Goal: Feedback & Contribution: Submit feedback/report problem

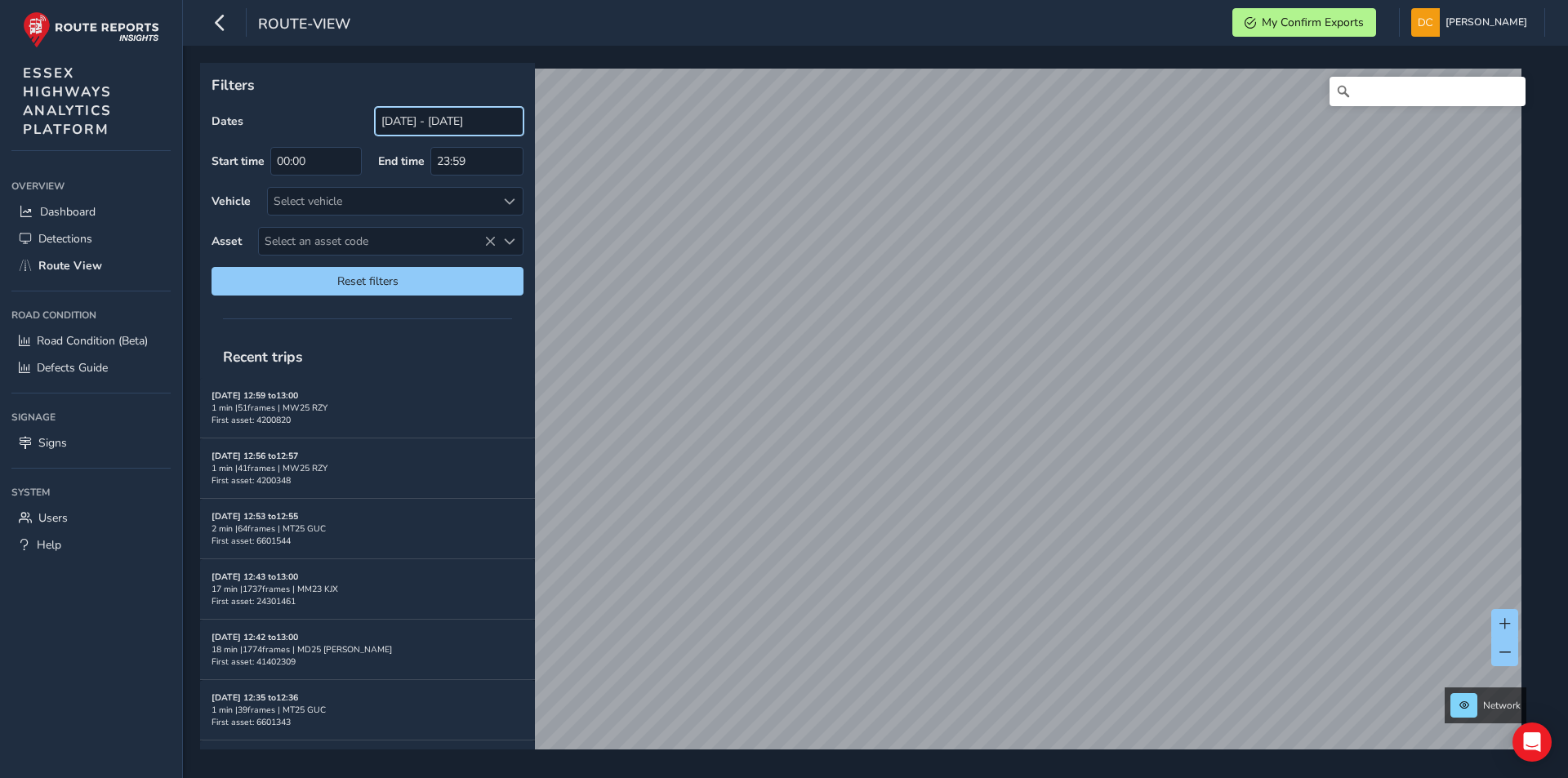
click at [439, 122] on input "[DATE] - [DATE]" at bounding box center [449, 120] width 148 height 28
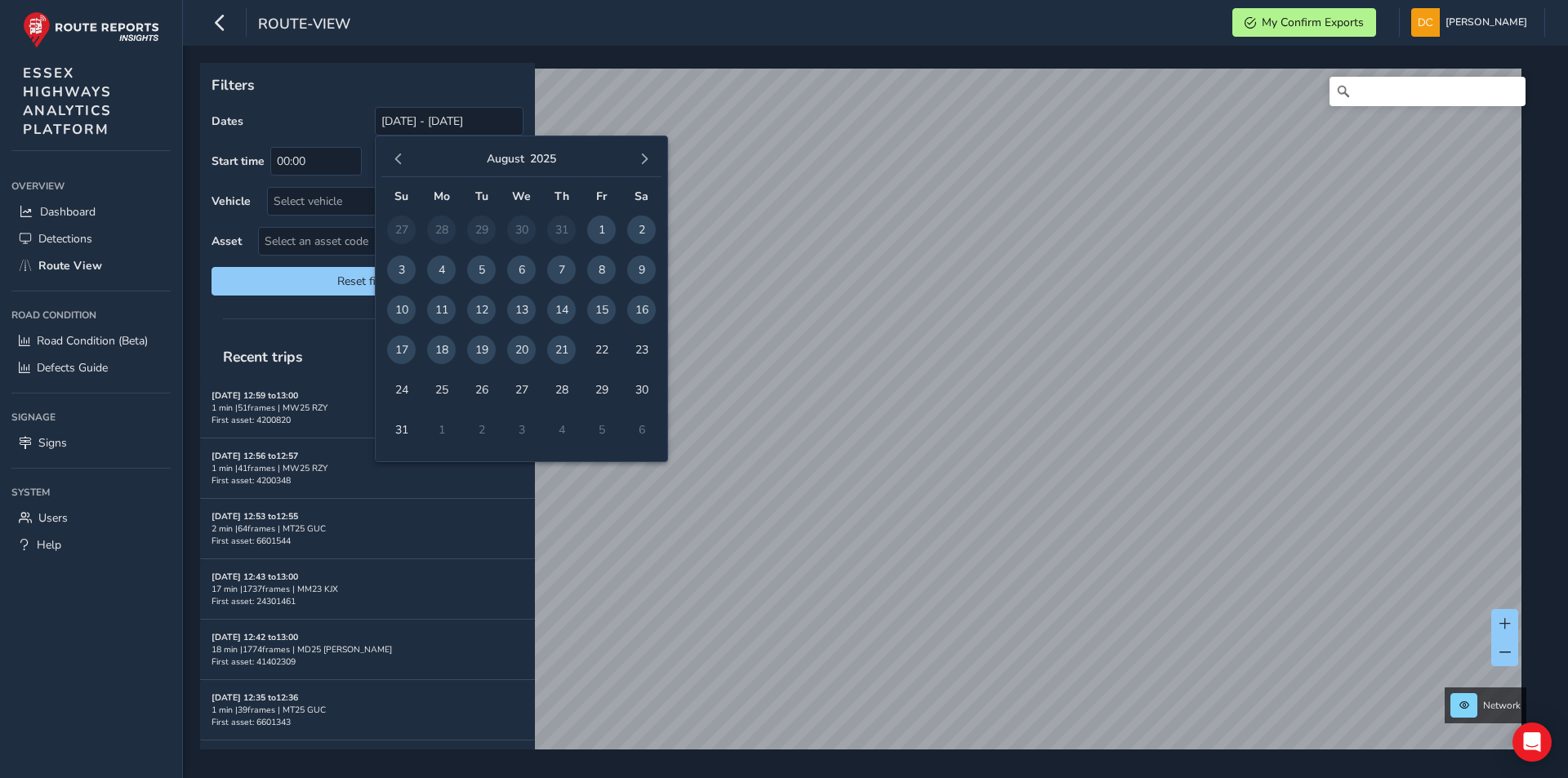
click at [401, 147] on div "August 2025" at bounding box center [520, 160] width 280 height 35
click at [397, 152] on button "button" at bounding box center [398, 159] width 23 height 23
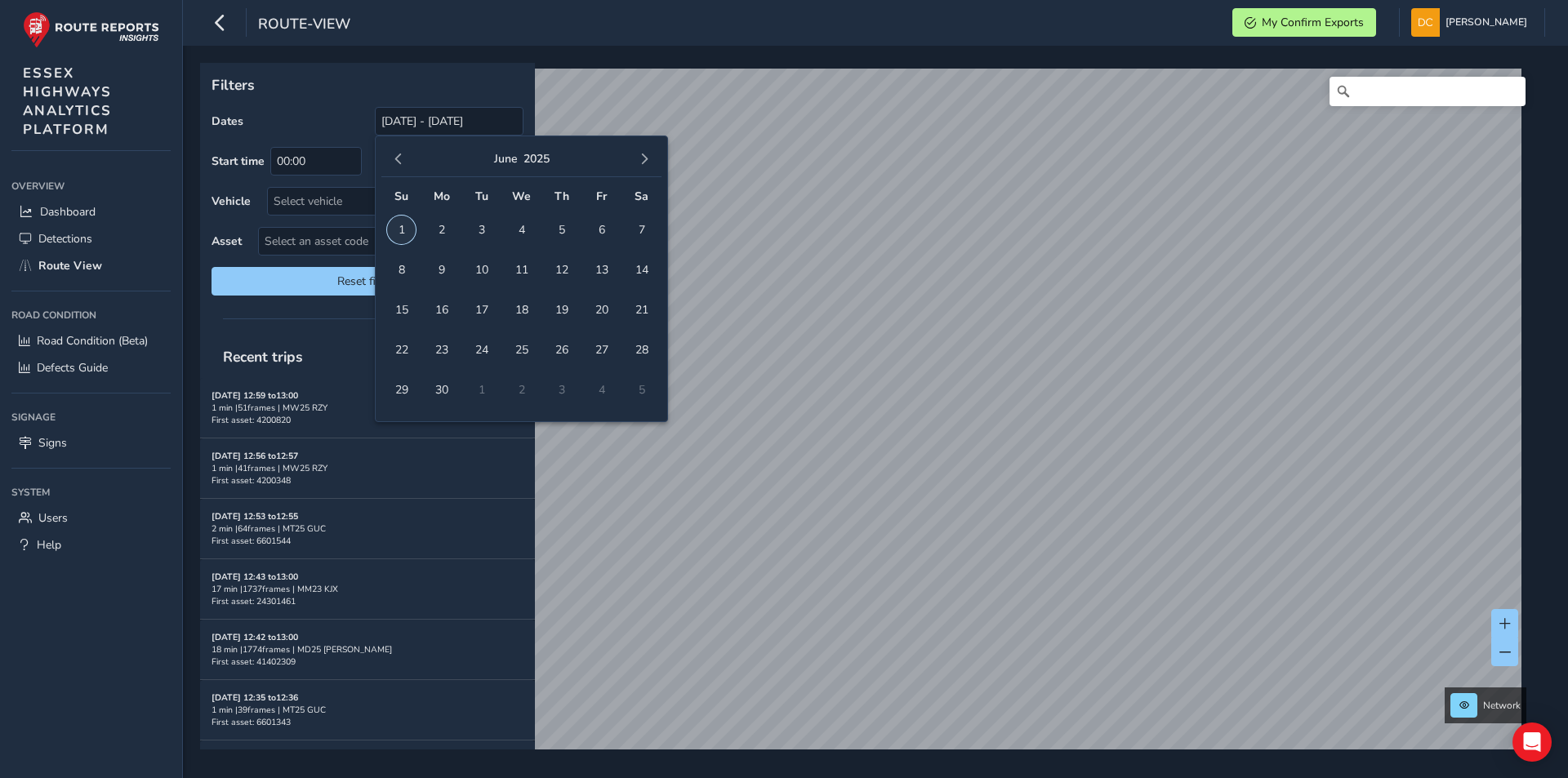
drag, startPoint x: 400, startPoint y: 225, endPoint x: 457, endPoint y: 174, distance: 76.5
click at [401, 225] on span "1" at bounding box center [400, 229] width 28 height 28
click at [634, 157] on button "button" at bounding box center [644, 159] width 23 height 23
click at [635, 158] on button "button" at bounding box center [644, 159] width 23 height 23
click at [567, 350] on span "21" at bounding box center [560, 349] width 28 height 28
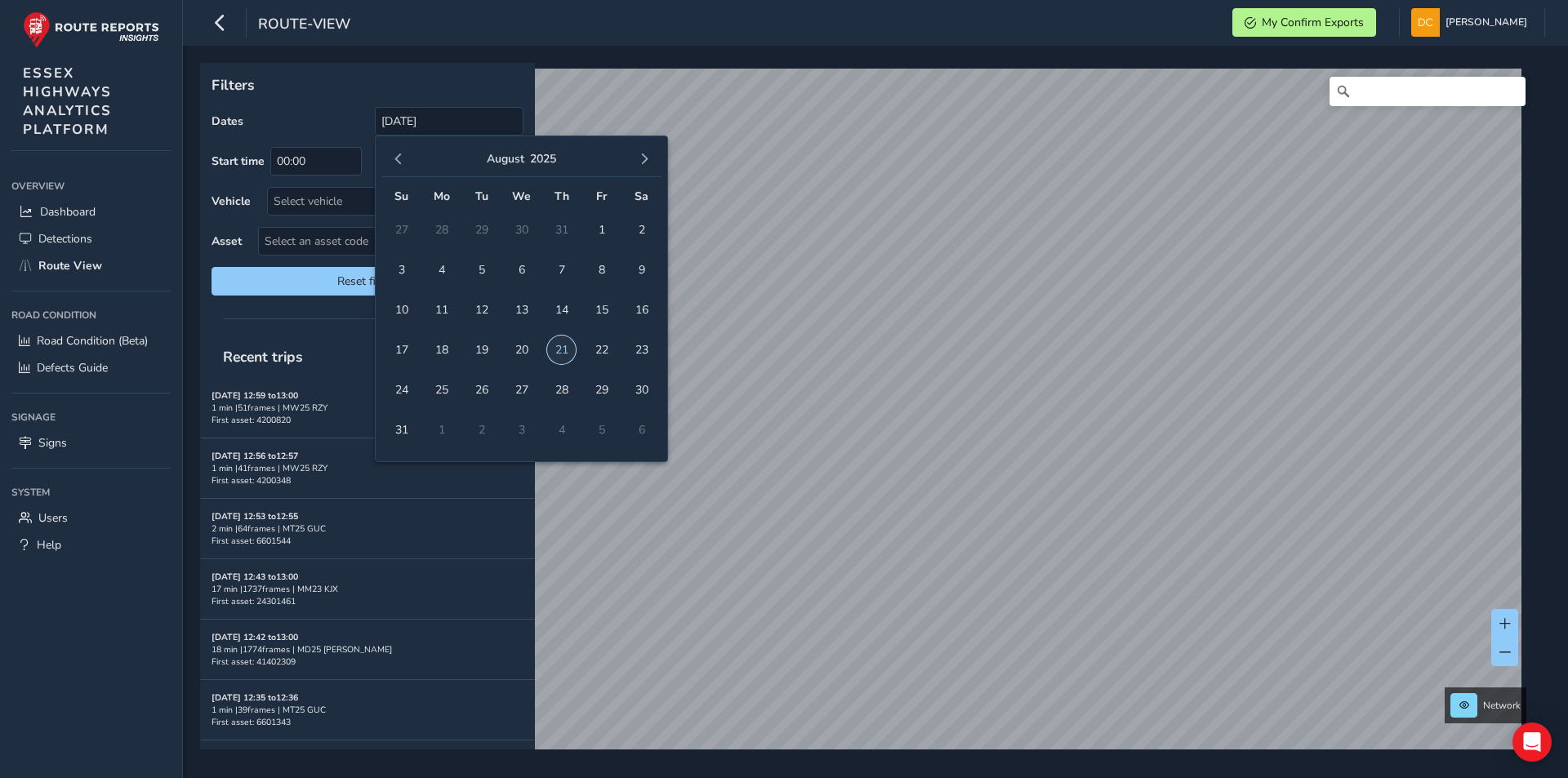
type input "01/06/2025 - 21/08/2025"
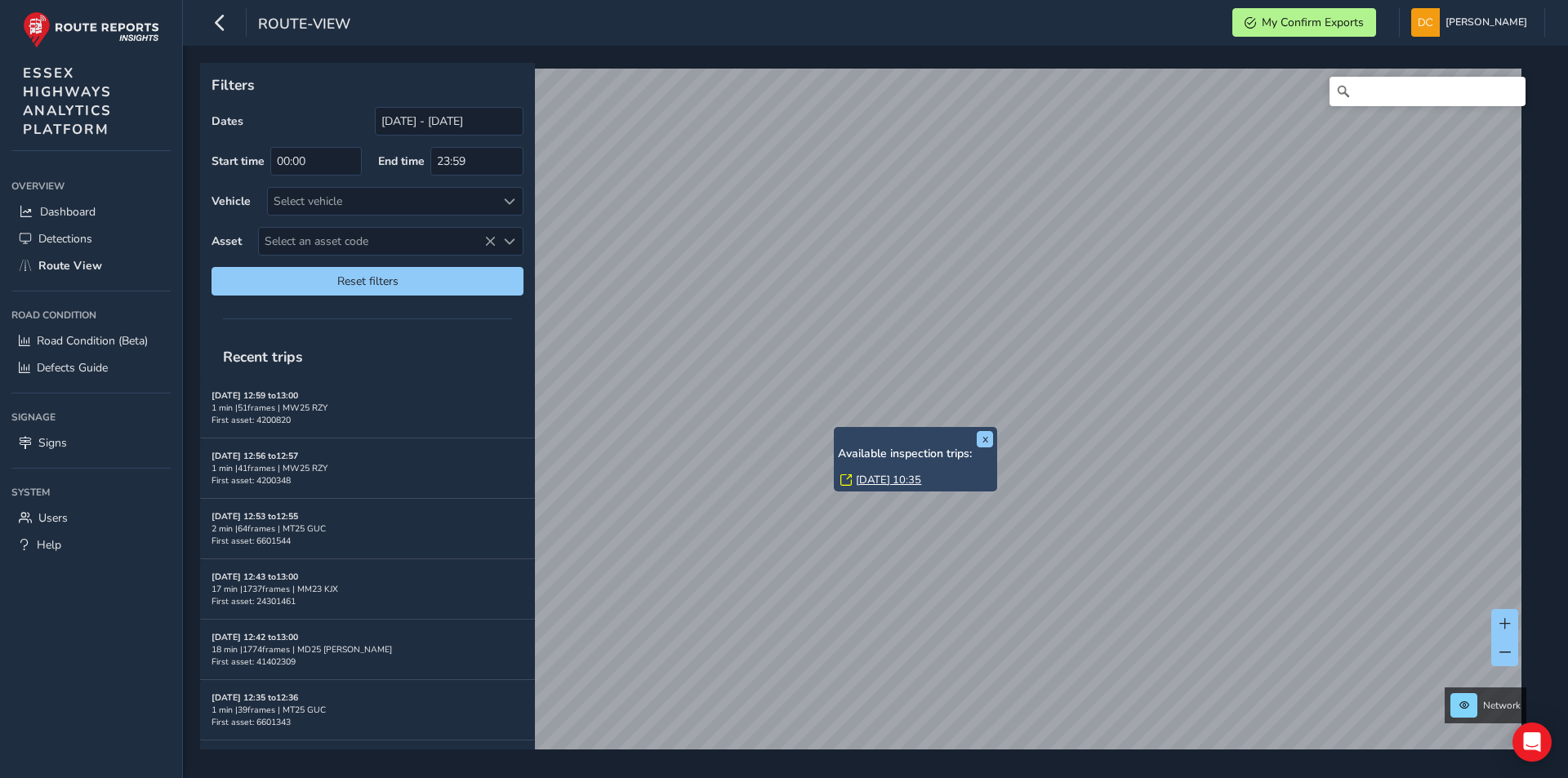
click at [870, 484] on link "Thu, 3 Jul, 10:35" at bounding box center [888, 480] width 65 height 15
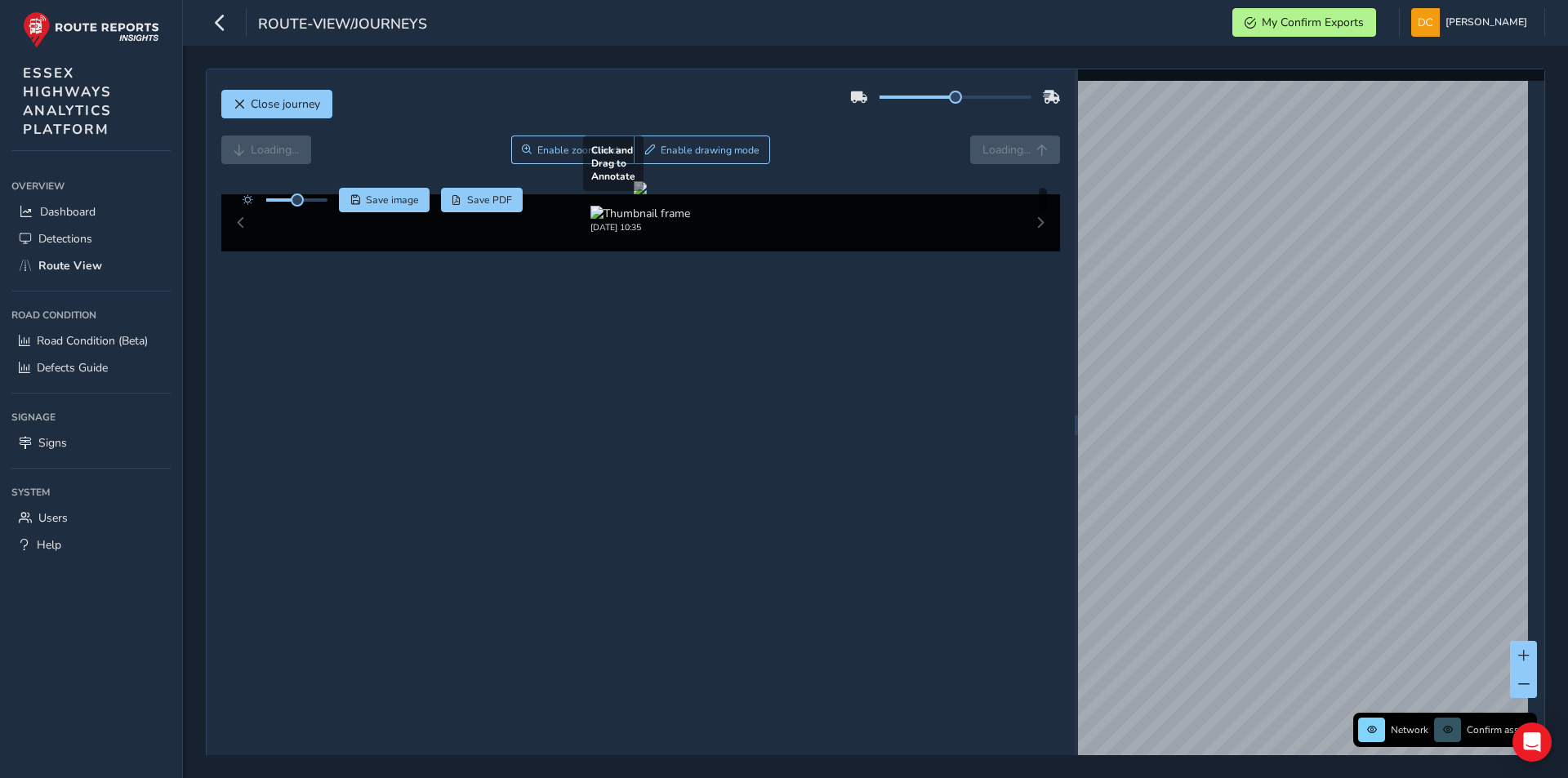
click at [646, 195] on div at bounding box center [640, 187] width 13 height 13
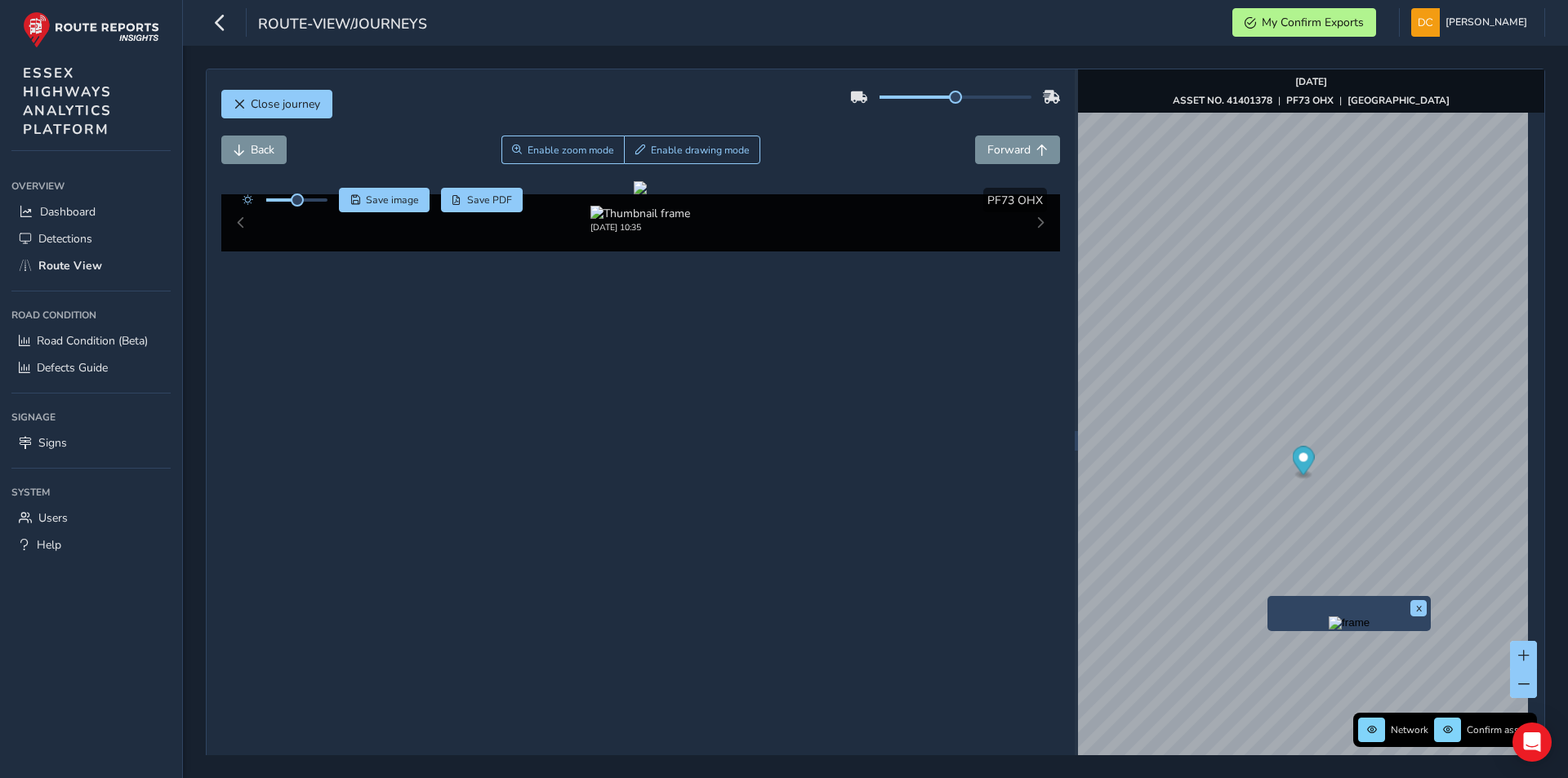
click at [1268, 596] on div "x" at bounding box center [1349, 613] width 164 height 35
click at [1279, 588] on div "x Network Confirm assets Jul 03 2025 ASSET NO. 41401378 | PF73 OHX | STORTFORD …" at bounding box center [1310, 441] width 466 height 743
click at [387, 194] on span "Save image" at bounding box center [392, 200] width 53 height 13
click at [267, 100] on span "Close journey" at bounding box center [286, 104] width 70 height 16
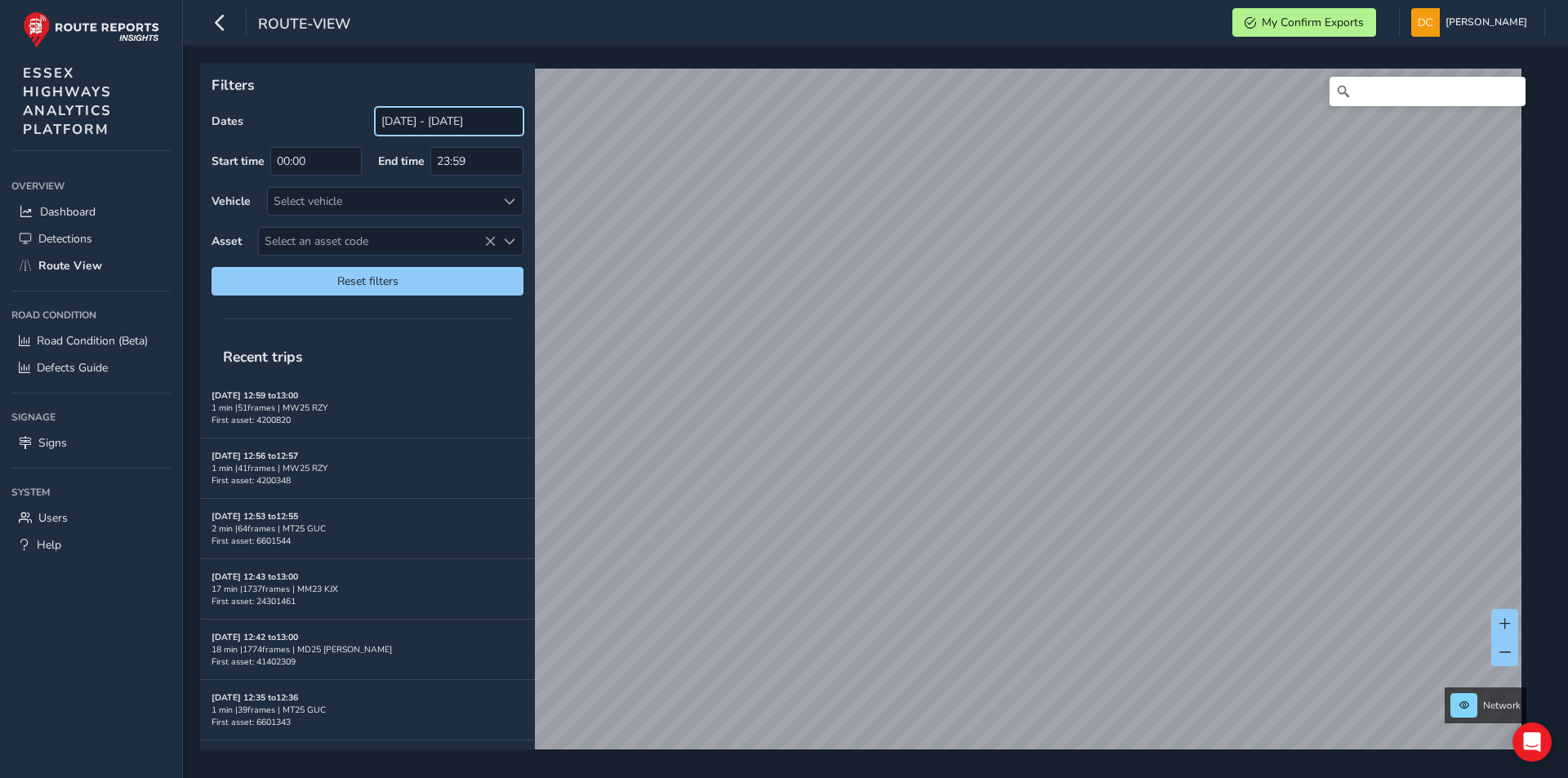
click at [404, 124] on input "01/06/2025 - 21/08/2025" at bounding box center [449, 120] width 148 height 28
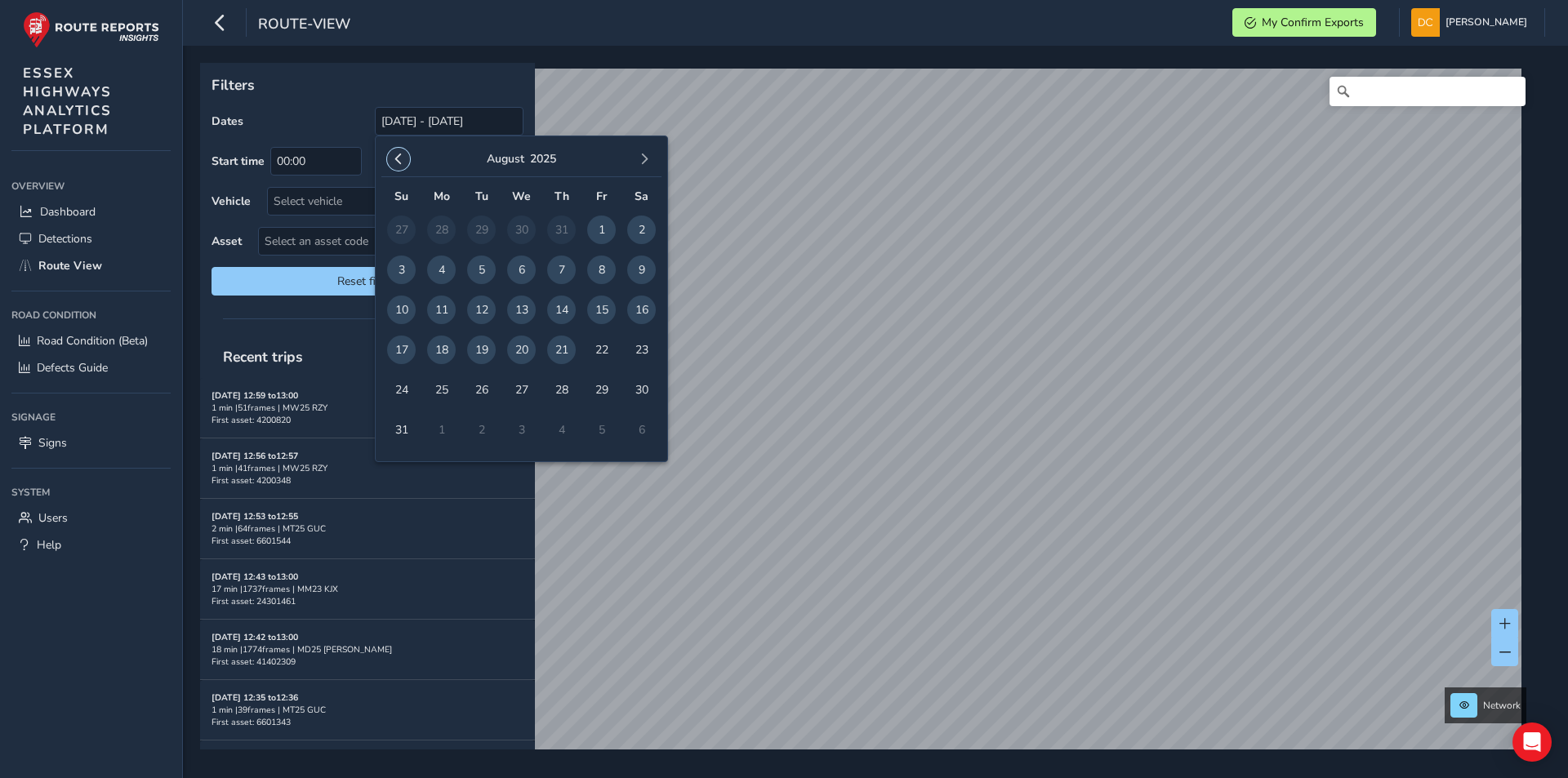
click at [388, 161] on button "button" at bounding box center [398, 159] width 23 height 23
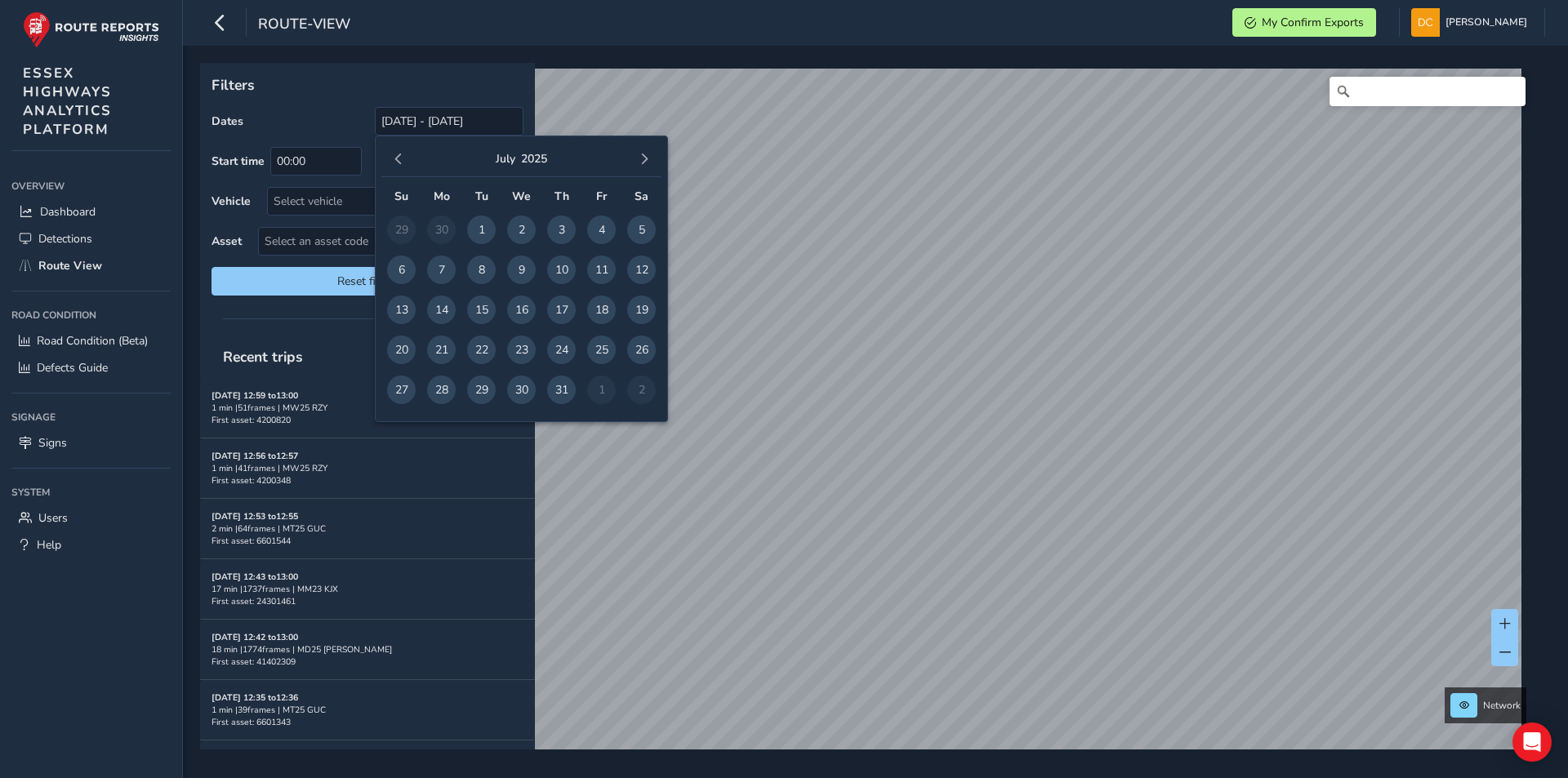
click at [392, 160] on span "button" at bounding box center [398, 159] width 12 height 12
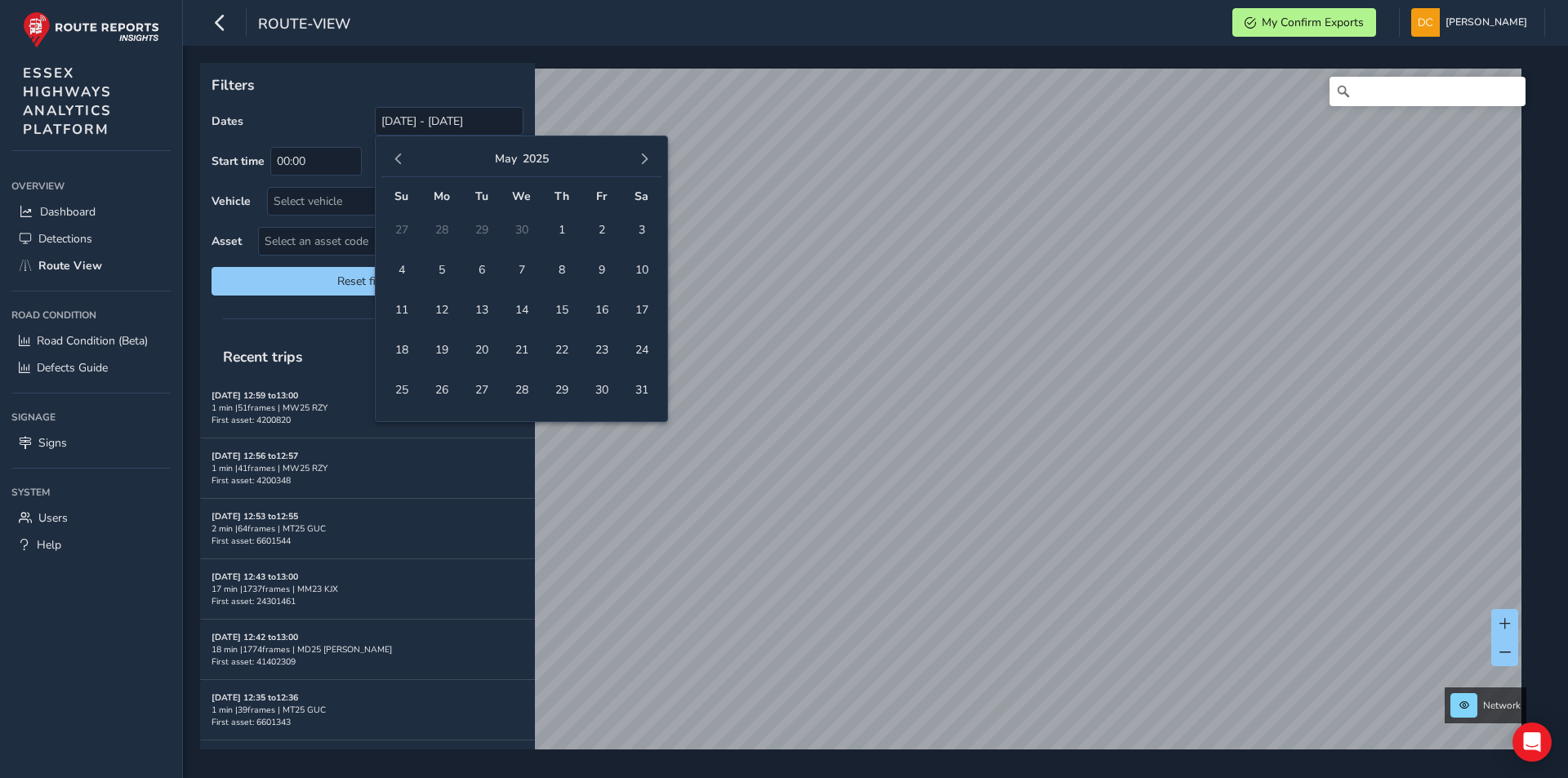
click at [392, 160] on span "button" at bounding box center [398, 159] width 12 height 12
click at [395, 155] on span "button" at bounding box center [398, 159] width 12 height 12
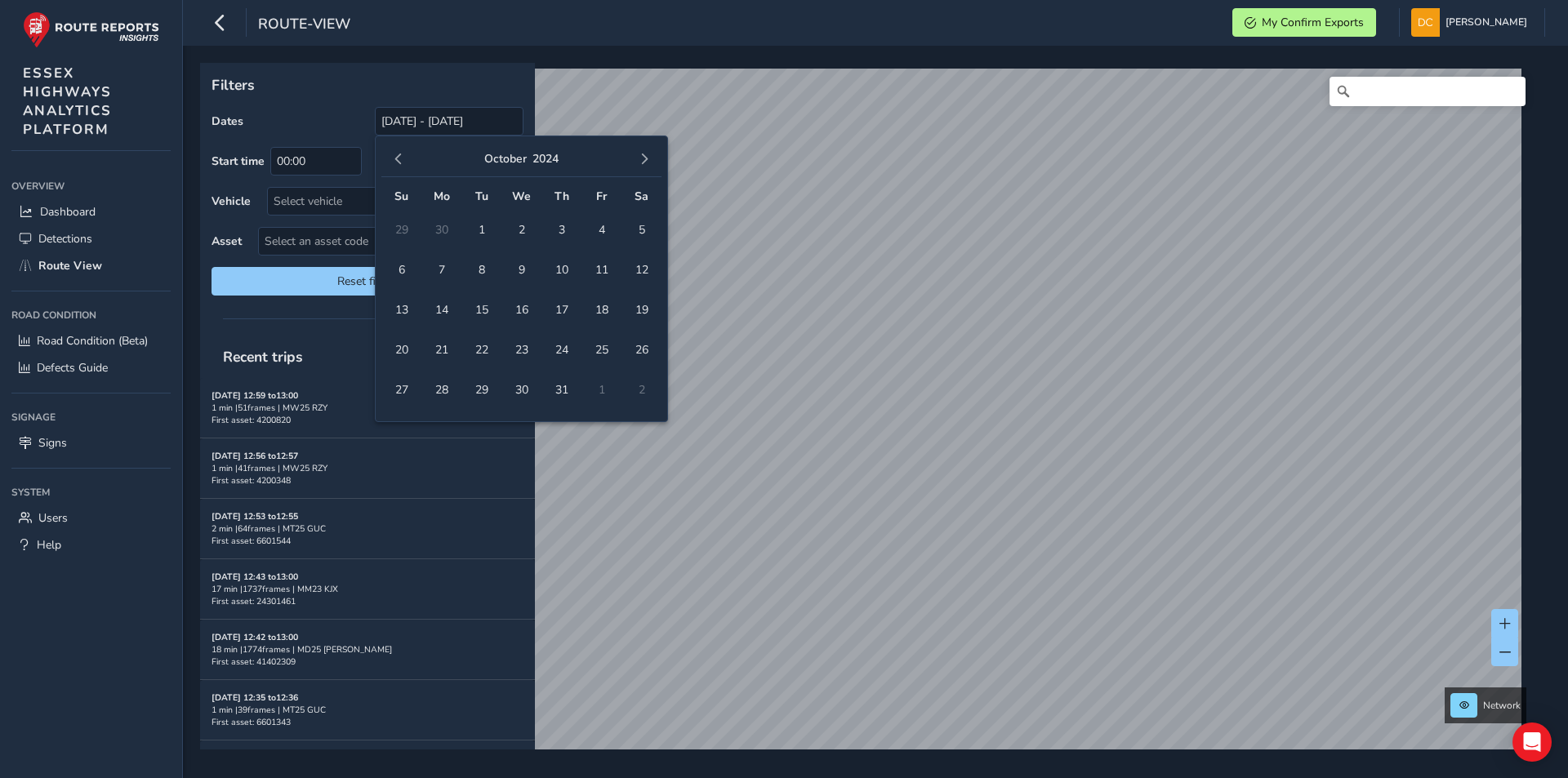
click at [395, 155] on span "button" at bounding box center [398, 159] width 12 height 12
drag, startPoint x: 636, startPoint y: 226, endPoint x: 645, endPoint y: 210, distance: 18.4
click at [635, 226] on span "1" at bounding box center [641, 229] width 28 height 28
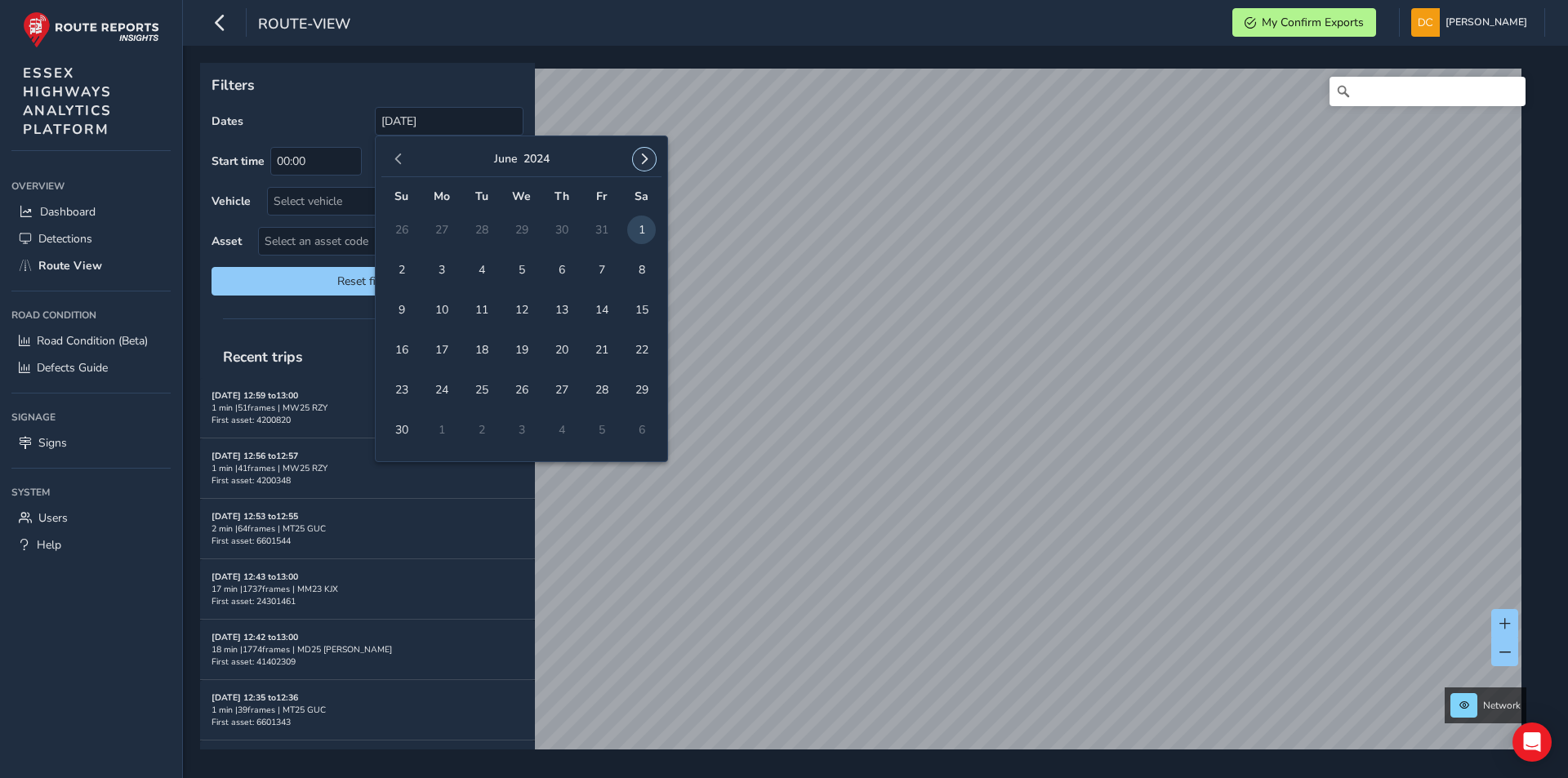
click at [642, 168] on button "button" at bounding box center [644, 159] width 23 height 23
click at [641, 168] on button "button" at bounding box center [644, 159] width 23 height 23
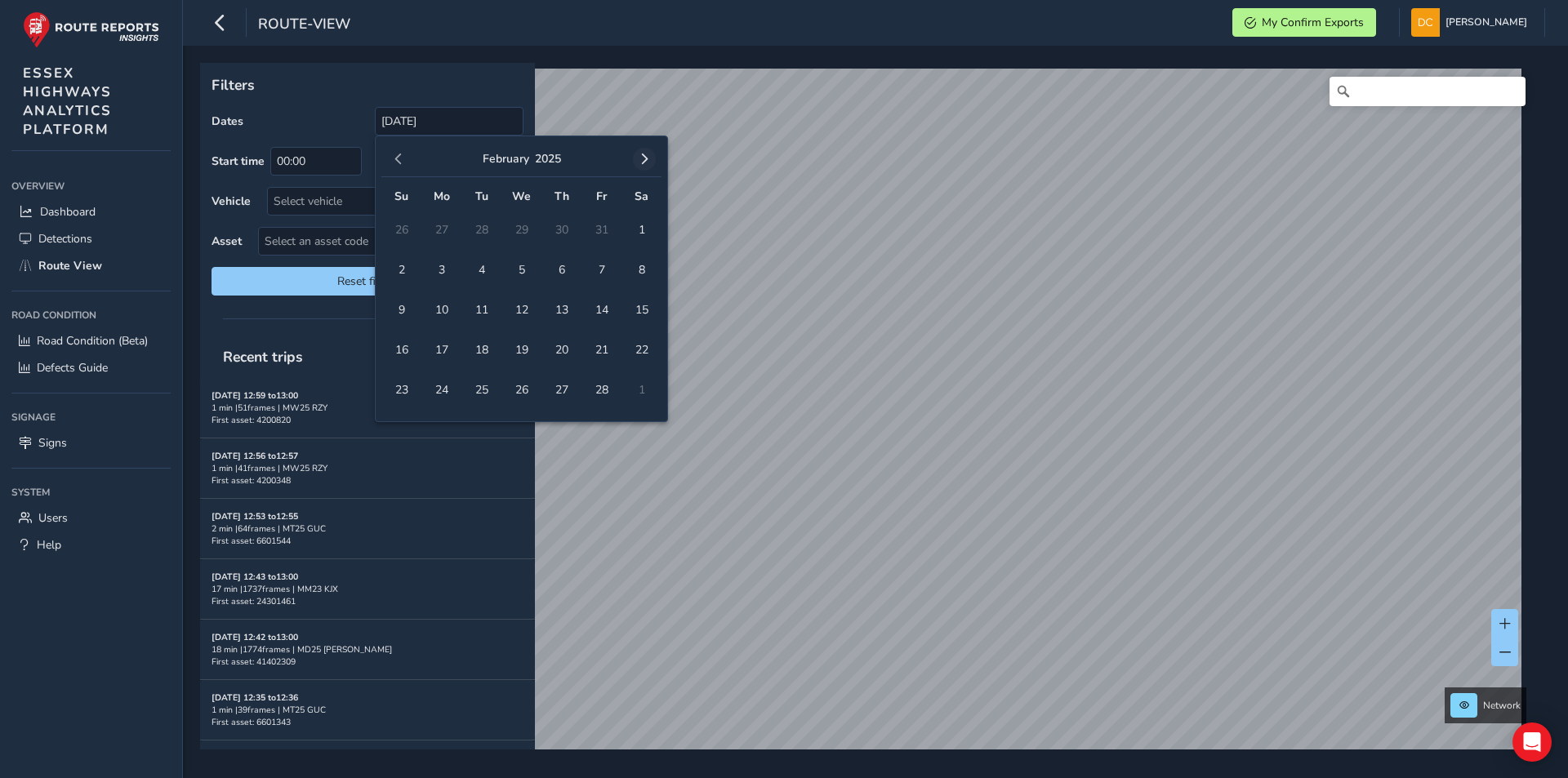
click at [640, 168] on button "button" at bounding box center [644, 159] width 23 height 23
click at [639, 168] on button "button" at bounding box center [644, 159] width 23 height 23
click at [645, 163] on span "button" at bounding box center [644, 159] width 12 height 12
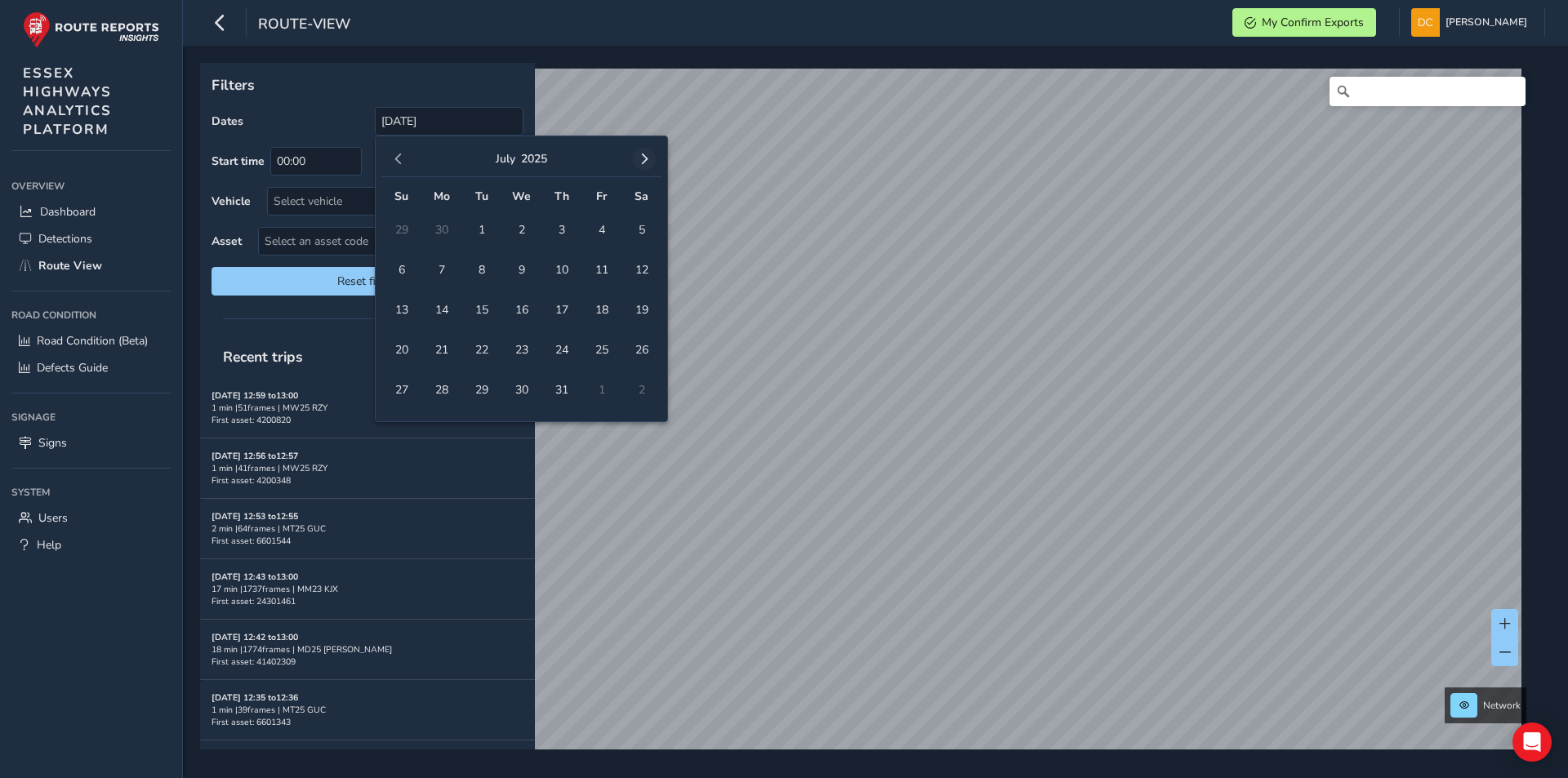
click at [644, 163] on span "button" at bounding box center [644, 159] width 12 height 12
drag, startPoint x: 555, startPoint y: 354, endPoint x: 614, endPoint y: 365, distance: 60.0
click at [556, 353] on span "21" at bounding box center [560, 349] width 28 height 28
type input "01/06/2024 - 21/08/2025"
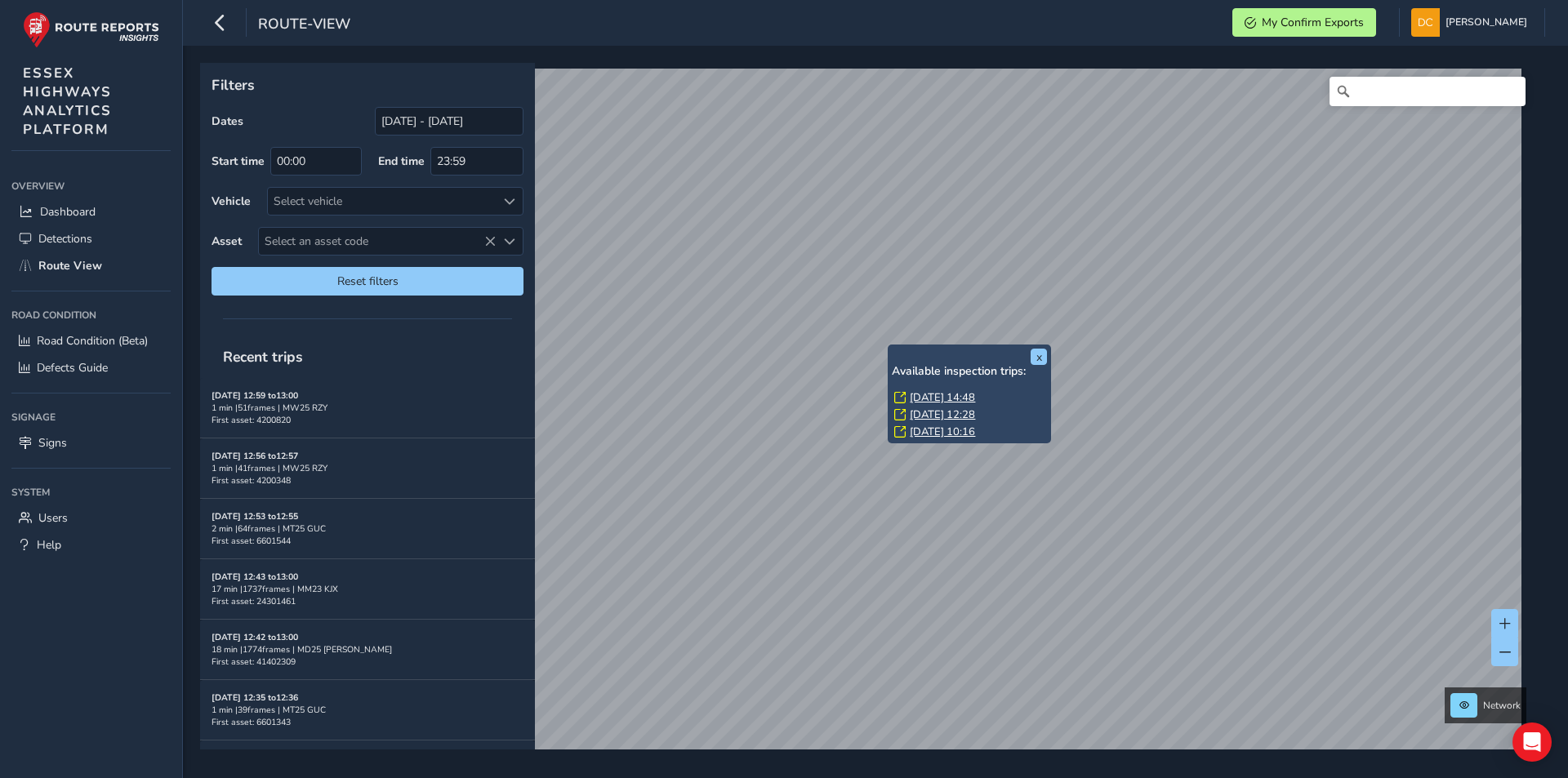
click at [917, 392] on link "Thu, 17 Apr, 14:48" at bounding box center [942, 397] width 65 height 15
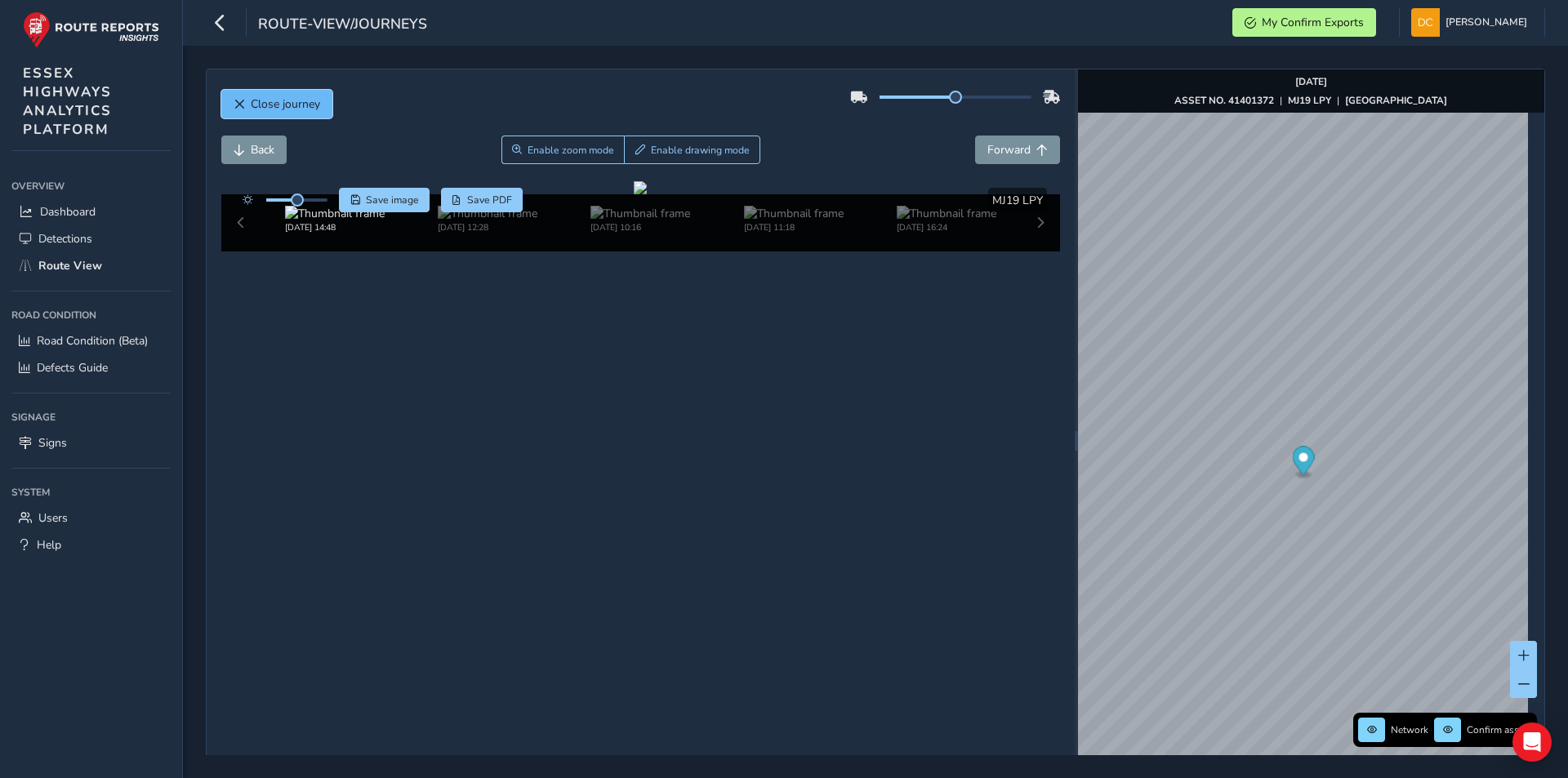
click at [257, 101] on span "Close journey" at bounding box center [286, 104] width 70 height 16
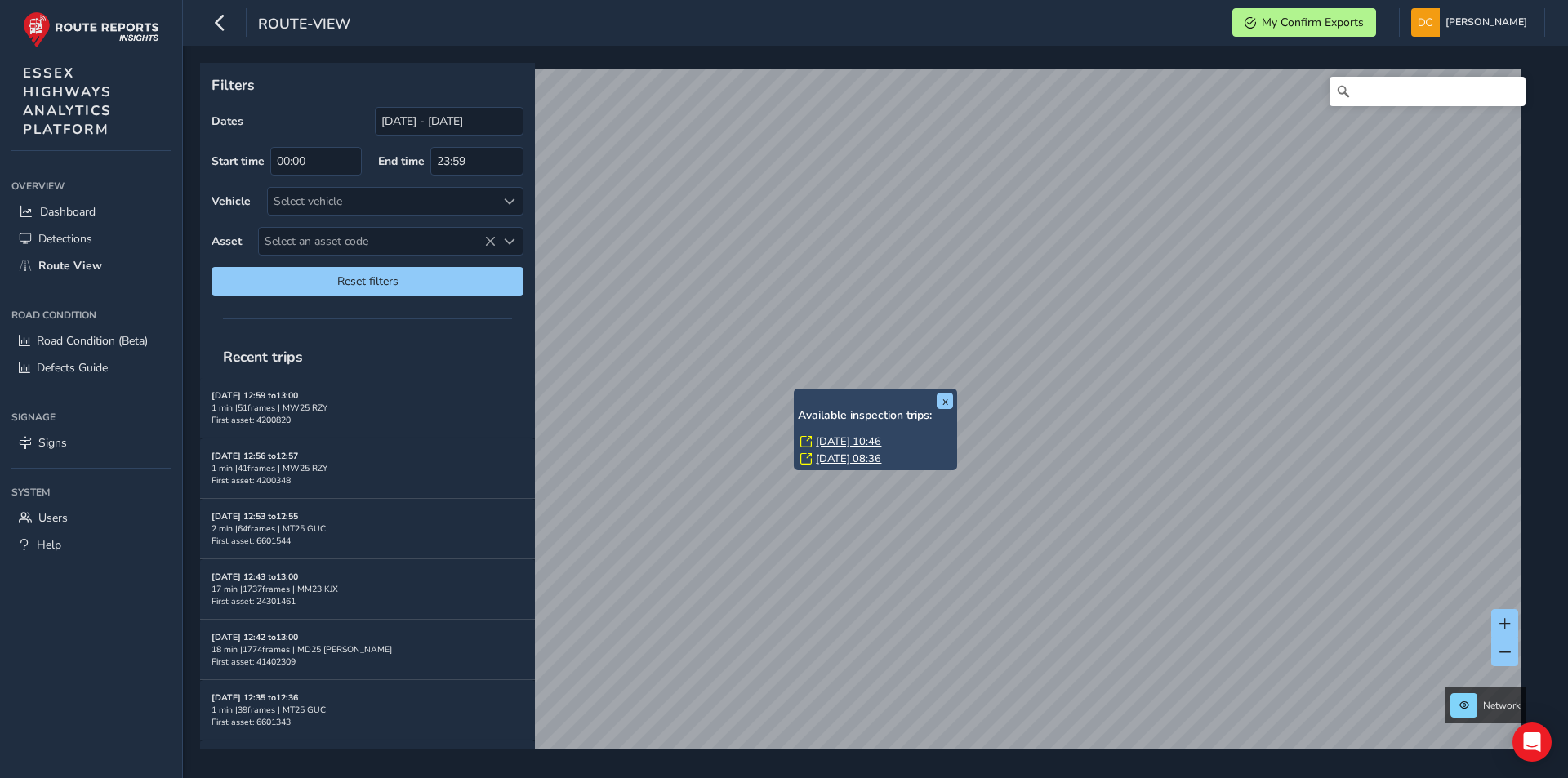
click at [837, 439] on link "Thu, 3 Jul, 10:46" at bounding box center [848, 441] width 65 height 15
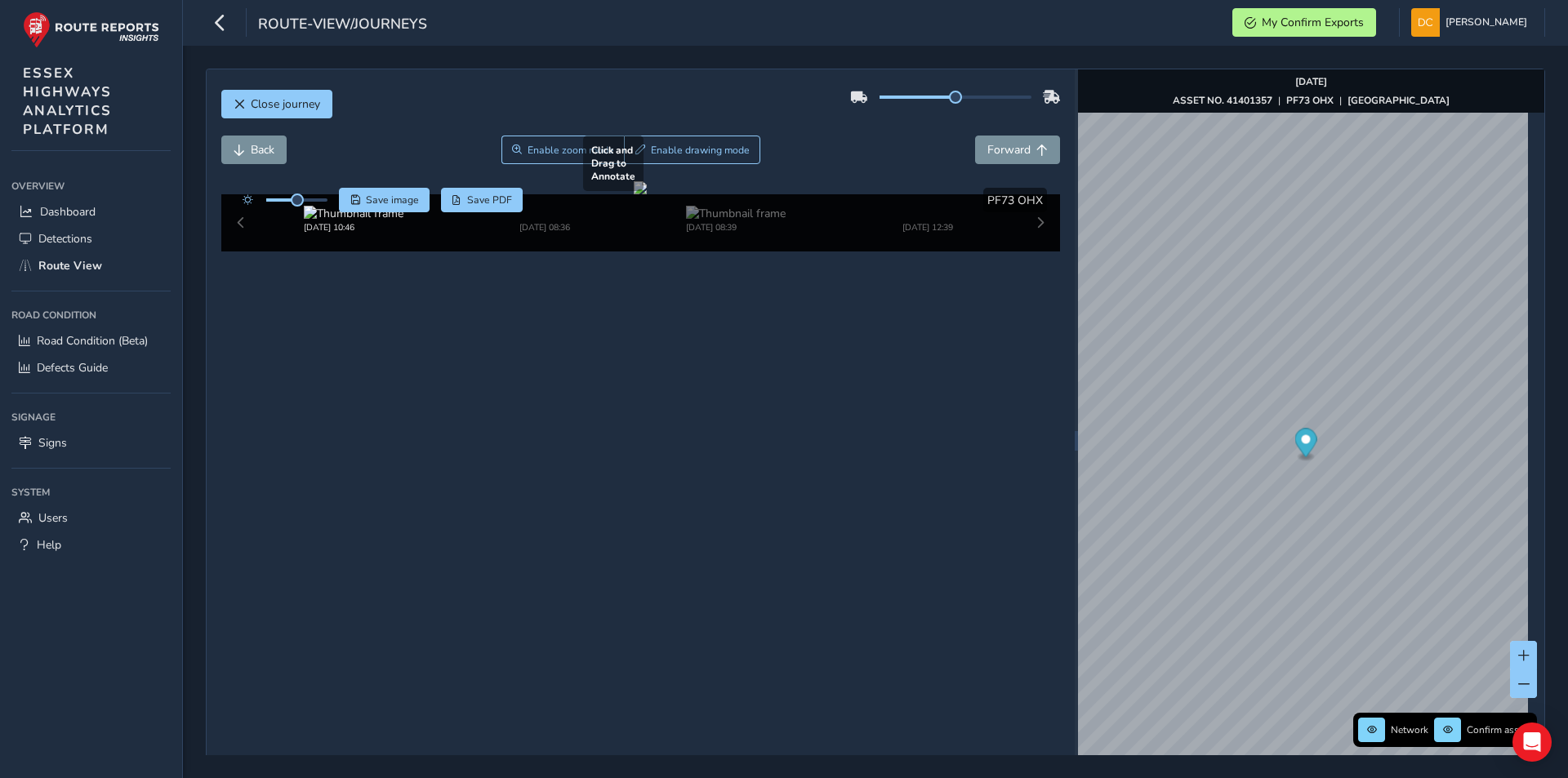
scroll to position [58, 0]
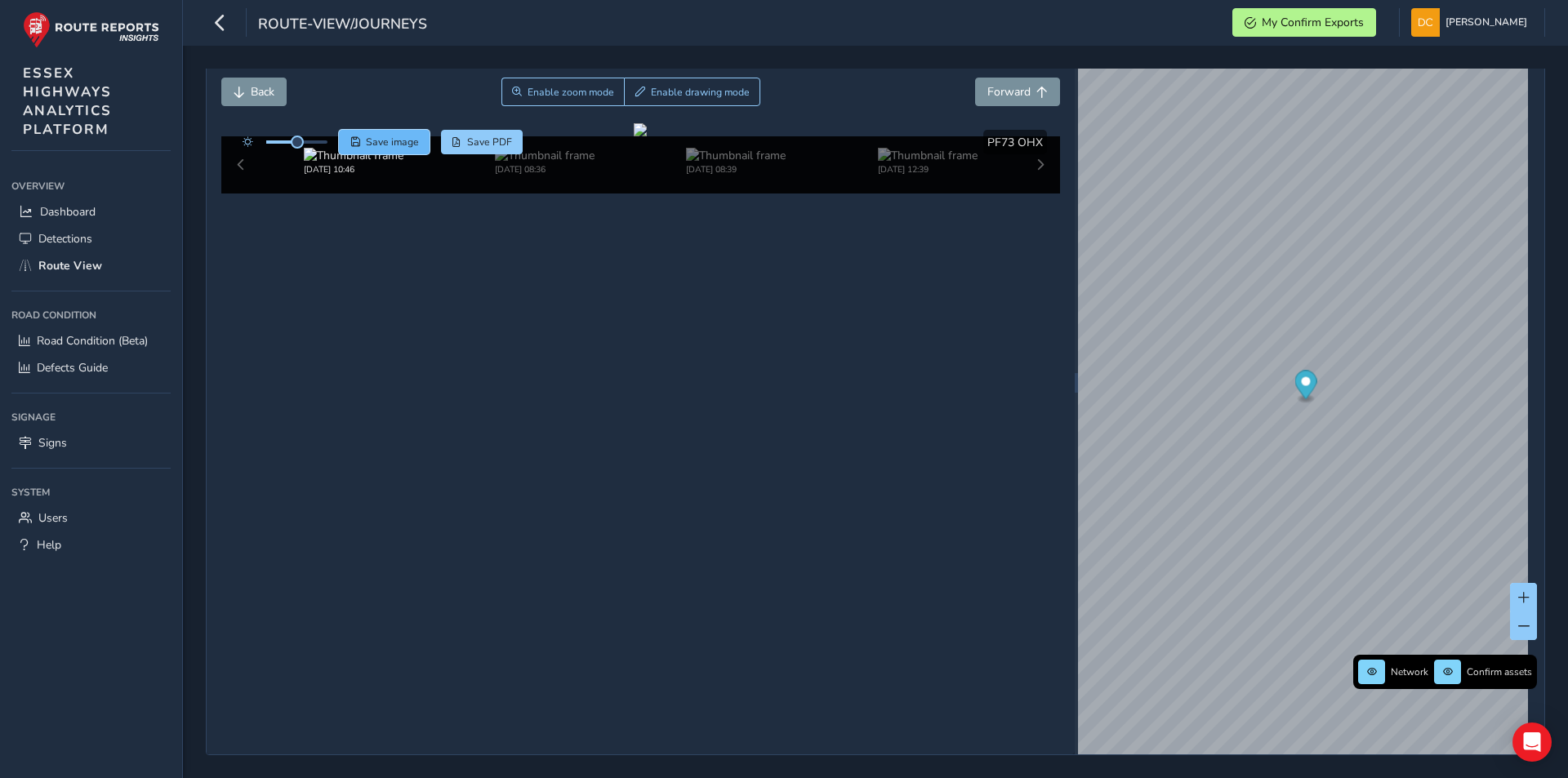
click at [400, 142] on span "Save image" at bounding box center [392, 141] width 53 height 13
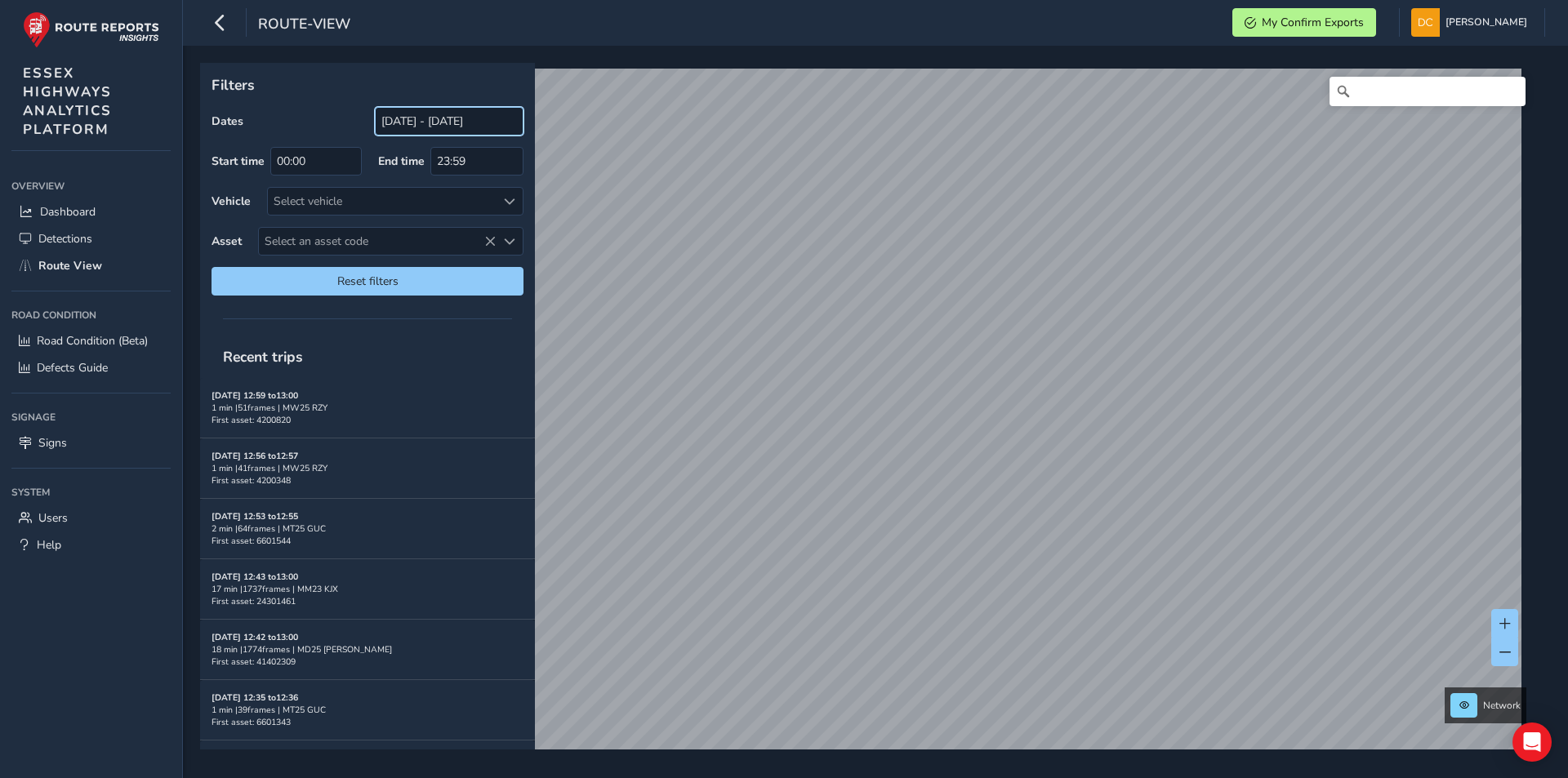
click at [423, 127] on input "[DATE] - [DATE]" at bounding box center [449, 120] width 148 height 28
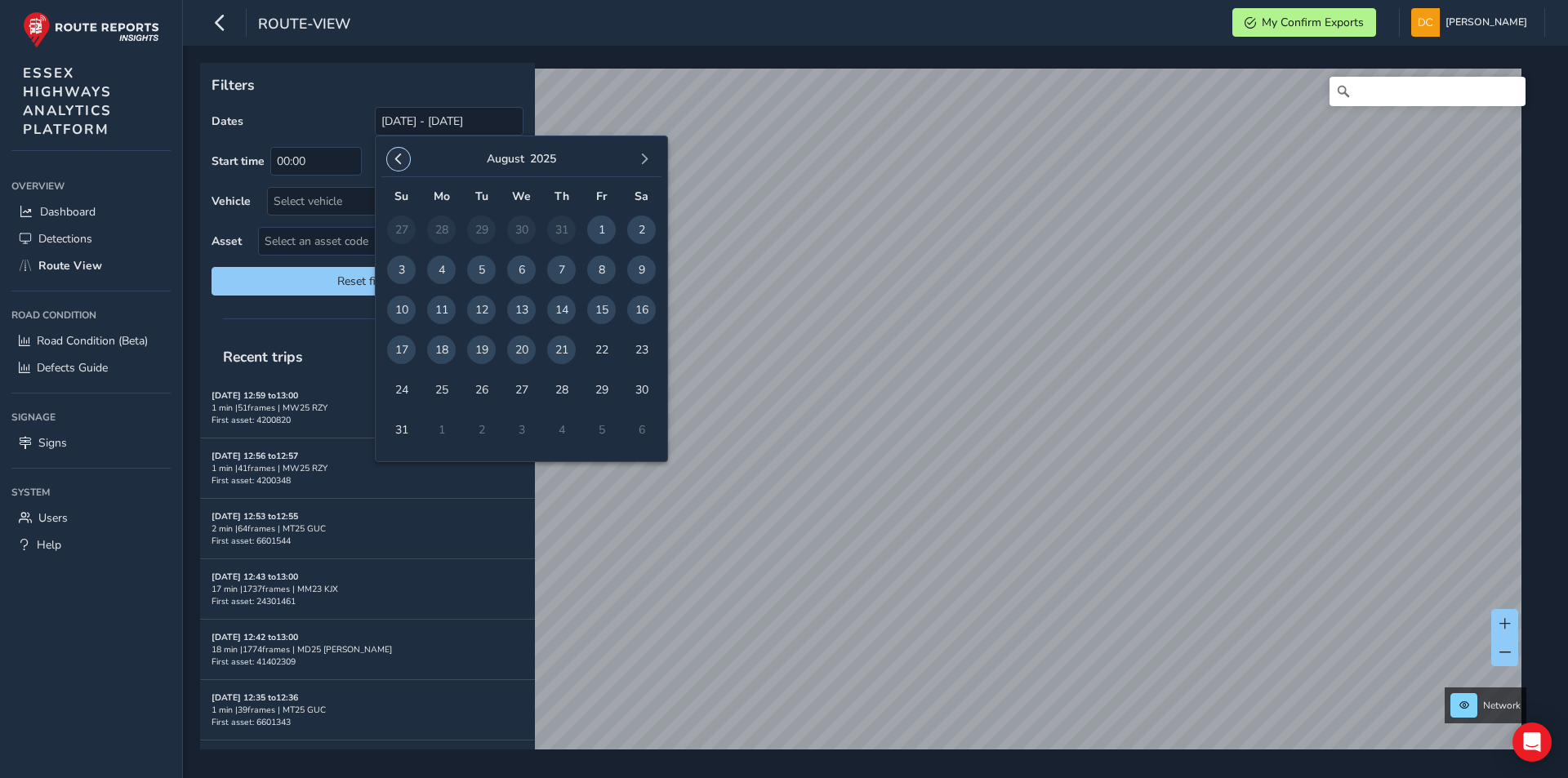
click at [396, 158] on span "button" at bounding box center [398, 159] width 12 height 12
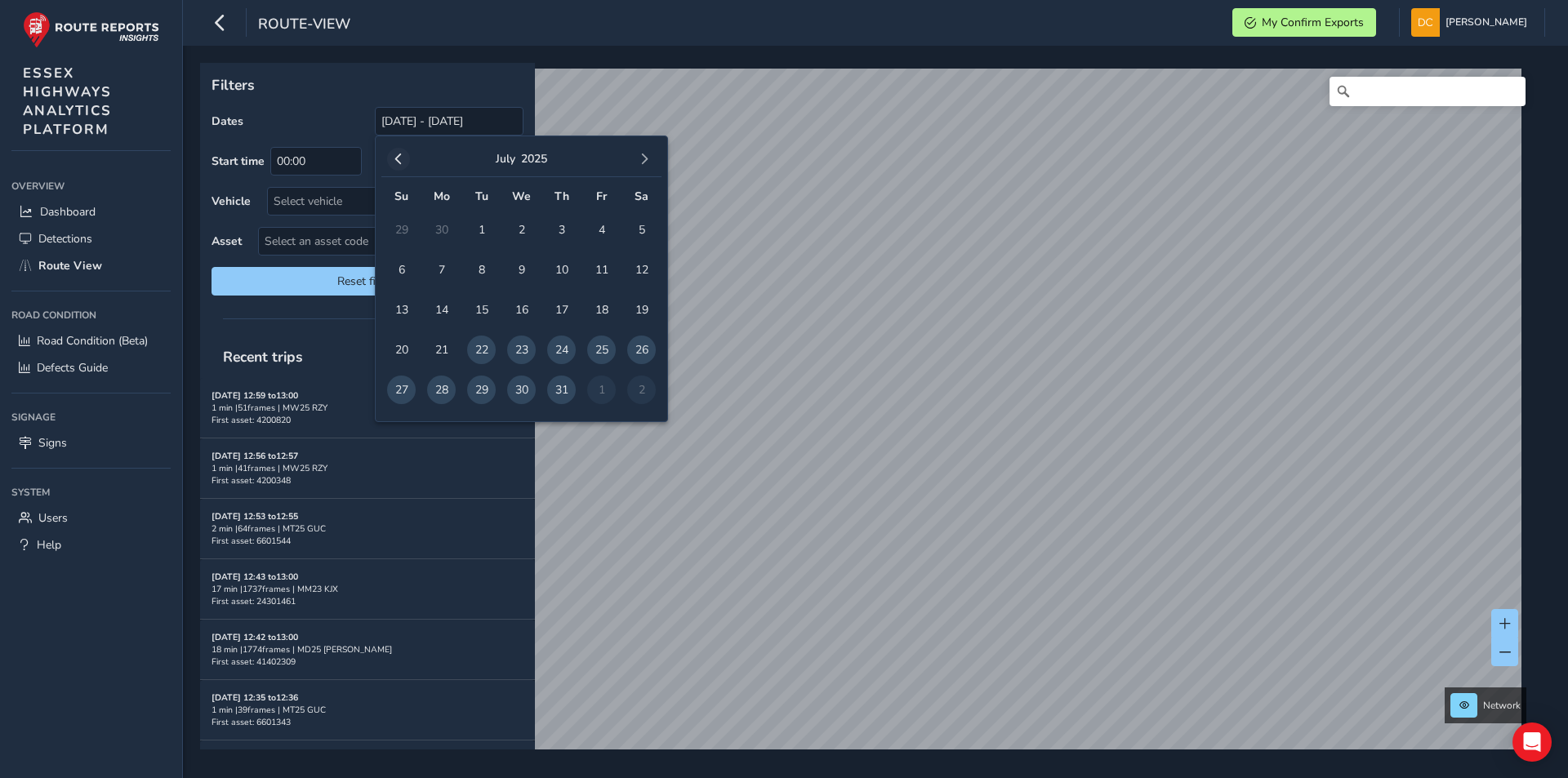
click at [395, 158] on span "button" at bounding box center [398, 159] width 12 height 12
click at [554, 234] on span "1" at bounding box center [560, 229] width 28 height 28
click at [651, 165] on button "button" at bounding box center [644, 159] width 23 height 23
click at [650, 165] on button "button" at bounding box center [644, 159] width 23 height 23
click at [648, 164] on span "button" at bounding box center [644, 159] width 12 height 12
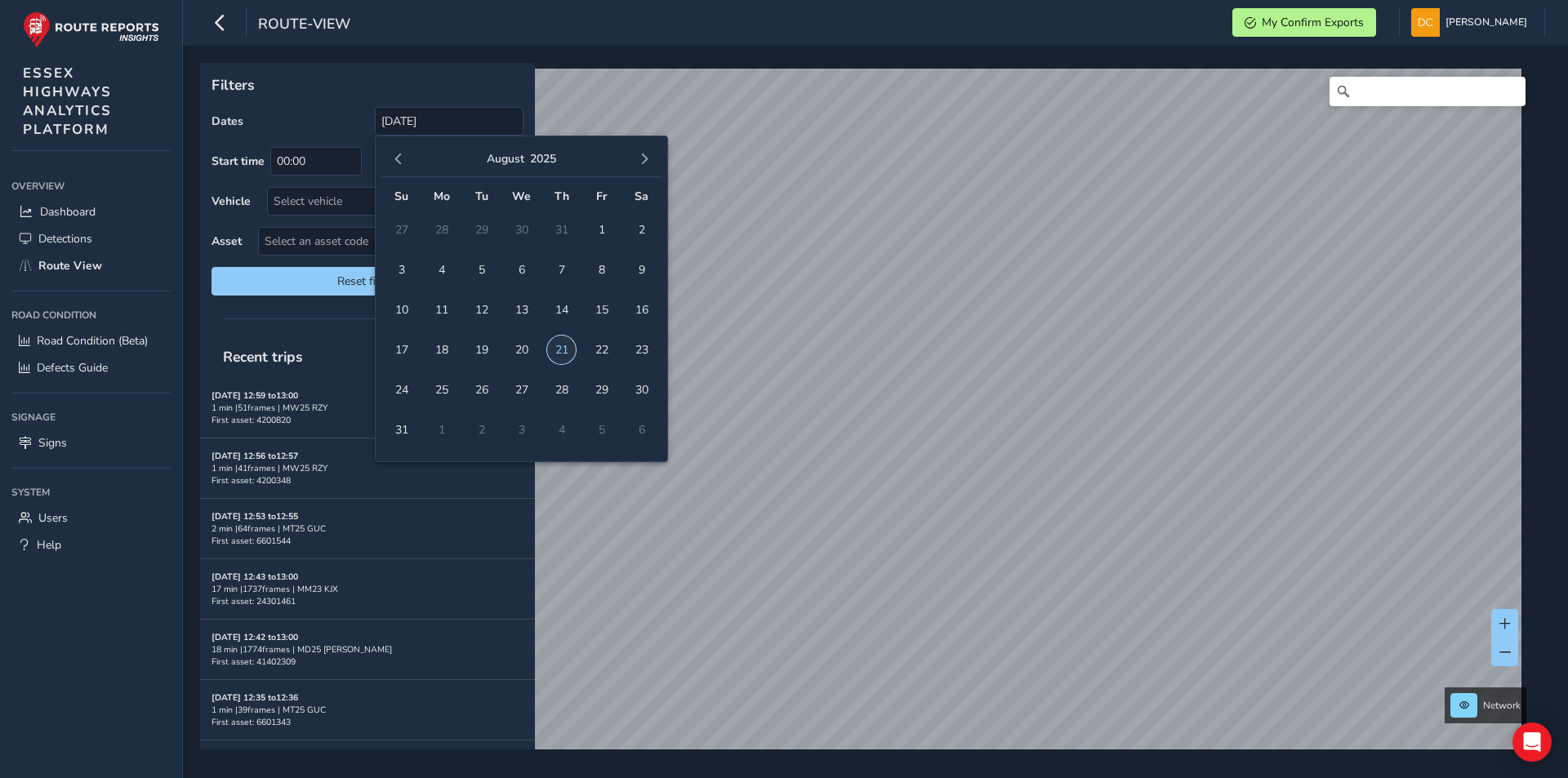
click at [556, 357] on span "21" at bounding box center [560, 349] width 28 height 28
type input "01/05/2025 - 21/08/2025"
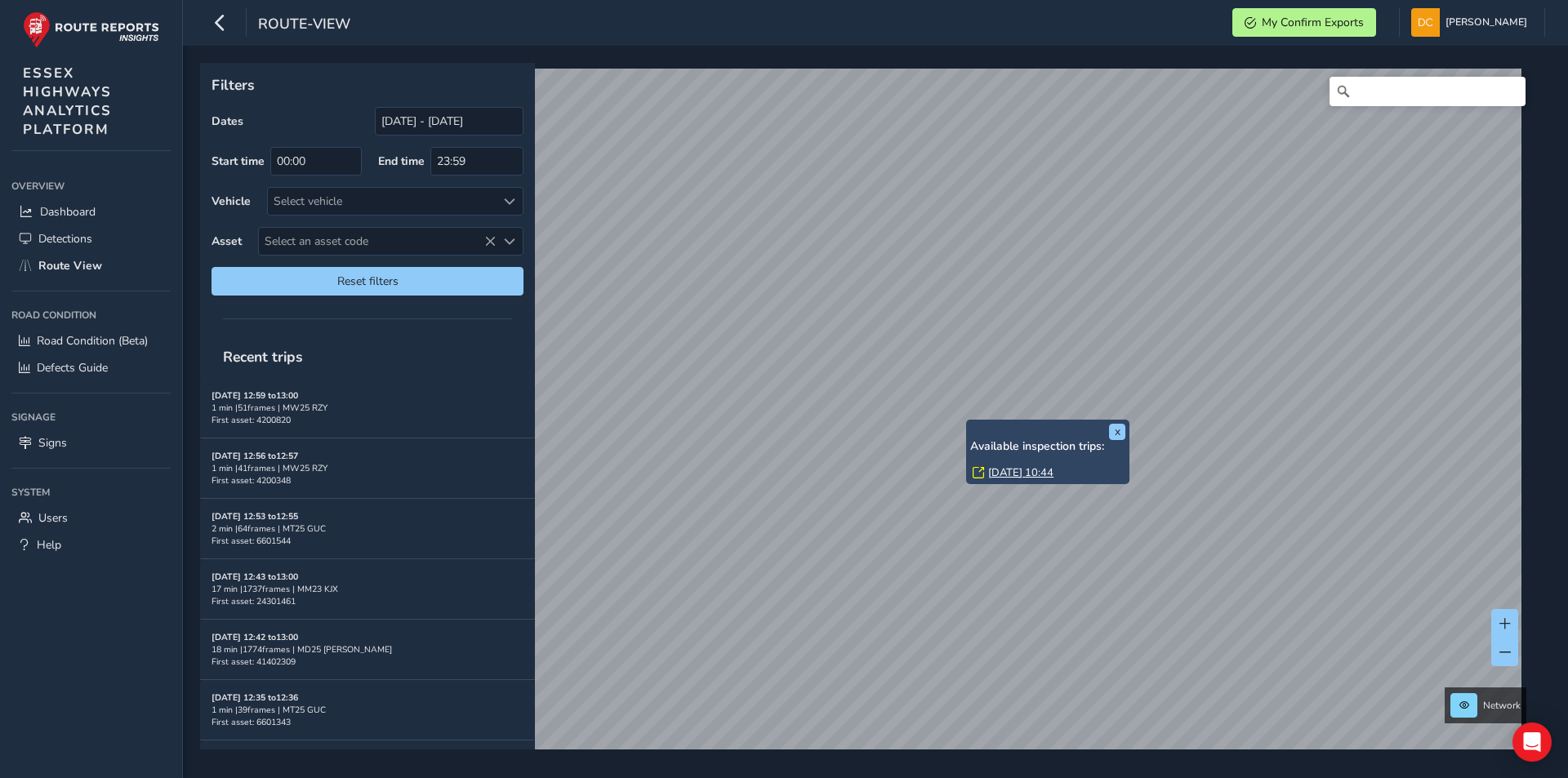
click at [1008, 475] on link "Thu, 3 Jul, 10:44" at bounding box center [1019, 472] width 65 height 15
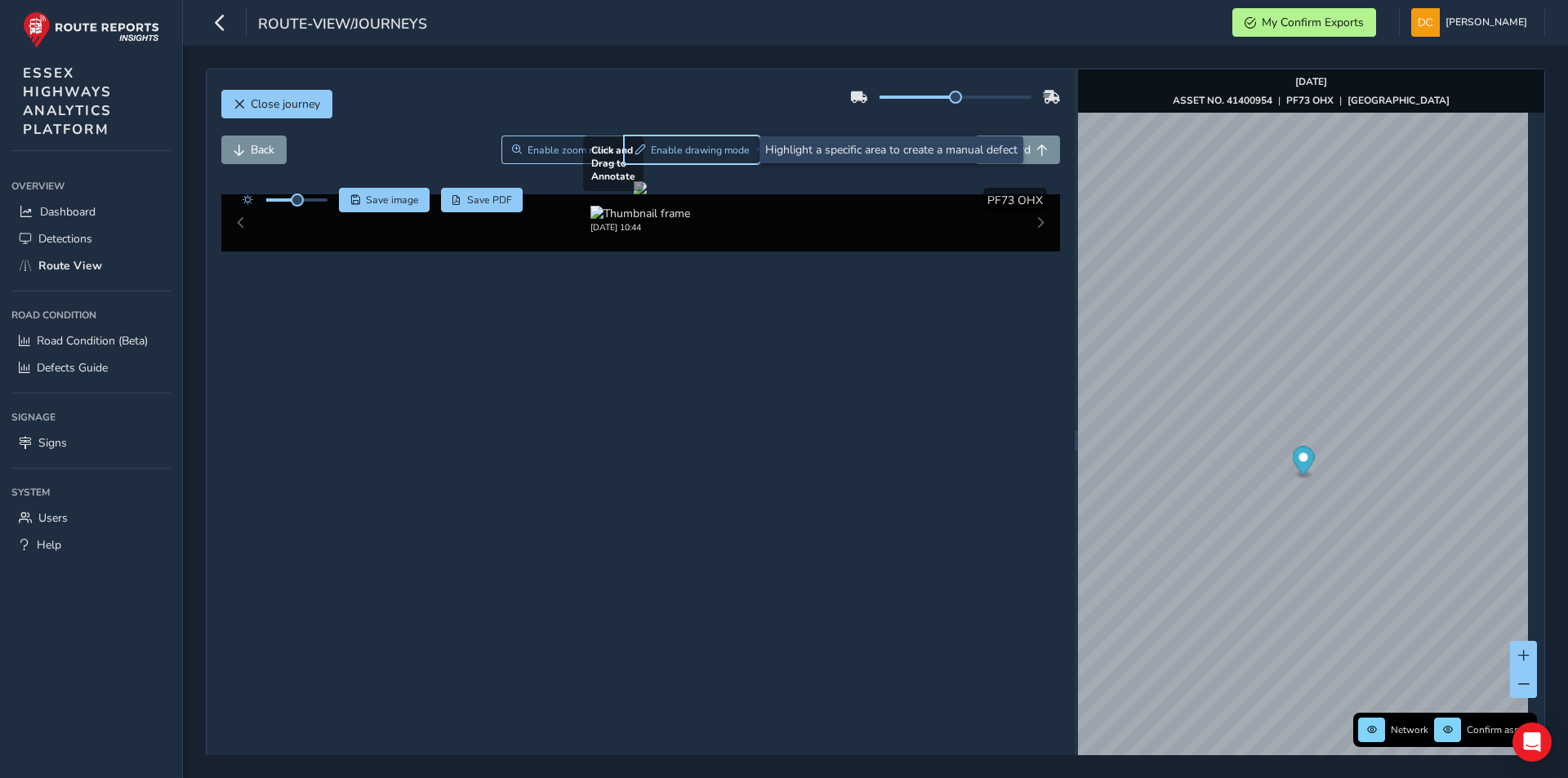
drag, startPoint x: 666, startPoint y: 149, endPoint x: 529, endPoint y: 354, distance: 246.6
click at [666, 148] on span "Enable drawing mode" at bounding box center [700, 149] width 99 height 13
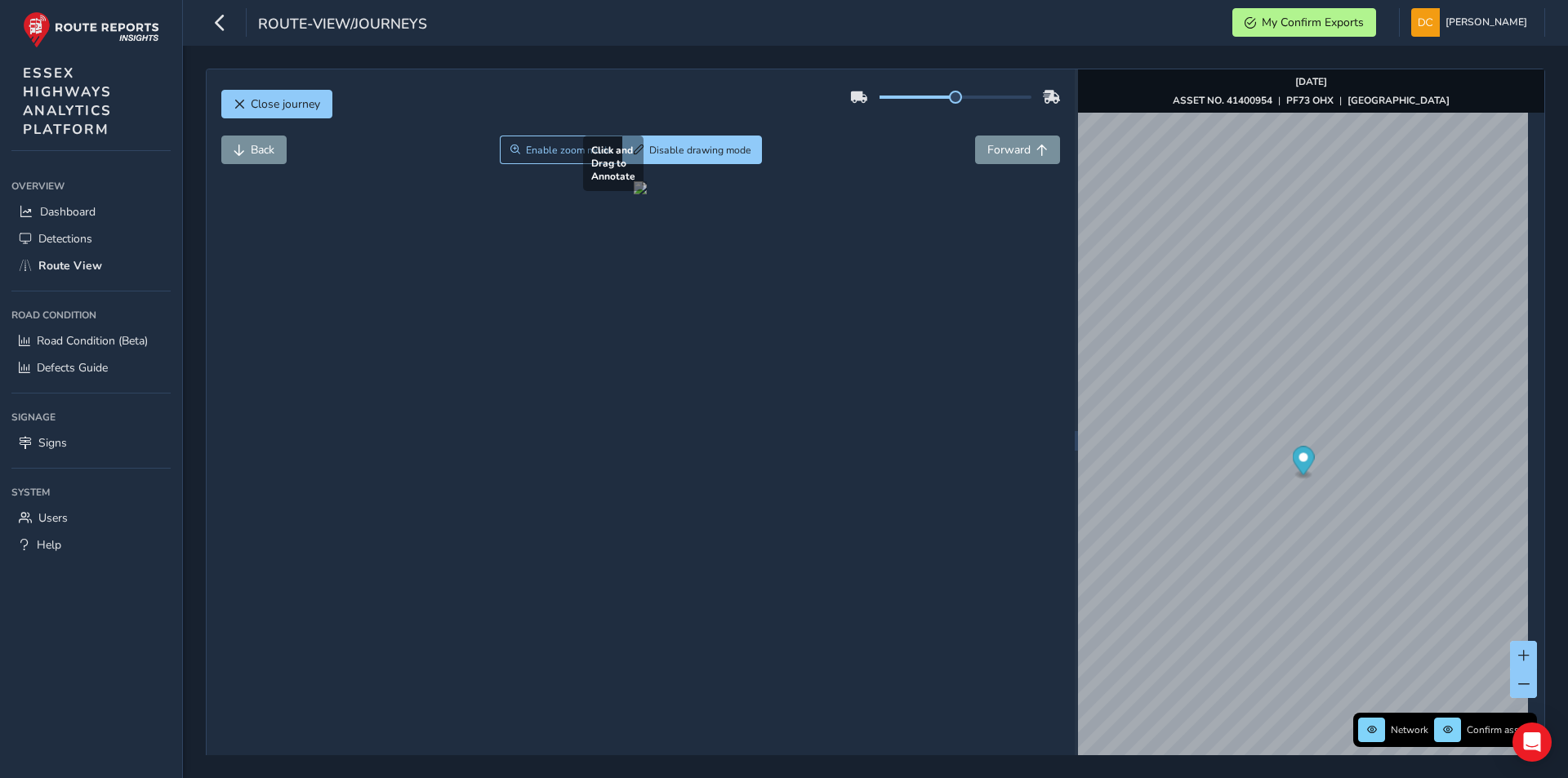
drag, startPoint x: 444, startPoint y: 456, endPoint x: 469, endPoint y: 489, distance: 41.4
click at [634, 195] on div at bounding box center [640, 187] width 13 height 13
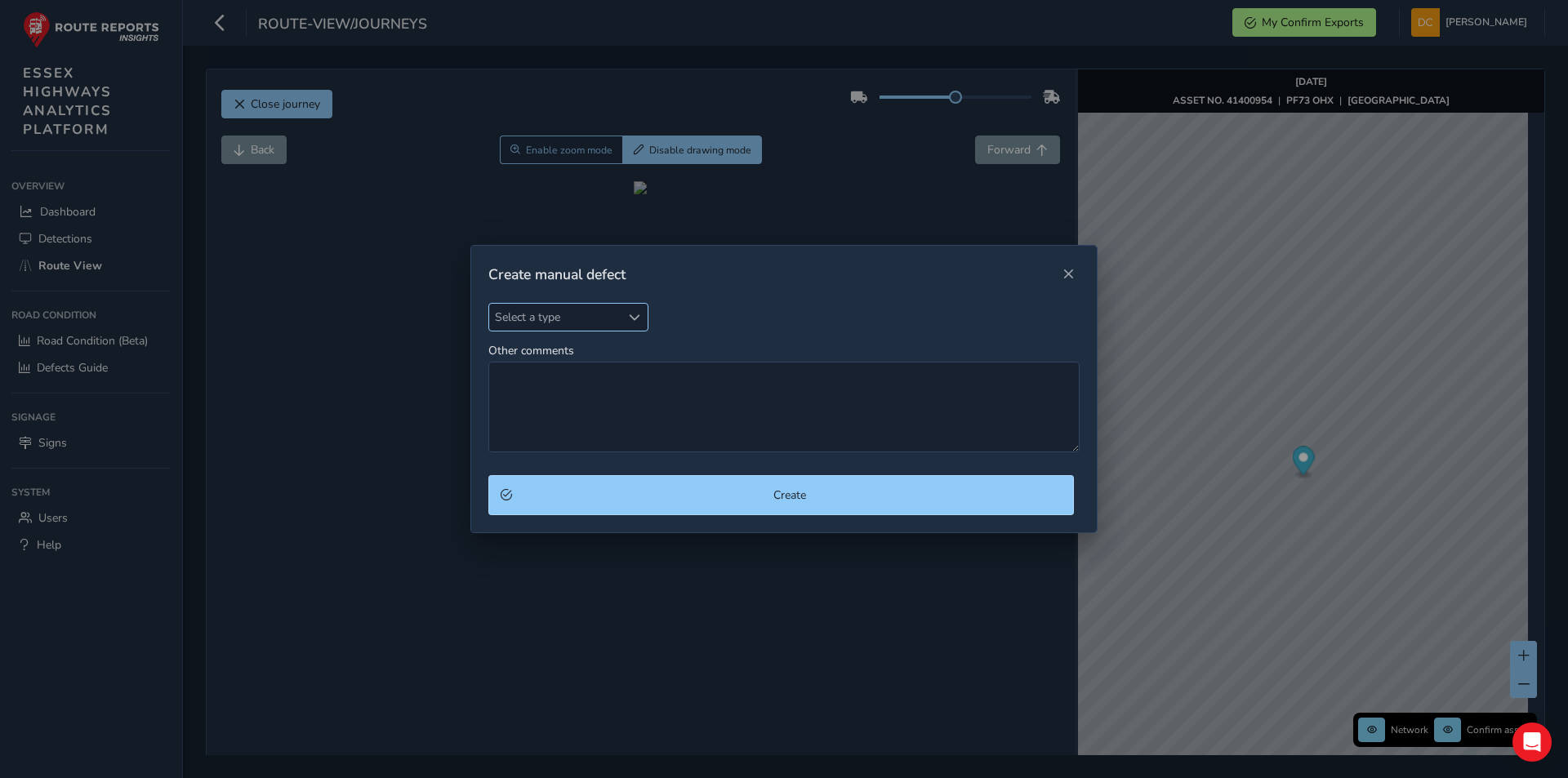
click at [598, 315] on span "Select a type" at bounding box center [555, 317] width 132 height 27
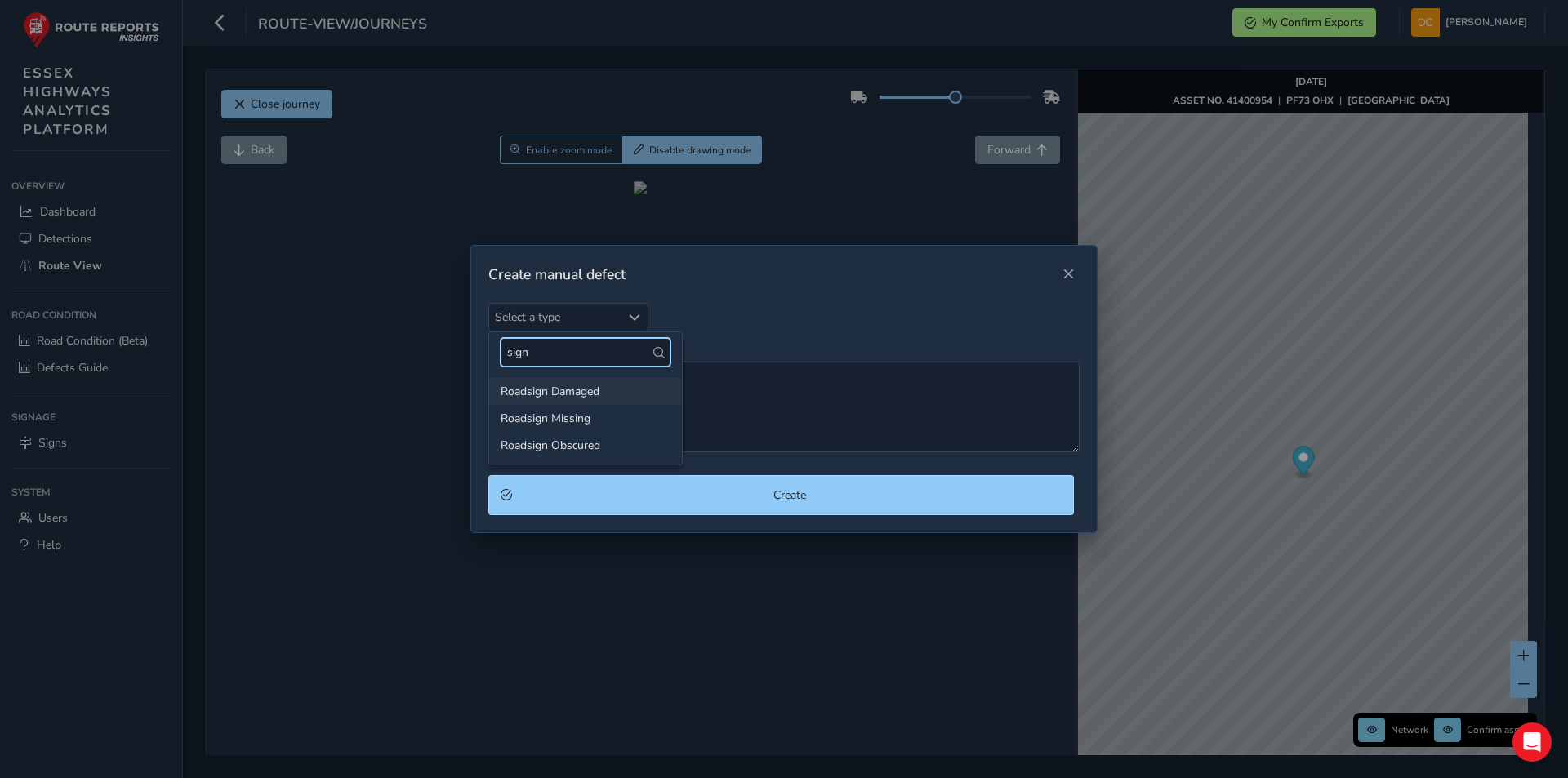
type input "sign"
drag, startPoint x: 570, startPoint y: 391, endPoint x: 576, endPoint y: 398, distance: 9.2
click at [570, 391] on li "Roadsign Damaged" at bounding box center [585, 391] width 193 height 27
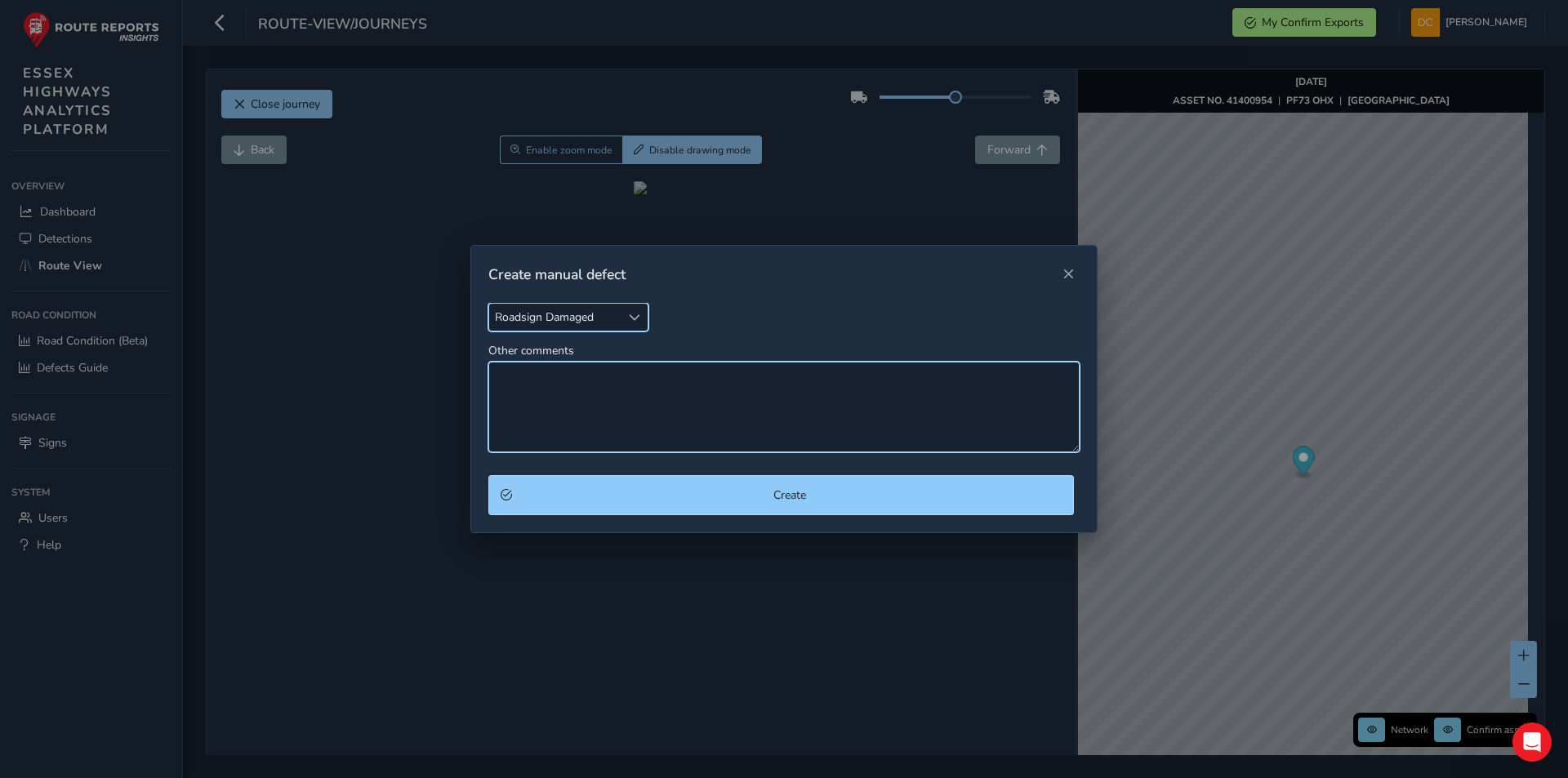
click at [531, 380] on textarea "Other comments" at bounding box center [784, 407] width 591 height 91
type textarea "30mph sign damaged"
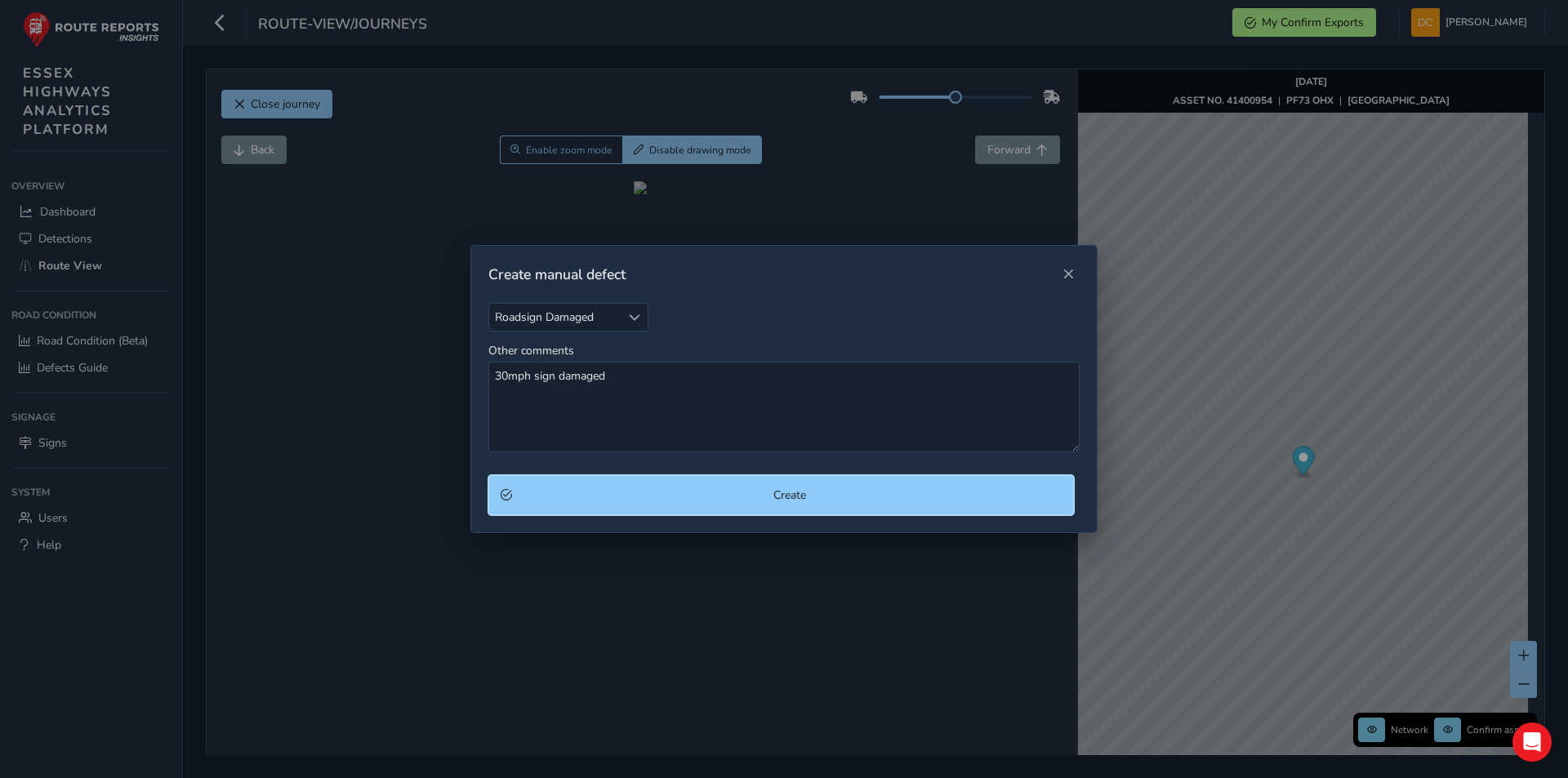
click at [712, 502] on span "Create" at bounding box center [789, 495] width 544 height 16
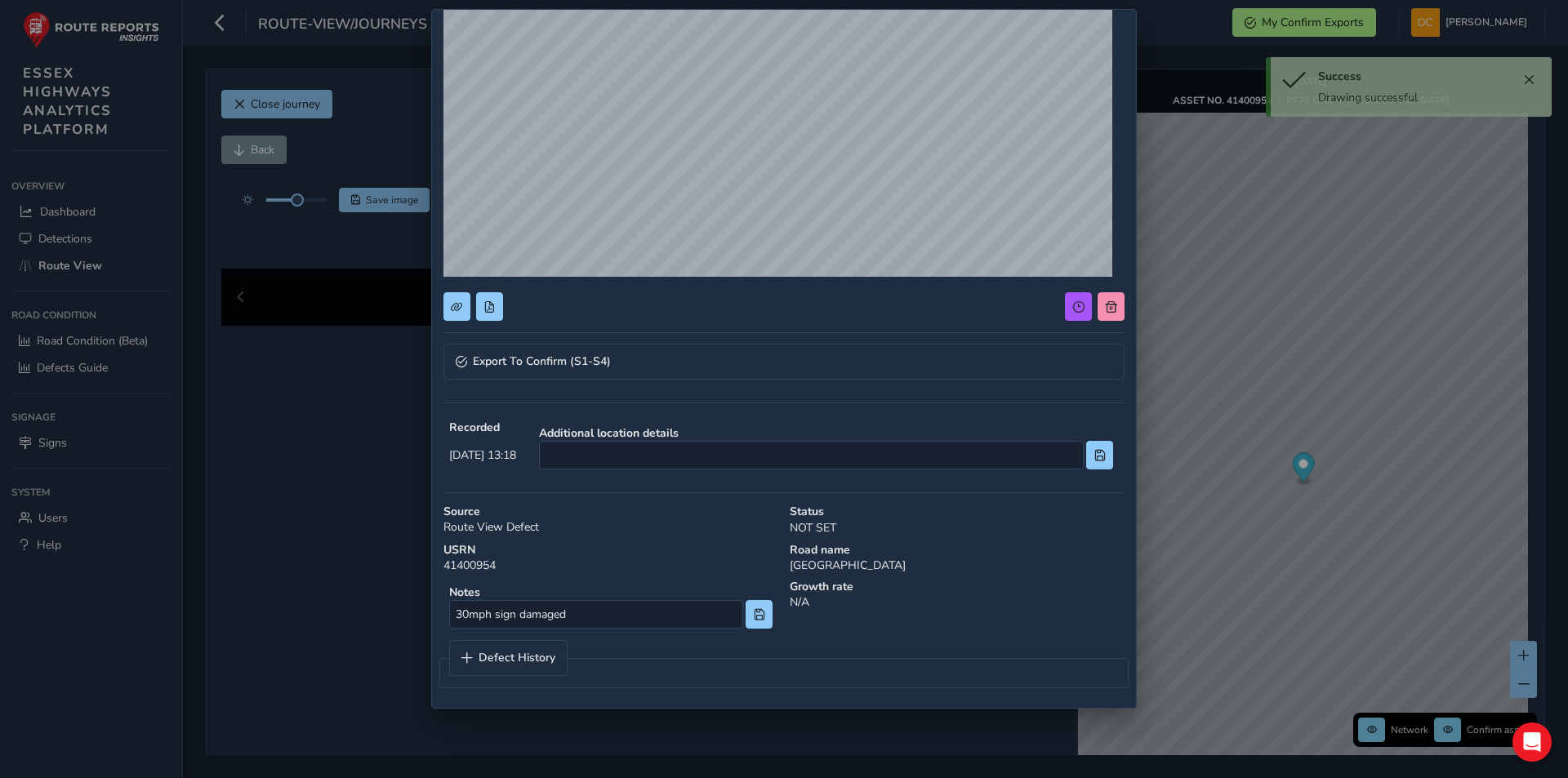
scroll to position [179, 0]
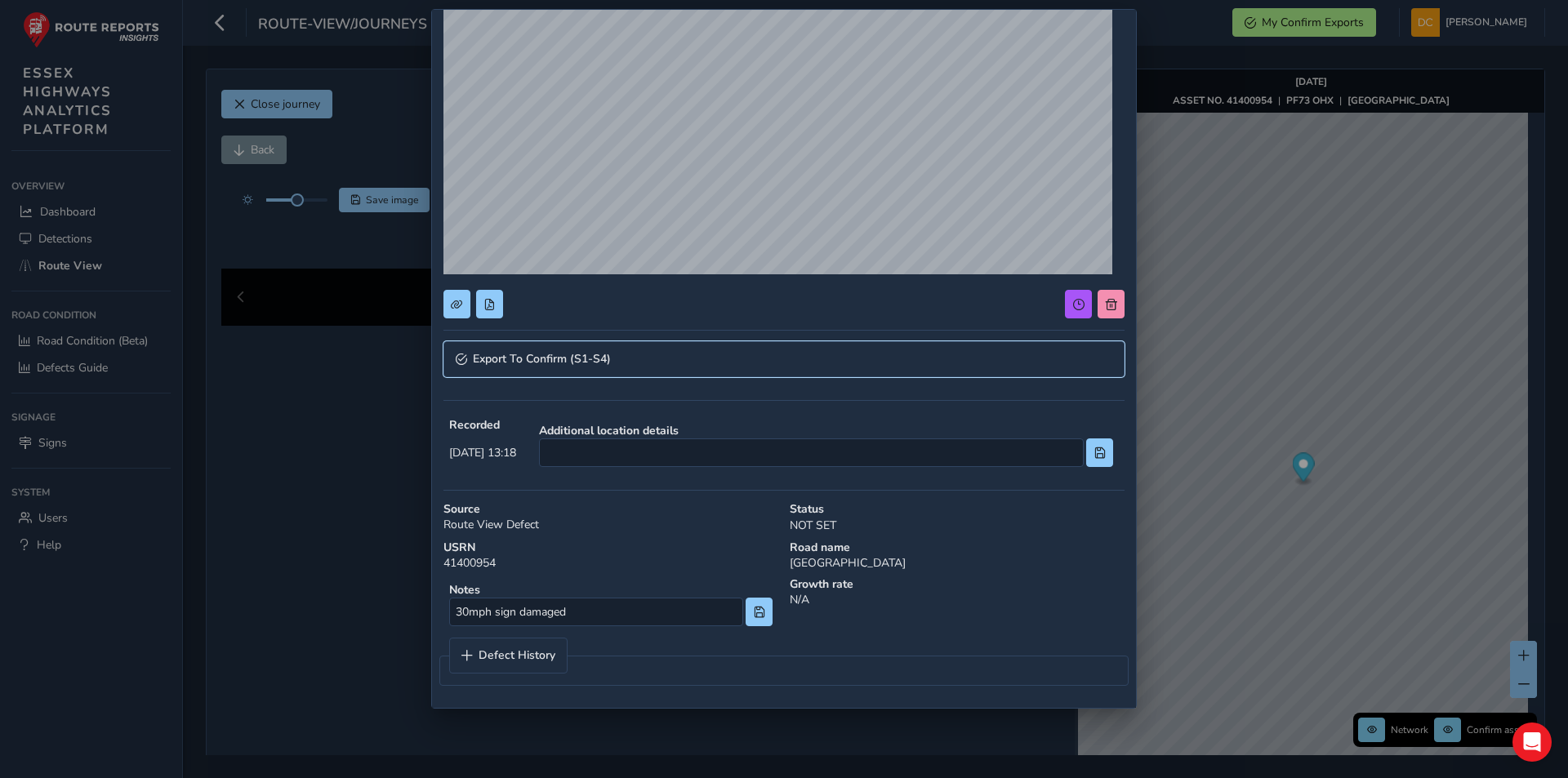
click at [499, 358] on span "Export To Confirm (S1-S4)" at bounding box center [542, 359] width 138 height 12
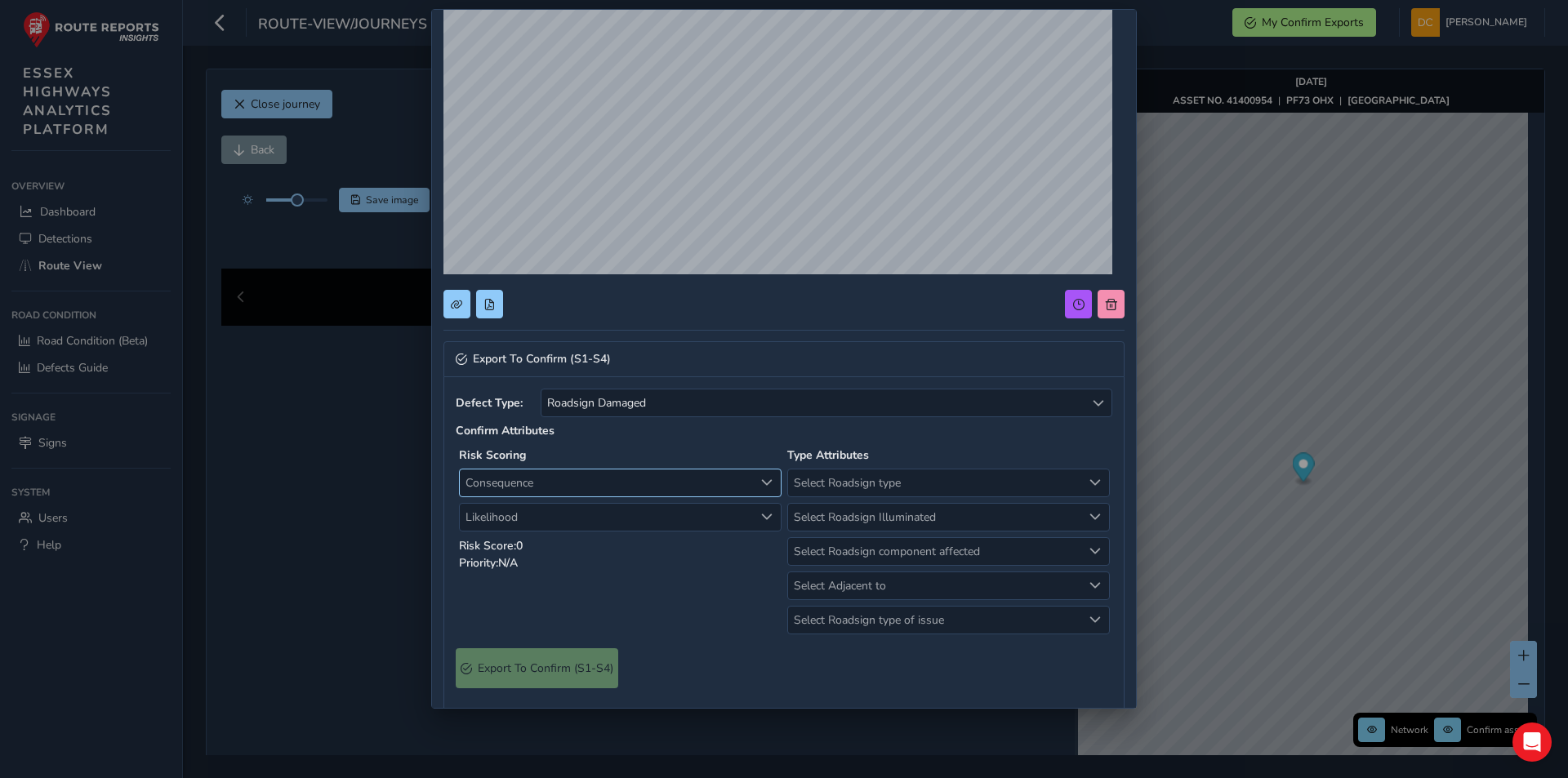
click at [547, 481] on span "Consequence" at bounding box center [606, 482] width 294 height 27
click at [526, 539] on li "1 Negligible" at bounding box center [616, 545] width 315 height 27
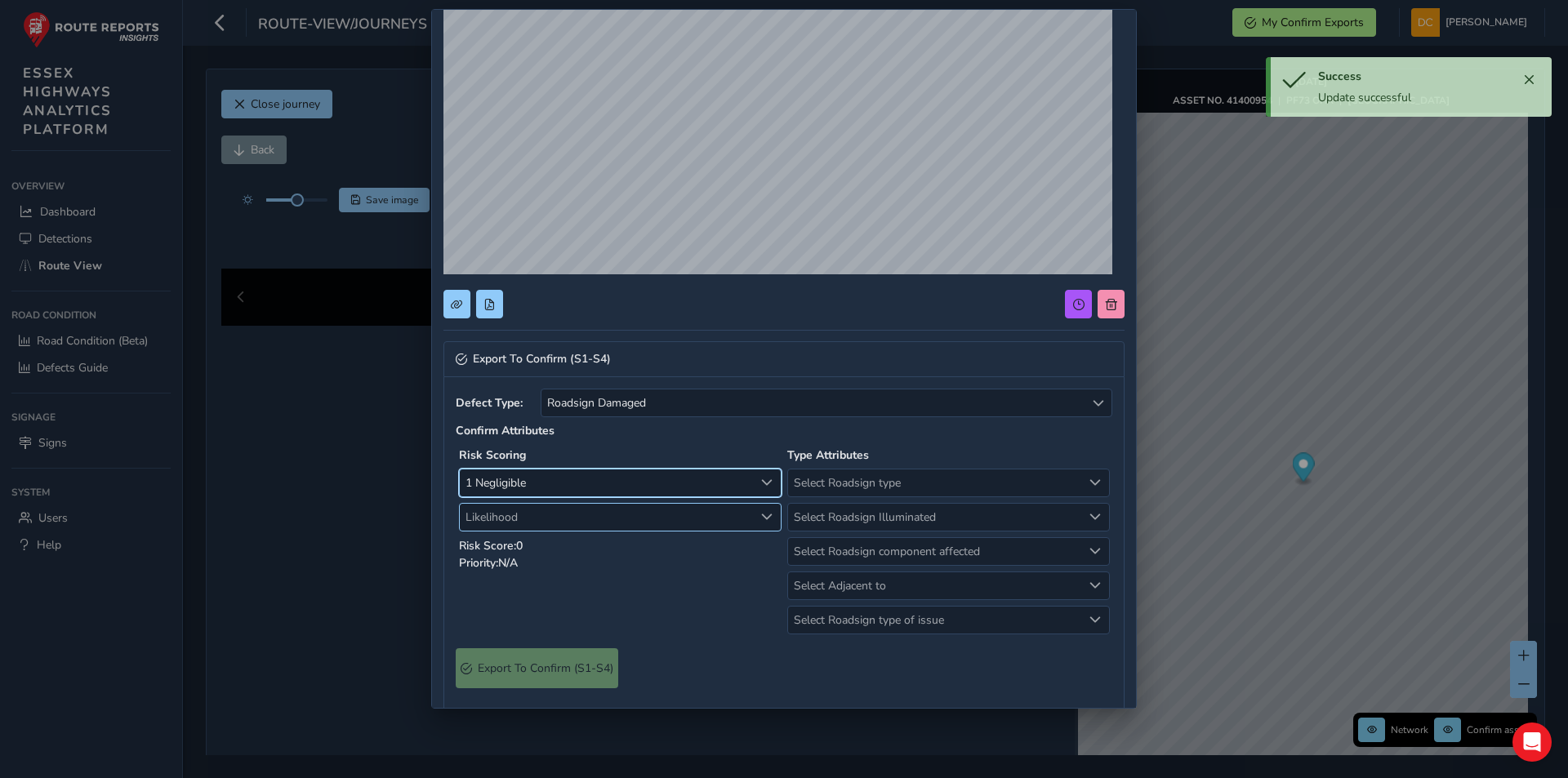
click at [527, 516] on span "Likelihood" at bounding box center [606, 517] width 294 height 27
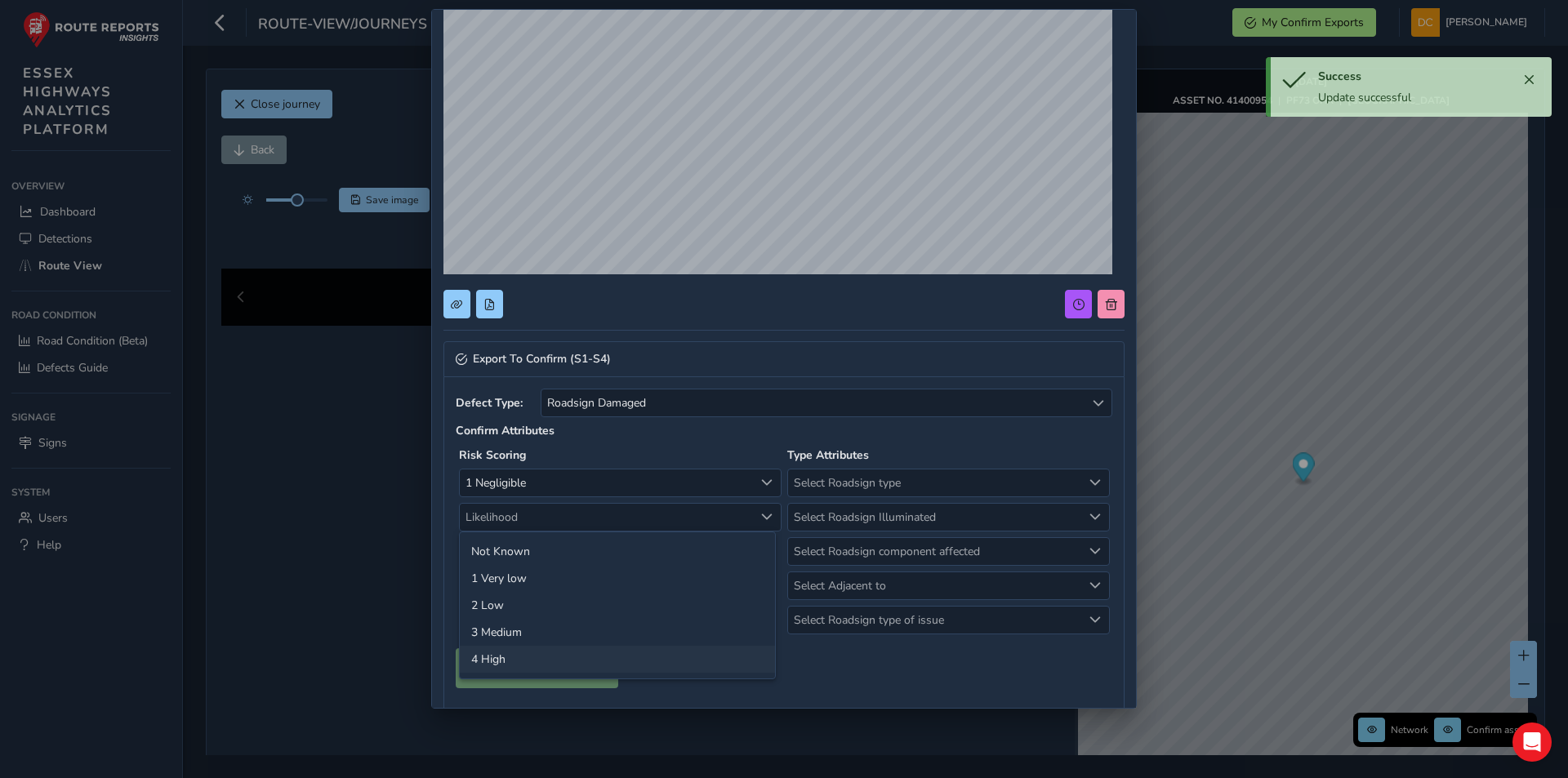
click at [523, 650] on li "4 High" at bounding box center [616, 659] width 315 height 27
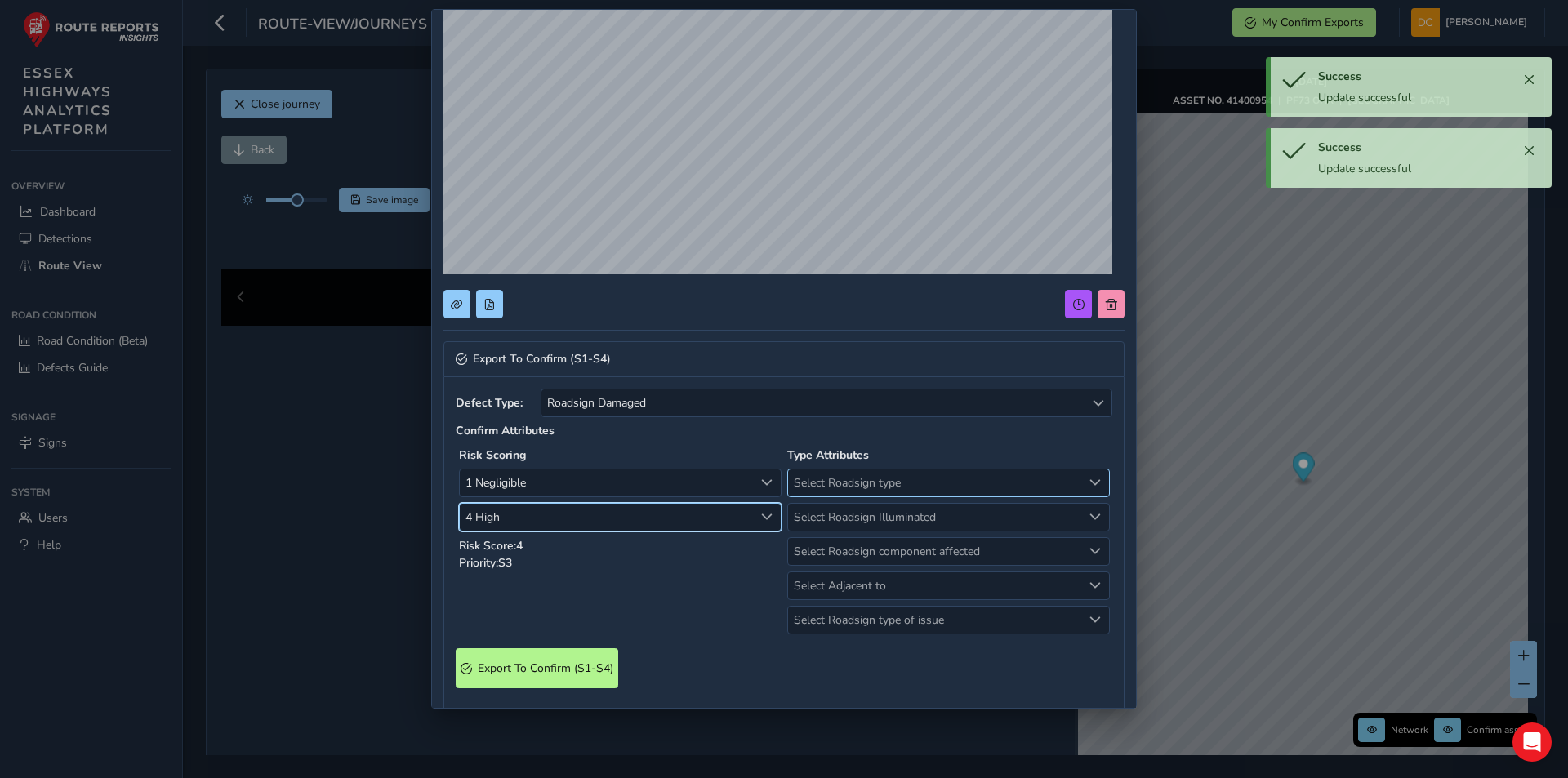
click at [848, 484] on span "Select Roadsign type" at bounding box center [934, 482] width 294 height 27
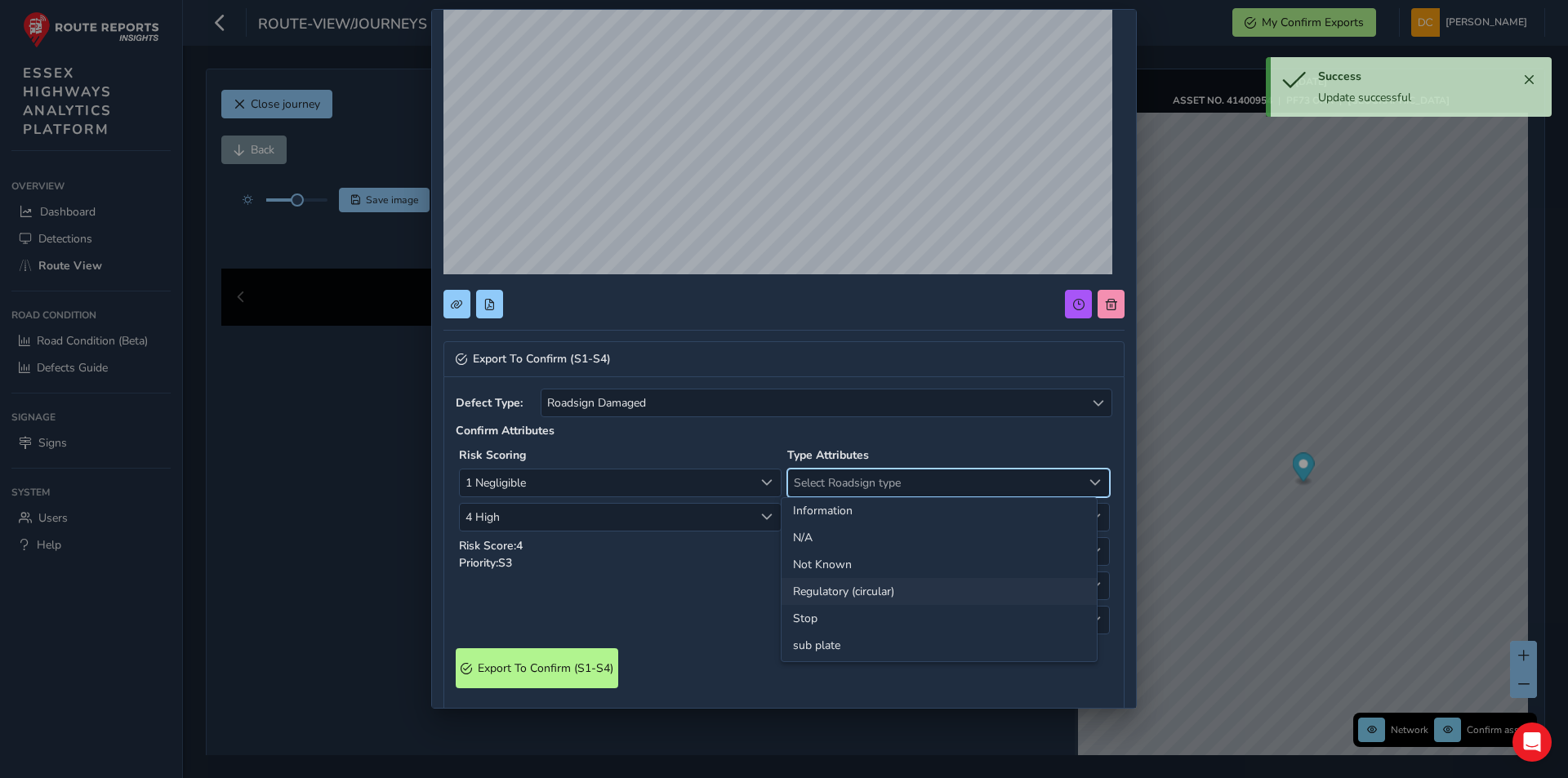
scroll to position [64, 0]
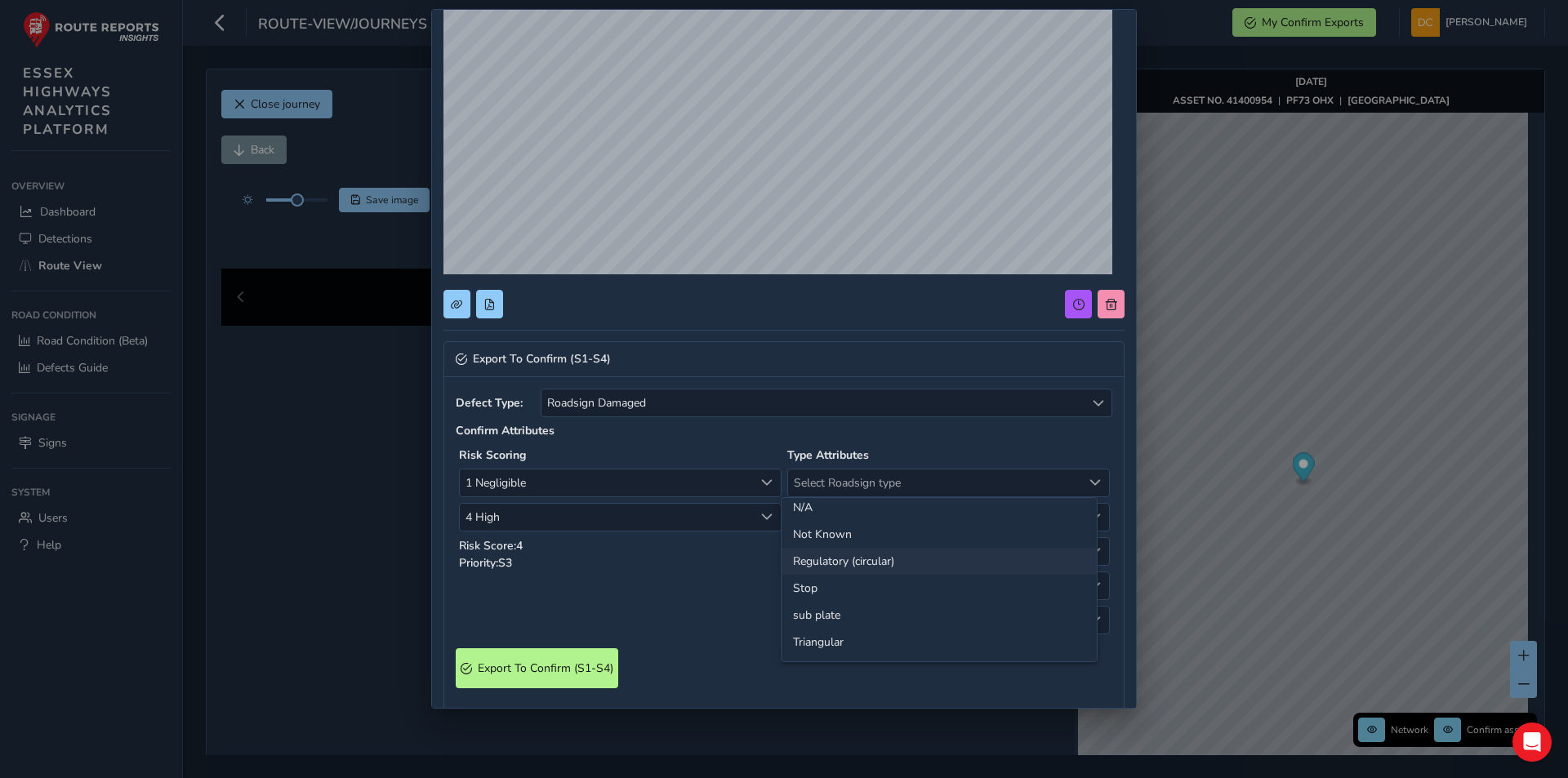
click at [867, 564] on li "Regulatory (circular)" at bounding box center [938, 561] width 315 height 27
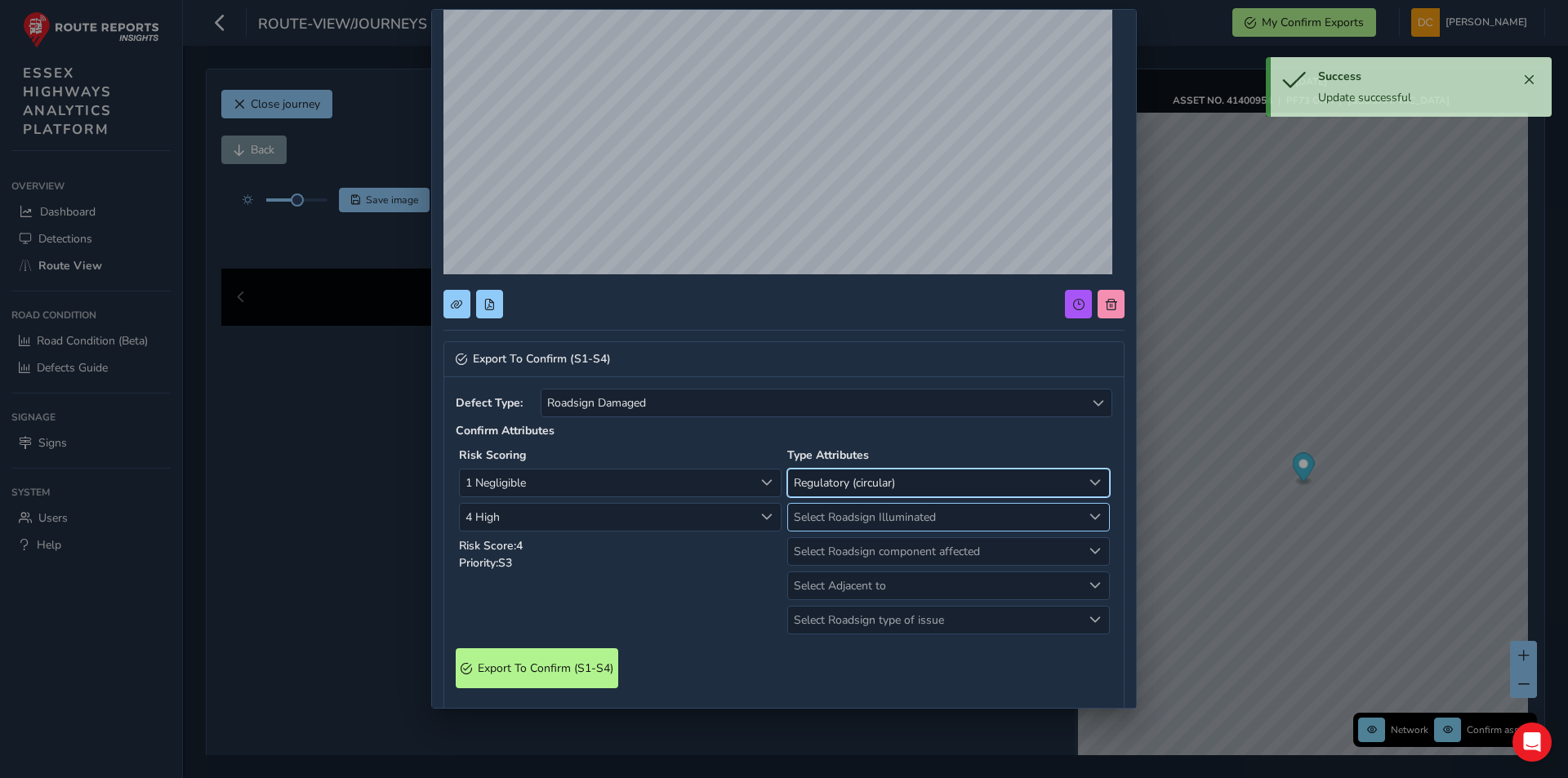
click at [835, 519] on span "Select Roadsign Illuminated" at bounding box center [934, 517] width 294 height 27
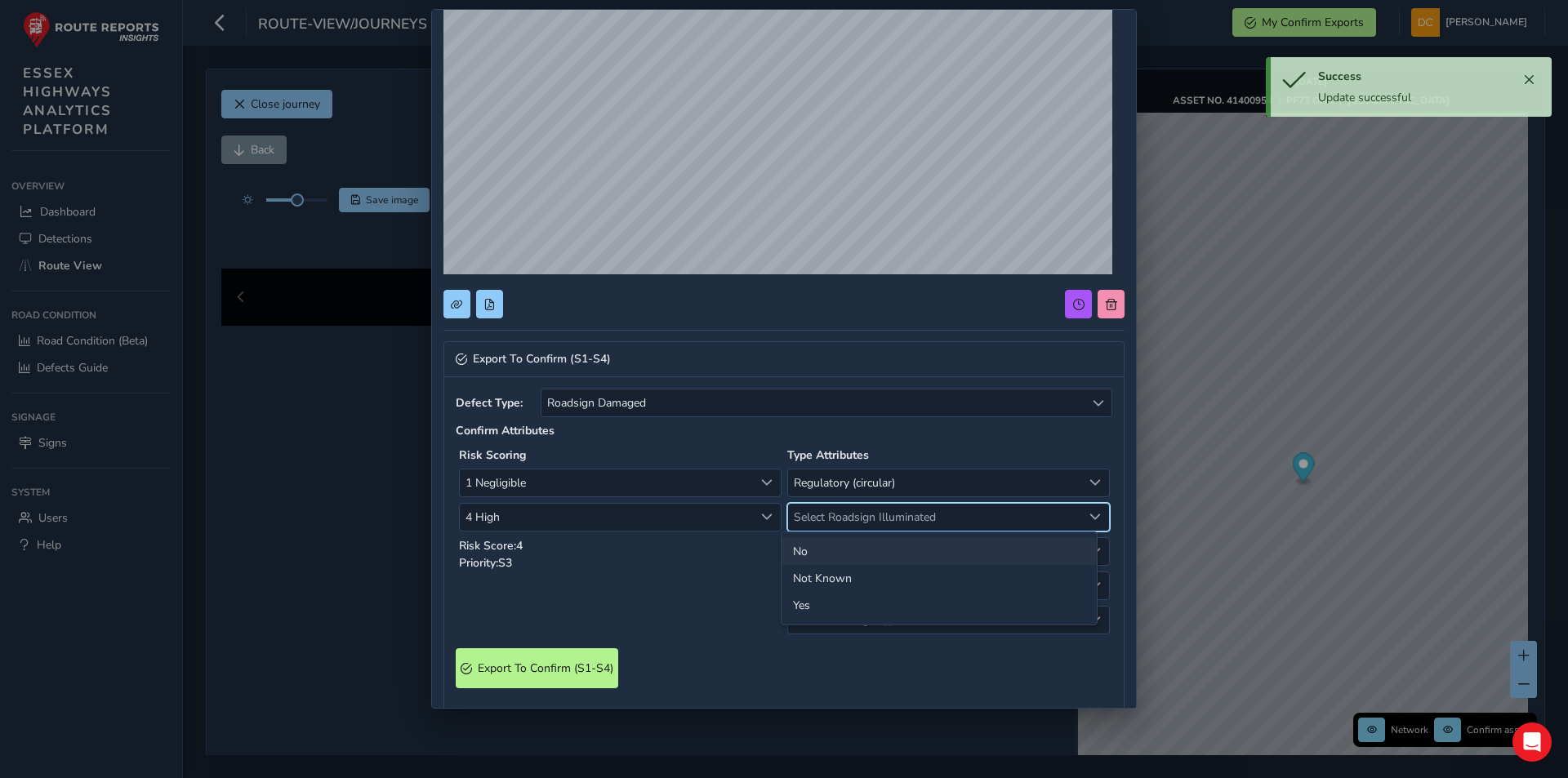
click at [836, 552] on li "No" at bounding box center [938, 551] width 315 height 27
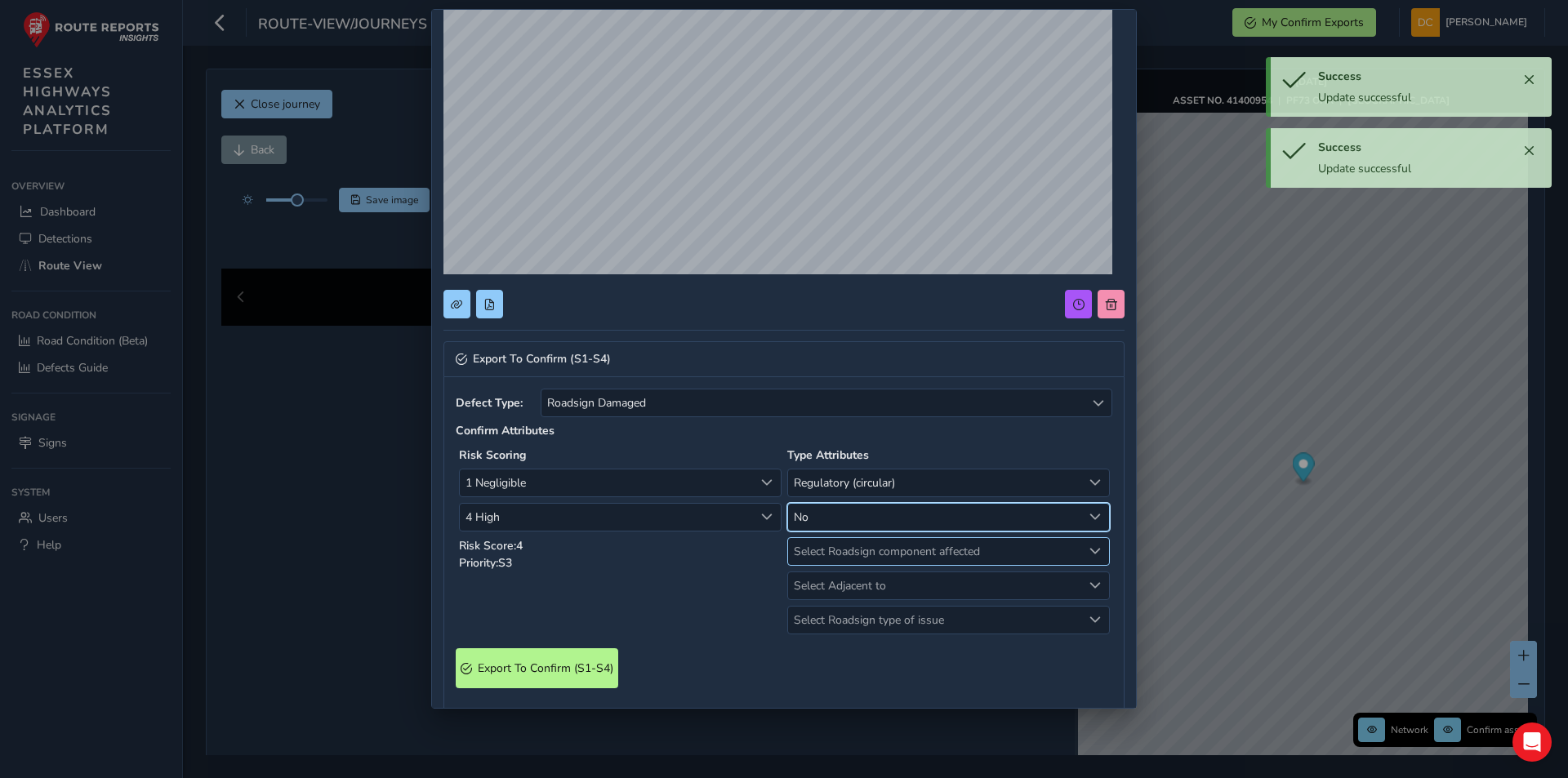
click at [845, 554] on span "Select Roadsign component affected" at bounding box center [934, 551] width 294 height 27
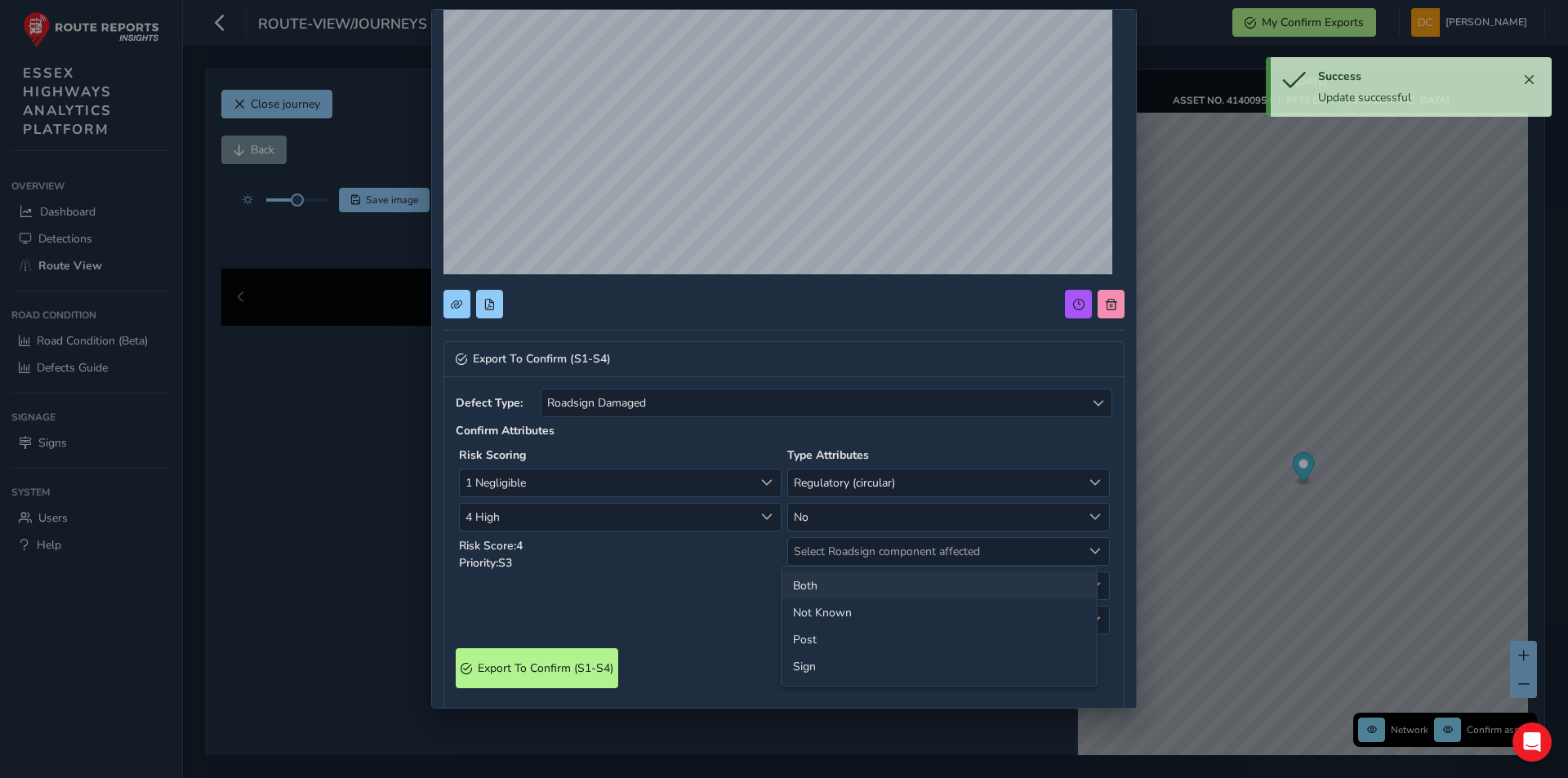
click at [849, 586] on li "Both" at bounding box center [938, 586] width 315 height 27
click at [846, 562] on span "Both" at bounding box center [934, 551] width 294 height 27
click at [841, 633] on li "Post" at bounding box center [938, 639] width 315 height 27
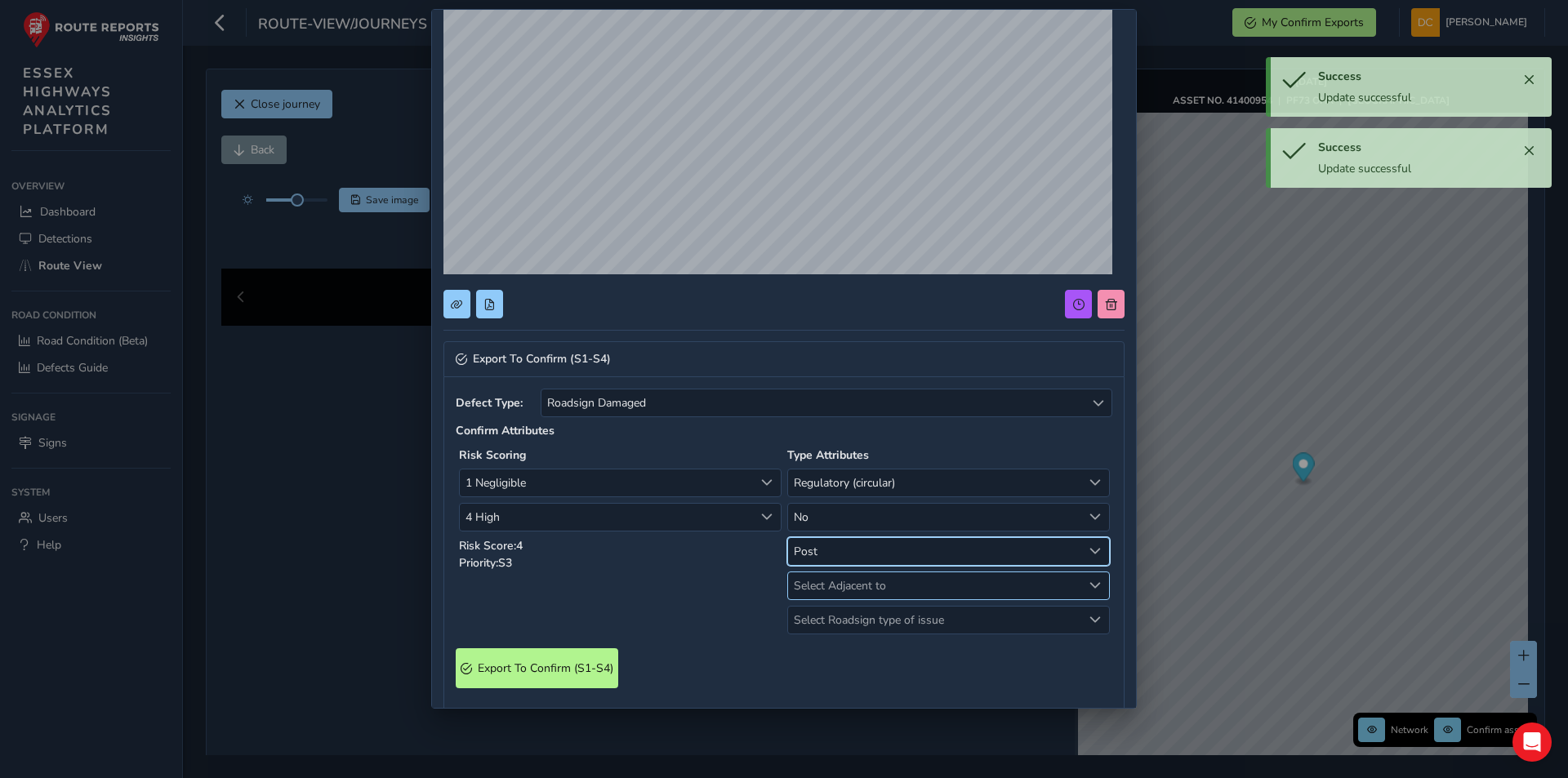
click at [853, 586] on span "Select Adjacent to" at bounding box center [934, 586] width 294 height 27
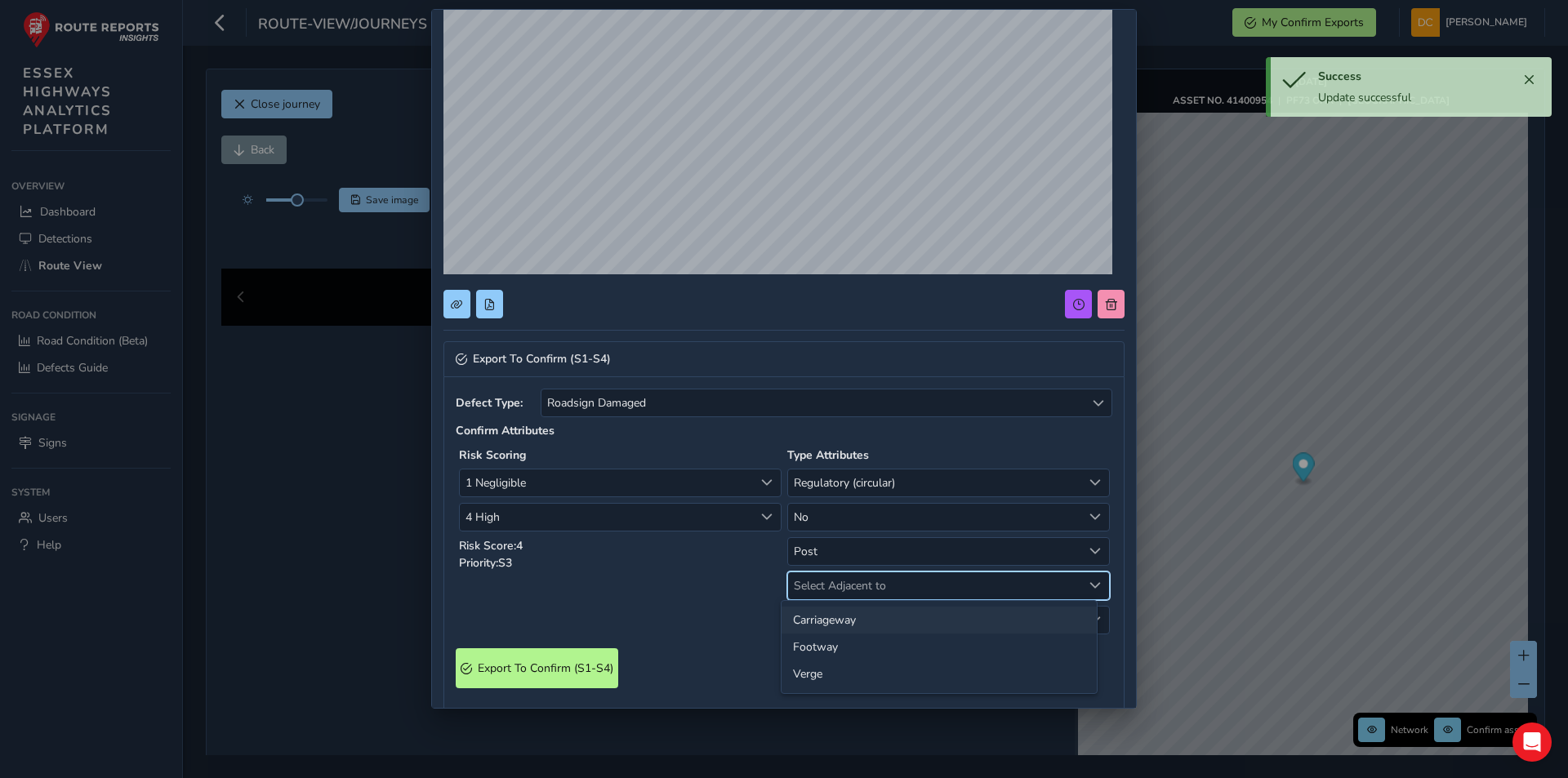
click at [848, 621] on li "Carriageway" at bounding box center [938, 620] width 315 height 27
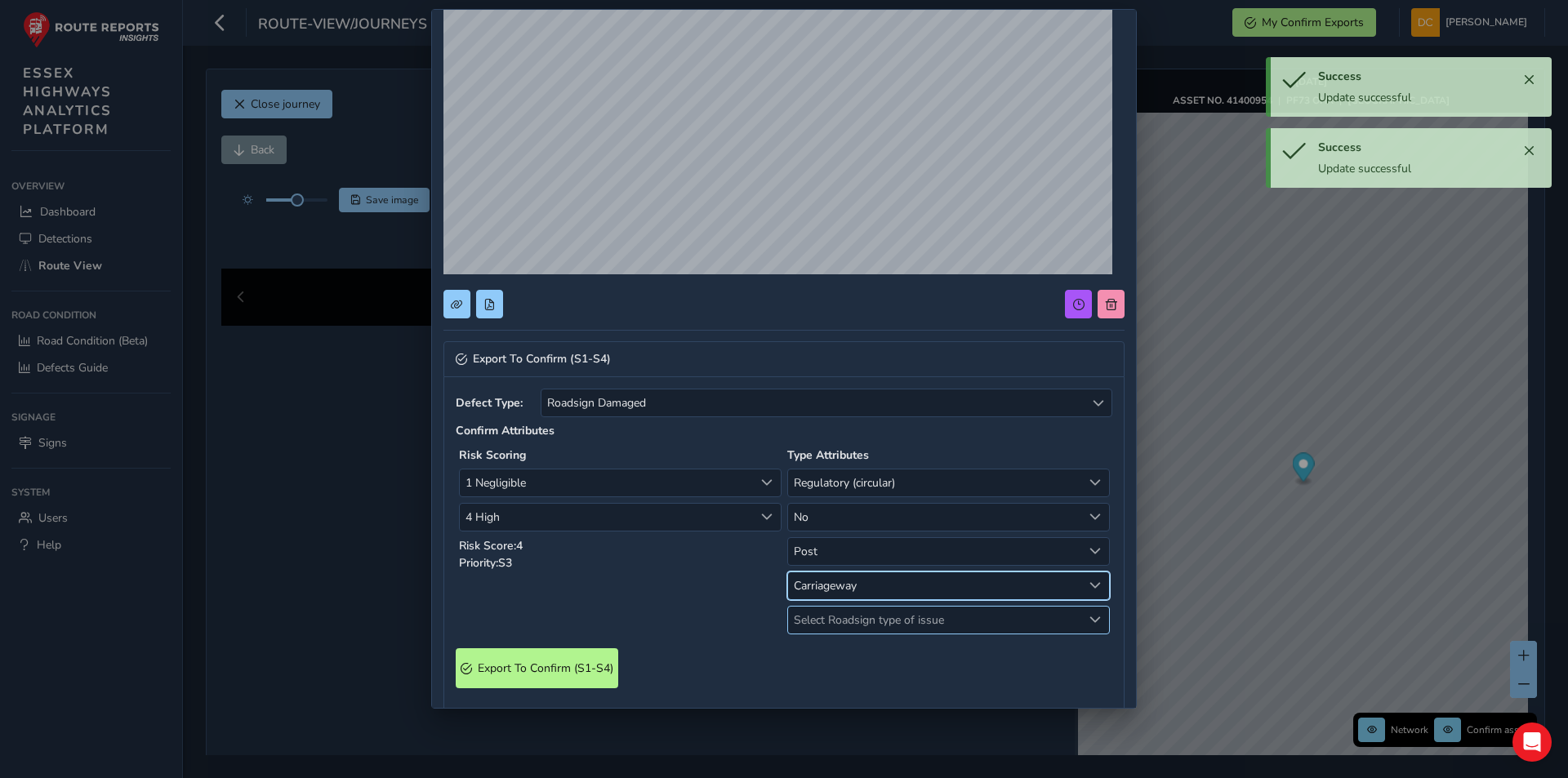
click at [854, 619] on span "Select Roadsign type of issue" at bounding box center [934, 620] width 294 height 27
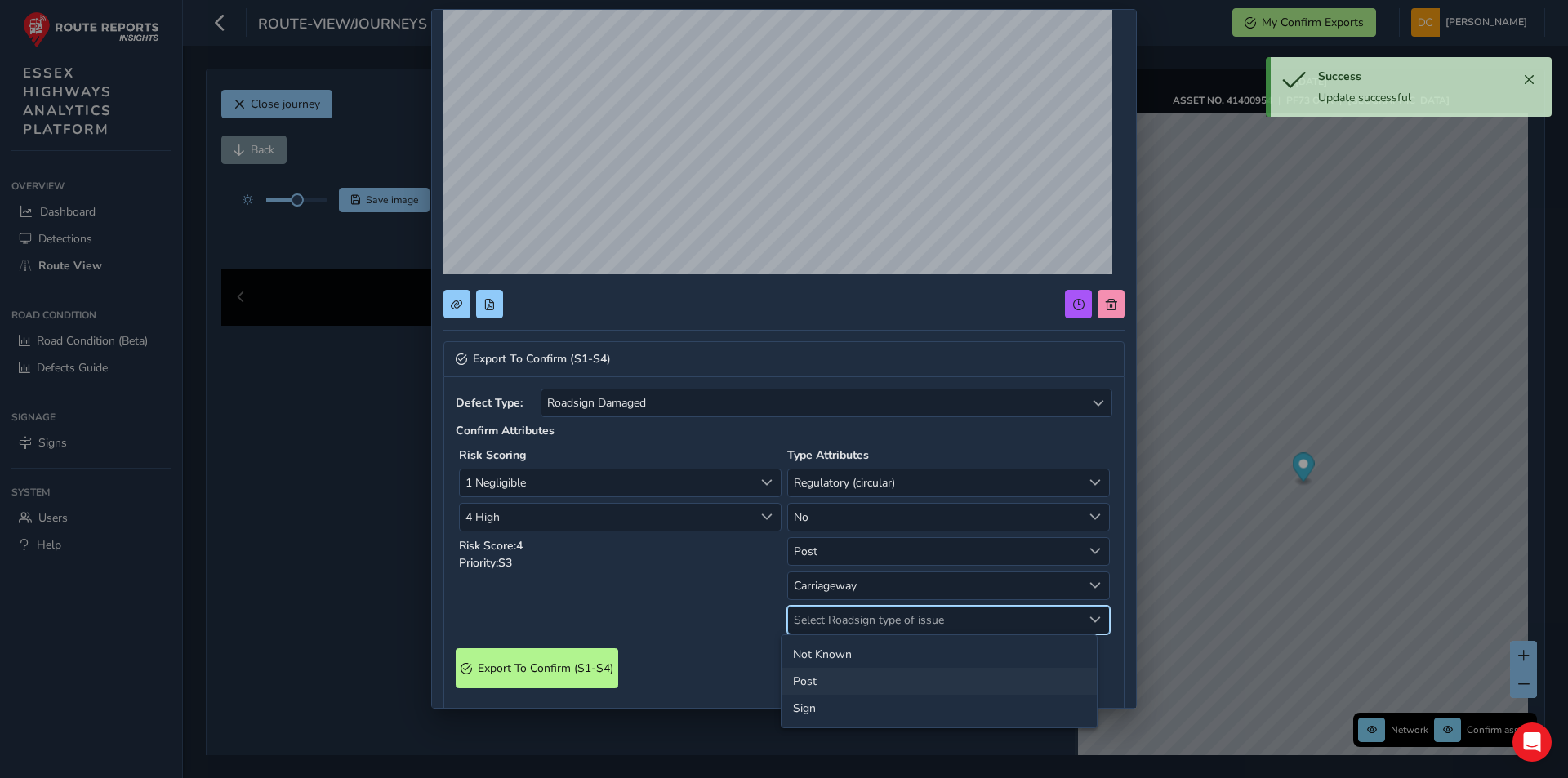
click at [842, 683] on li "Post" at bounding box center [938, 681] width 315 height 27
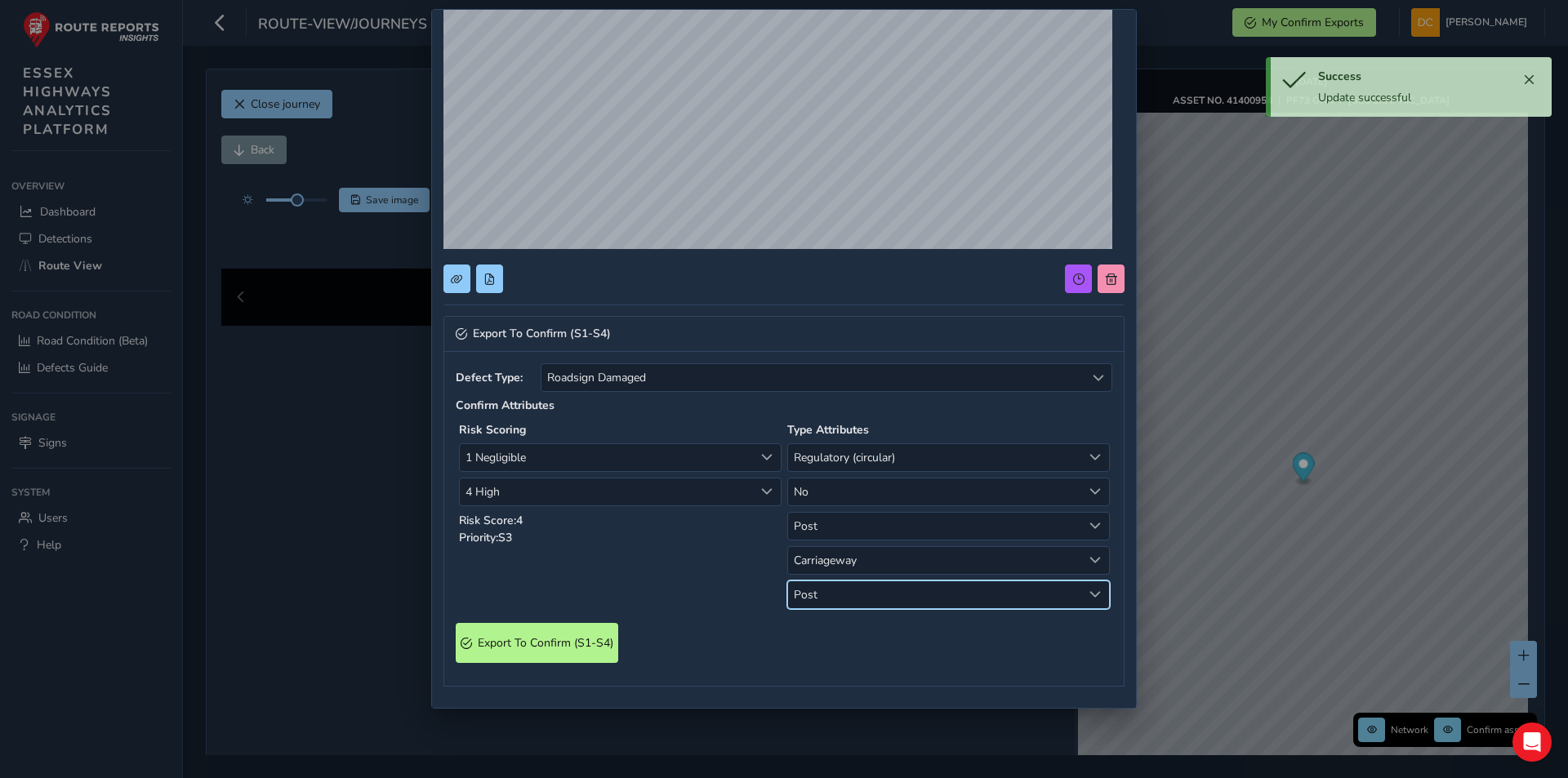
scroll to position [179, 0]
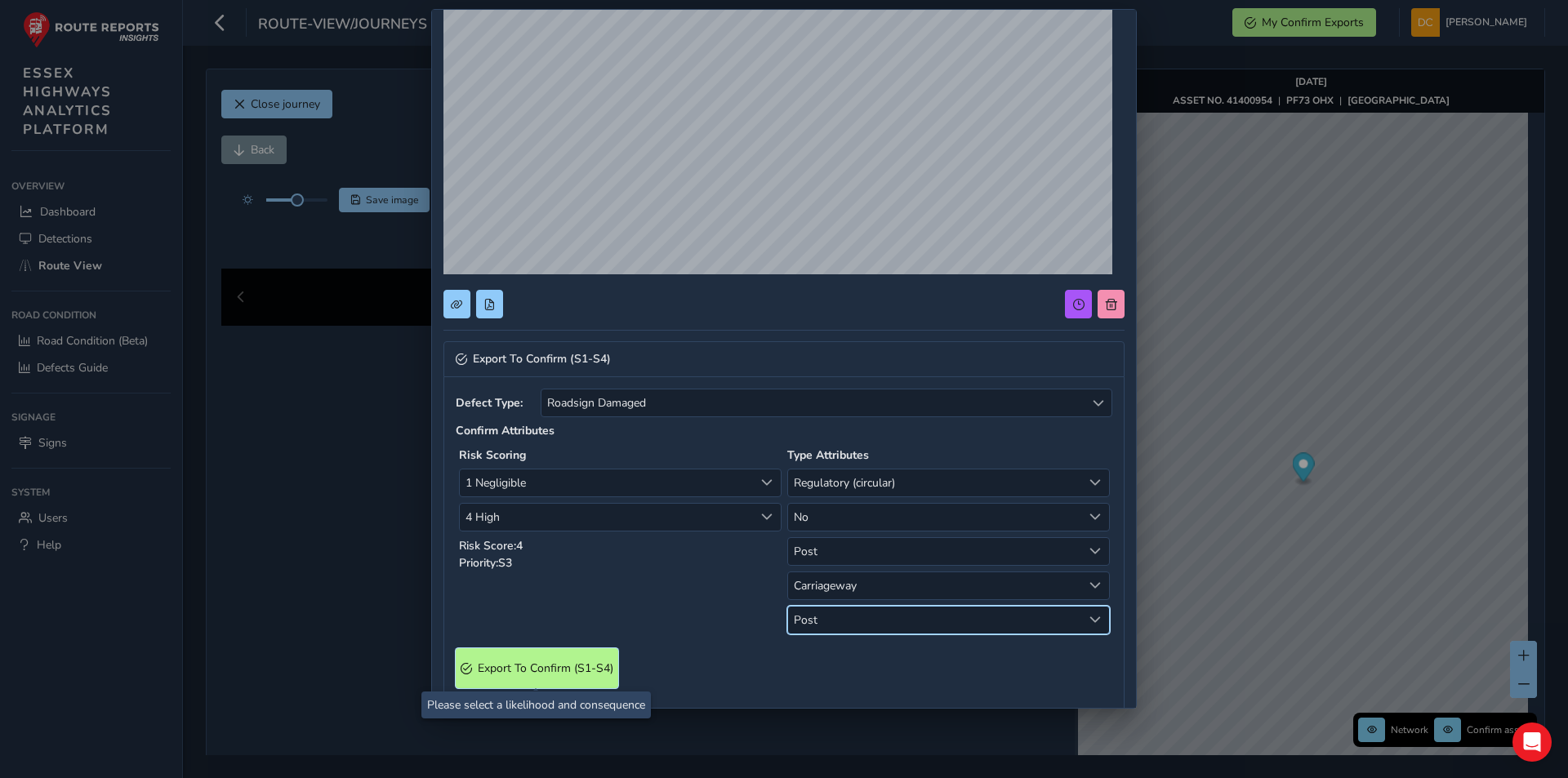
click at [583, 653] on S4\) "Export To Confirm (S1-S4)" at bounding box center [537, 668] width 163 height 40
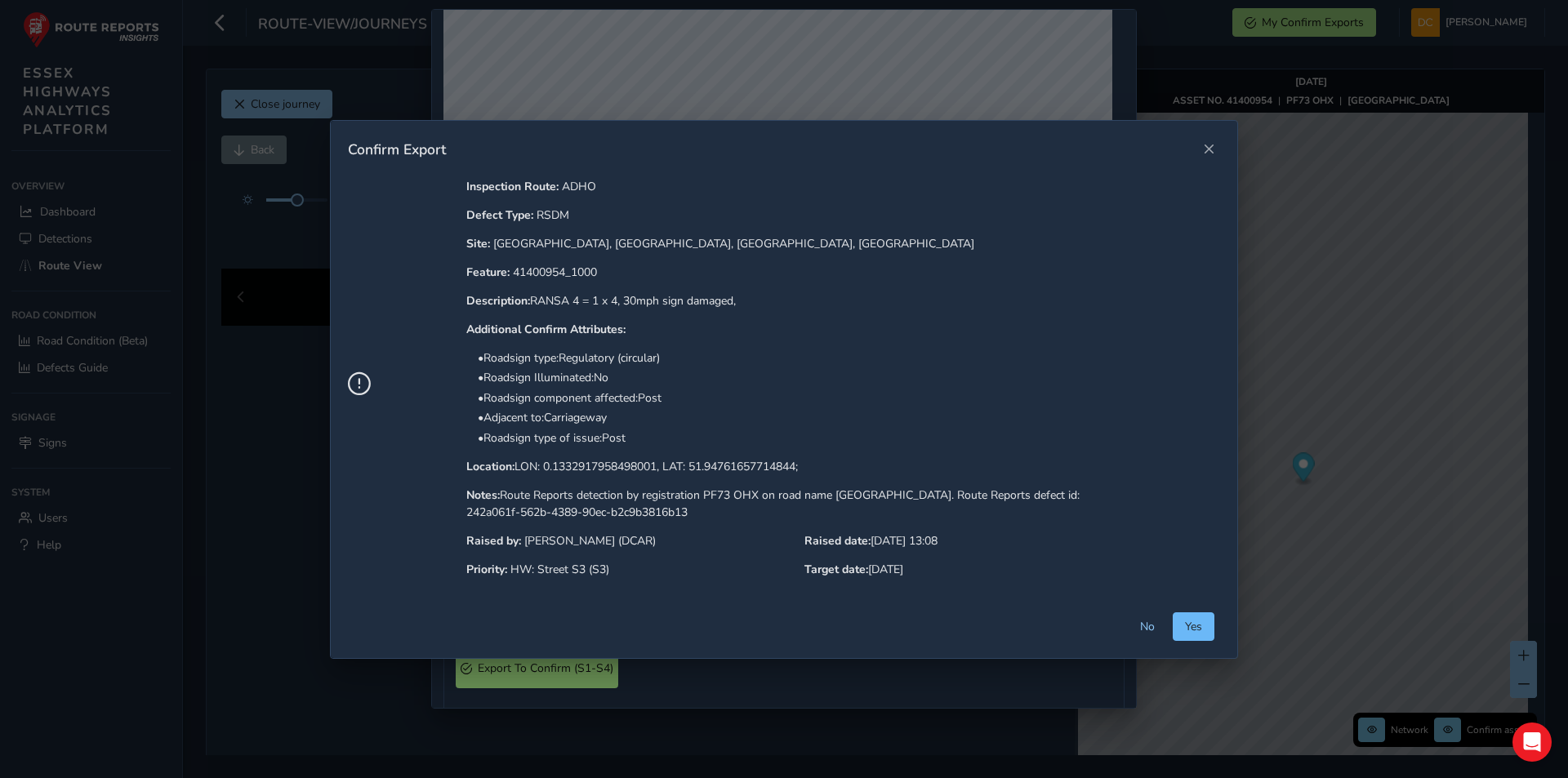
click at [1184, 625] on span "Yes" at bounding box center [1193, 627] width 17 height 16
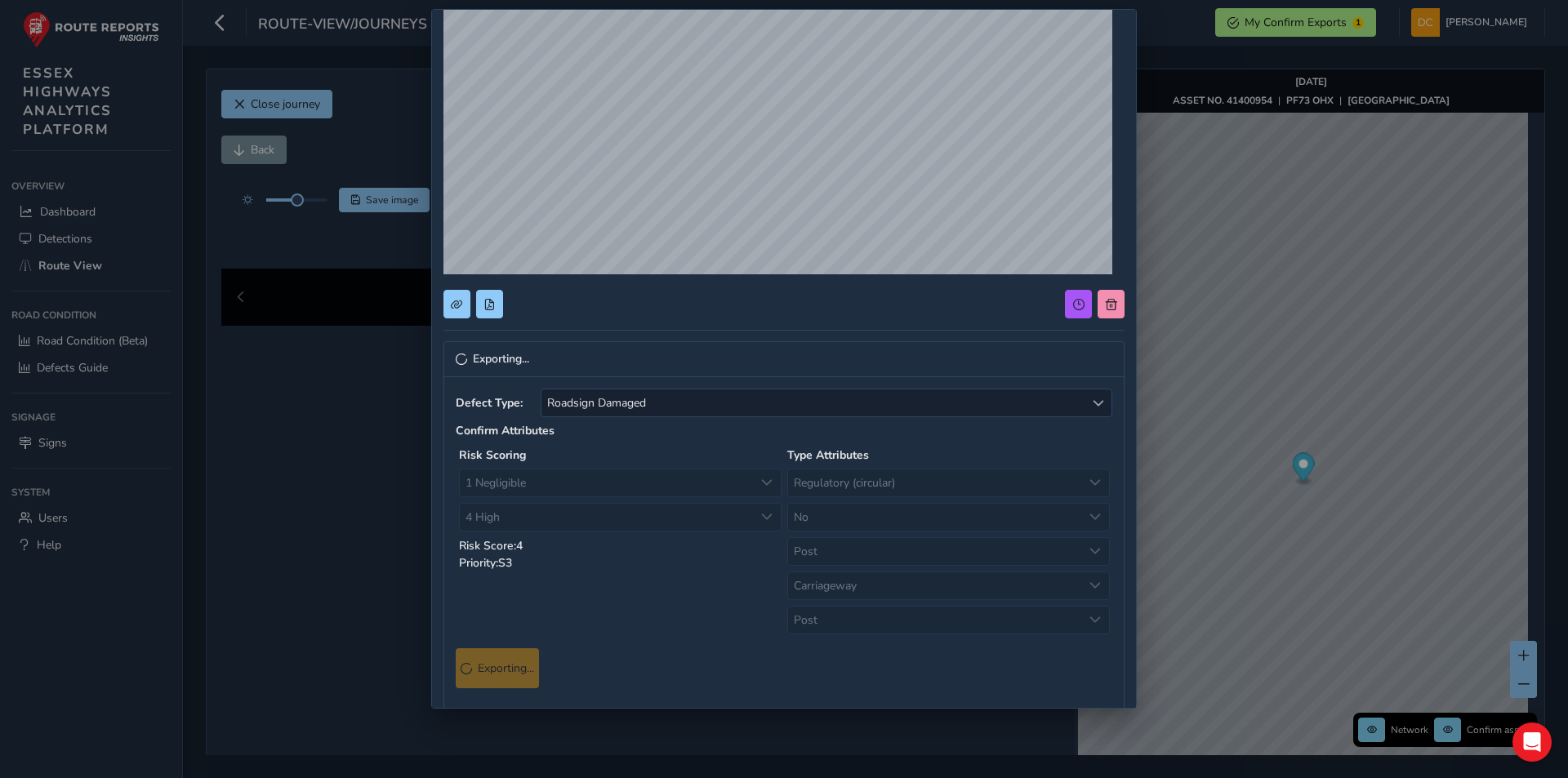
scroll to position [97, 0]
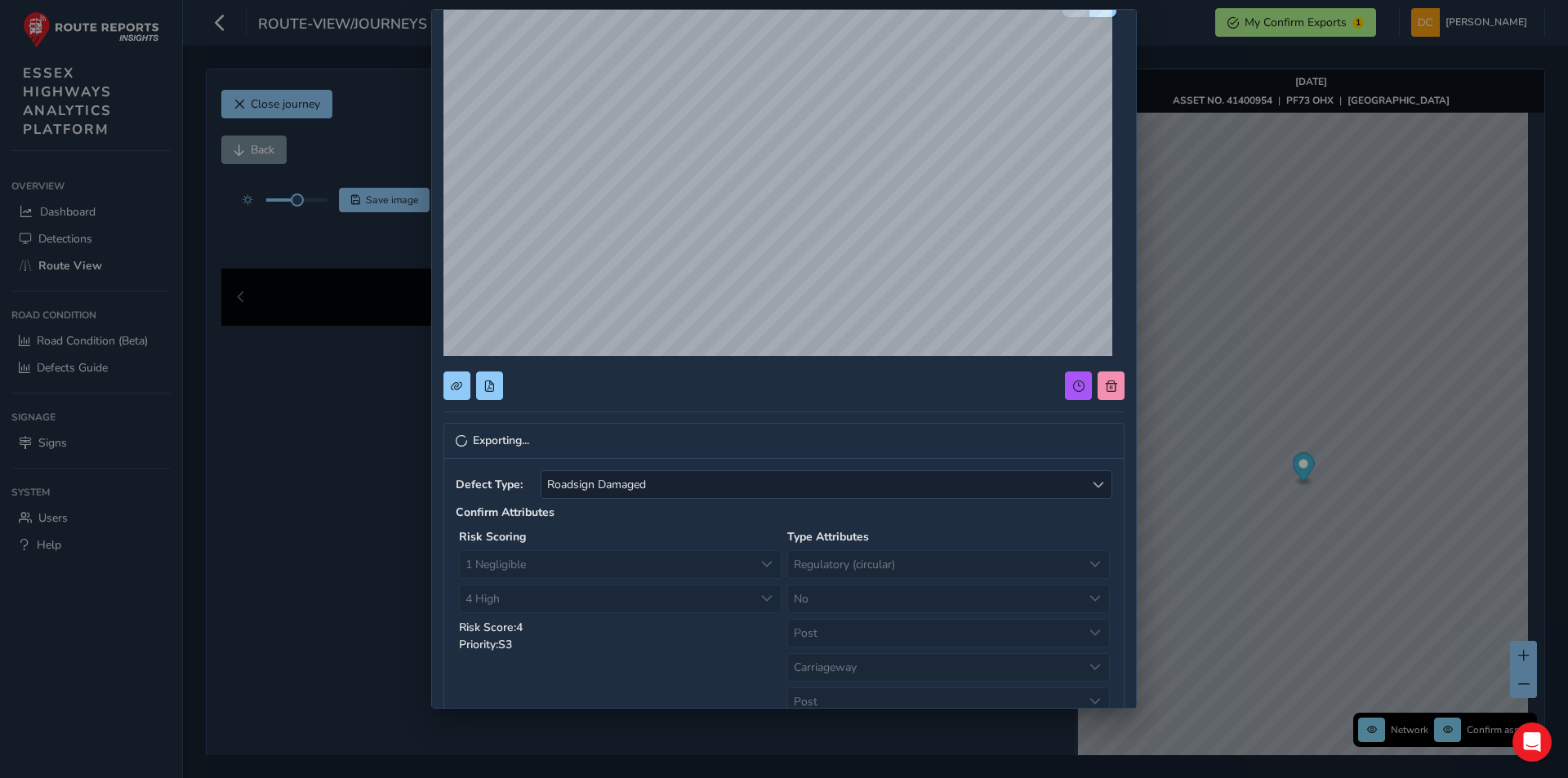
click at [1318, 21] on div "Exporting... Defect Type: Roadsign Damaged Roadsign Damaged Confirm Attributes …" at bounding box center [784, 389] width 1568 height 778
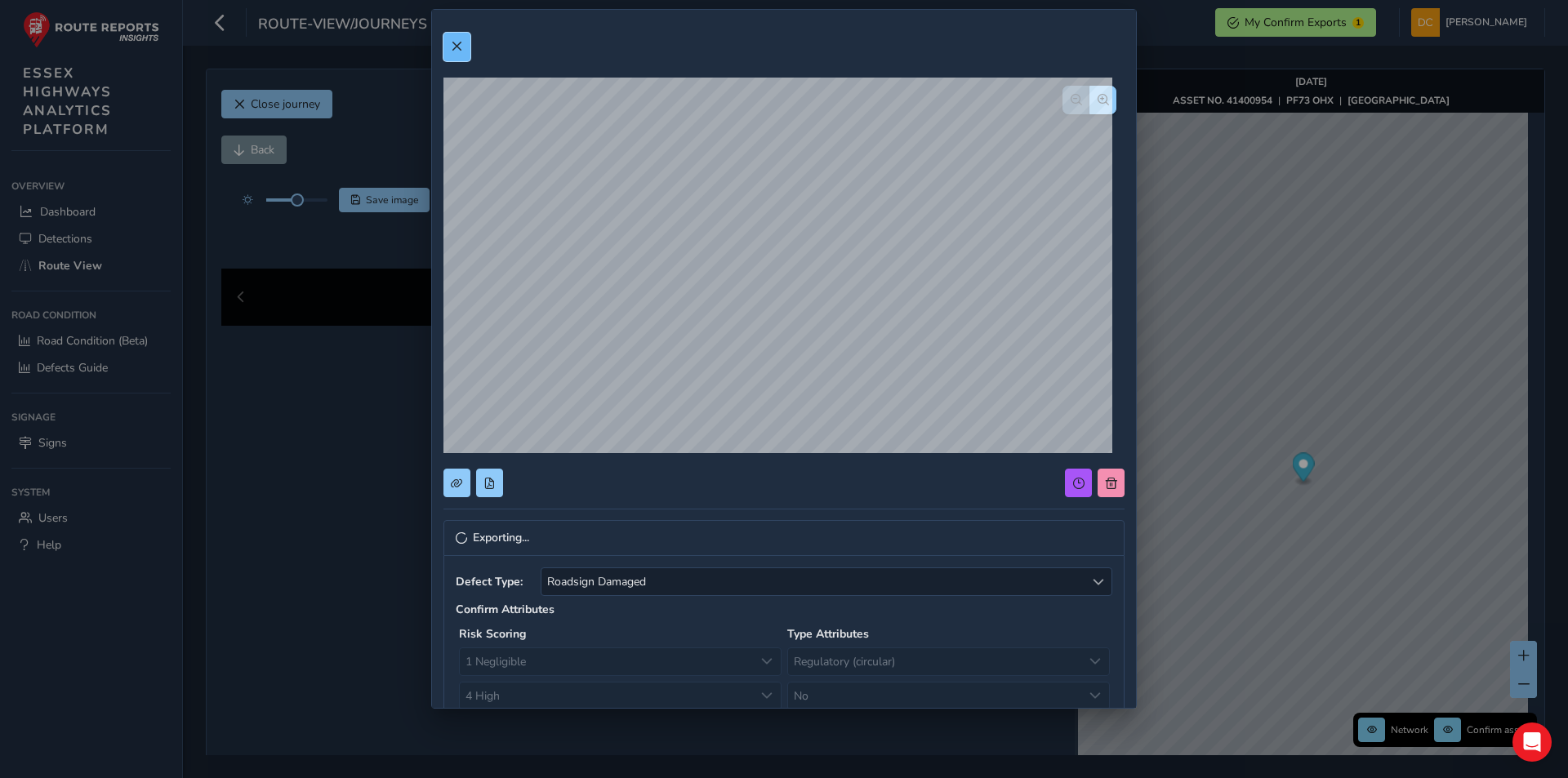
click at [445, 46] on button at bounding box center [456, 47] width 27 height 28
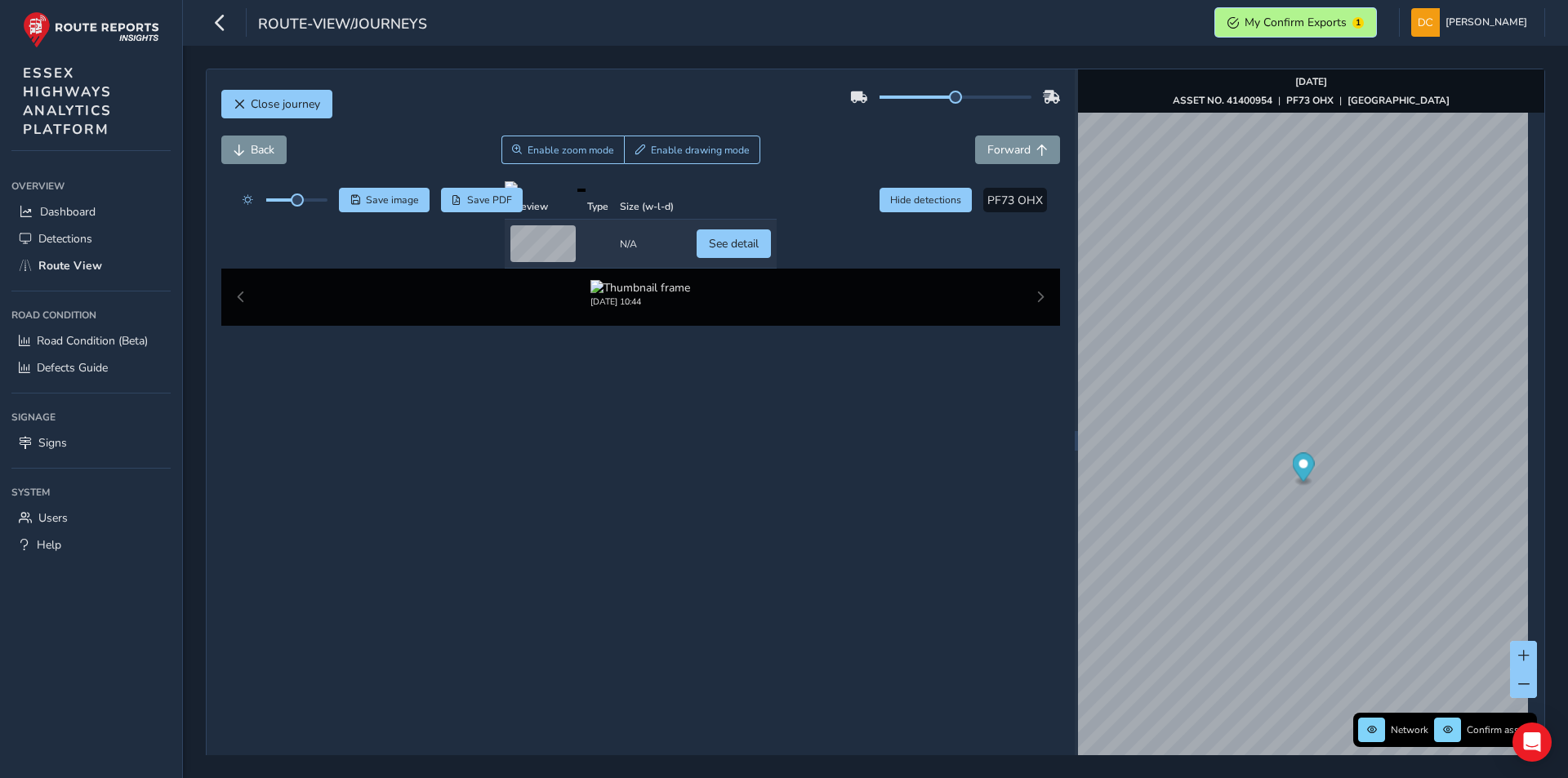
click at [1334, 15] on span "My Confirm Exports" at bounding box center [1295, 22] width 102 height 16
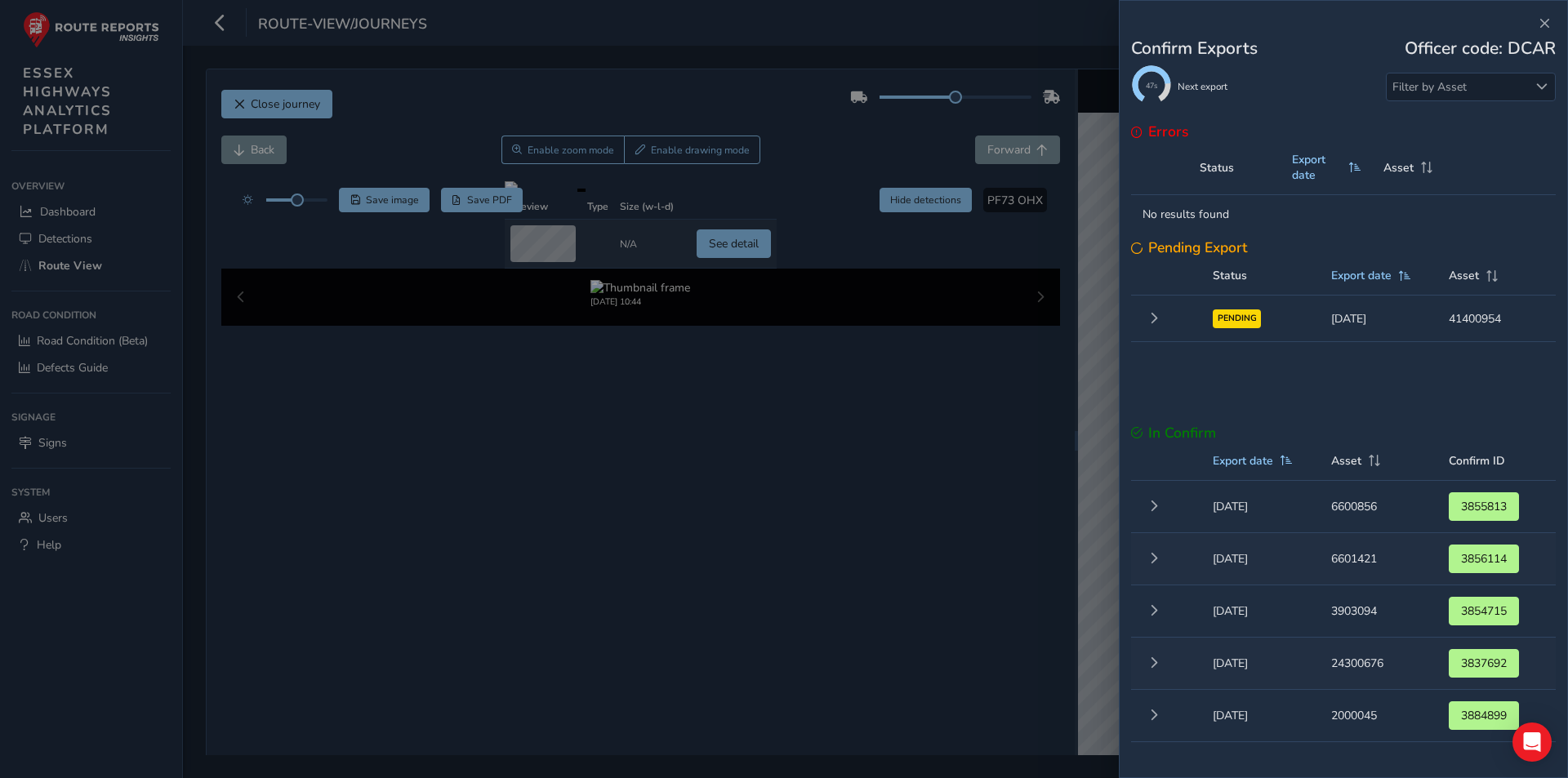
click at [1237, 318] on span "PENDING" at bounding box center [1237, 318] width 39 height 13
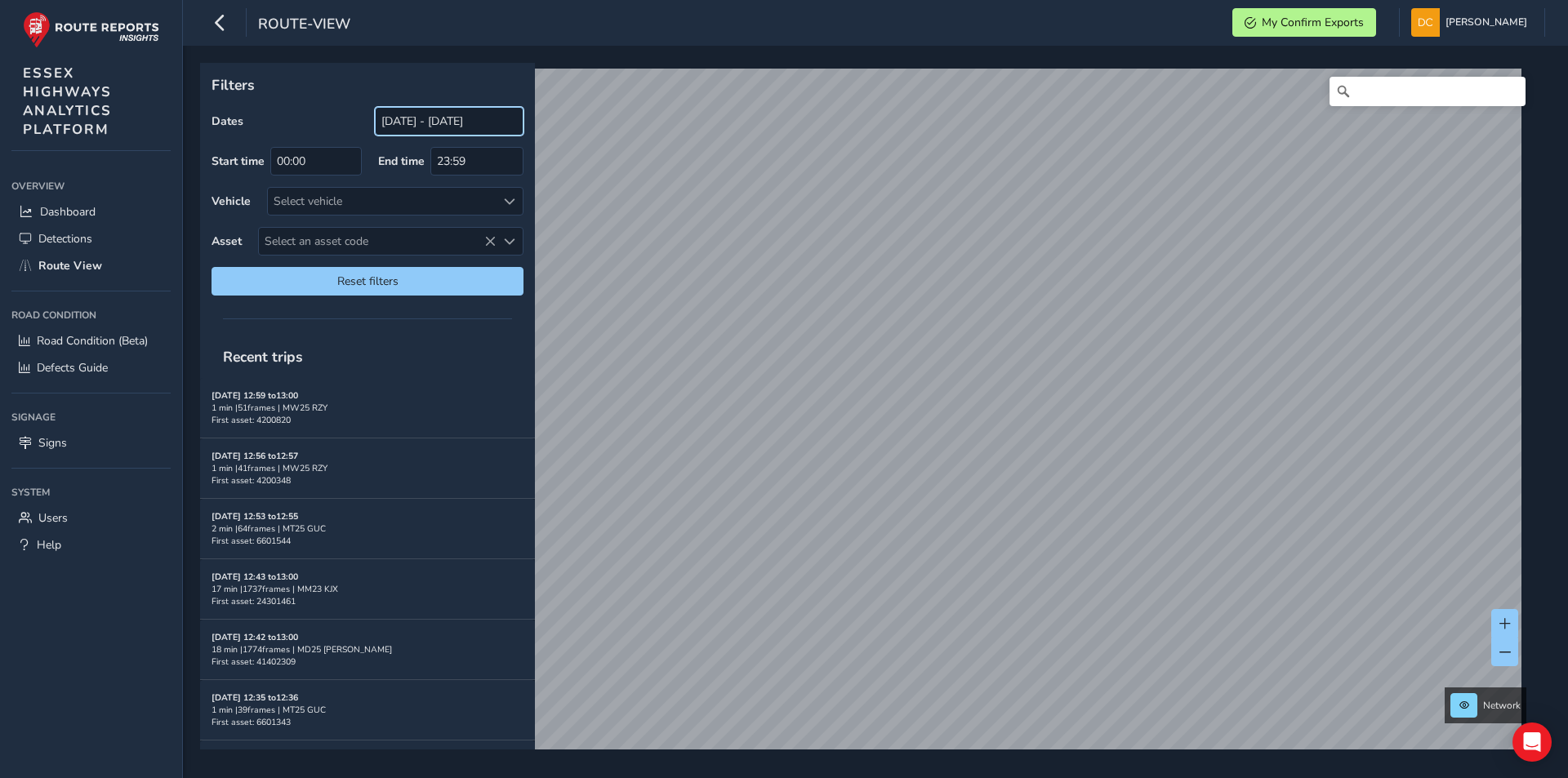
click at [408, 126] on input "[DATE] - [DATE]" at bounding box center [449, 120] width 148 height 28
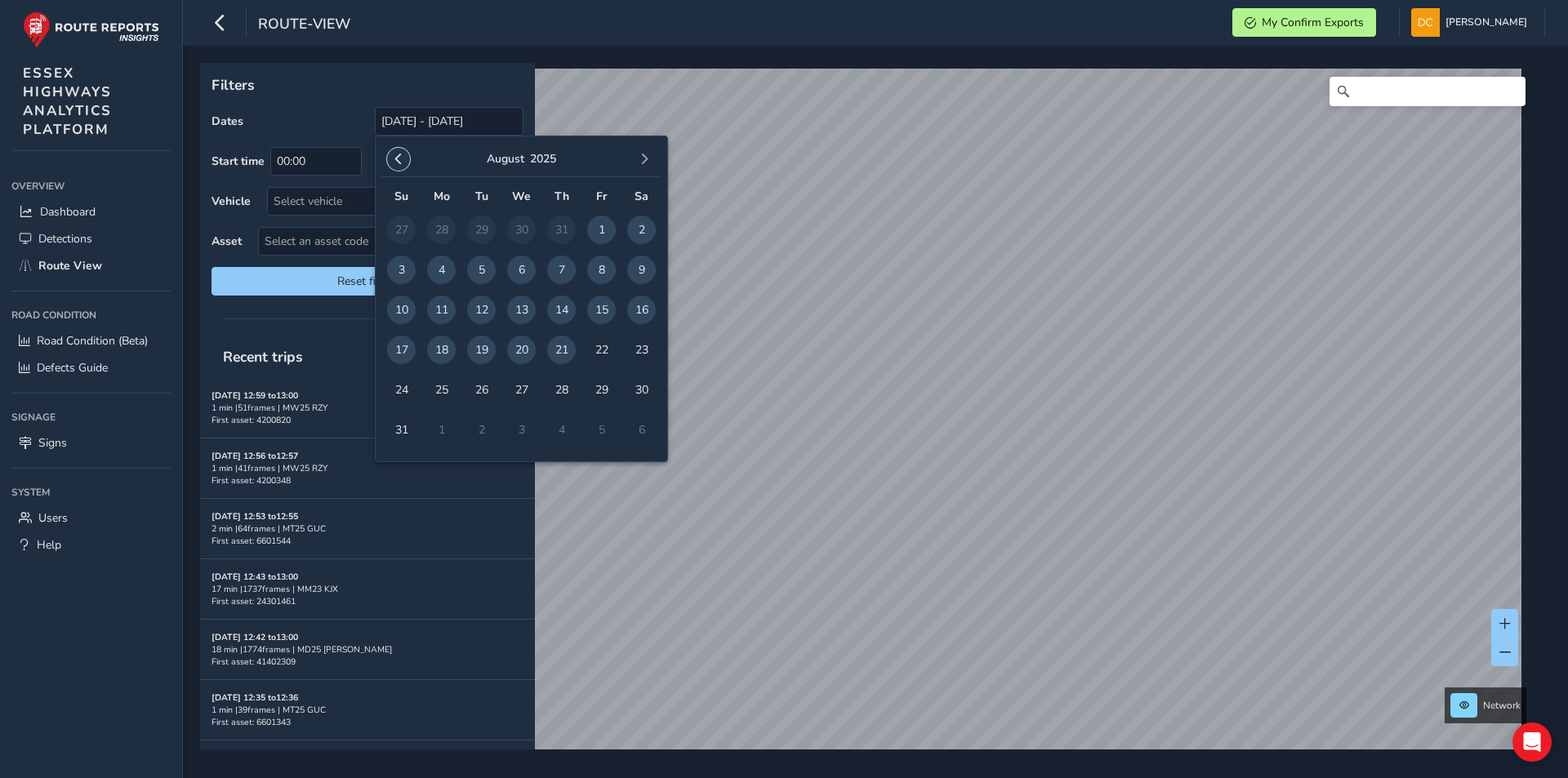
click at [393, 163] on span "button" at bounding box center [398, 159] width 12 height 12
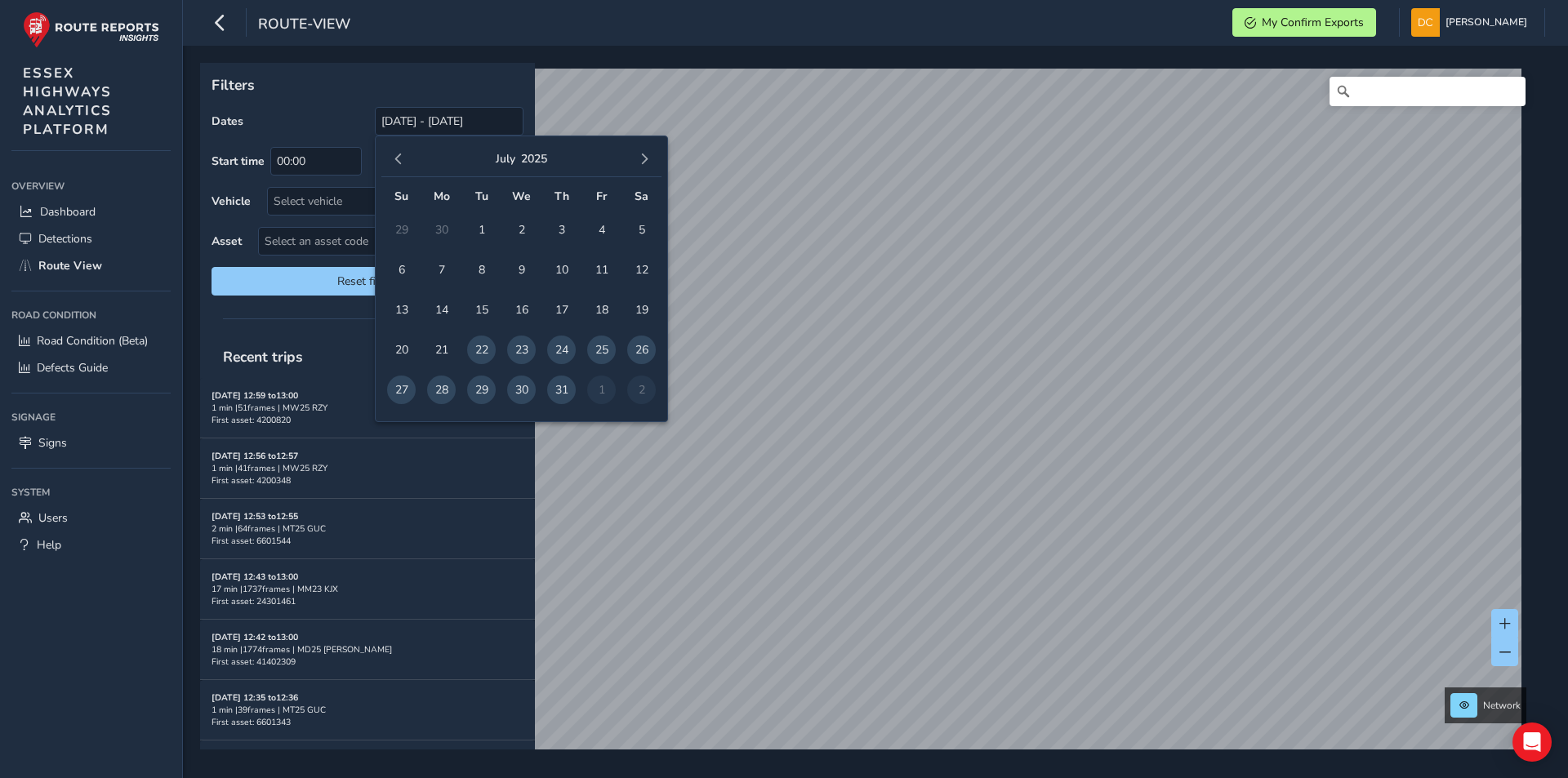
click at [393, 163] on span "button" at bounding box center [398, 159] width 12 height 12
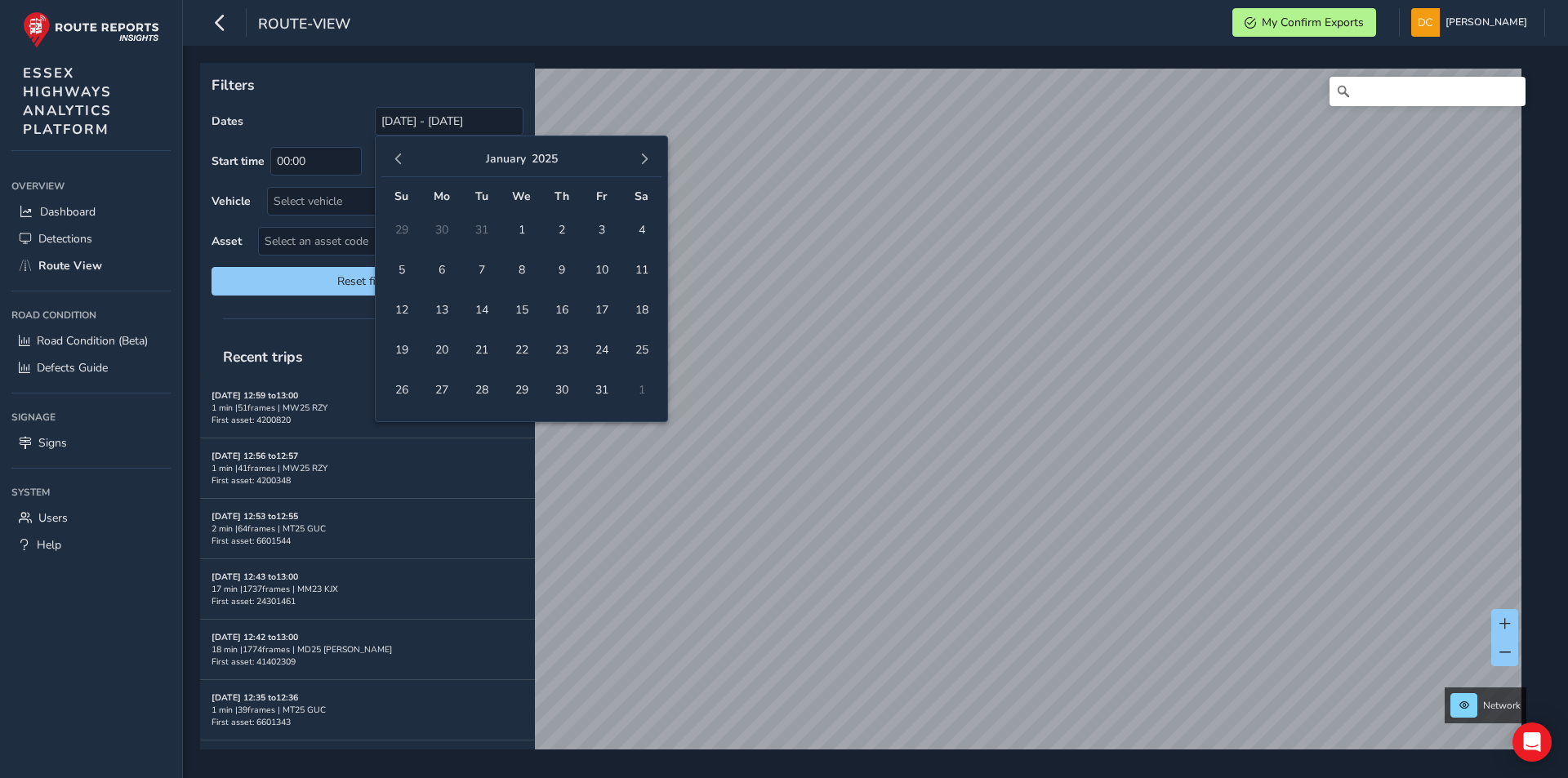
click at [393, 163] on span "button" at bounding box center [398, 159] width 12 height 12
click at [392, 163] on span "button" at bounding box center [398, 159] width 12 height 12
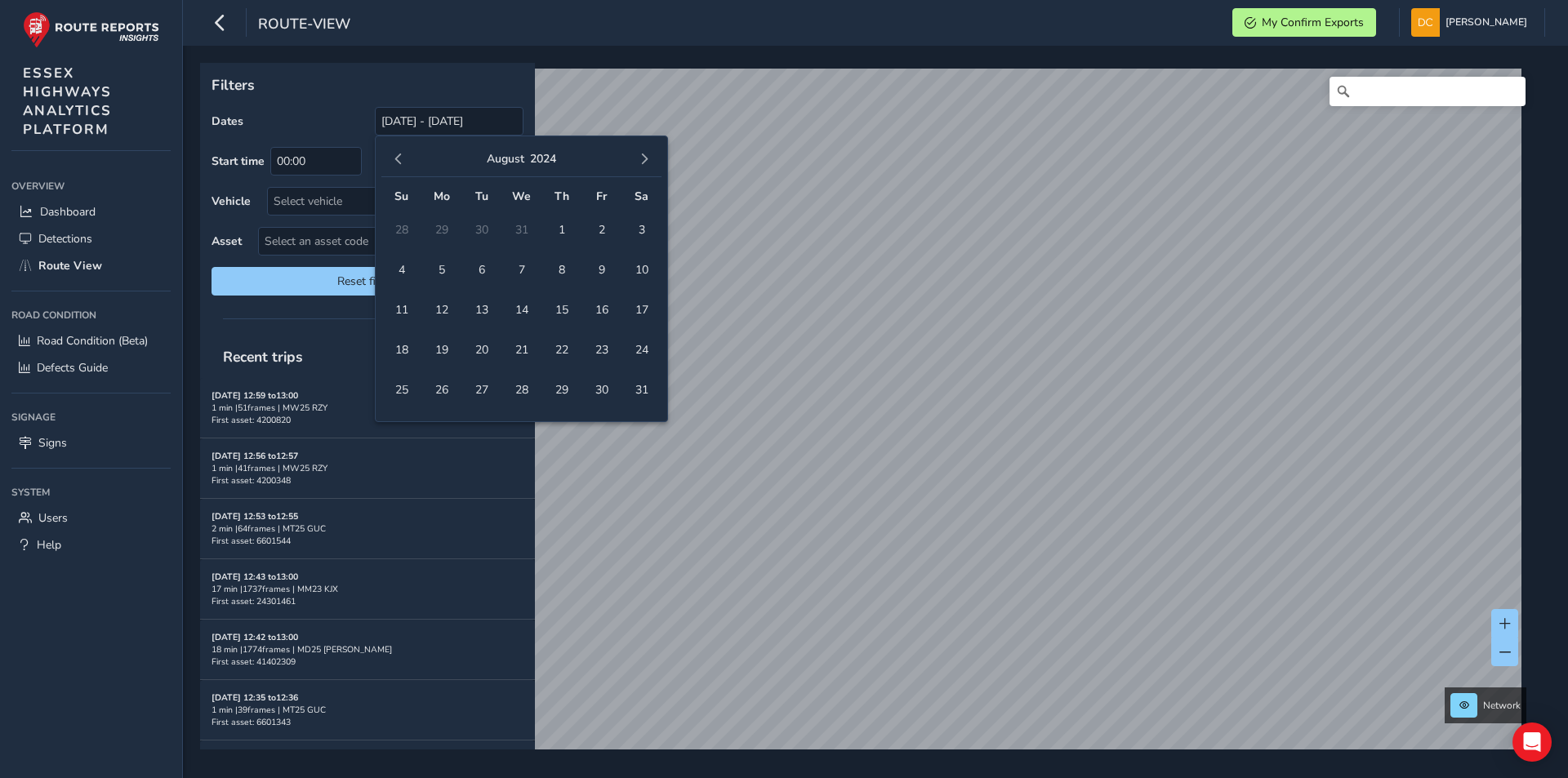
click at [392, 163] on span "button" at bounding box center [398, 159] width 12 height 12
click at [632, 231] on span "1" at bounding box center [641, 229] width 28 height 28
click at [639, 174] on div "June 2024" at bounding box center [520, 160] width 280 height 35
click at [638, 168] on button "button" at bounding box center [644, 159] width 23 height 23
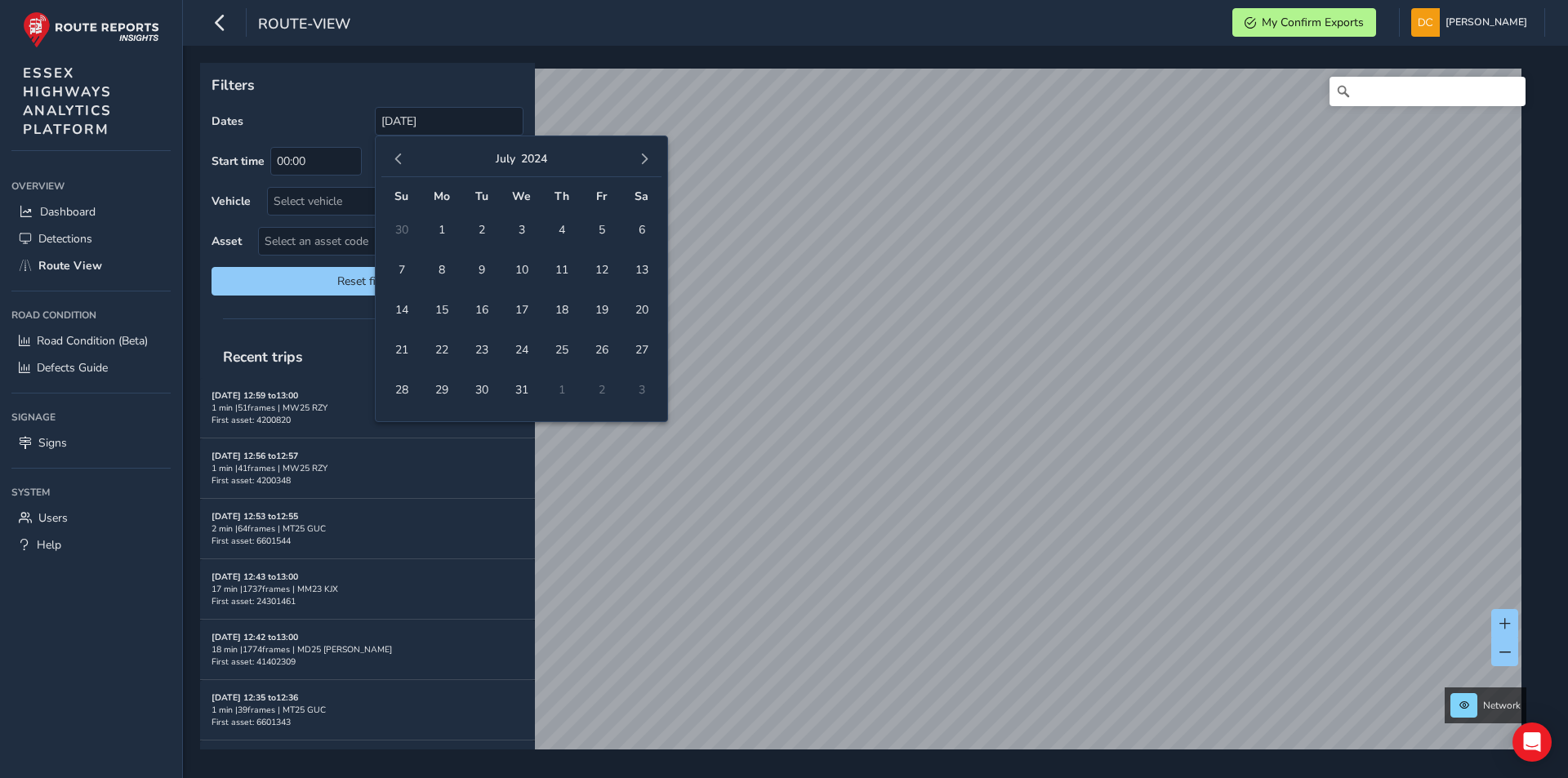
click at [638, 166] on button "button" at bounding box center [644, 159] width 23 height 23
click at [637, 166] on button "button" at bounding box center [644, 159] width 23 height 23
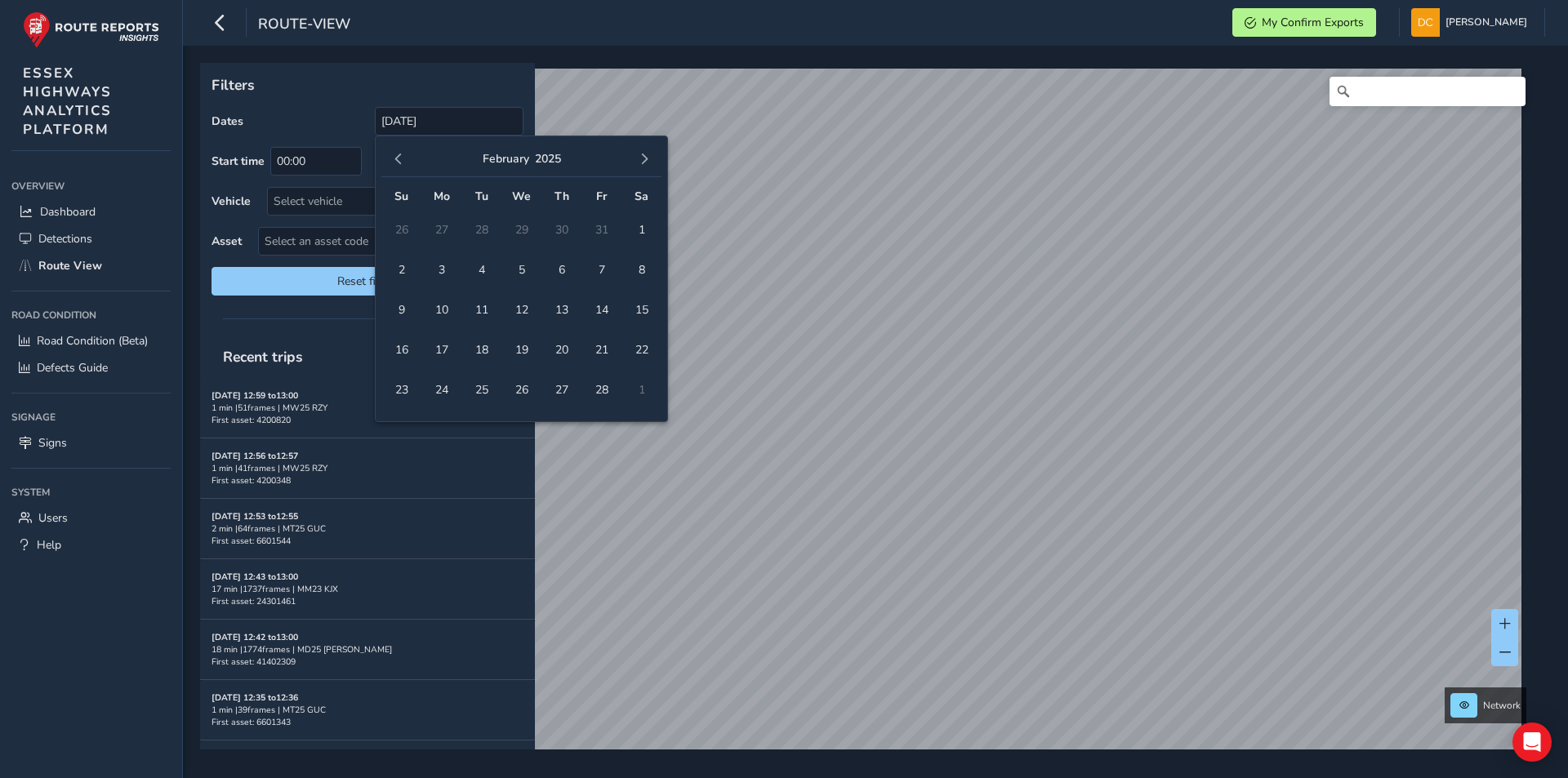
click at [636, 167] on button "button" at bounding box center [644, 159] width 23 height 23
click at [636, 168] on button "button" at bounding box center [644, 159] width 23 height 23
click at [556, 355] on span "21" at bounding box center [560, 349] width 28 height 28
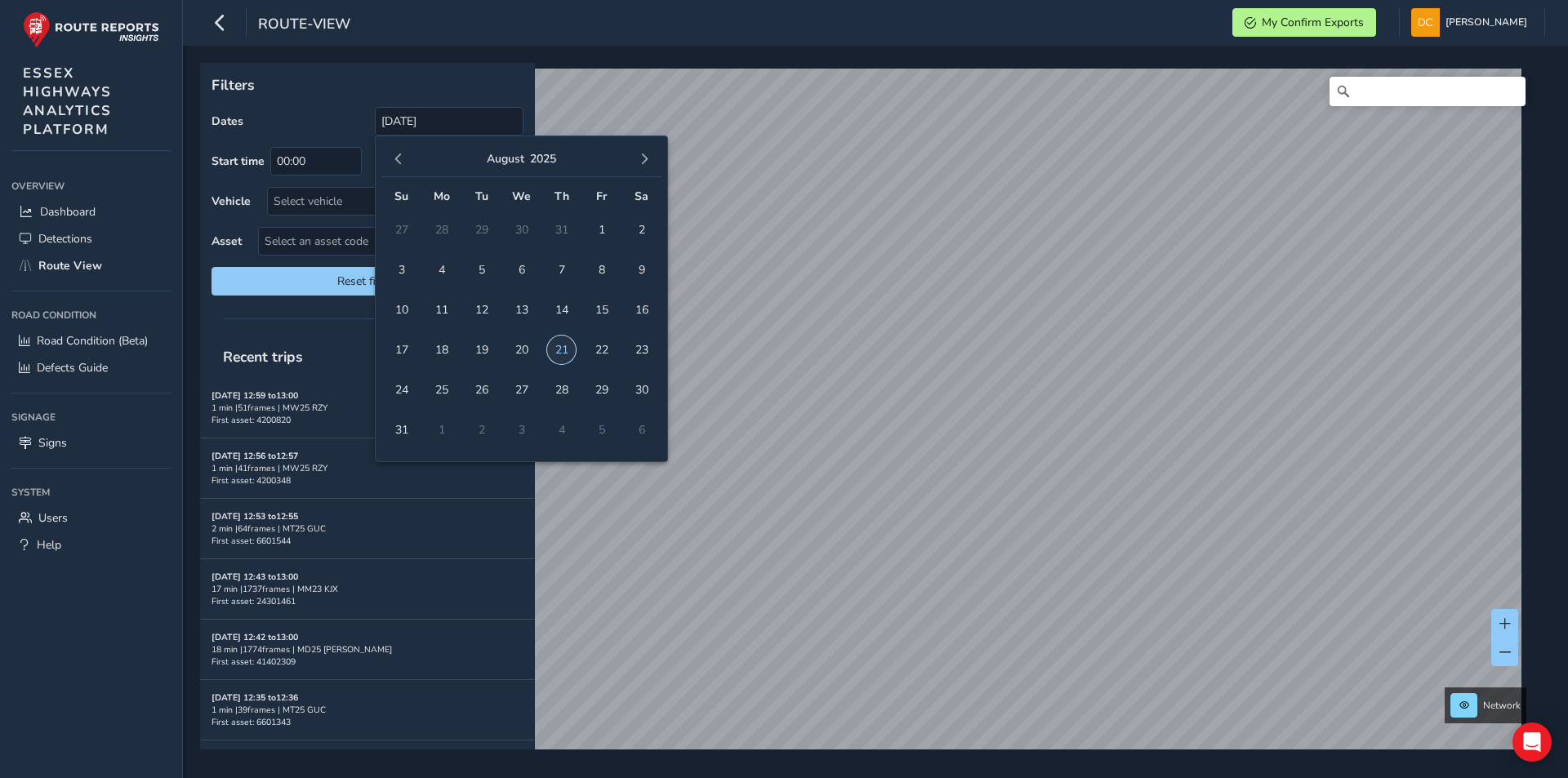
type input "01/06/2024 - 21/08/2025"
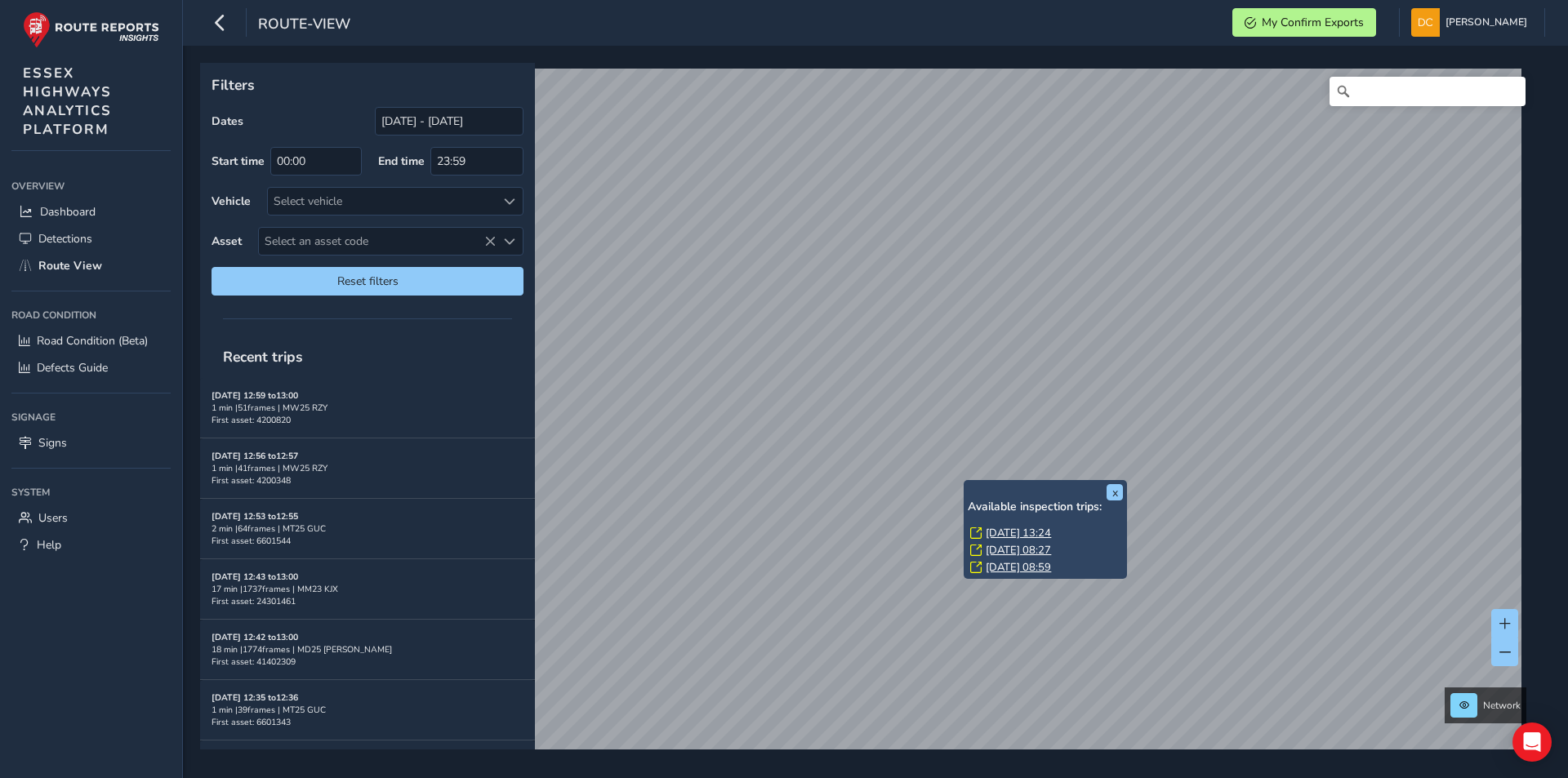
click at [998, 531] on link "[DATE] 13:24" at bounding box center [1018, 533] width 65 height 15
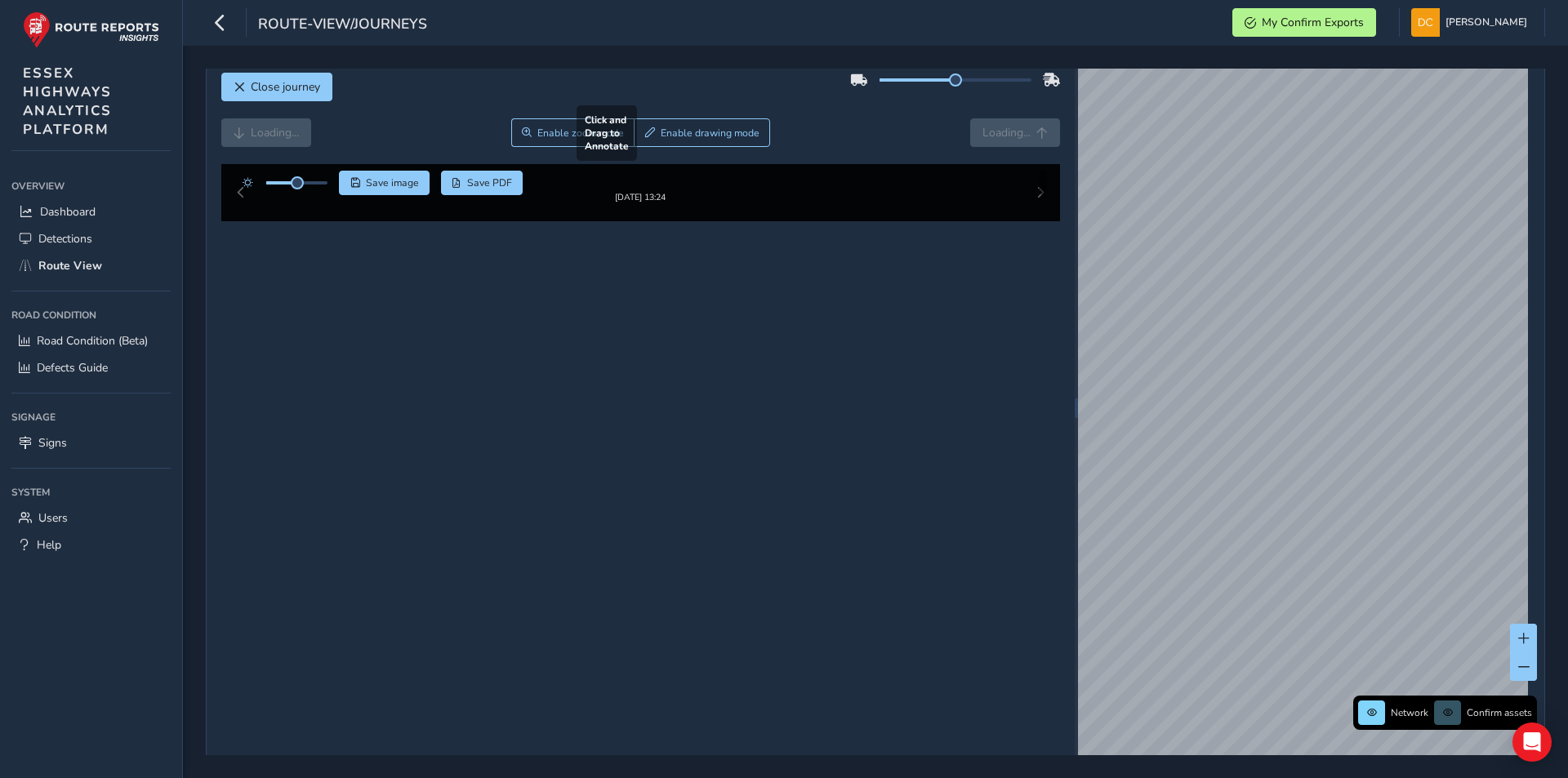
scroll to position [26, 0]
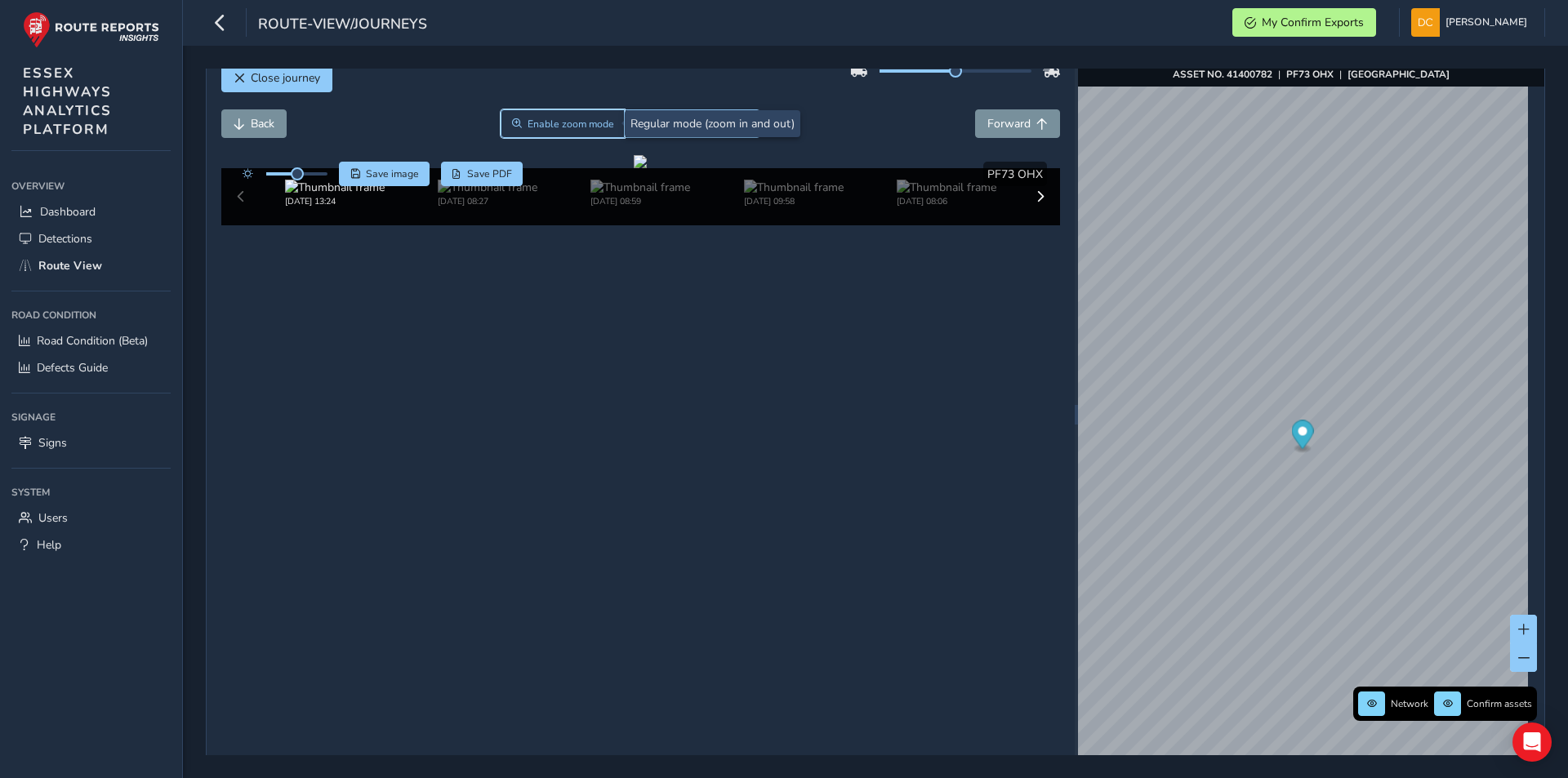
click at [555, 123] on span "Enable zoom mode" at bounding box center [570, 123] width 86 height 13
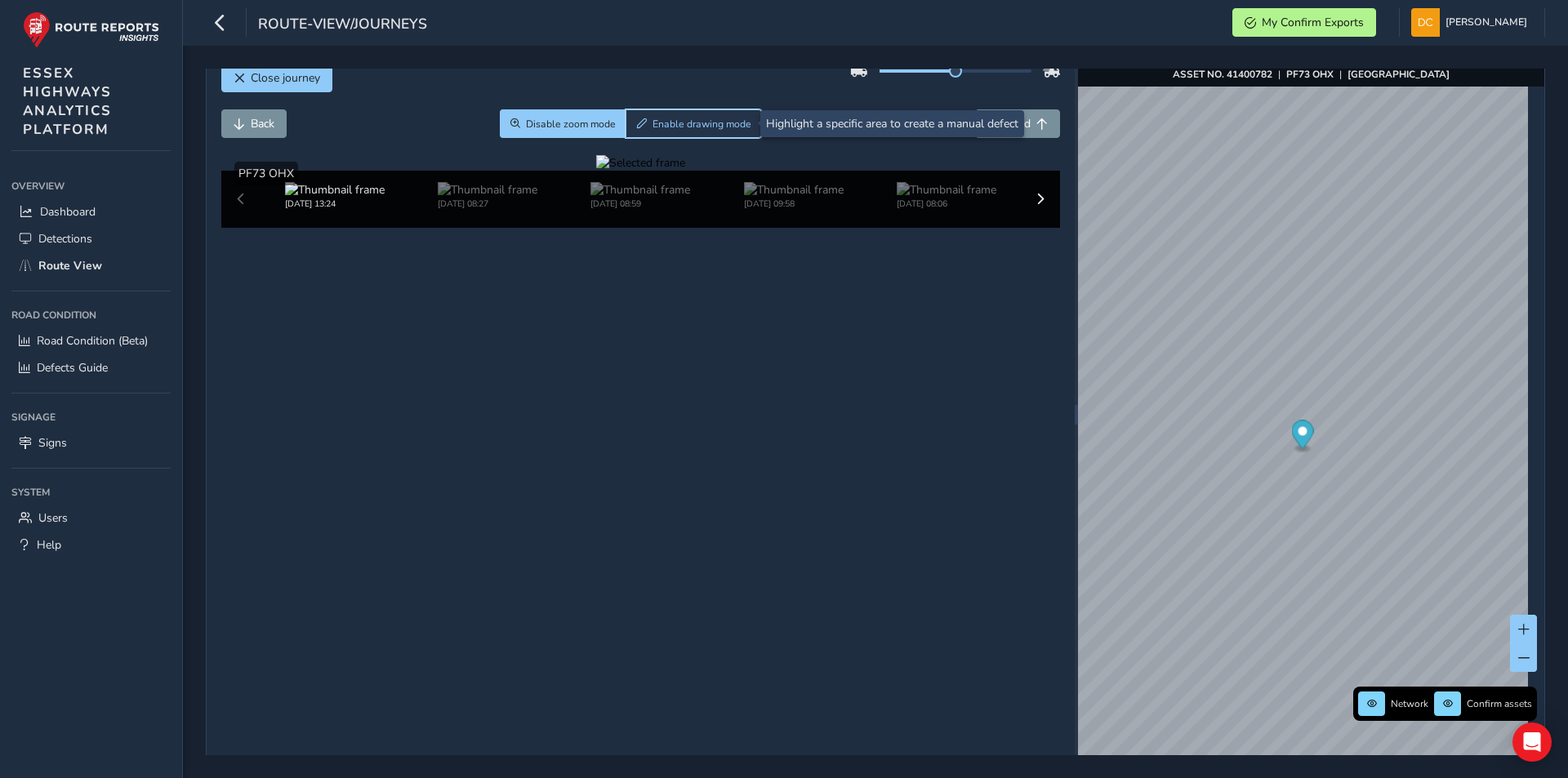
click at [652, 122] on span "Enable drawing mode" at bounding box center [702, 123] width 99 height 13
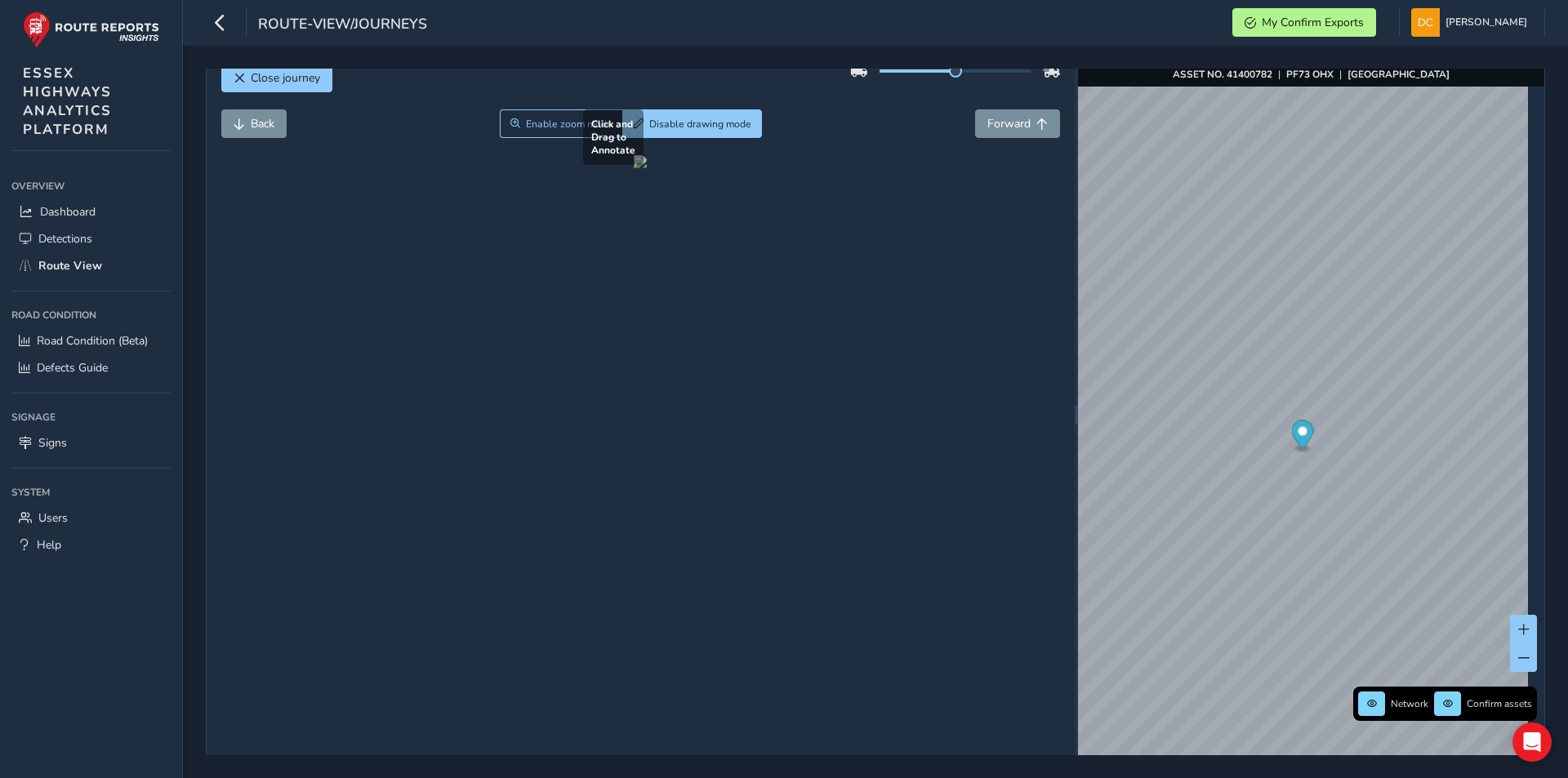
drag, startPoint x: 329, startPoint y: 435, endPoint x: 392, endPoint y: 527, distance: 111.5
click at [634, 169] on div at bounding box center [640, 161] width 13 height 13
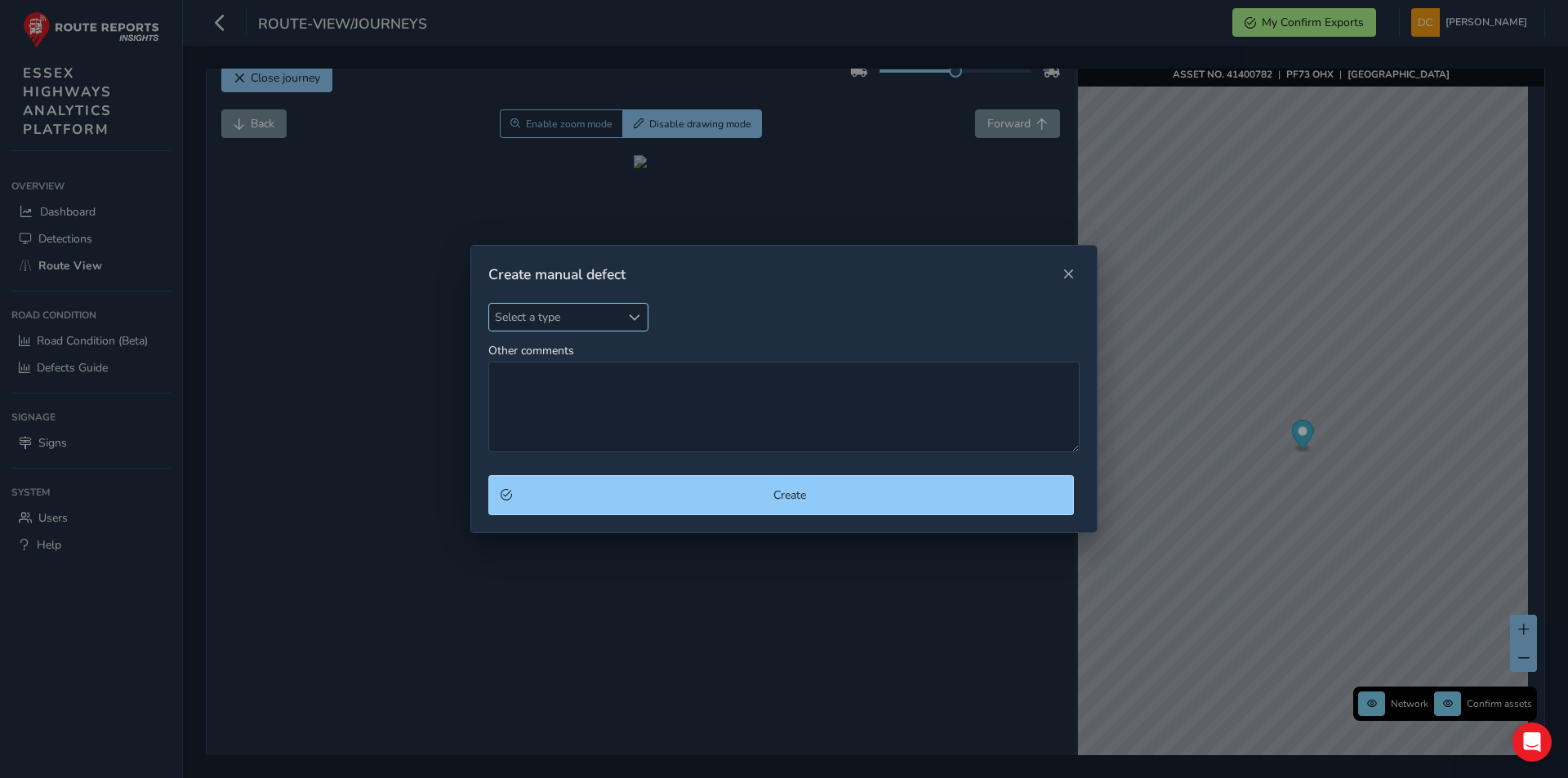
click at [546, 318] on span "Select a type" at bounding box center [555, 317] width 132 height 27
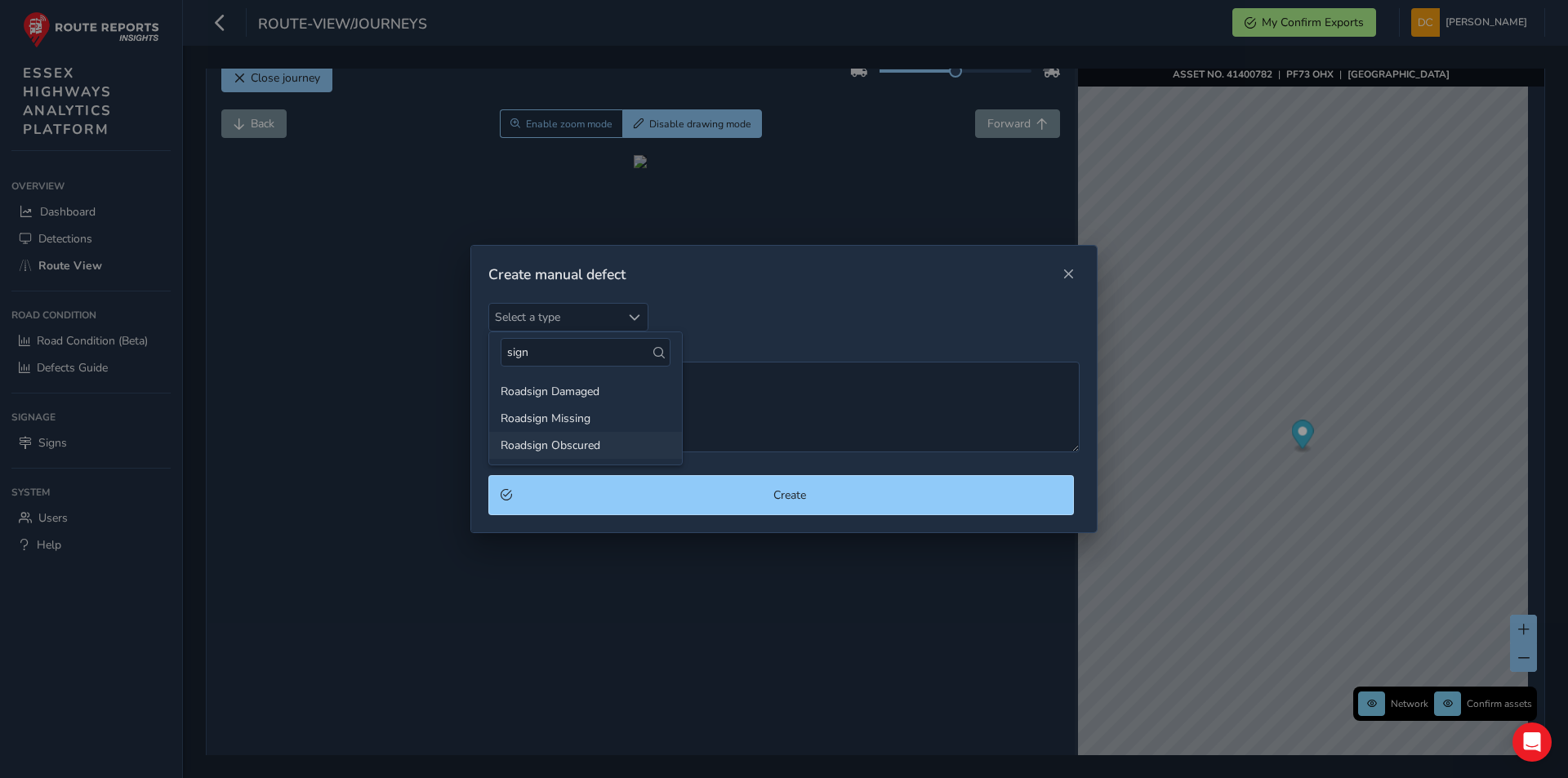
type input "sign"
click at [594, 447] on li "Roadsign Obscured" at bounding box center [585, 446] width 193 height 27
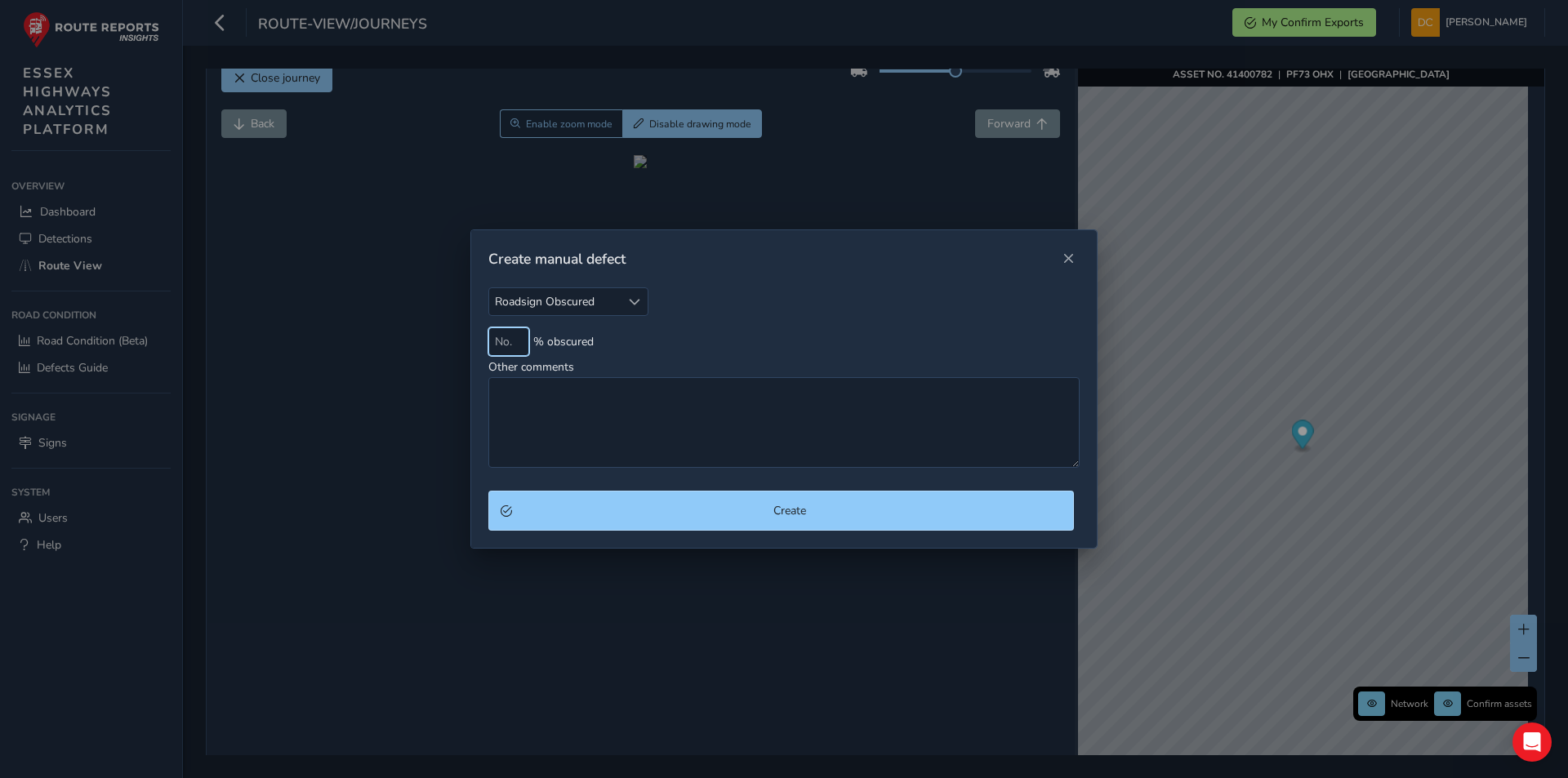
click at [512, 338] on input at bounding box center [509, 341] width 41 height 28
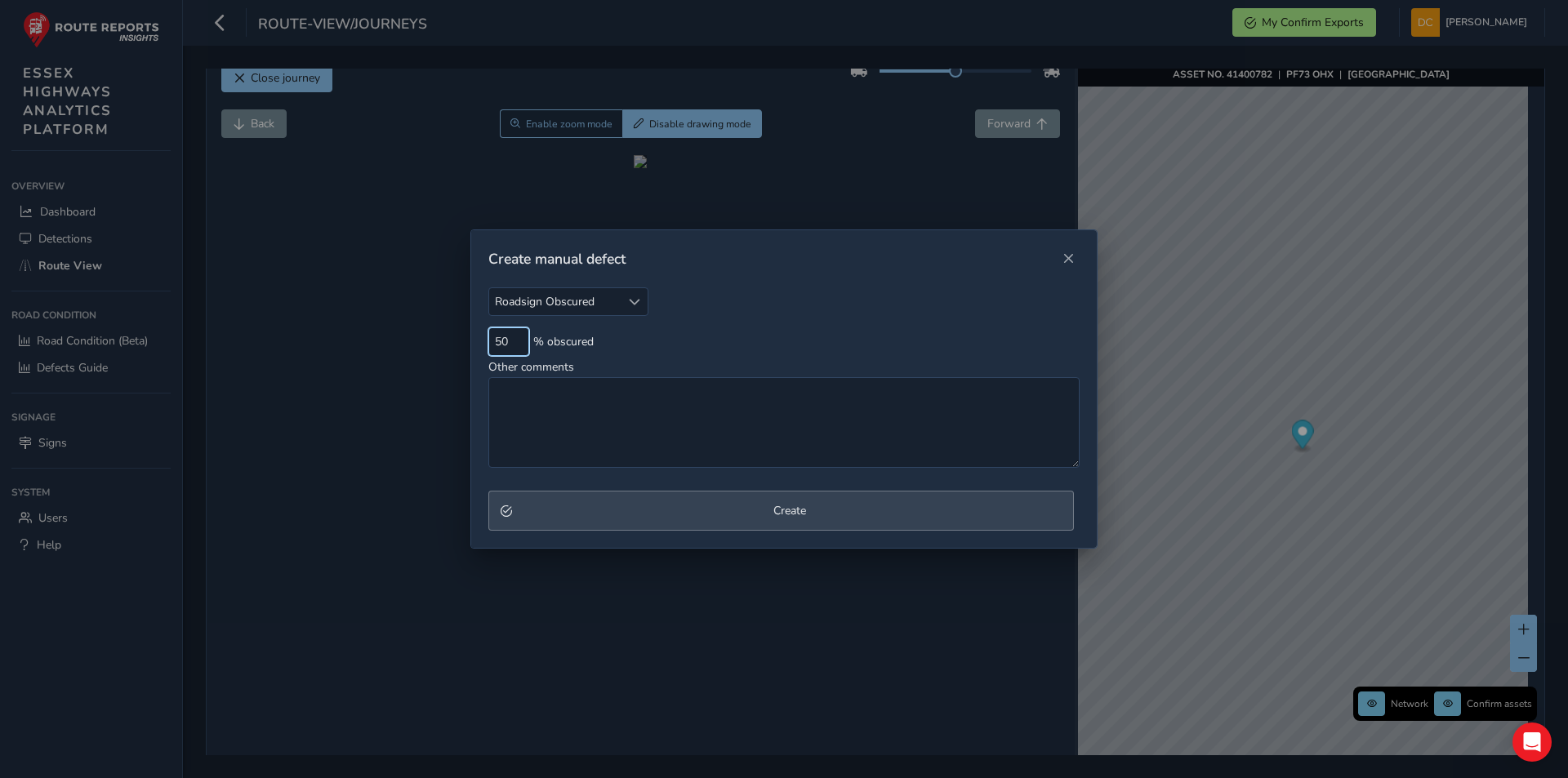
type input "50"
click at [798, 501] on button "Create" at bounding box center [781, 510] width 585 height 40
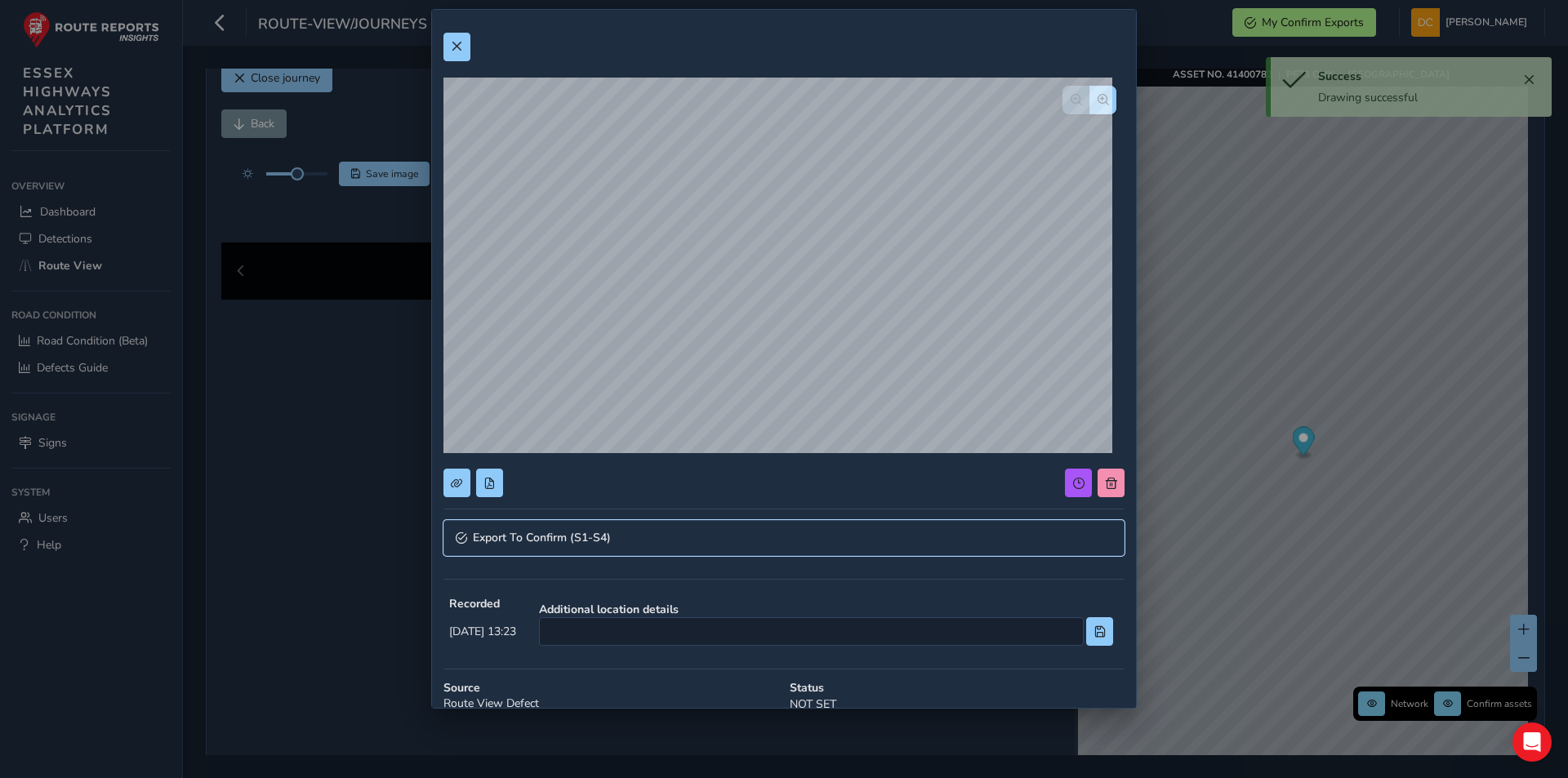
click at [559, 538] on span "Export To Confirm (S1-S4)" at bounding box center [542, 538] width 138 height 12
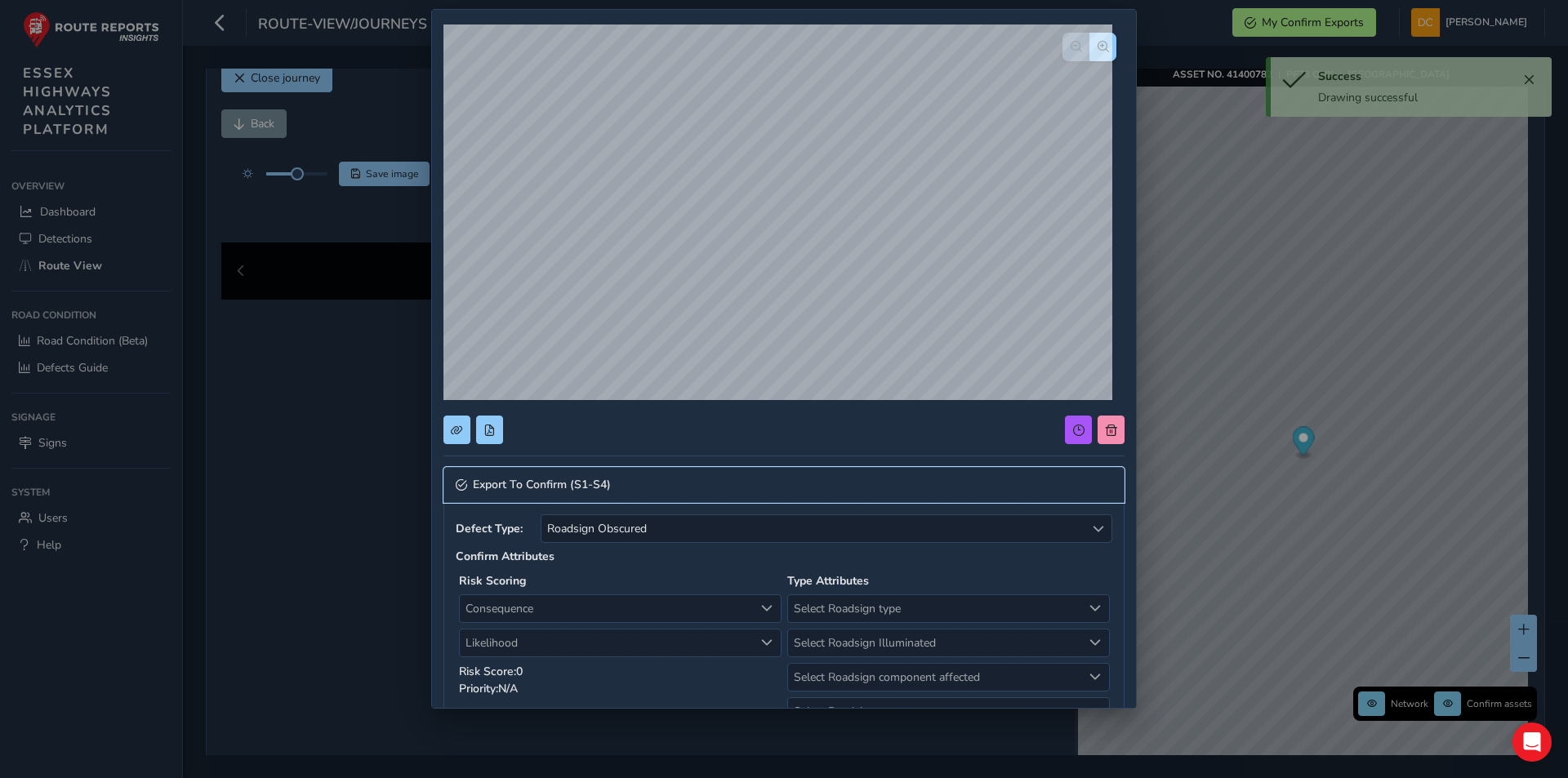
scroll to position [81, 0]
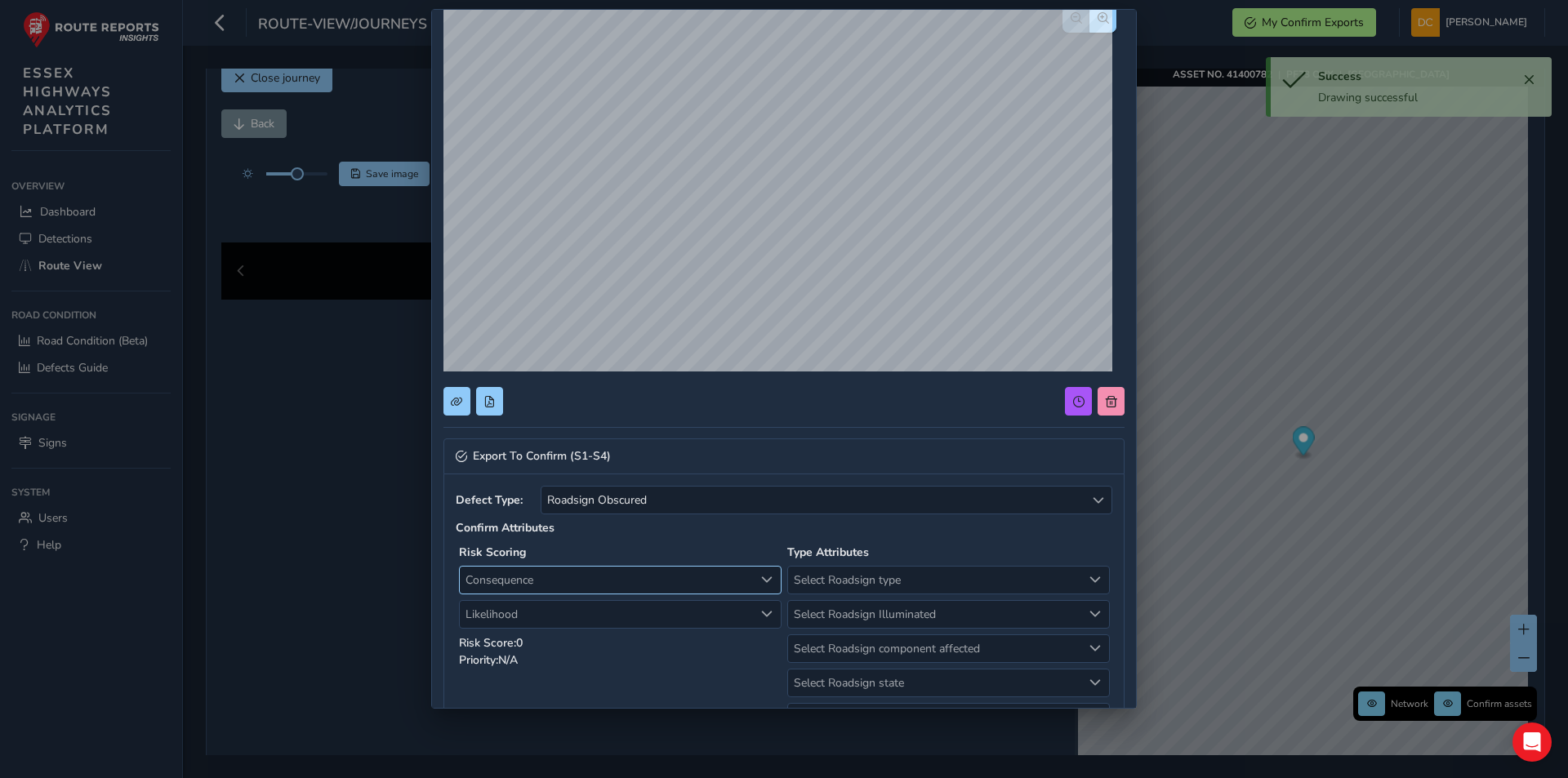
click at [537, 569] on span "Consequence" at bounding box center [606, 580] width 294 height 27
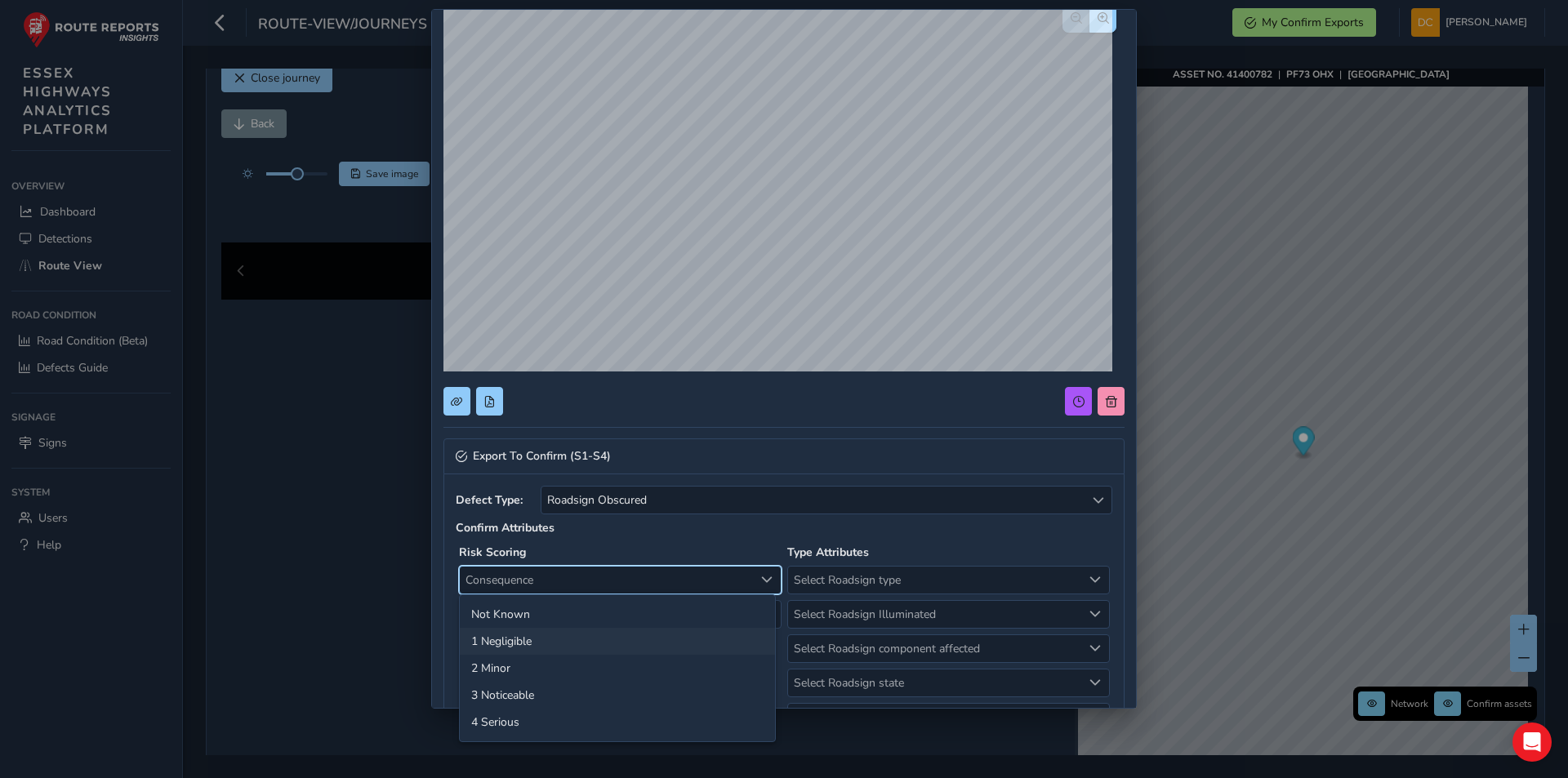
click at [532, 628] on li "1 Negligible" at bounding box center [616, 641] width 315 height 27
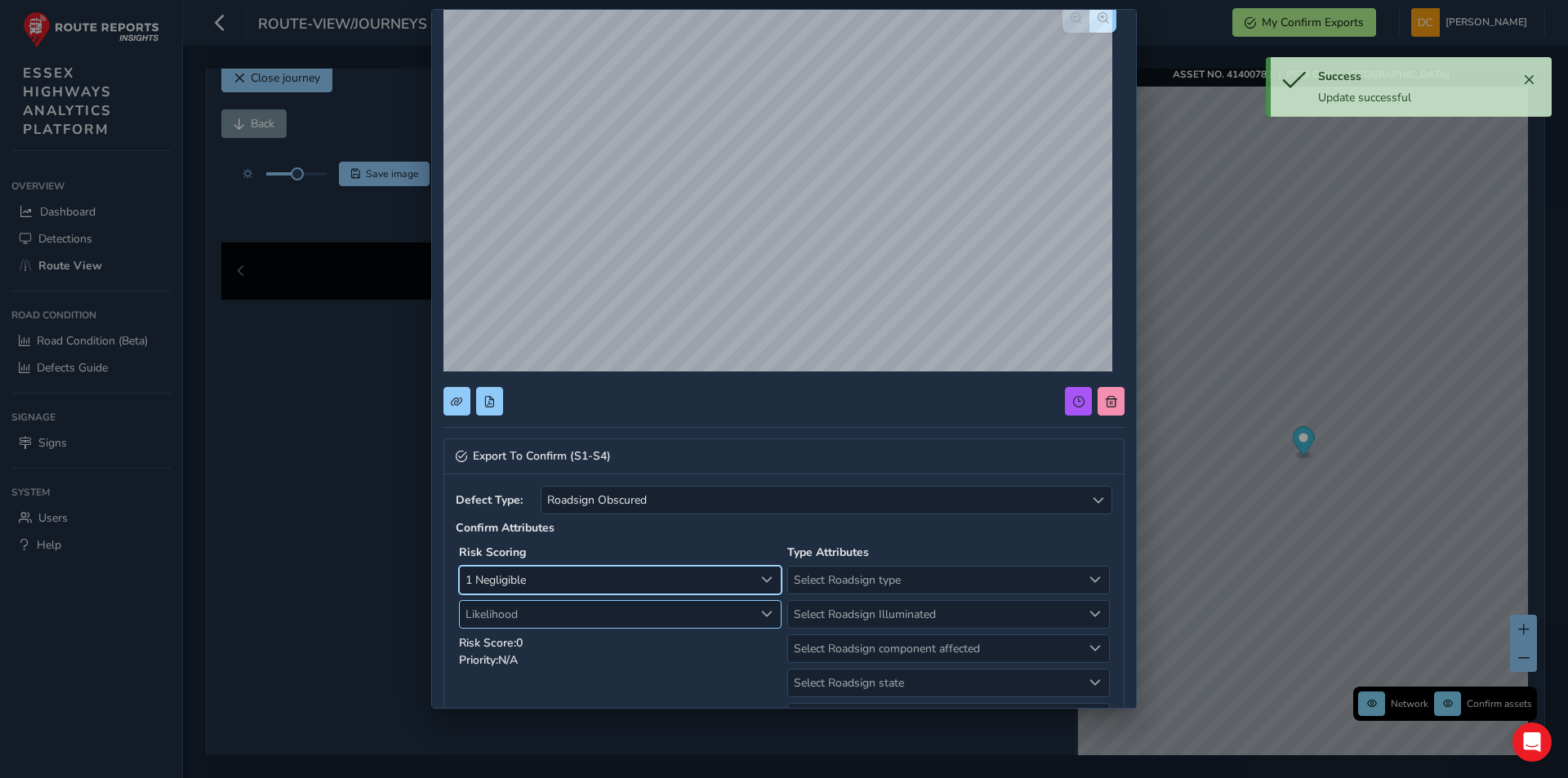
click at [529, 624] on span "Likelihood" at bounding box center [606, 614] width 294 height 27
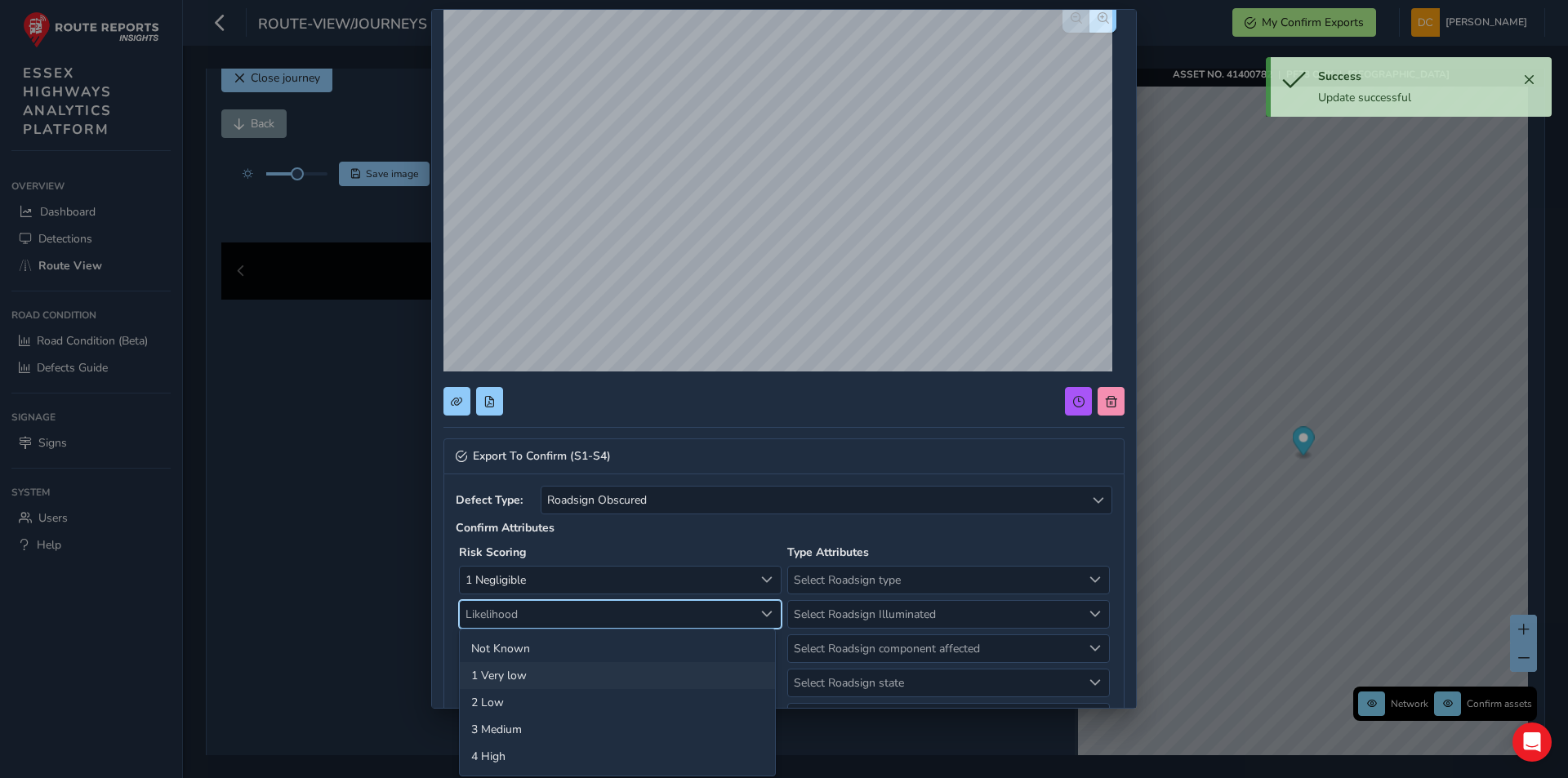
click at [522, 671] on li "1 Very low" at bounding box center [616, 675] width 315 height 27
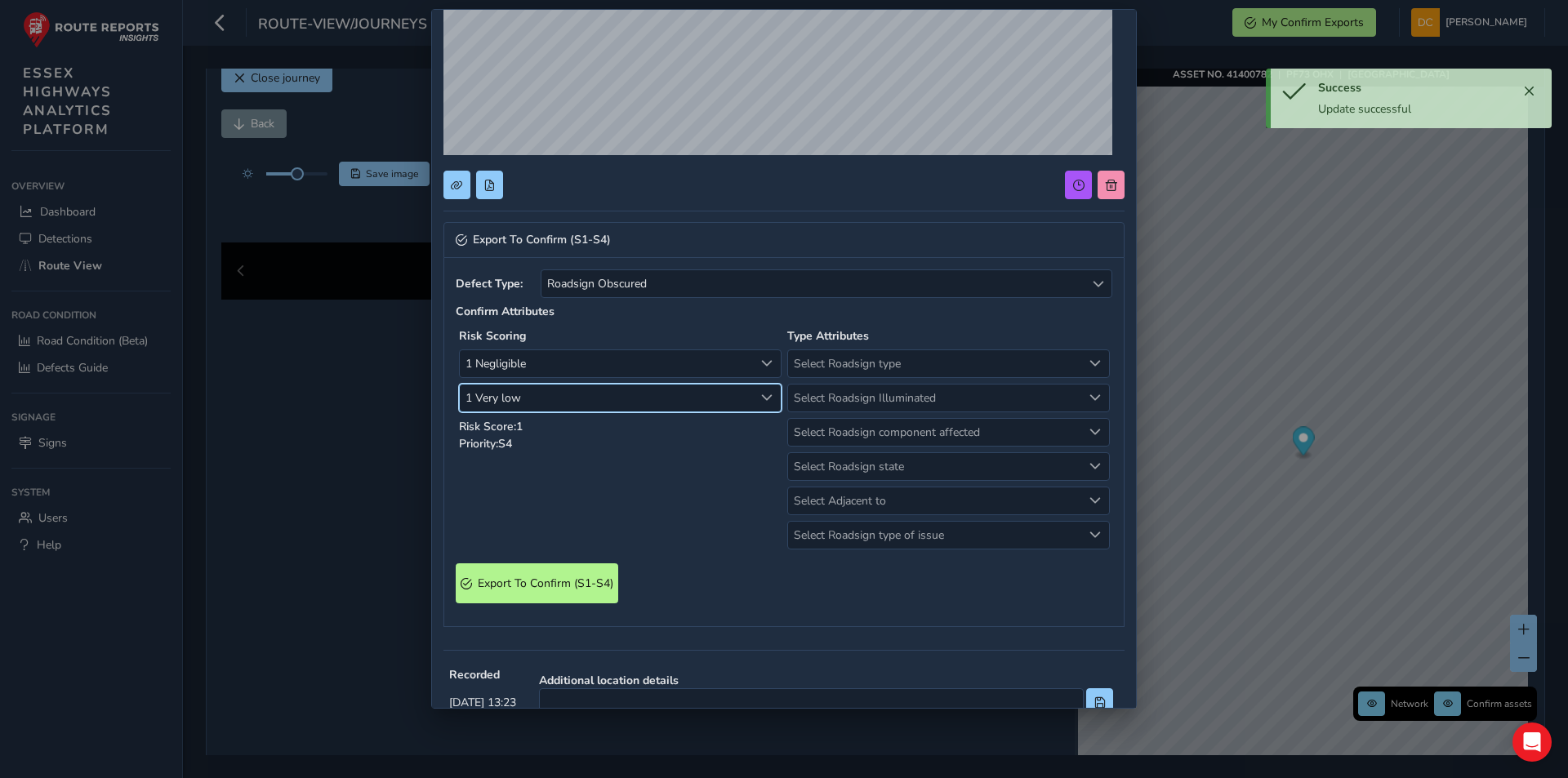
scroll to position [327, 0]
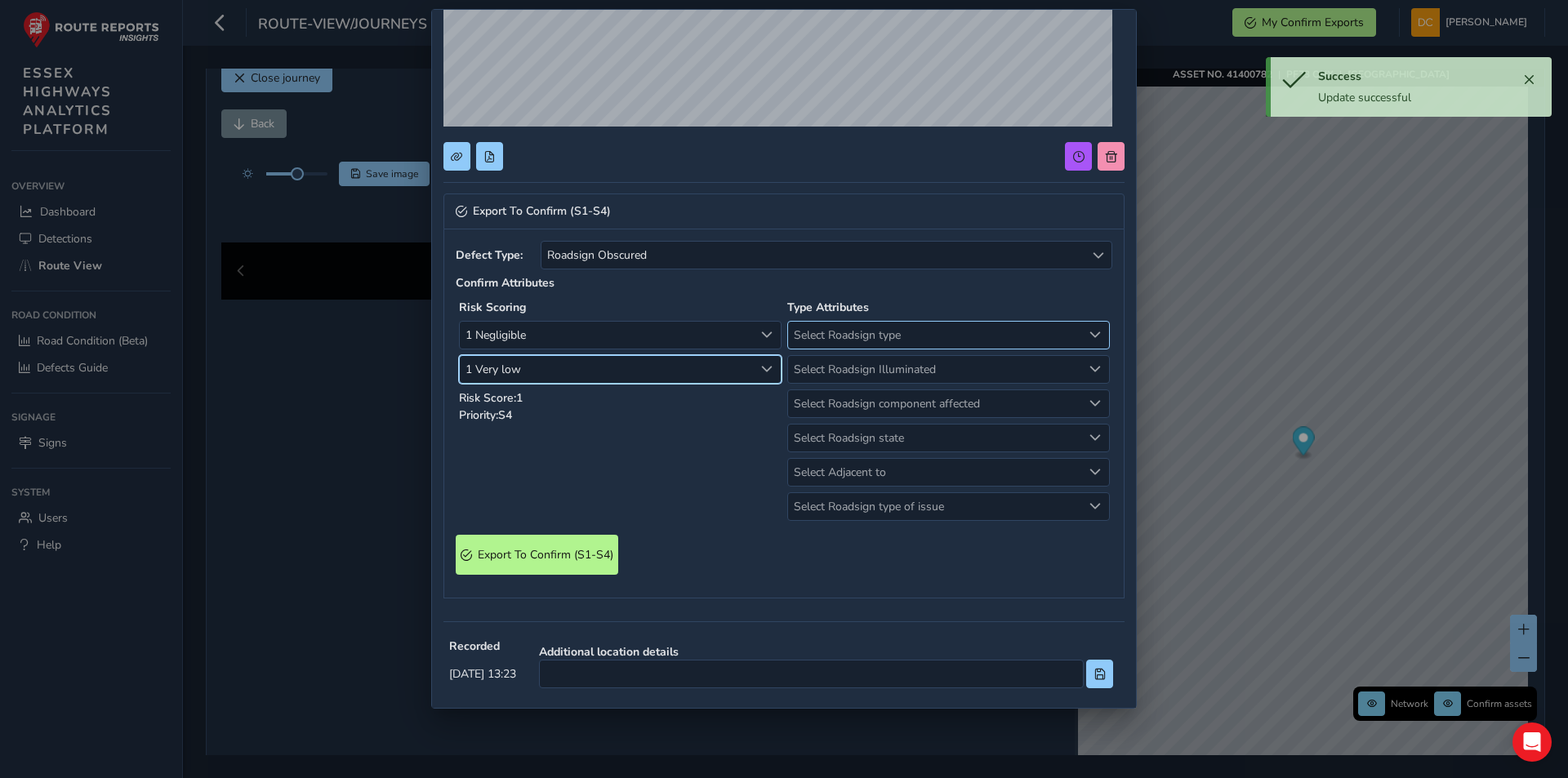
click at [818, 334] on span "Select Roadsign type" at bounding box center [934, 335] width 294 height 27
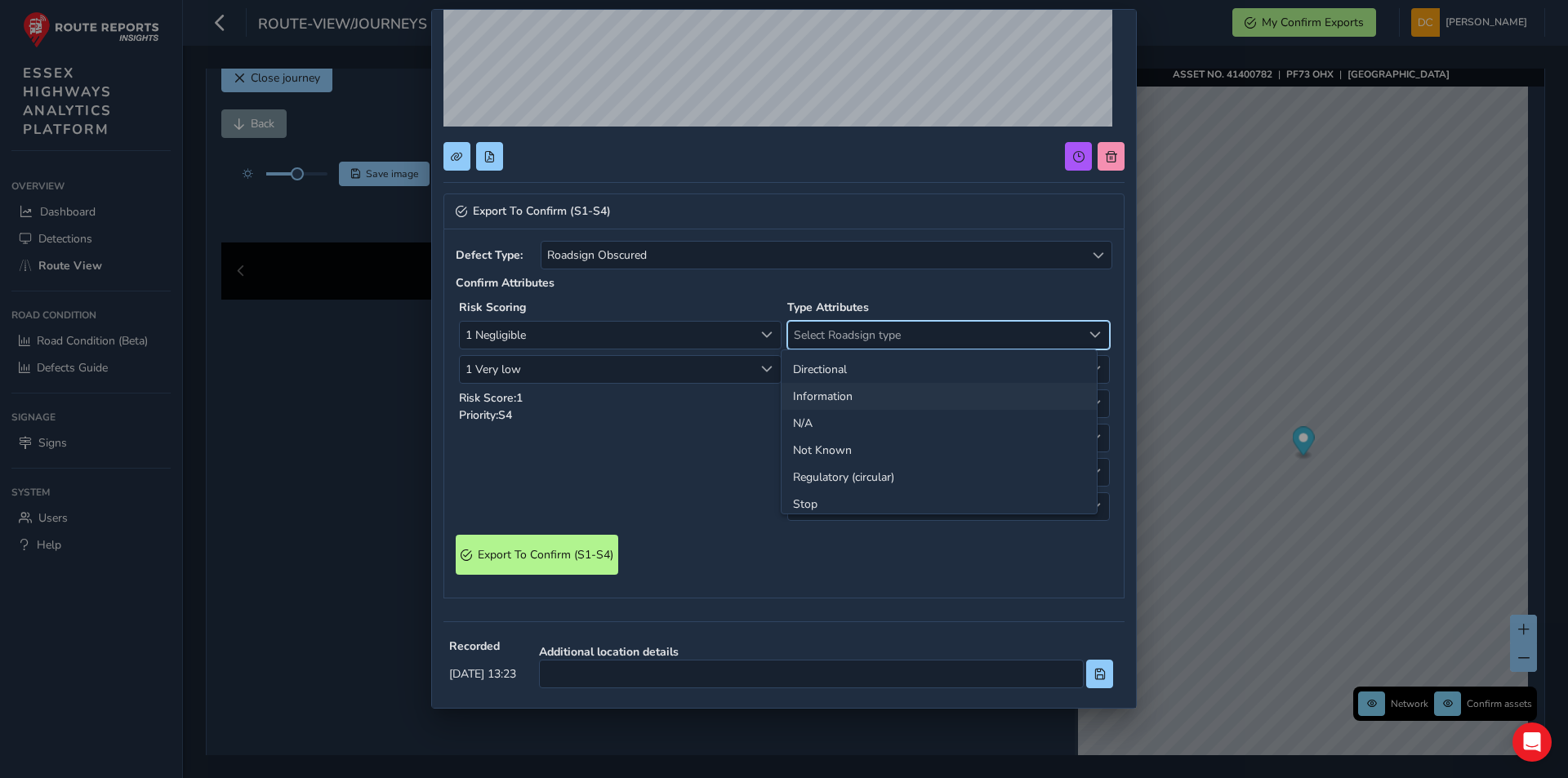
click at [833, 394] on li "Information" at bounding box center [938, 396] width 315 height 27
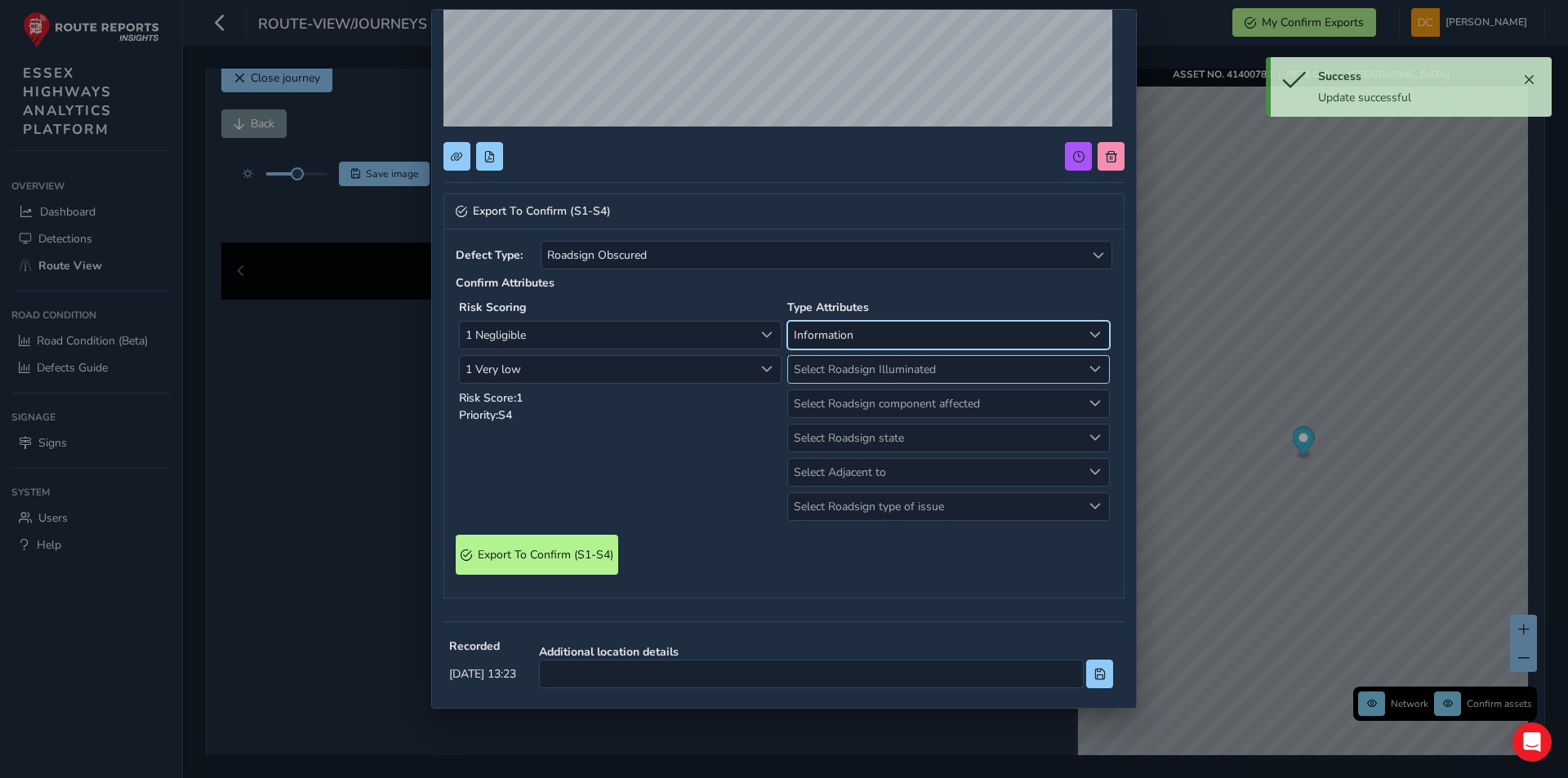
click at [833, 375] on span "Select Roadsign Illuminated" at bounding box center [934, 369] width 294 height 27
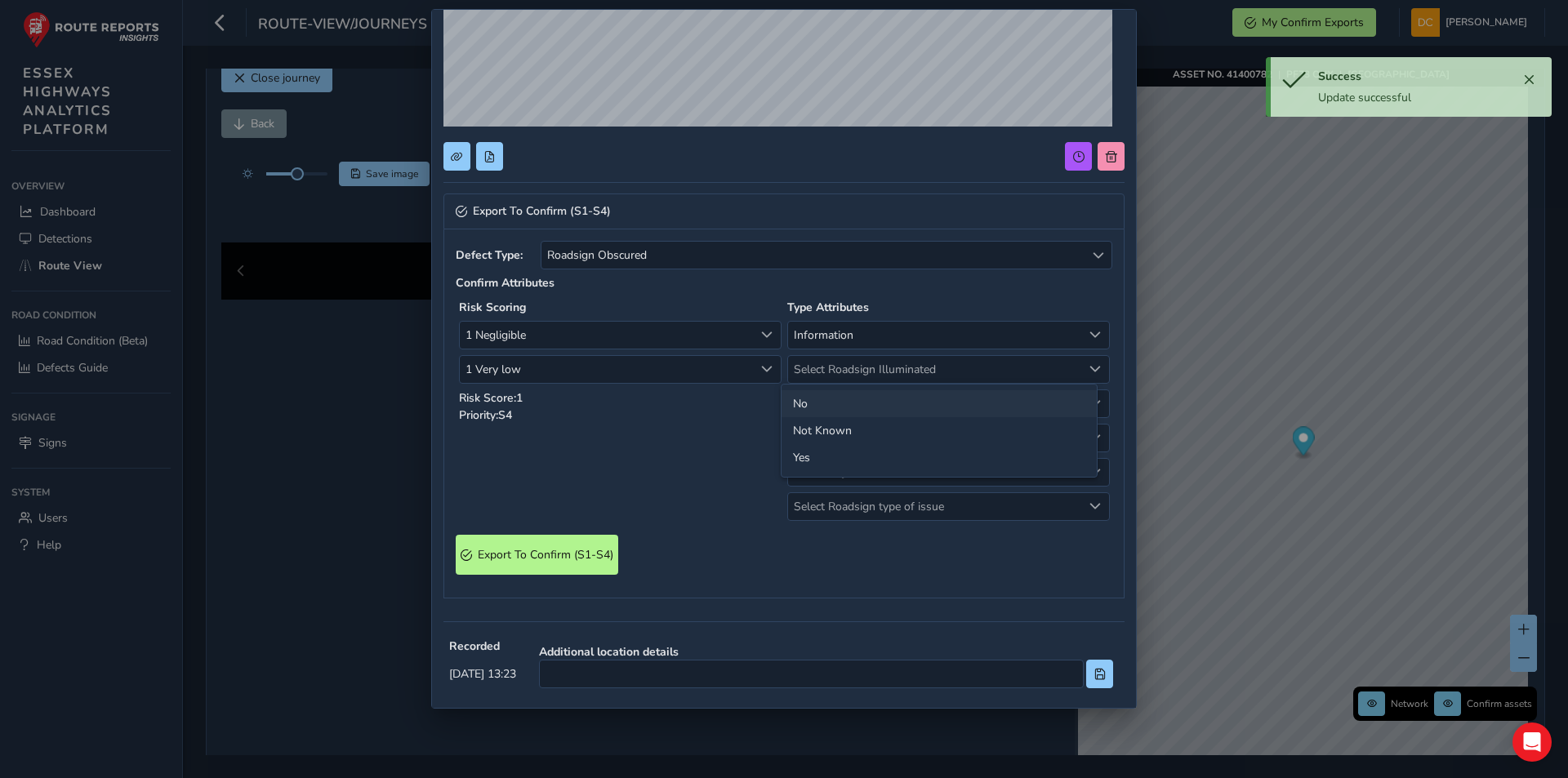
click at [822, 405] on li "No" at bounding box center [938, 404] width 315 height 27
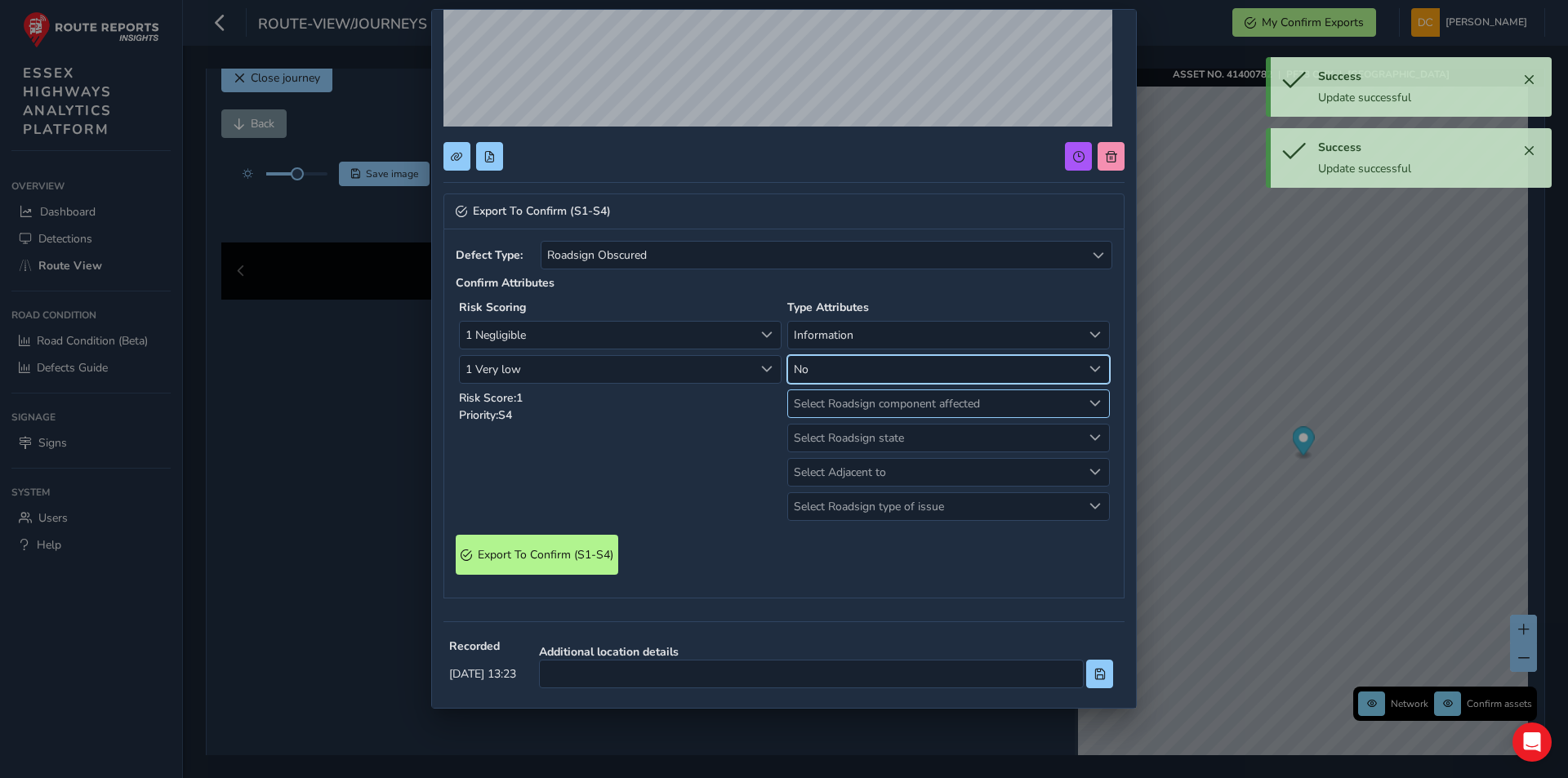
click at [833, 405] on span "Select Roadsign component affected" at bounding box center [934, 404] width 294 height 27
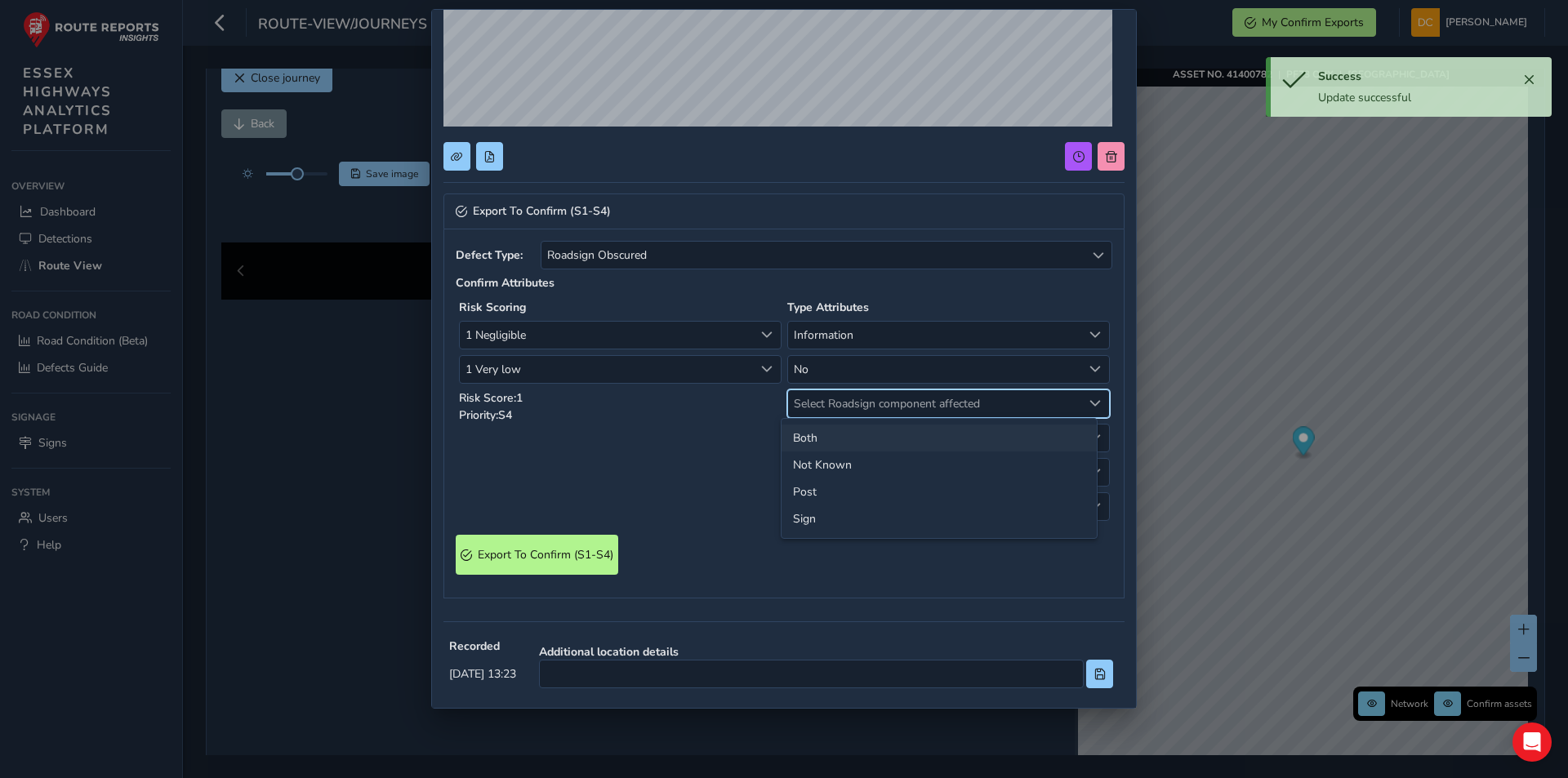
click at [832, 440] on li "Both" at bounding box center [938, 438] width 315 height 27
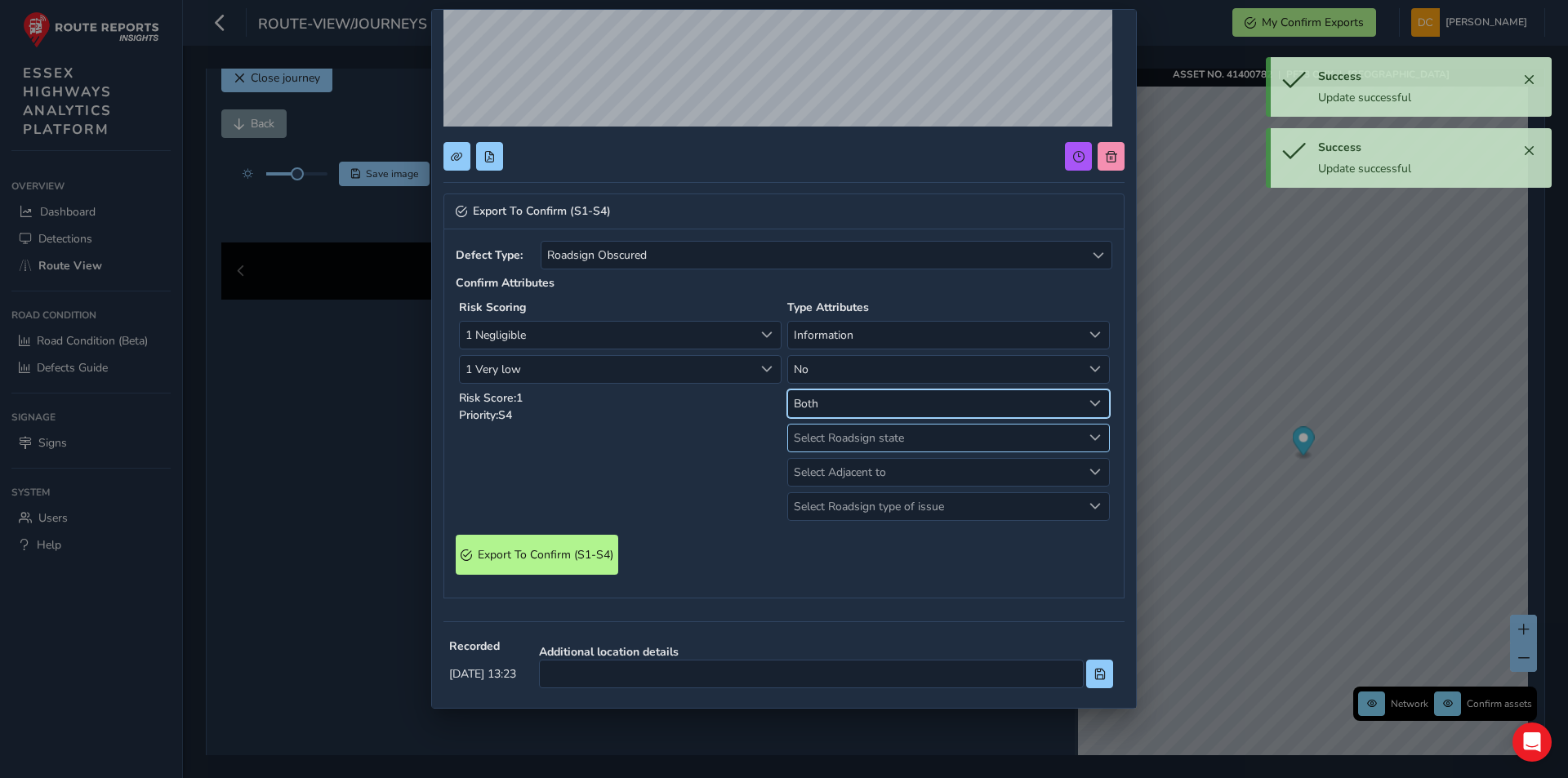
click at [827, 438] on span "Select Roadsign state" at bounding box center [934, 438] width 294 height 27
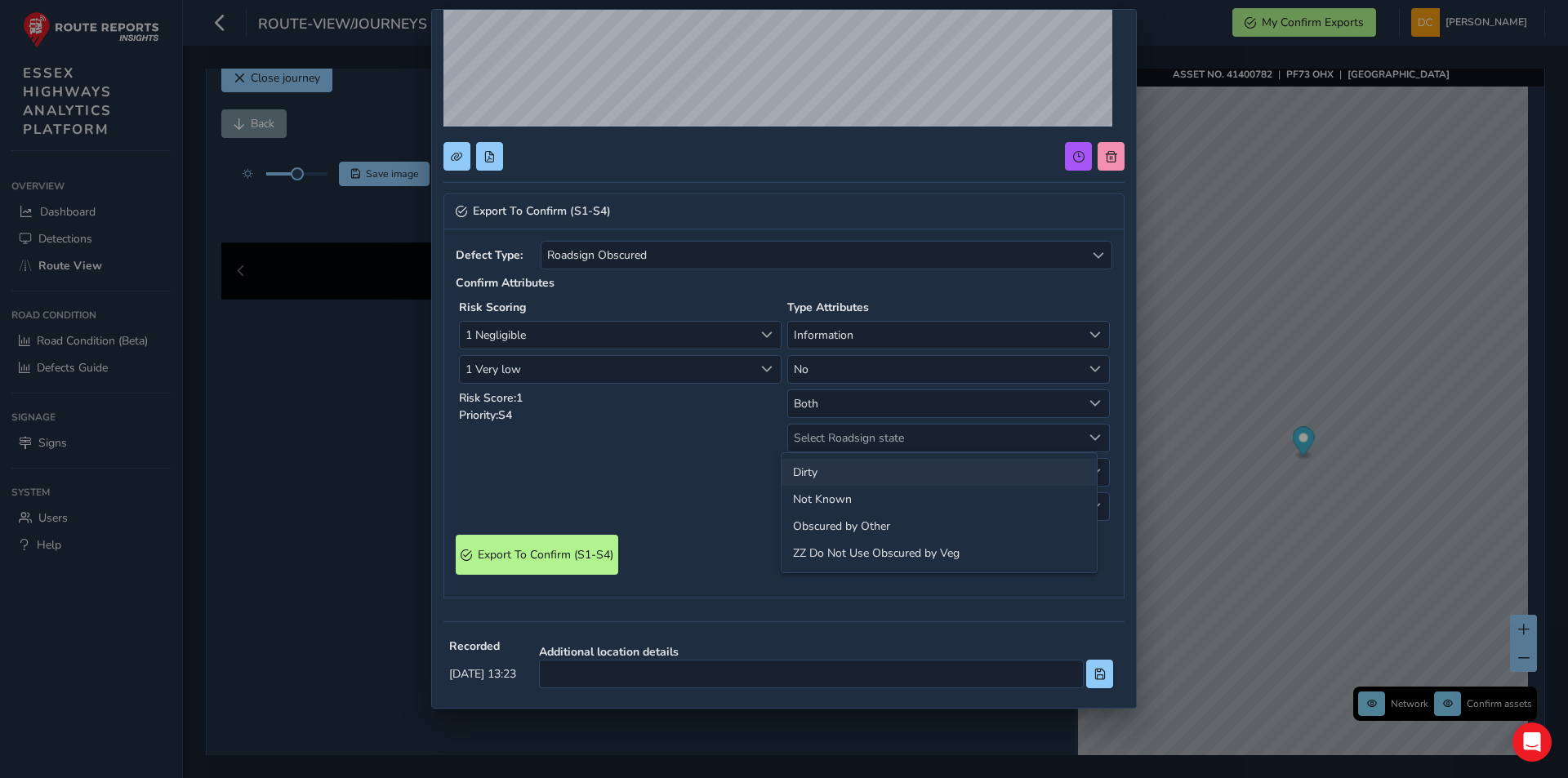
click at [831, 469] on li "Dirty" at bounding box center [938, 472] width 315 height 27
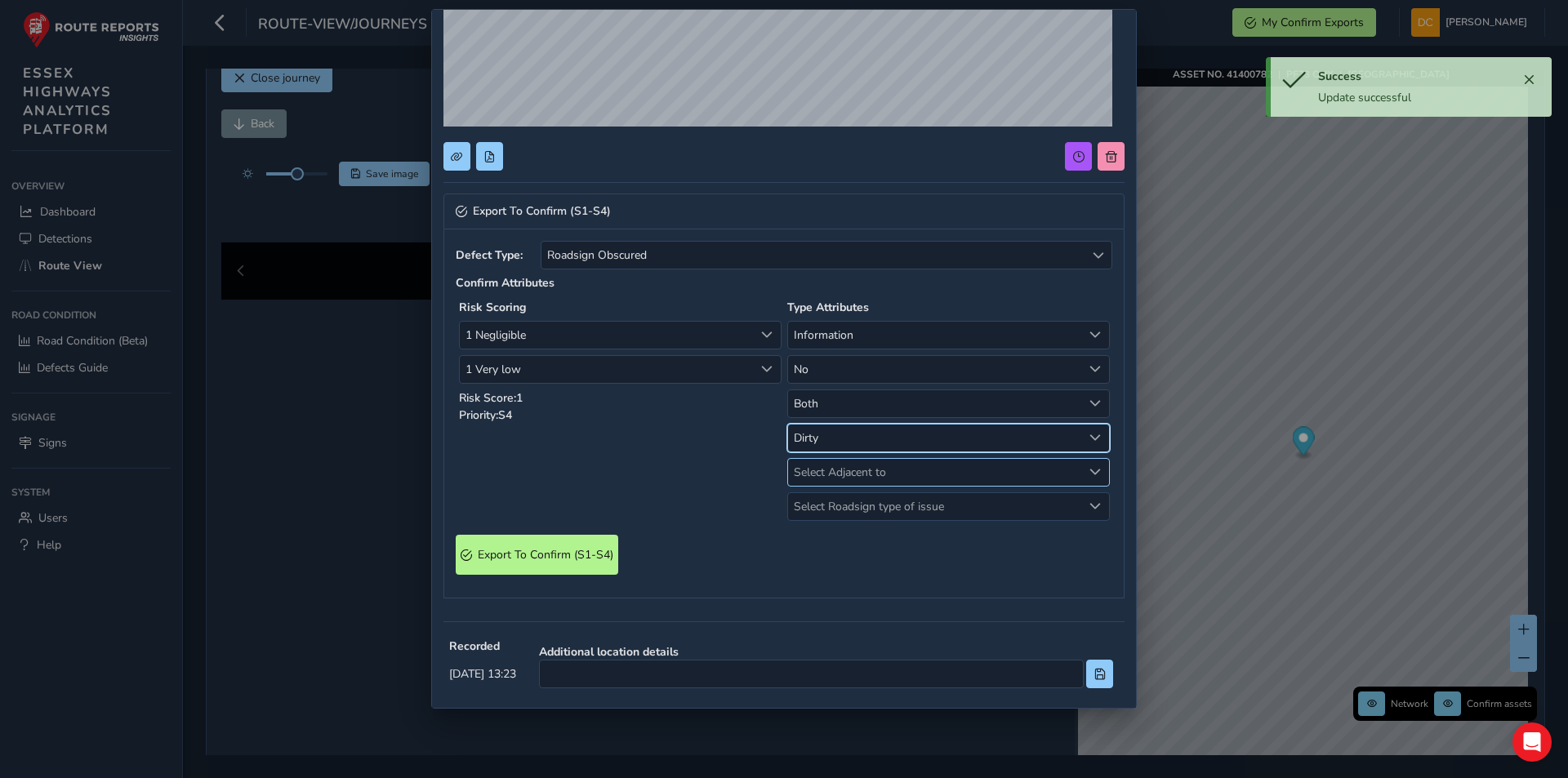
click at [832, 472] on span "Select Adjacent to" at bounding box center [934, 472] width 294 height 27
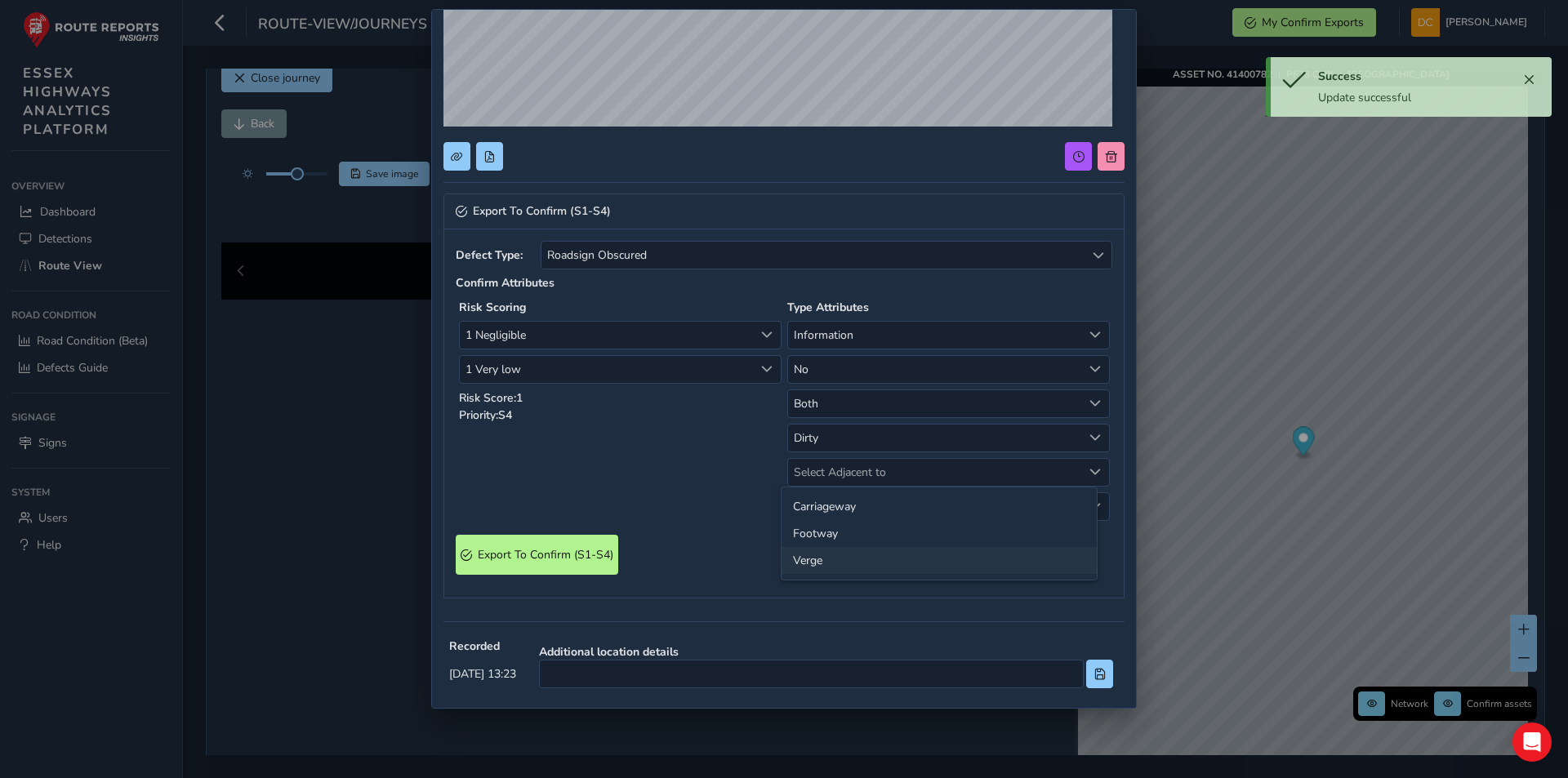
click at [824, 558] on li "Verge" at bounding box center [938, 560] width 315 height 27
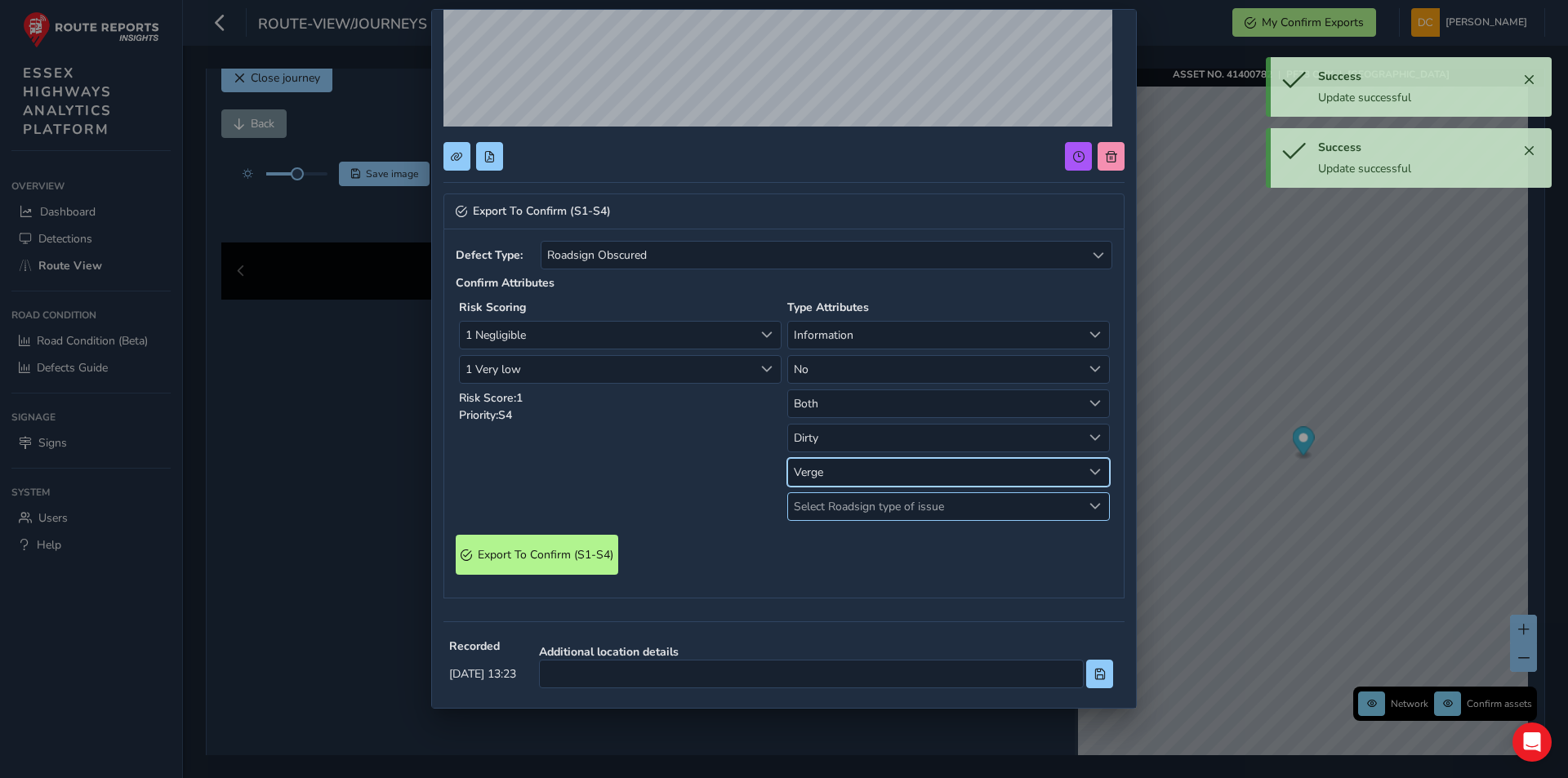
click at [829, 511] on span "Select Roadsign type of issue" at bounding box center [934, 507] width 294 height 27
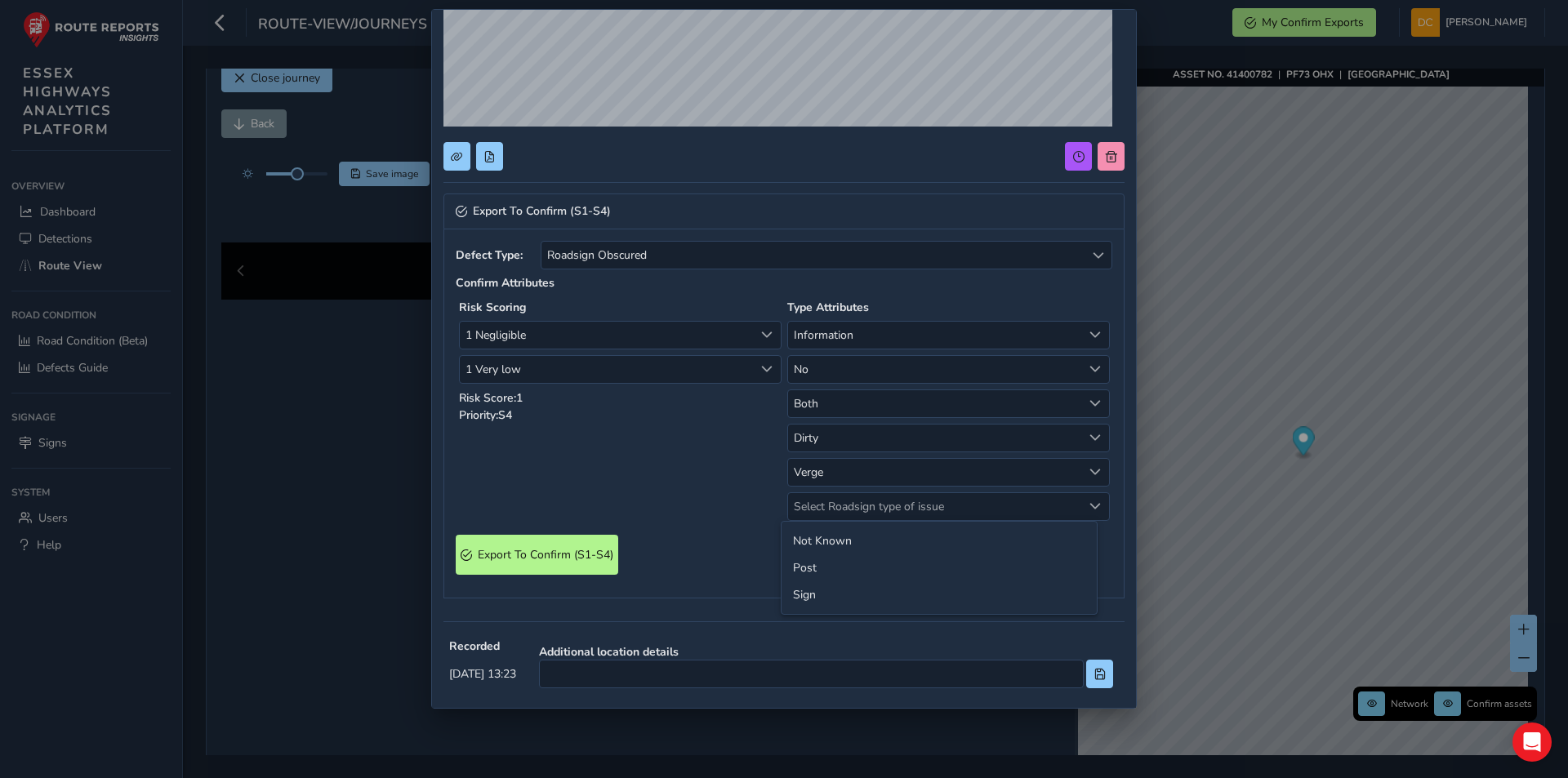
click at [696, 516] on div "Risk Scoring 1 Negligible 1 Negligible 1 Very low 1 Very low Risk Score: 1 Prio…" at bounding box center [619, 410] width 329 height 227
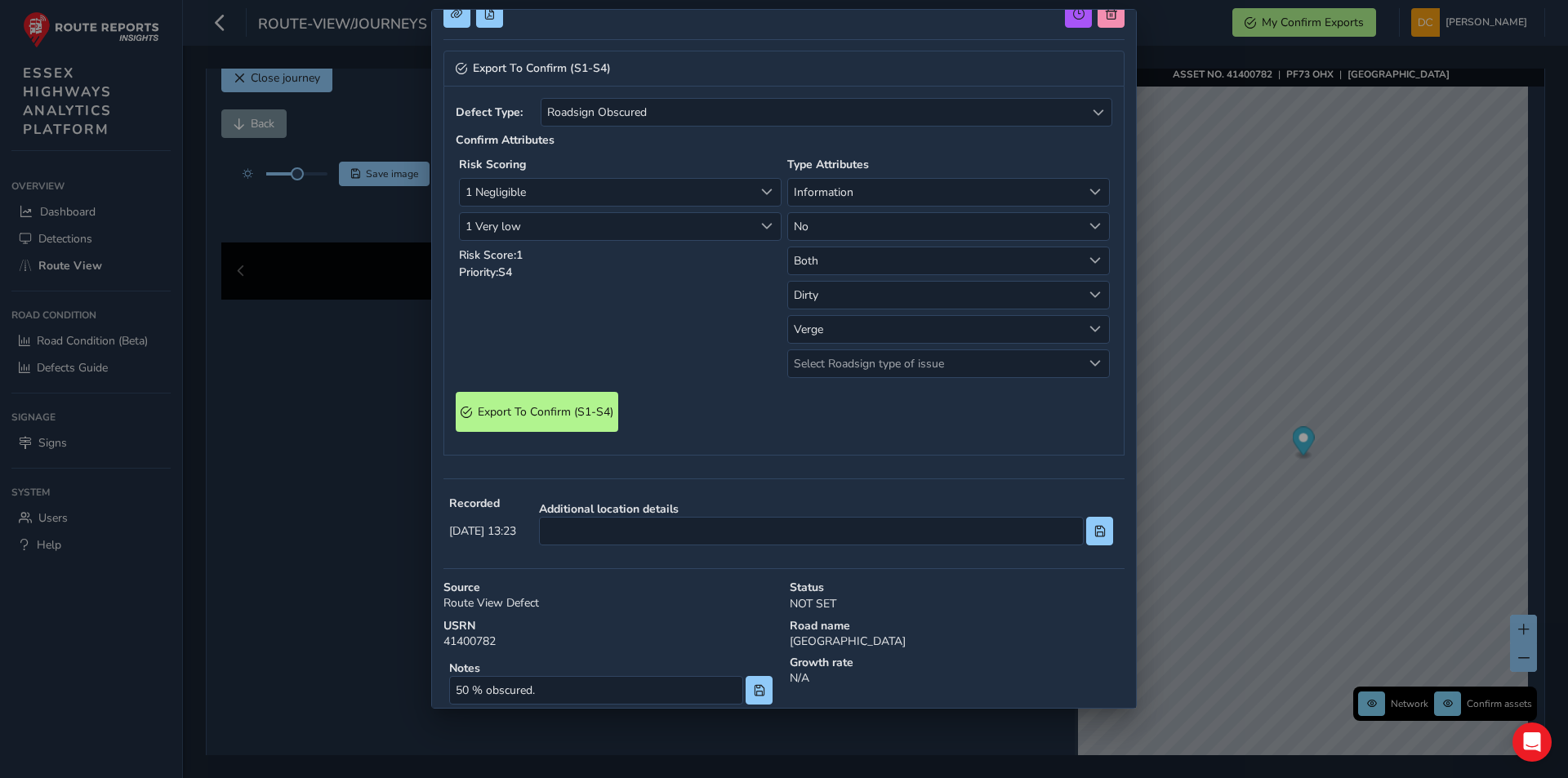
scroll to position [490, 0]
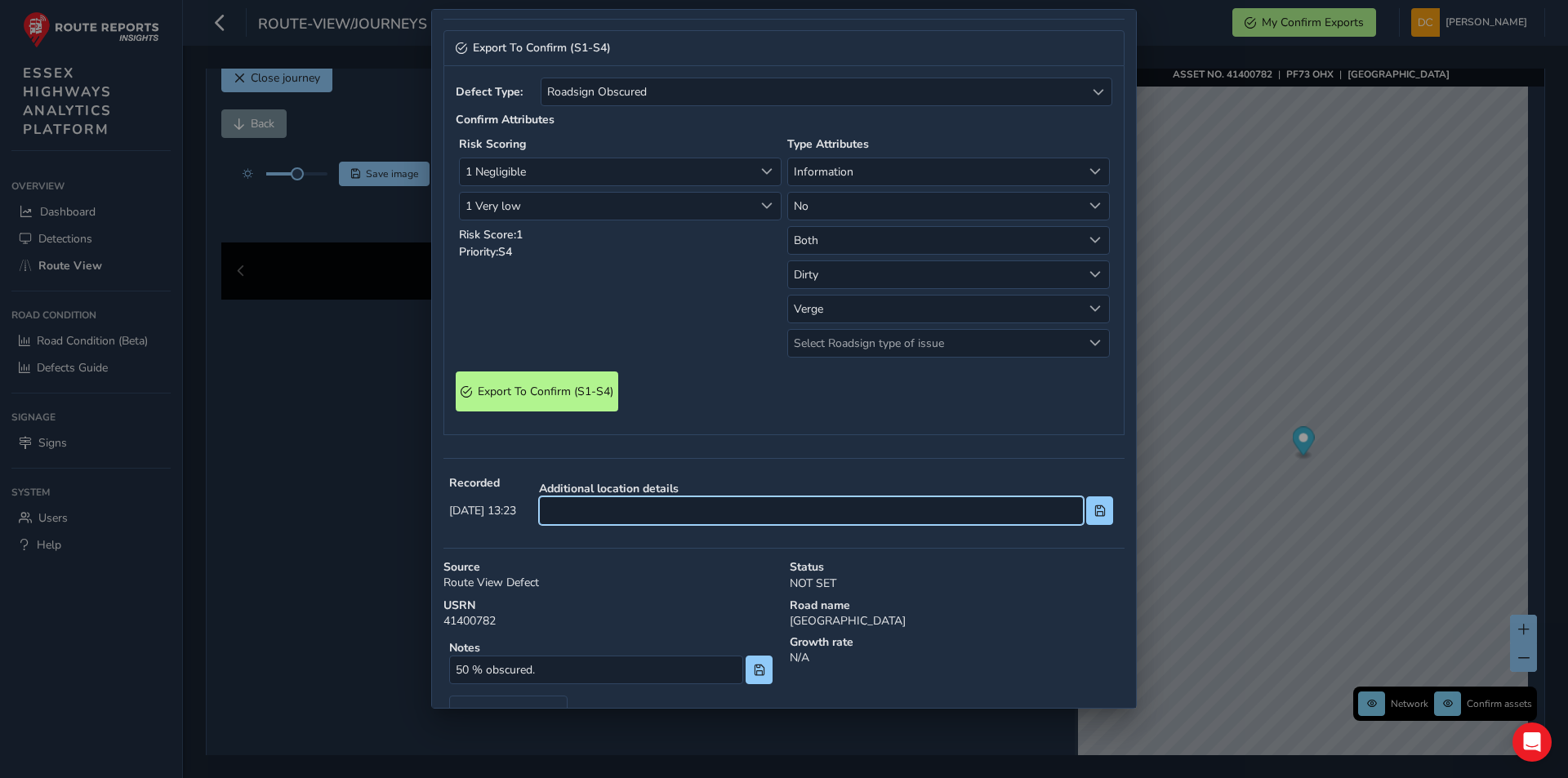
click at [693, 517] on input at bounding box center [811, 510] width 545 height 28
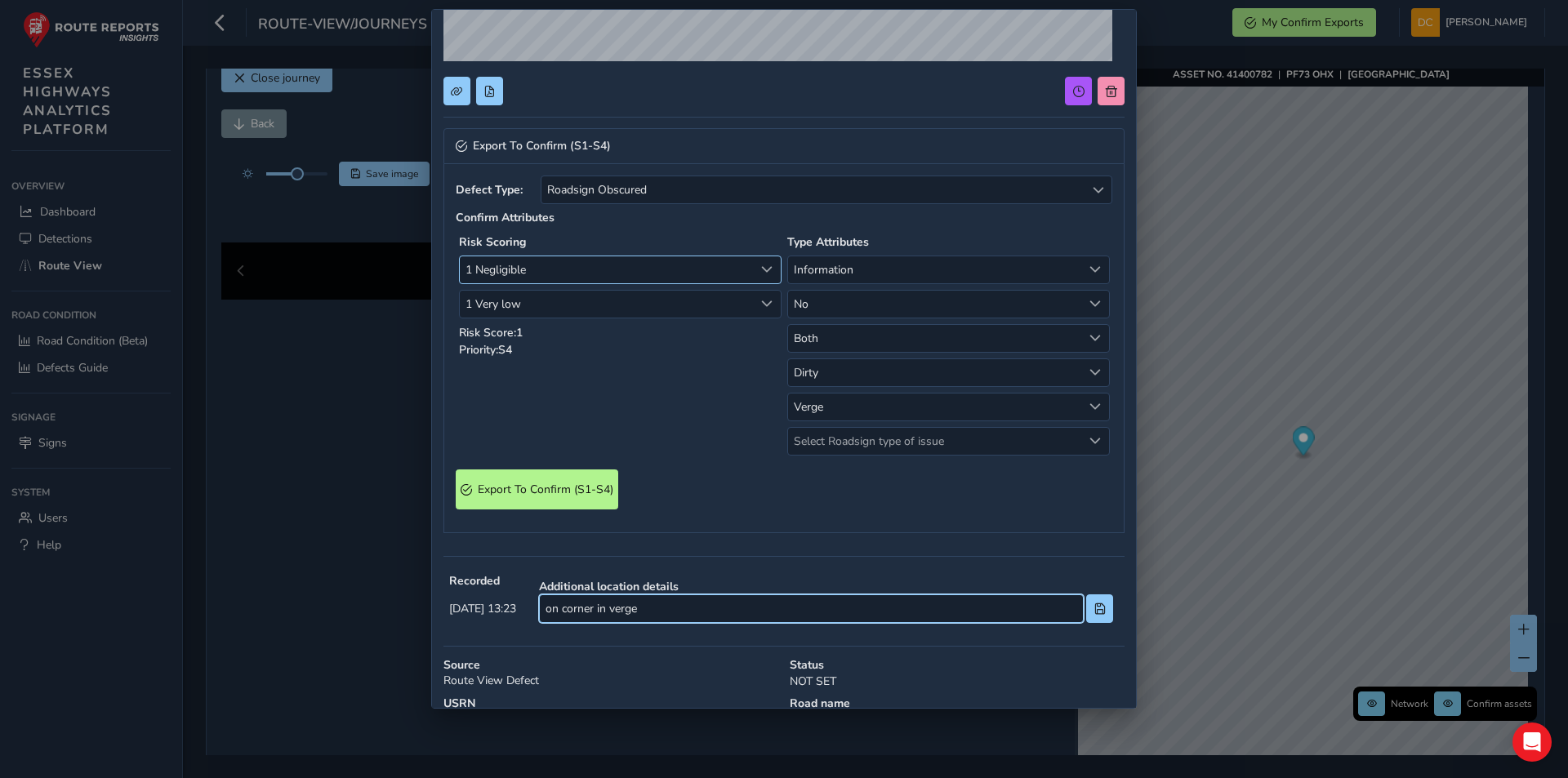
scroll to position [222, 0]
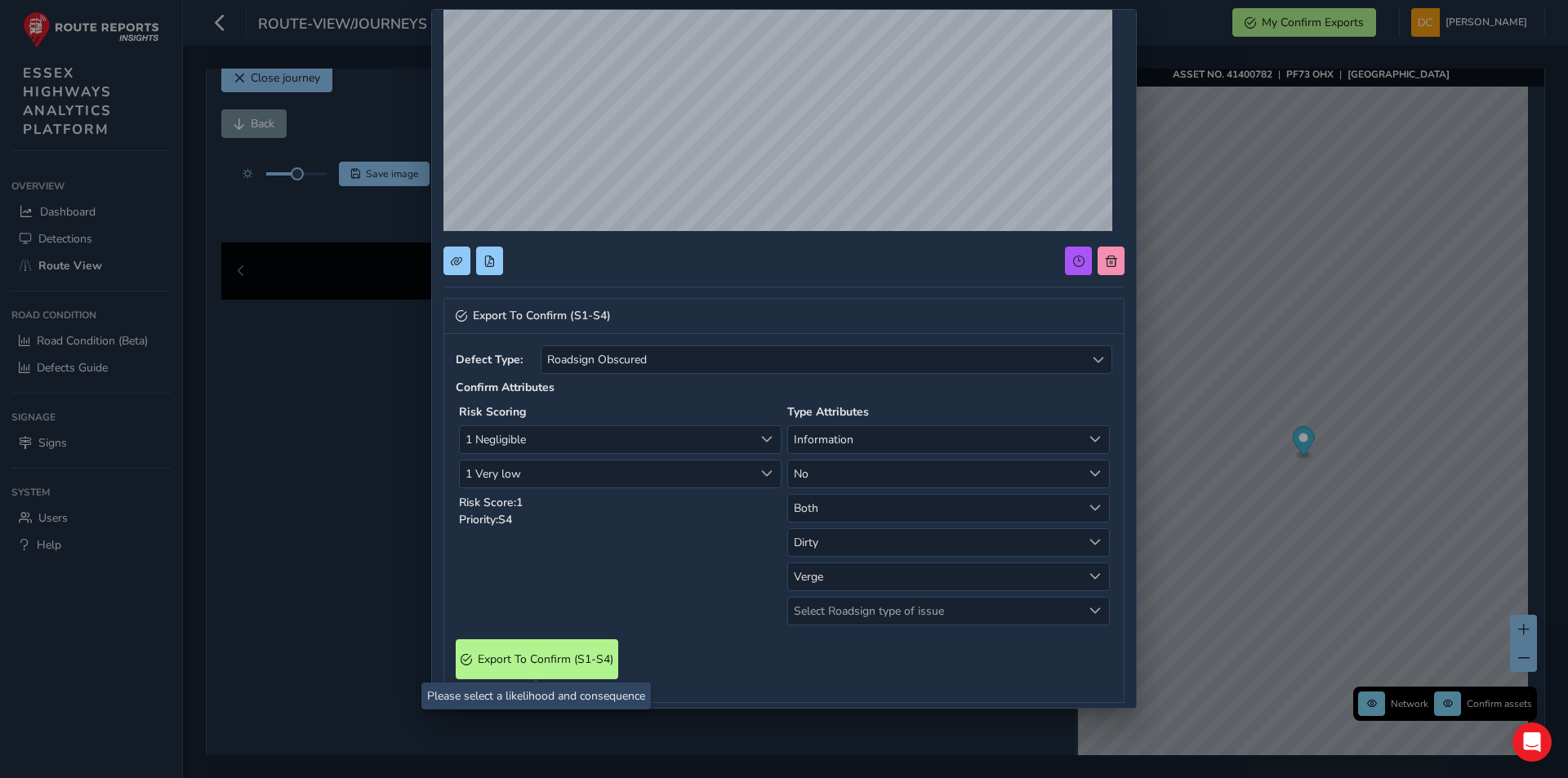
type input "on corner in verge"
click at [576, 660] on span "Export To Confirm (S1-S4)" at bounding box center [546, 659] width 136 height 16
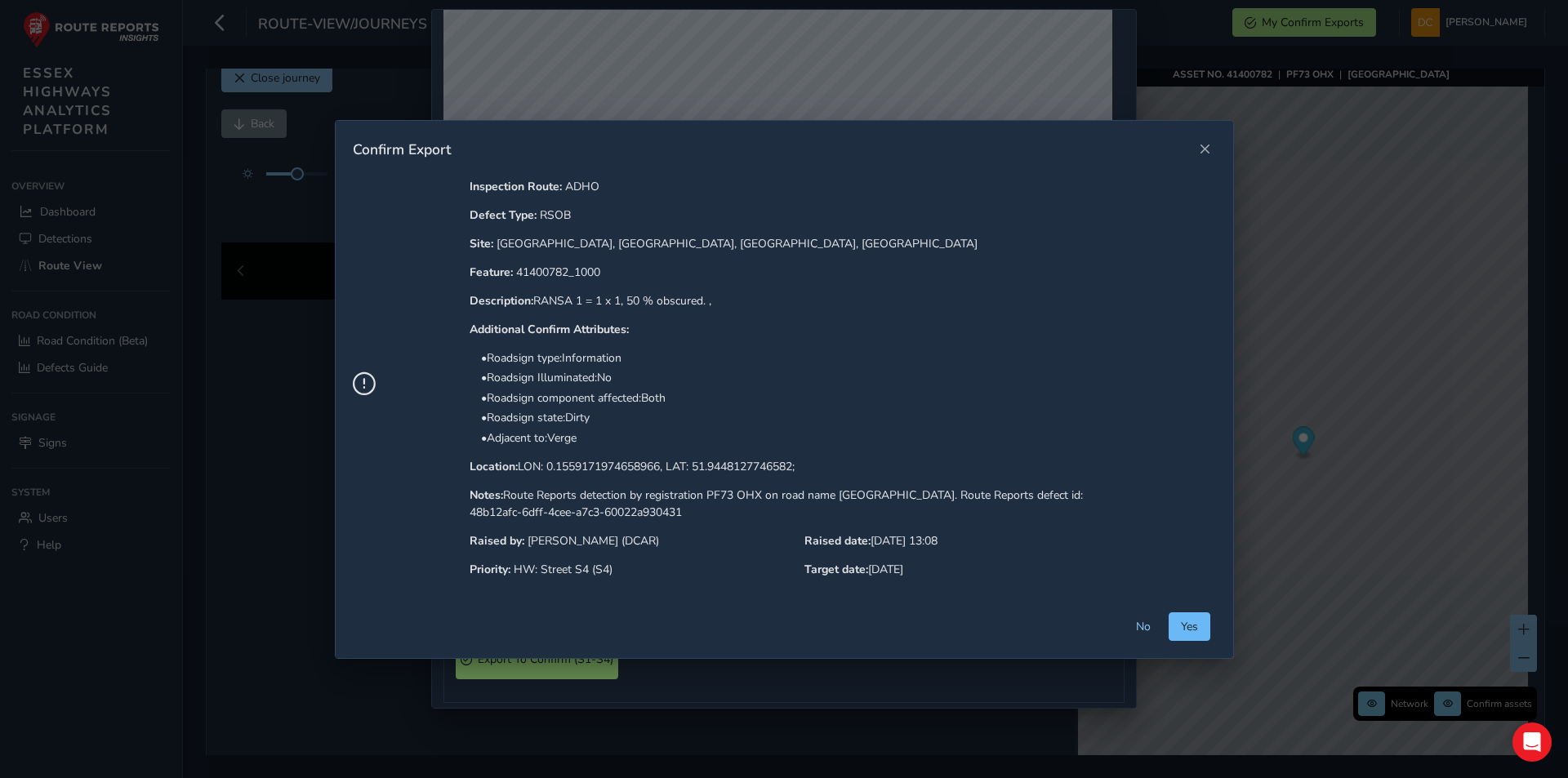
click at [1181, 627] on span "Yes" at bounding box center [1189, 627] width 17 height 16
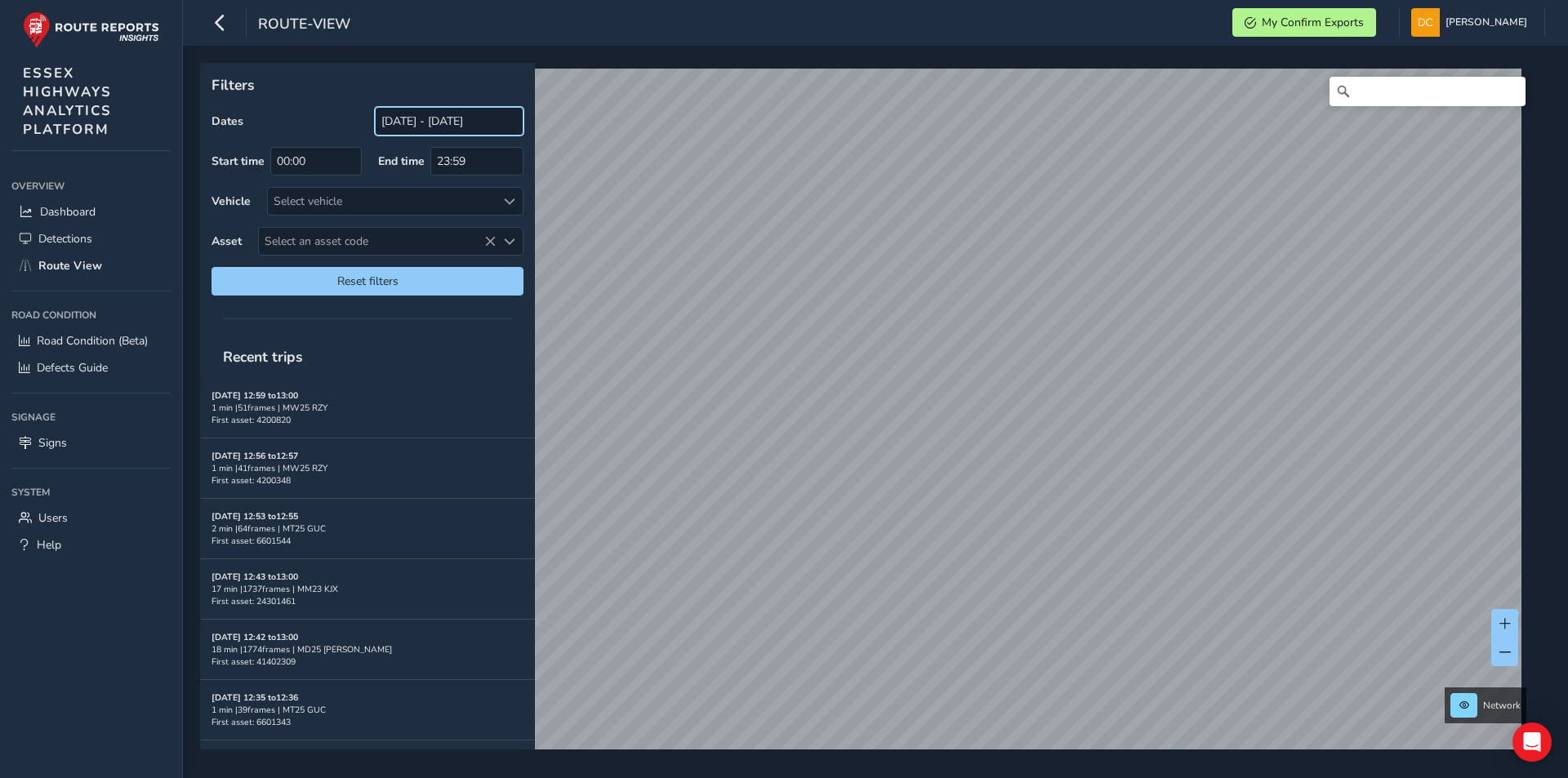
click at [403, 112] on input "[DATE] - [DATE]" at bounding box center [449, 120] width 148 height 28
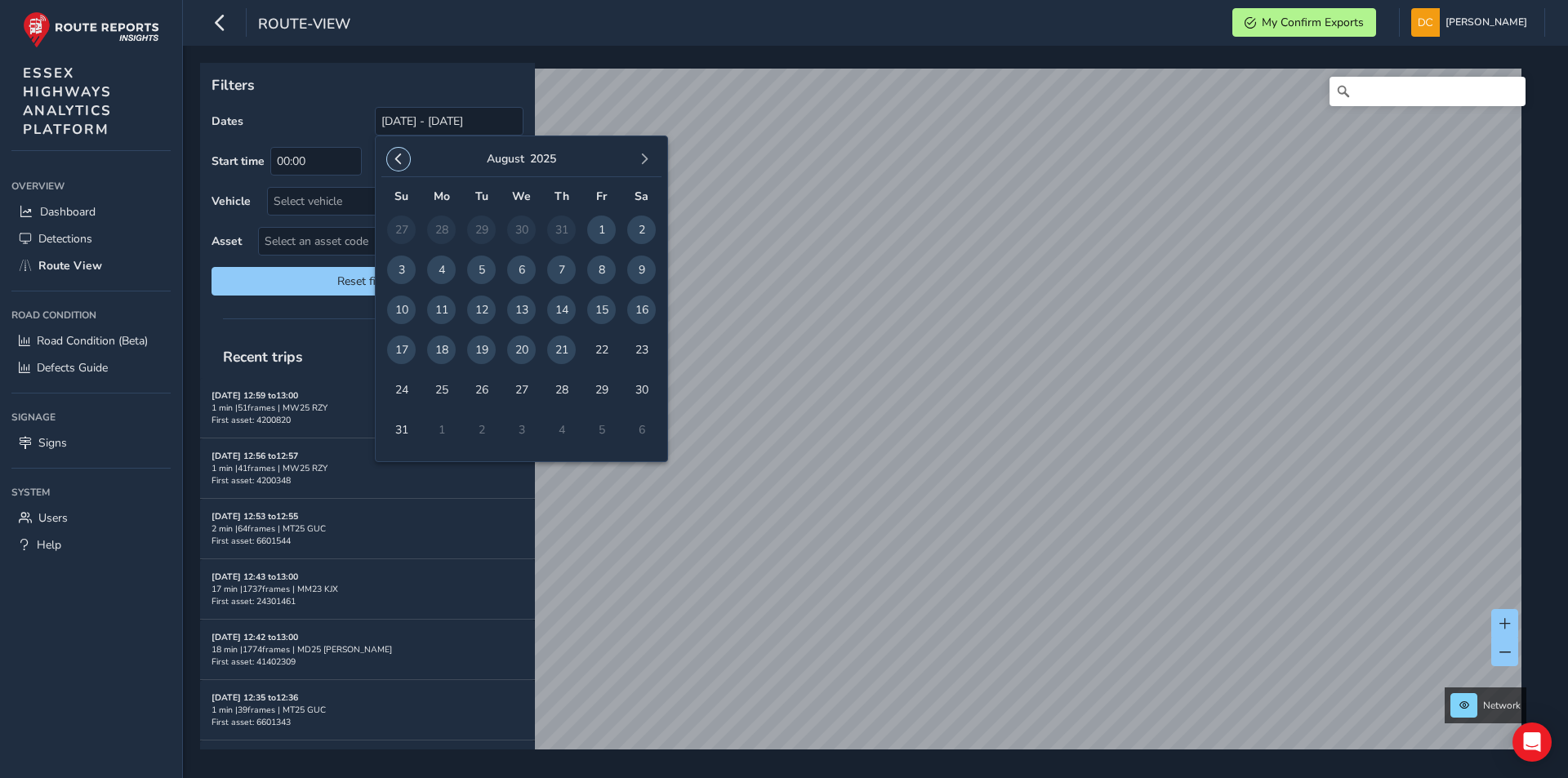
click at [395, 161] on span "button" at bounding box center [398, 159] width 12 height 12
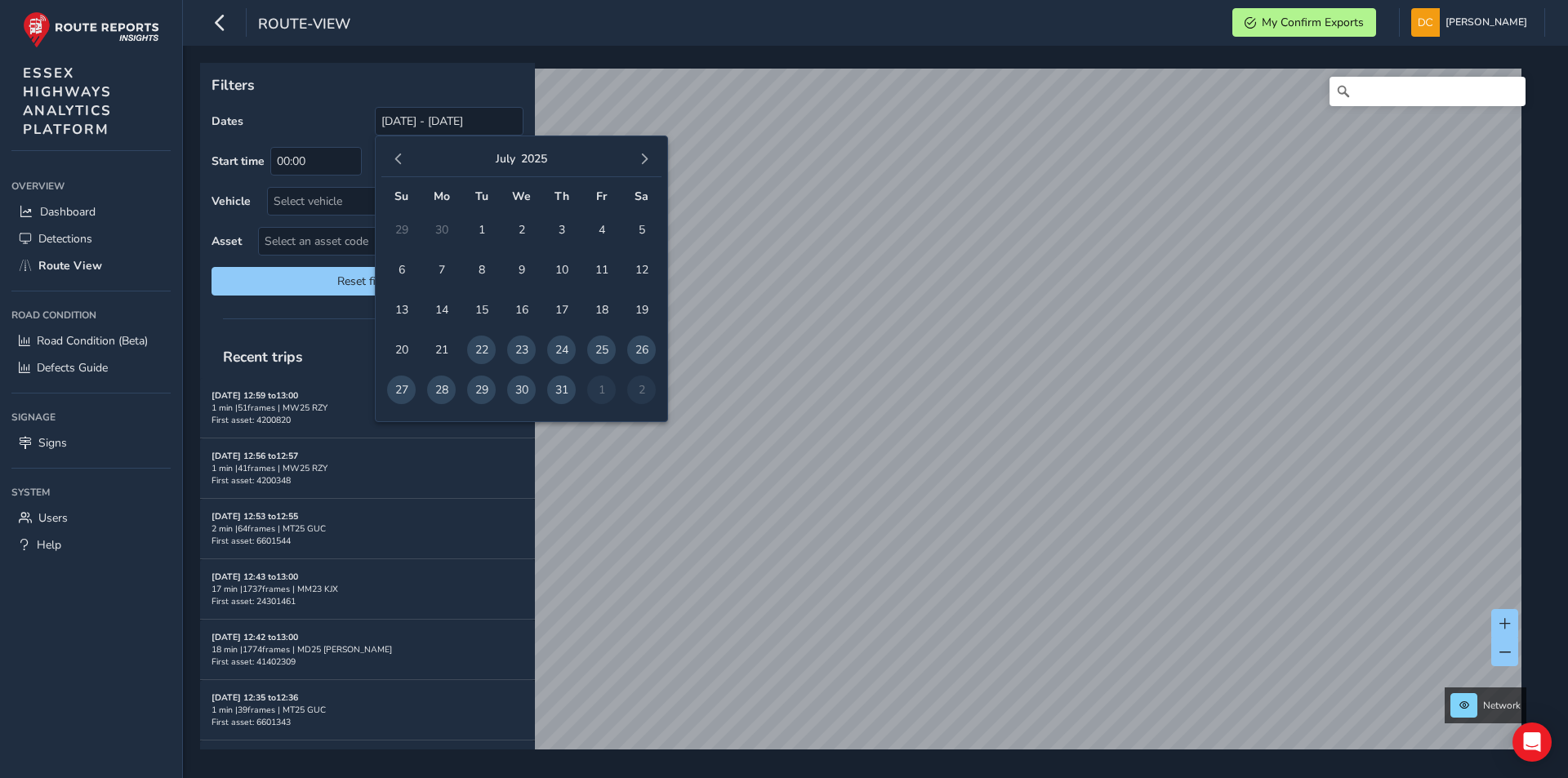
click at [395, 160] on span "button" at bounding box center [398, 159] width 12 height 12
click at [387, 150] on div "[DATE]" at bounding box center [520, 160] width 280 height 35
click at [392, 161] on button "button" at bounding box center [398, 159] width 23 height 23
click at [548, 221] on td "1" at bounding box center [561, 230] width 40 height 40
click at [562, 228] on span "1" at bounding box center [560, 229] width 28 height 28
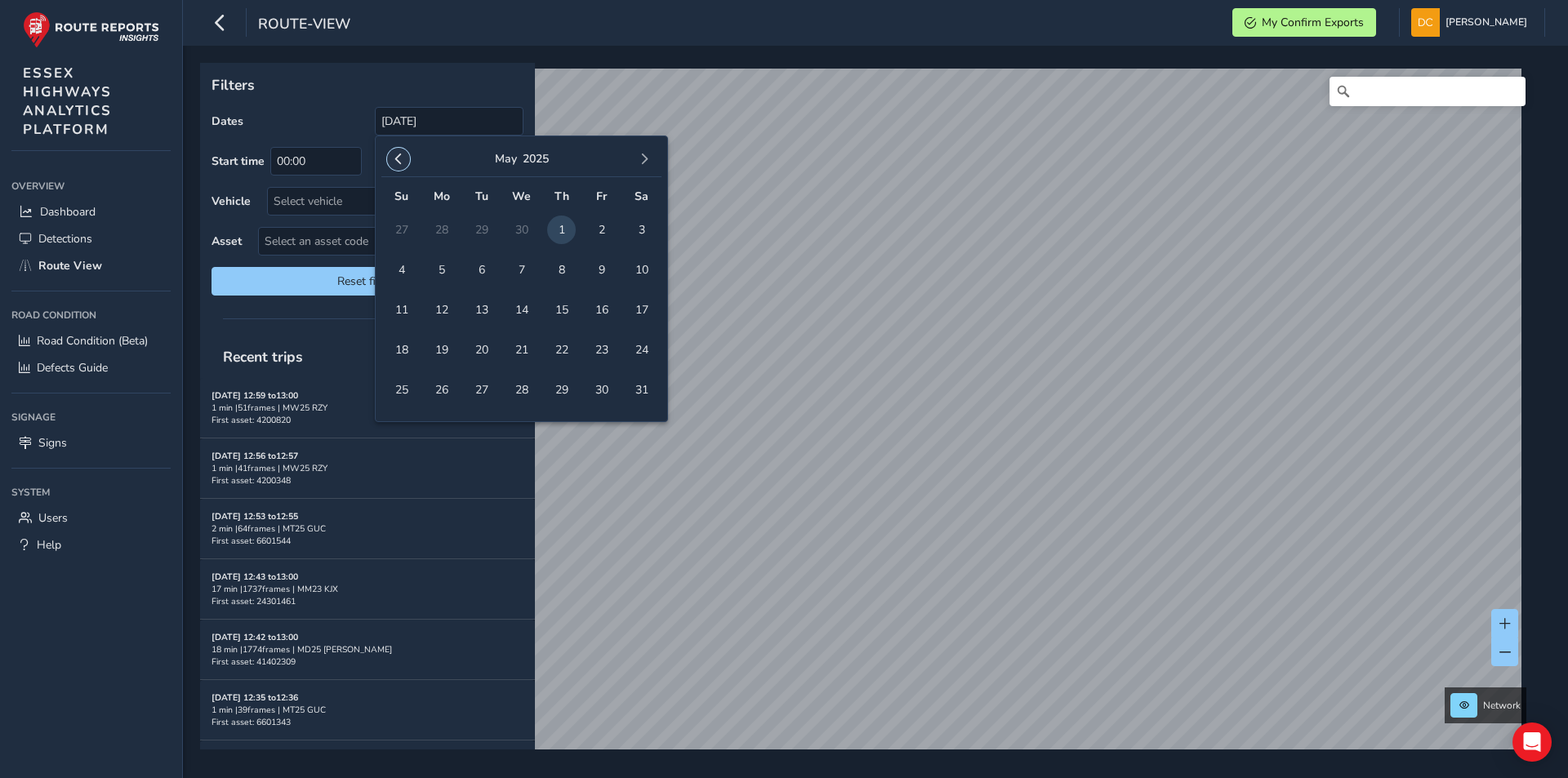
click at [401, 167] on button "button" at bounding box center [398, 159] width 23 height 23
click at [399, 164] on span "button" at bounding box center [398, 159] width 12 height 12
click at [399, 163] on span "button" at bounding box center [398, 159] width 12 height 12
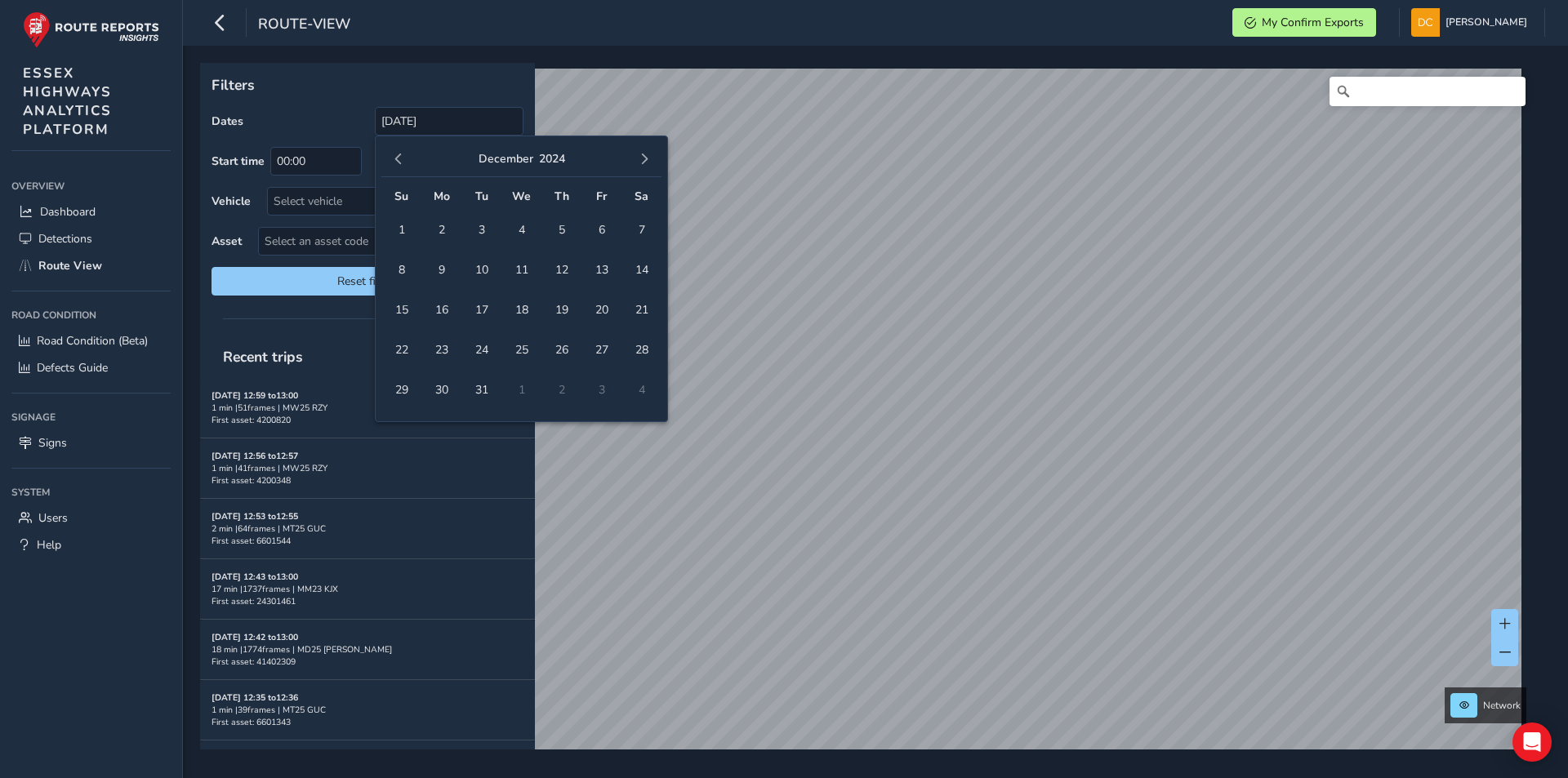
click at [399, 163] on span "button" at bounding box center [398, 159] width 12 height 12
click at [398, 163] on span "button" at bounding box center [398, 159] width 12 height 12
click at [636, 231] on span "1" at bounding box center [641, 229] width 28 height 28
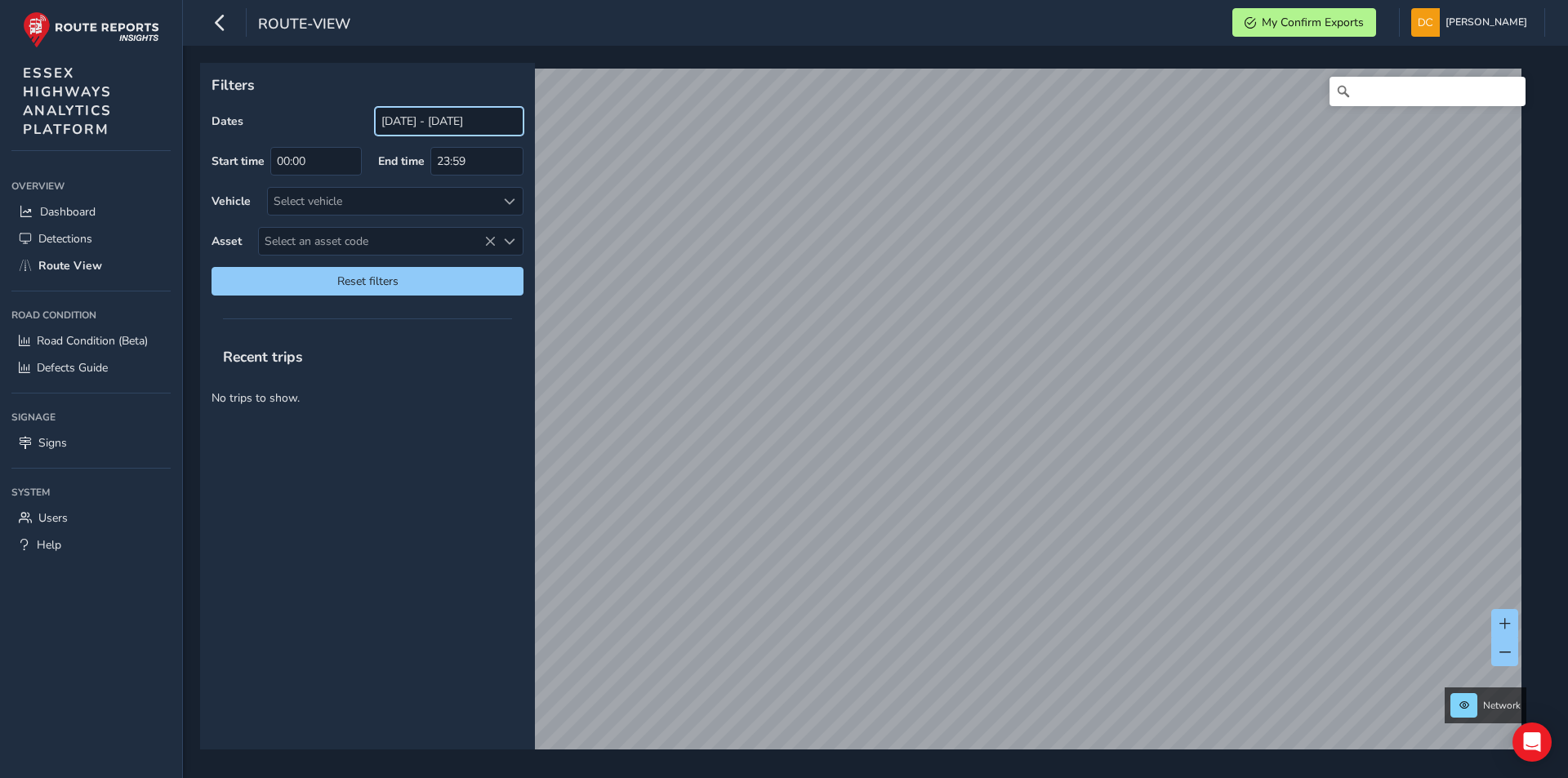
click at [453, 129] on input "[DATE] - [DATE]" at bounding box center [449, 120] width 148 height 28
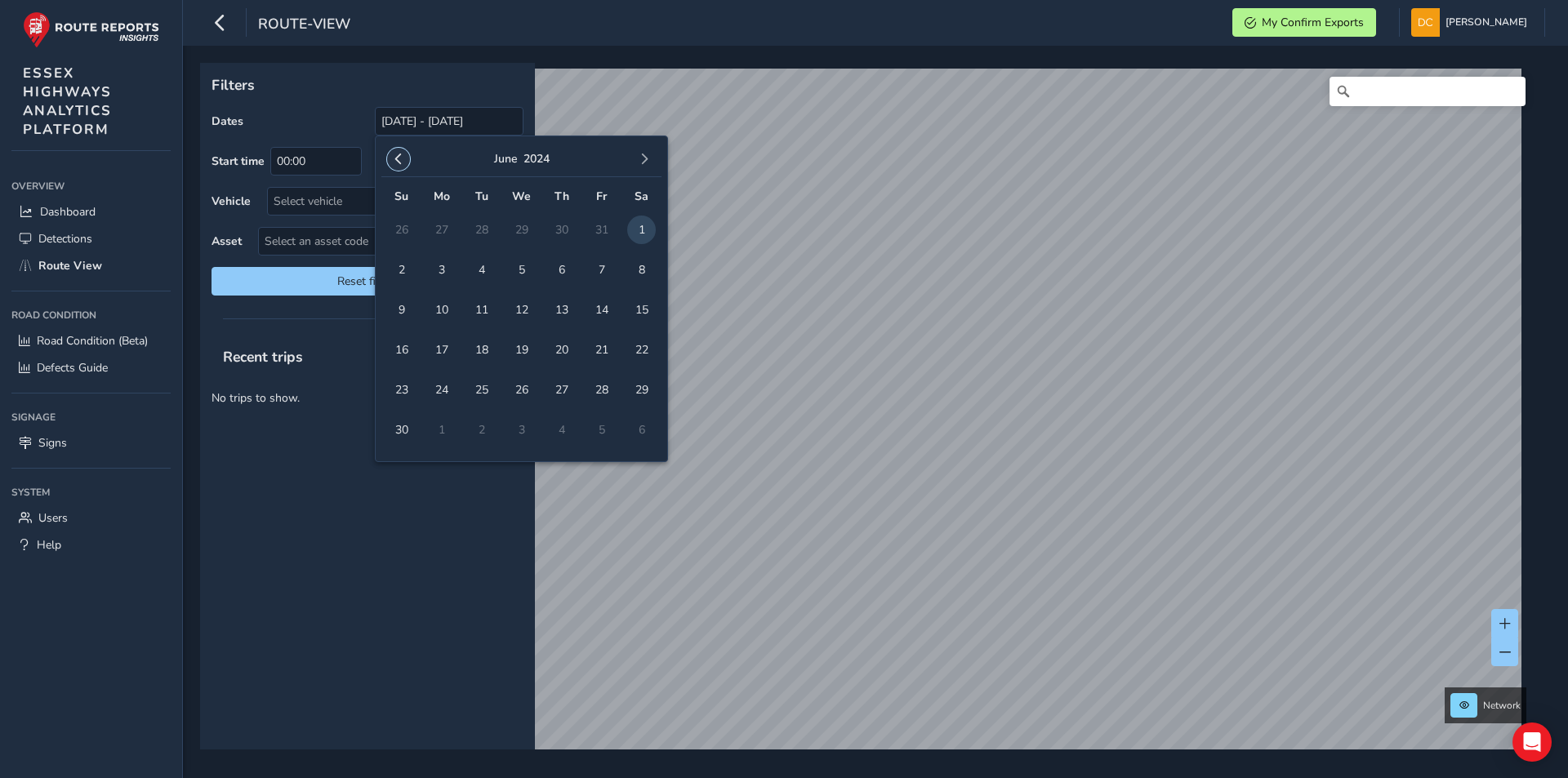
click at [392, 157] on button "button" at bounding box center [398, 159] width 23 height 23
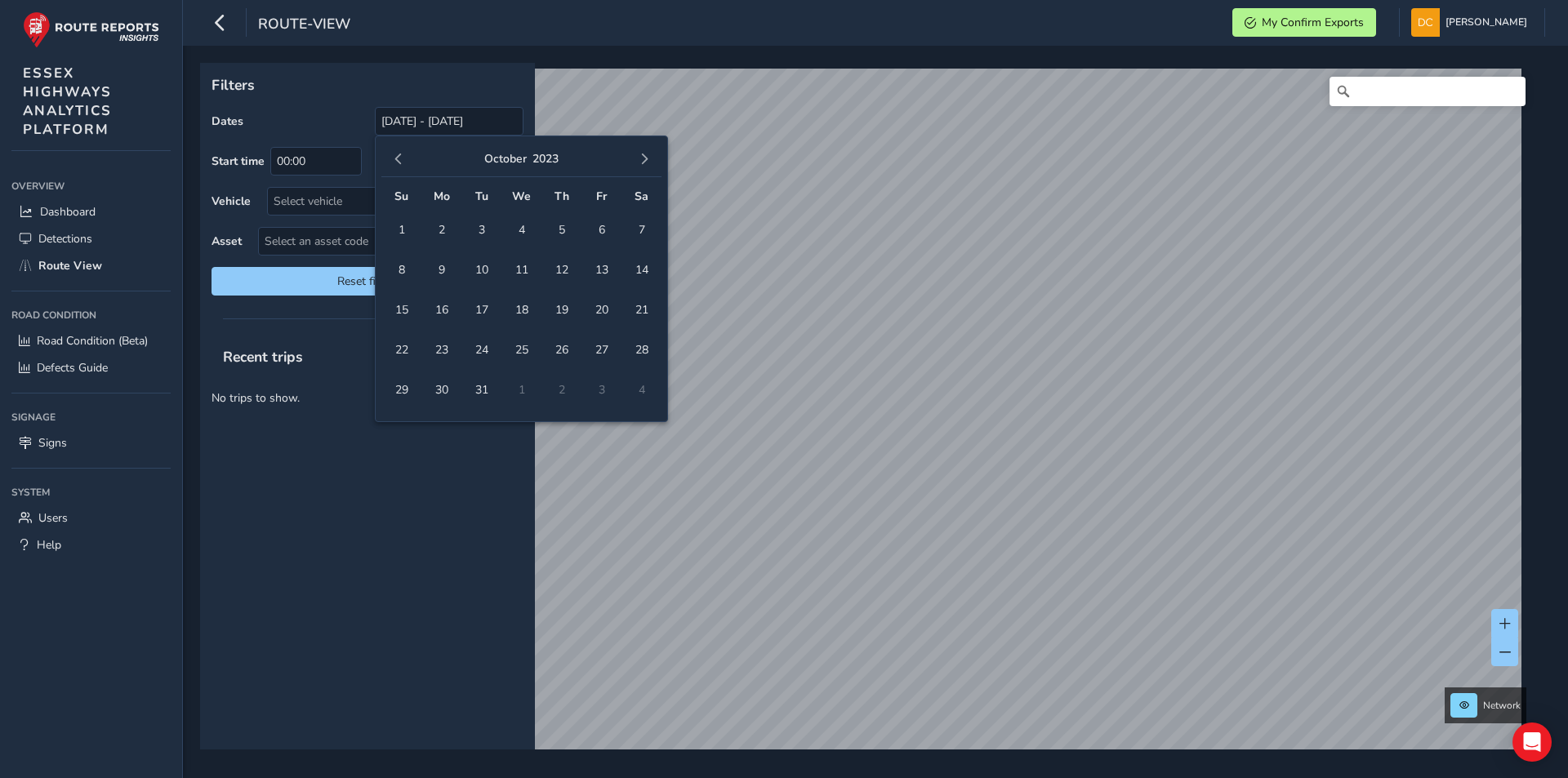
click at [392, 157] on button "button" at bounding box center [398, 159] width 23 height 23
drag, startPoint x: 562, startPoint y: 228, endPoint x: 625, endPoint y: 192, distance: 72.6
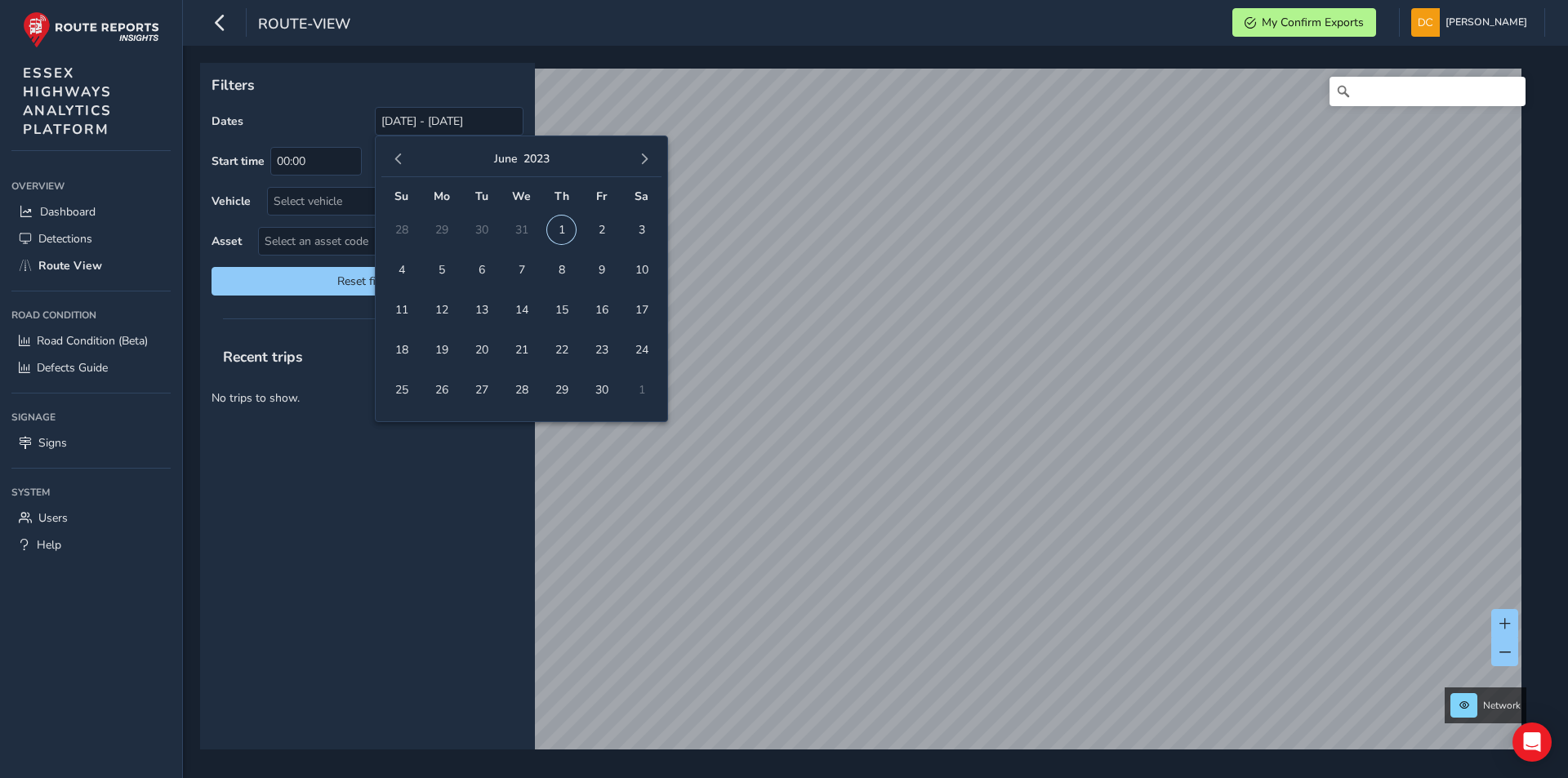
click at [562, 229] on span "1" at bounding box center [560, 229] width 28 height 28
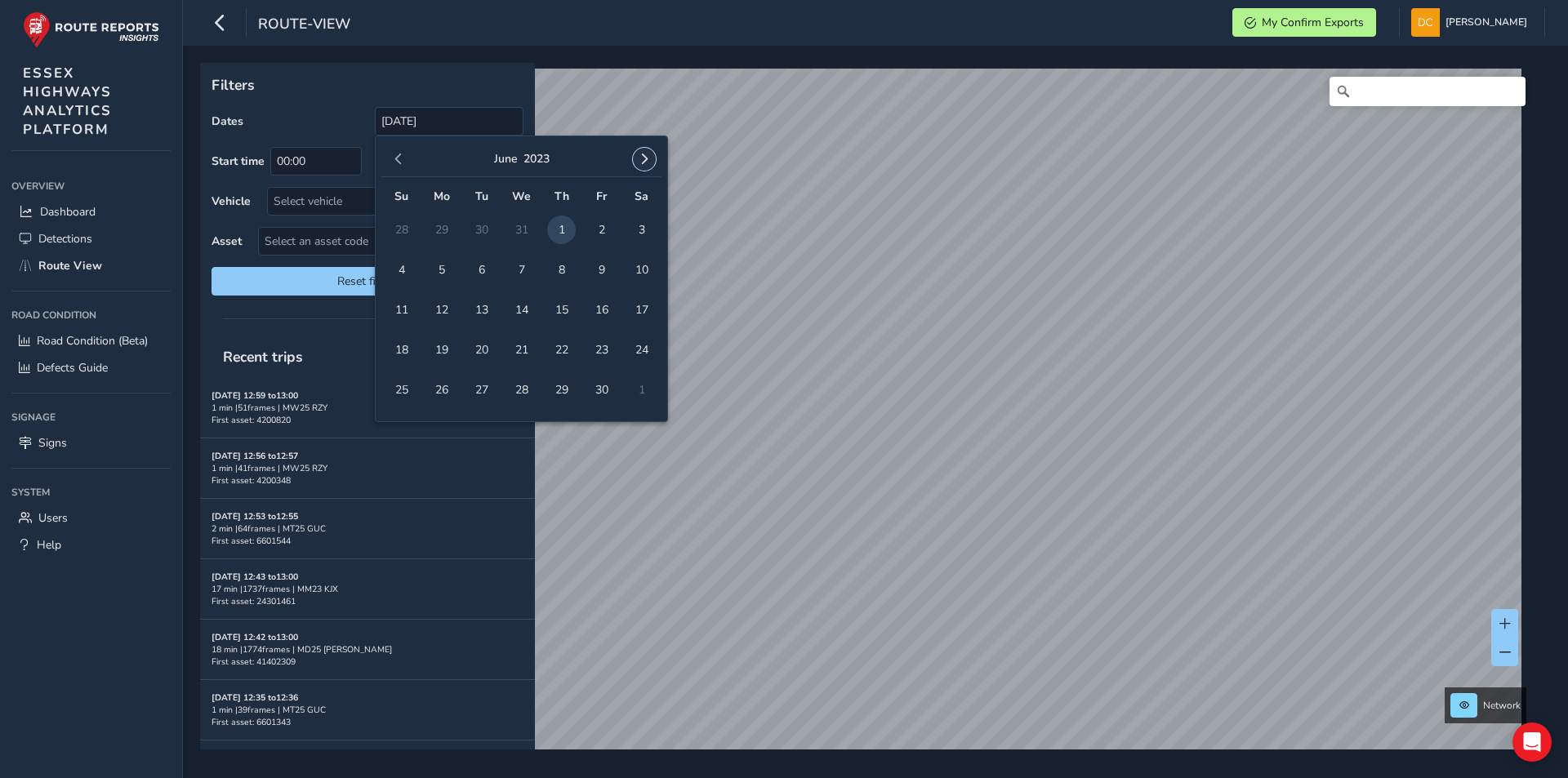
click at [643, 166] on button "button" at bounding box center [644, 159] width 23 height 23
click at [644, 165] on button "button" at bounding box center [644, 159] width 23 height 23
click at [644, 165] on span "button" at bounding box center [644, 159] width 12 height 12
click at [643, 166] on button "button" at bounding box center [644, 159] width 23 height 23
click at [641, 167] on button "button" at bounding box center [644, 159] width 23 height 23
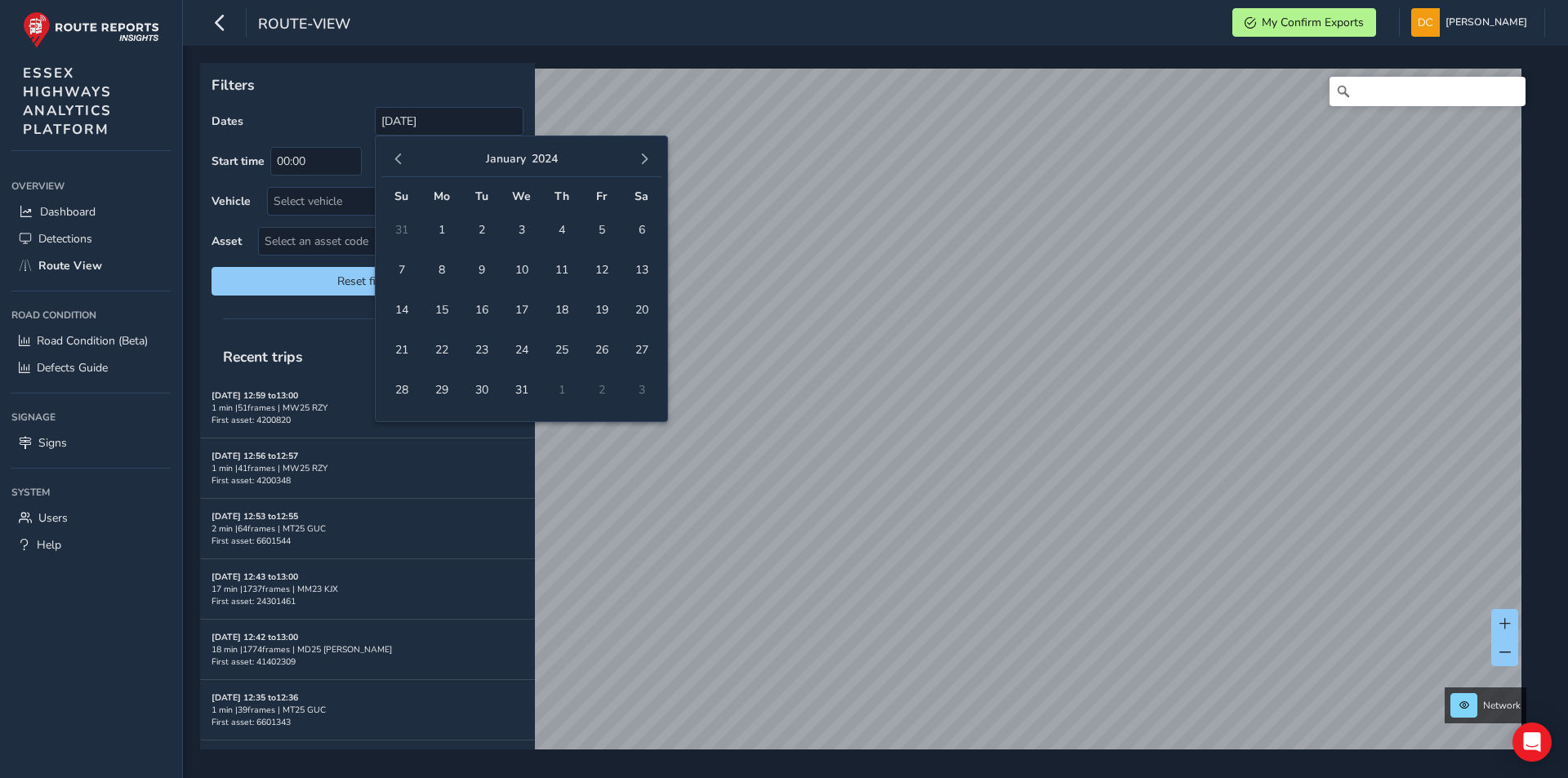
click at [641, 167] on button "button" at bounding box center [644, 159] width 23 height 23
click at [638, 167] on button "button" at bounding box center [644, 159] width 23 height 23
click at [637, 168] on button "button" at bounding box center [644, 159] width 23 height 23
click at [637, 169] on button "button" at bounding box center [644, 159] width 23 height 23
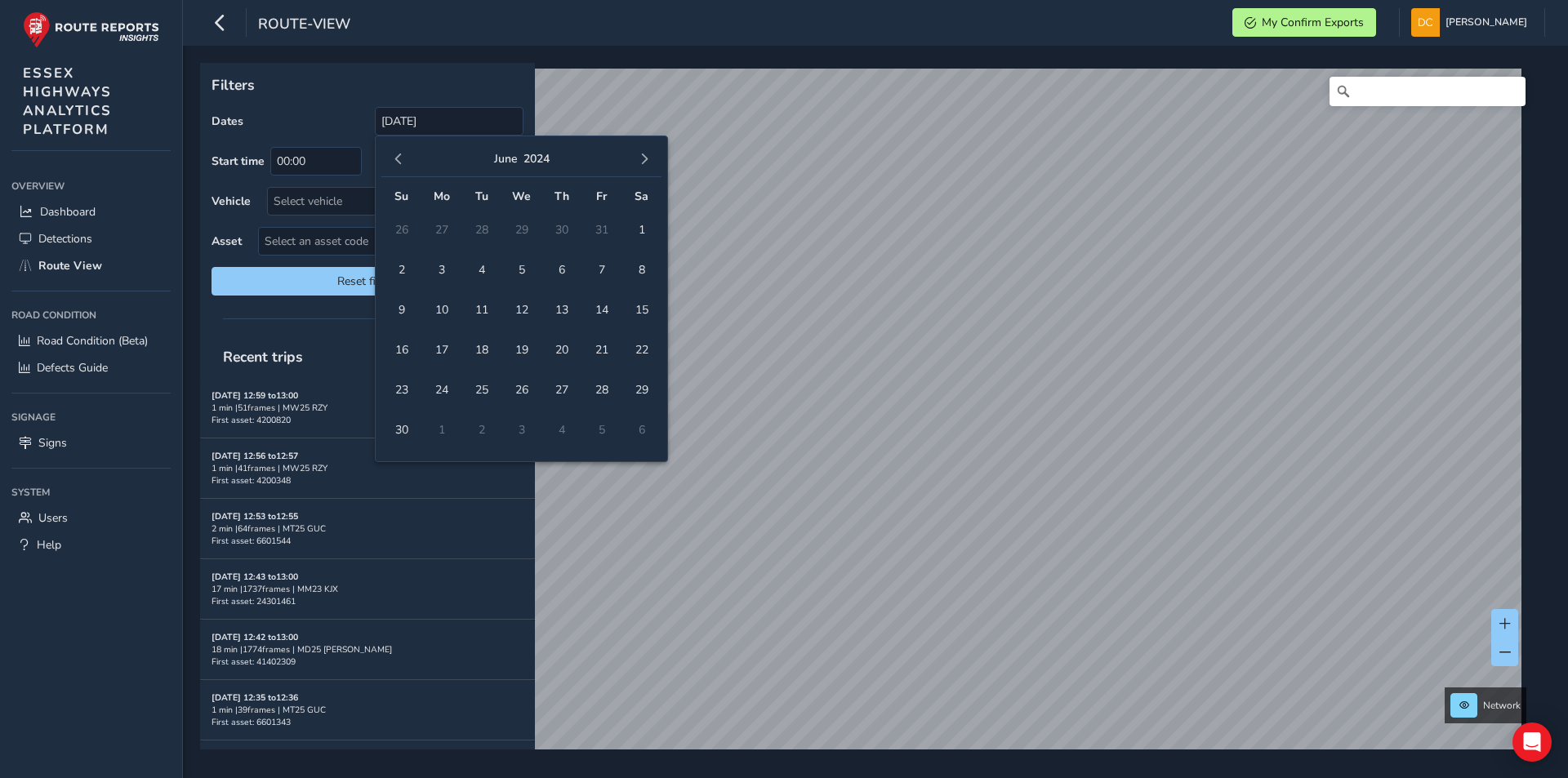
click at [637, 169] on button "button" at bounding box center [644, 159] width 23 height 23
click at [639, 168] on button "button" at bounding box center [644, 159] width 23 height 23
click at [639, 160] on span "button" at bounding box center [644, 159] width 12 height 12
click at [638, 160] on button "button" at bounding box center [644, 159] width 23 height 23
click at [637, 160] on button "button" at bounding box center [644, 159] width 23 height 23
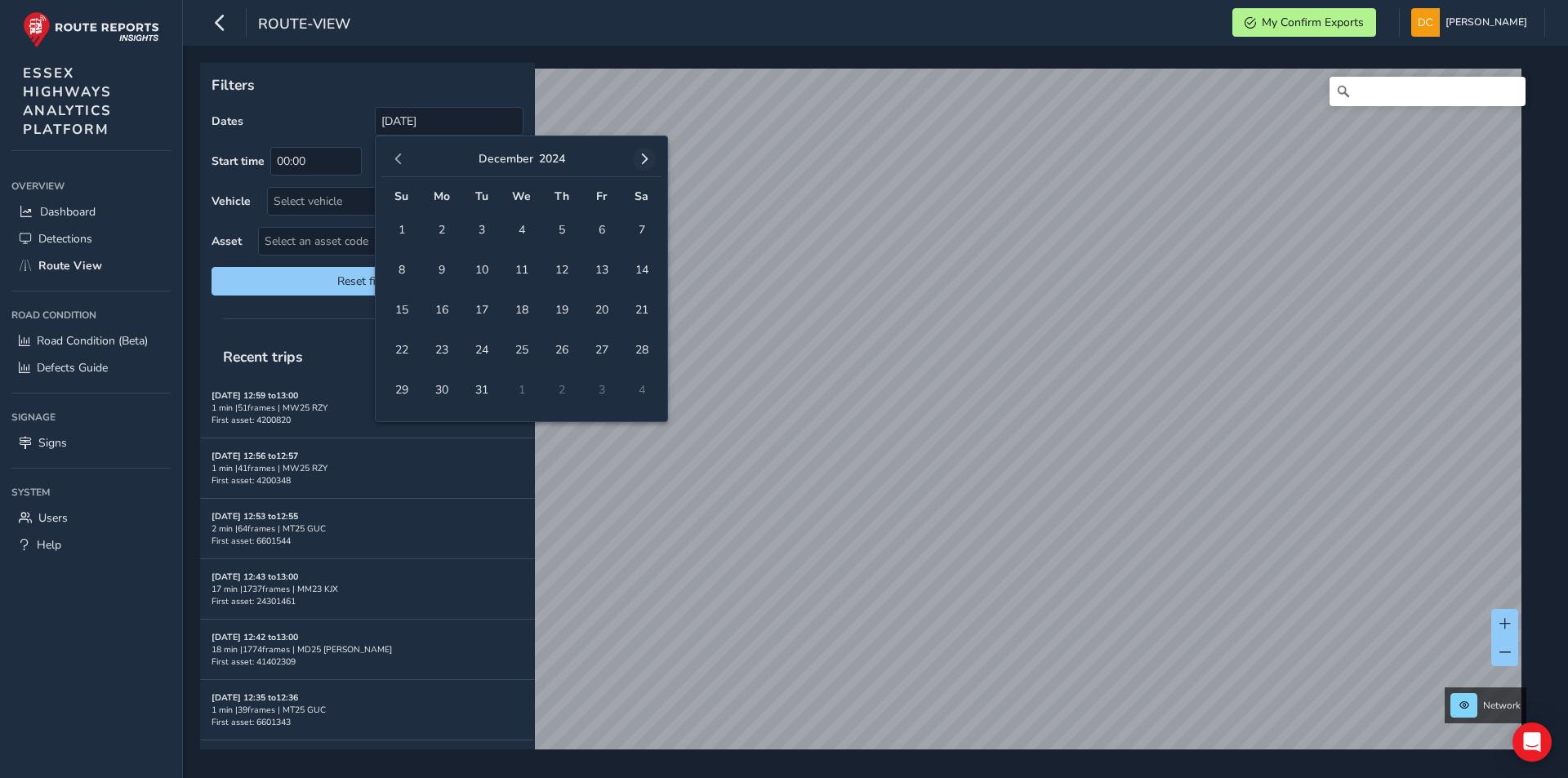
click at [637, 167] on button "button" at bounding box center [644, 159] width 23 height 23
click at [641, 166] on button "button" at bounding box center [644, 159] width 23 height 23
click at [642, 165] on button "button" at bounding box center [644, 159] width 23 height 23
click at [642, 165] on span "button" at bounding box center [644, 159] width 12 height 12
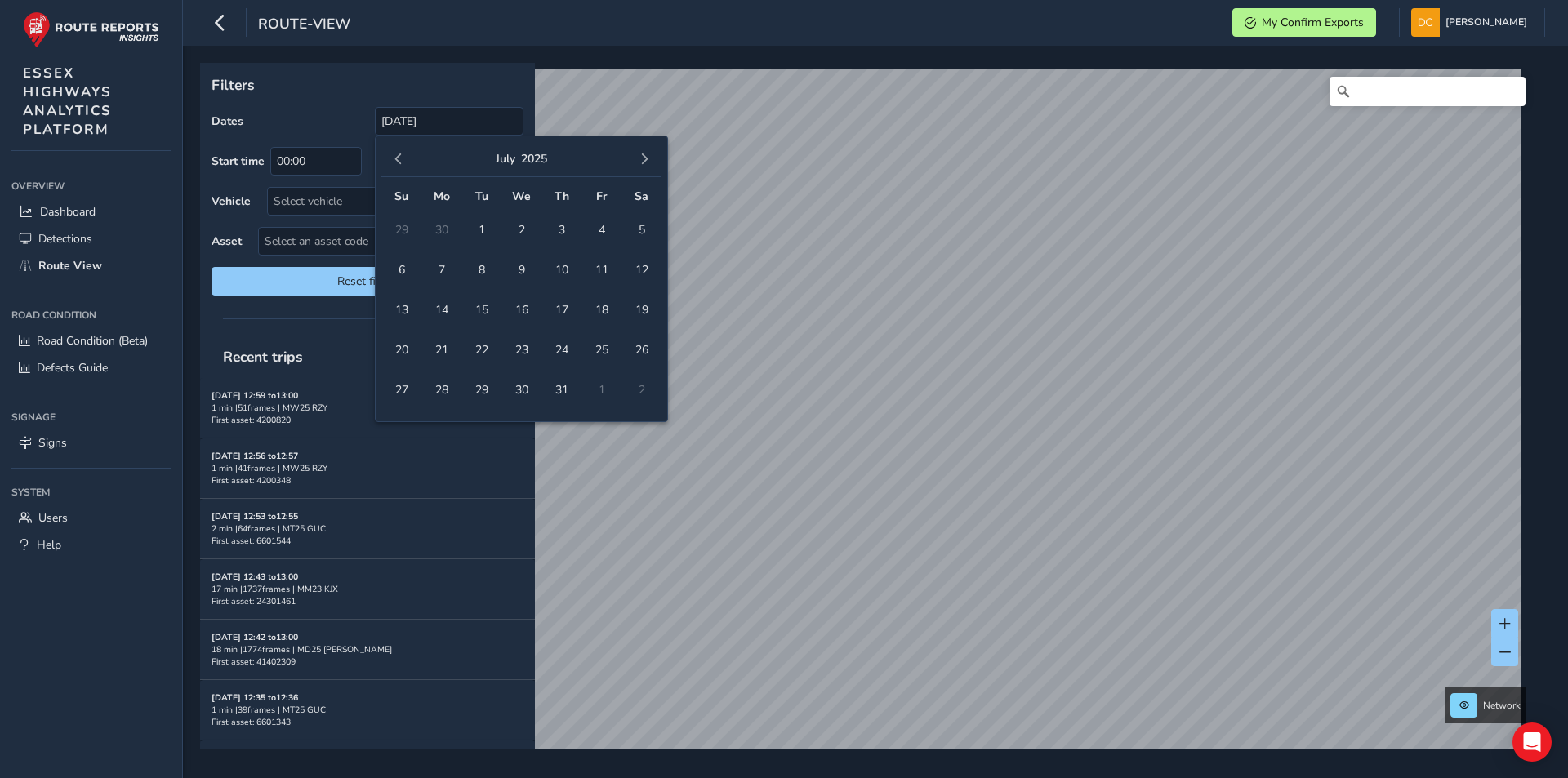
click at [642, 165] on span "button" at bounding box center [644, 159] width 12 height 12
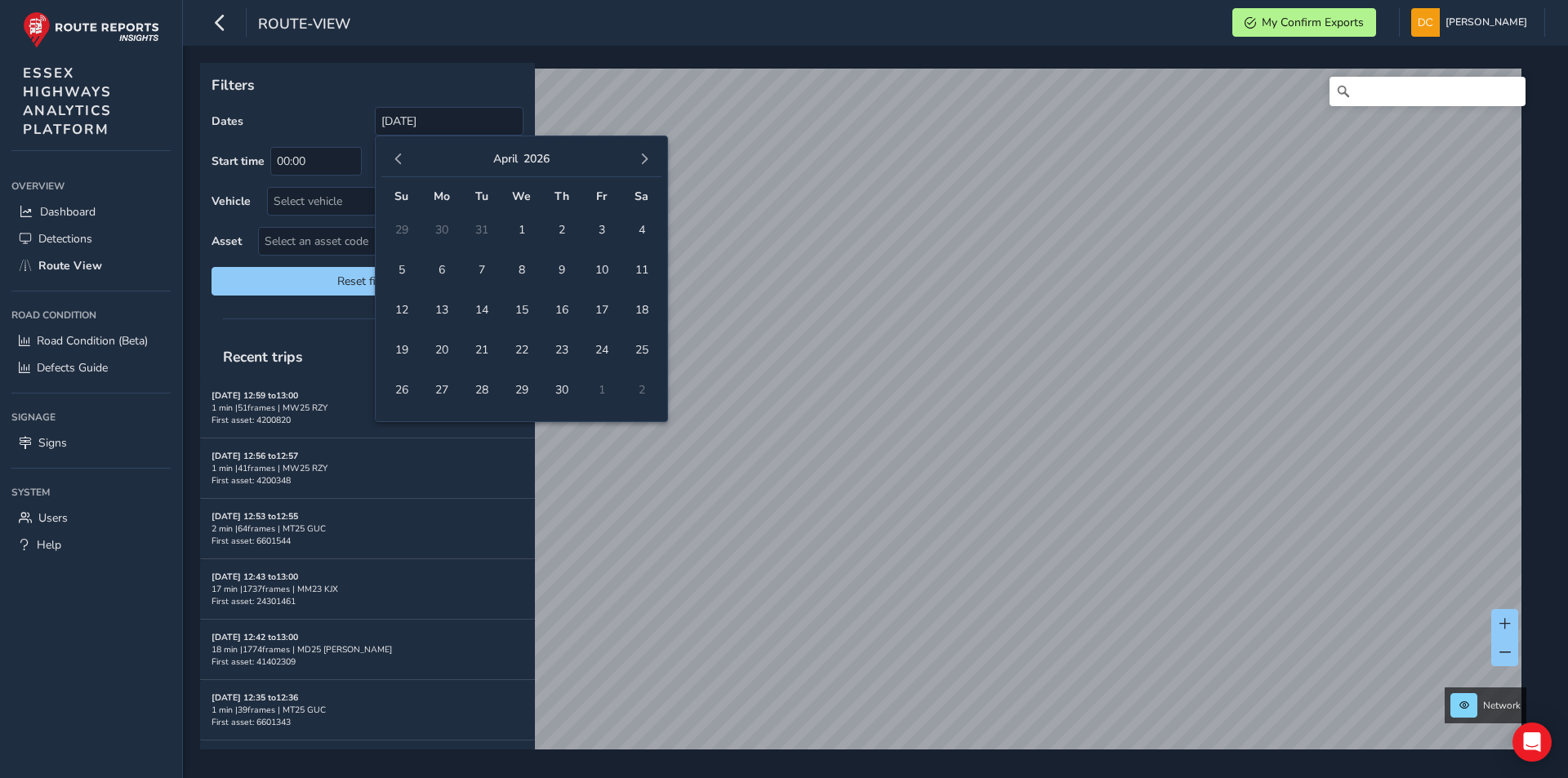
click at [642, 165] on span "button" at bounding box center [644, 159] width 12 height 12
click at [519, 311] on span "12" at bounding box center [520, 309] width 28 height 28
type input "[DATE] - [DATE]"
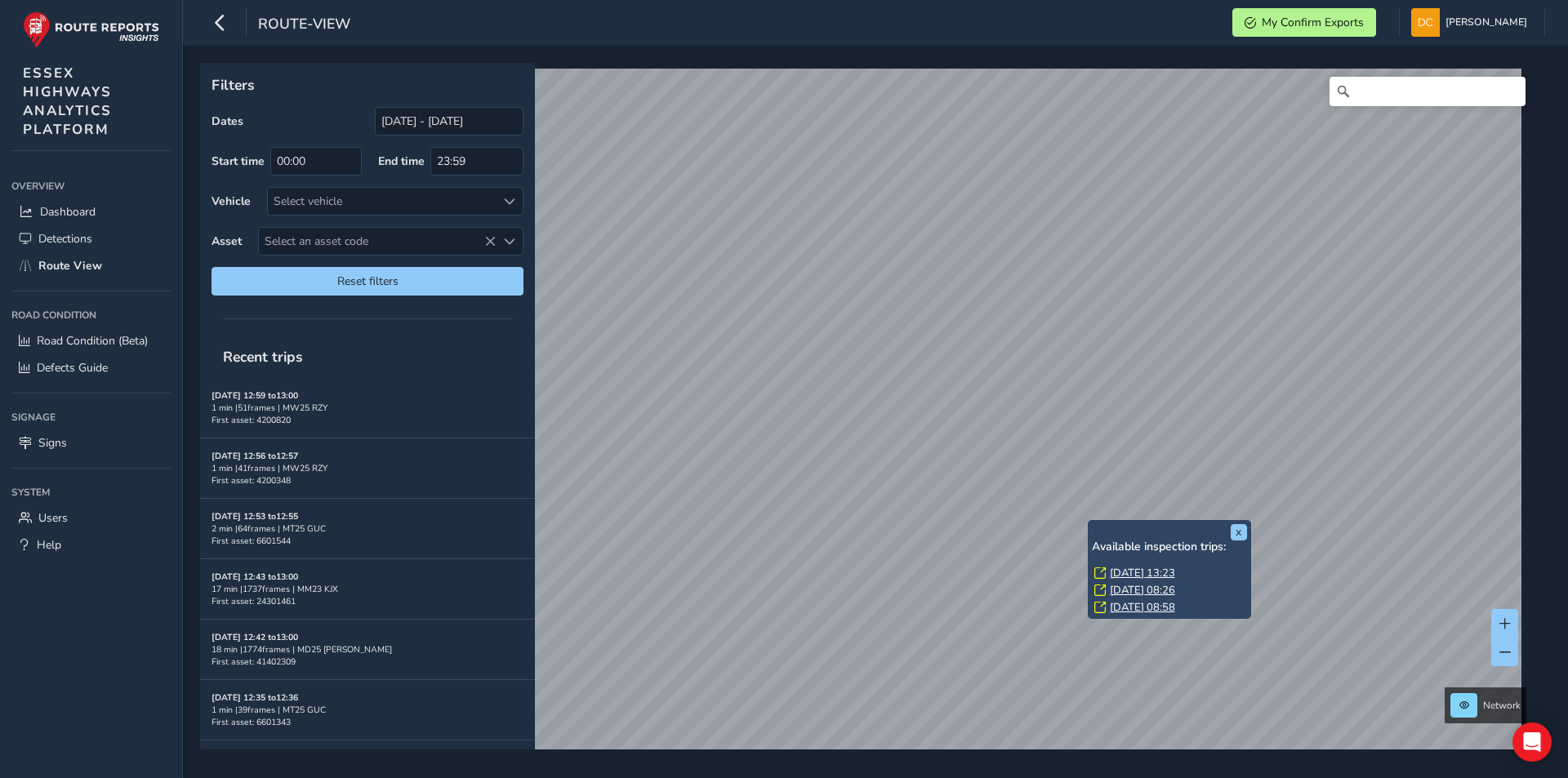
click at [1127, 572] on link "[DATE] 13:23" at bounding box center [1142, 573] width 65 height 15
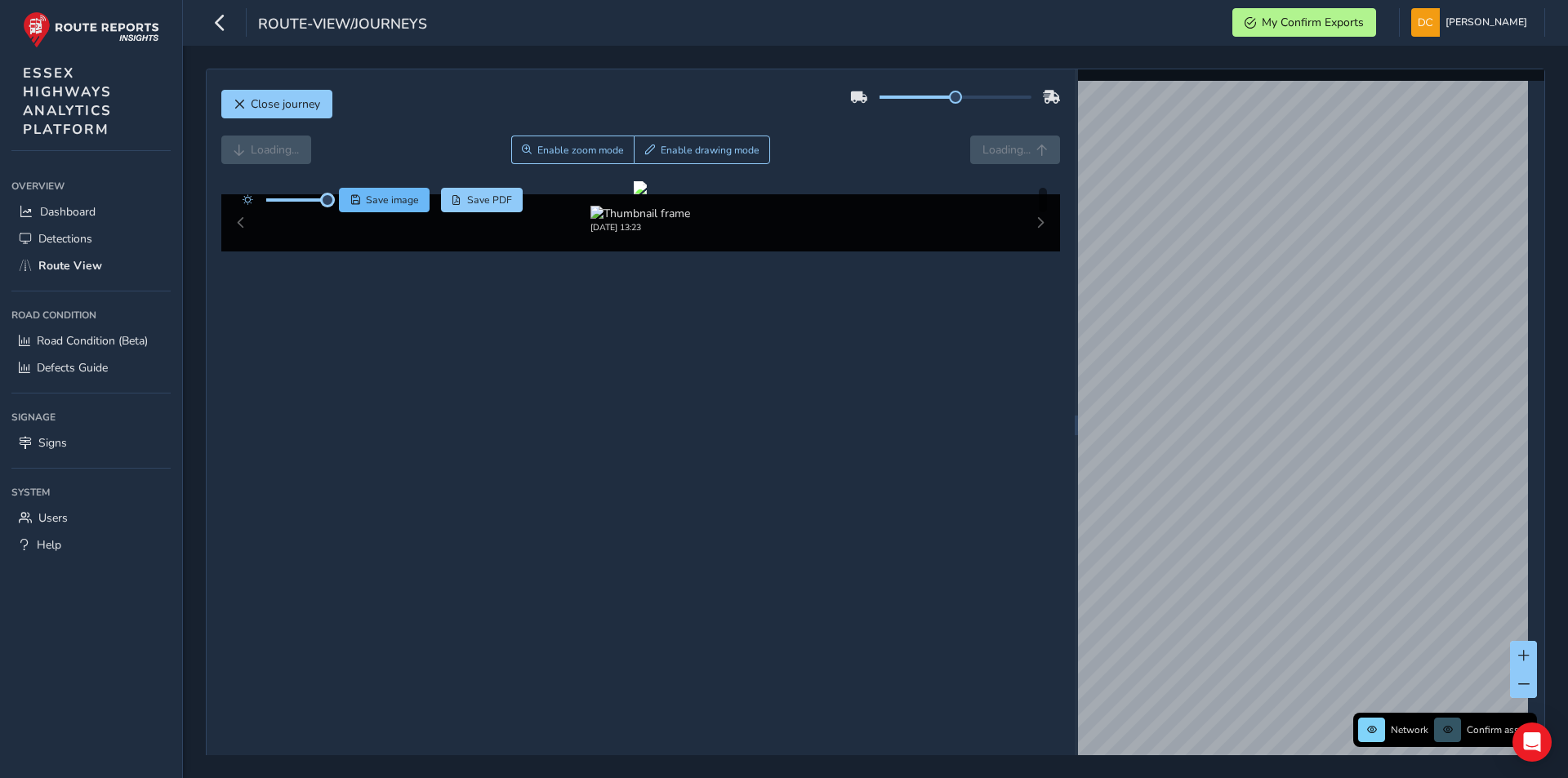
drag, startPoint x: 300, startPoint y: 201, endPoint x: 339, endPoint y: 202, distance: 39.0
click at [339, 202] on div "Save image Save PDF" at bounding box center [379, 200] width 289 height 24
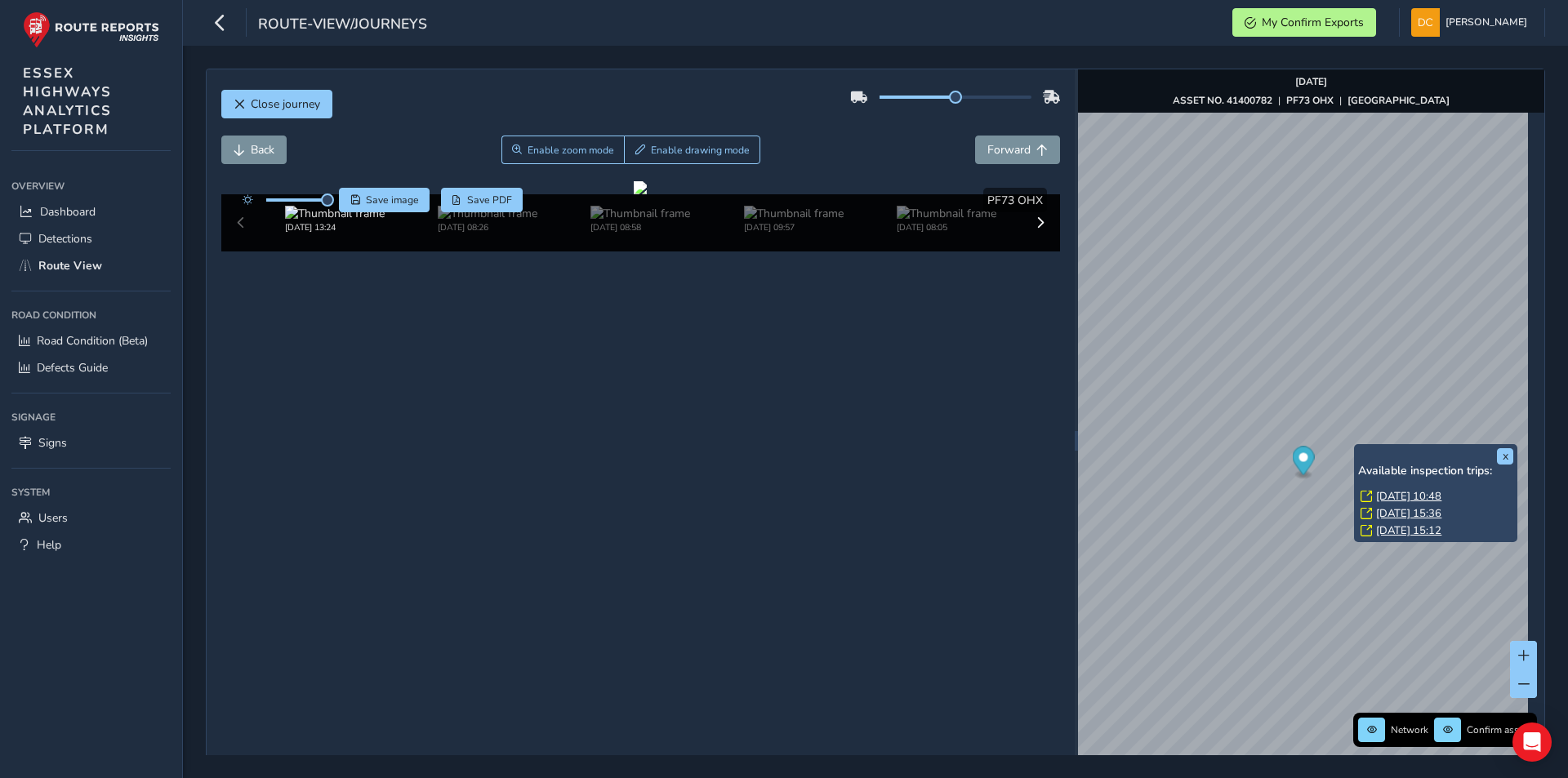
click at [1394, 496] on link "[DATE] 10:48" at bounding box center [1408, 496] width 65 height 15
click at [1392, 492] on link "[DATE] 10:48" at bounding box center [1408, 496] width 65 height 15
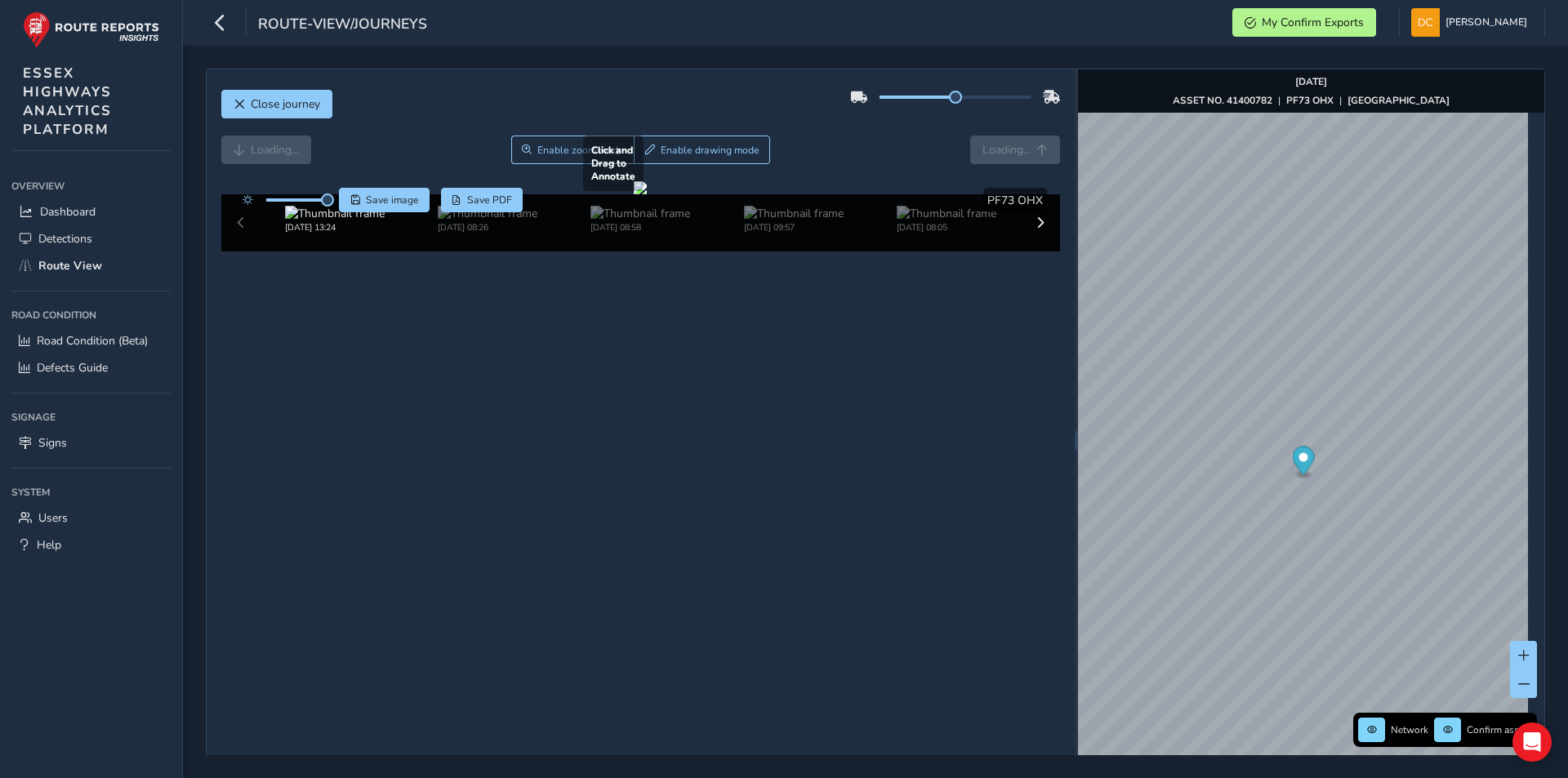
scroll to position [58, 0]
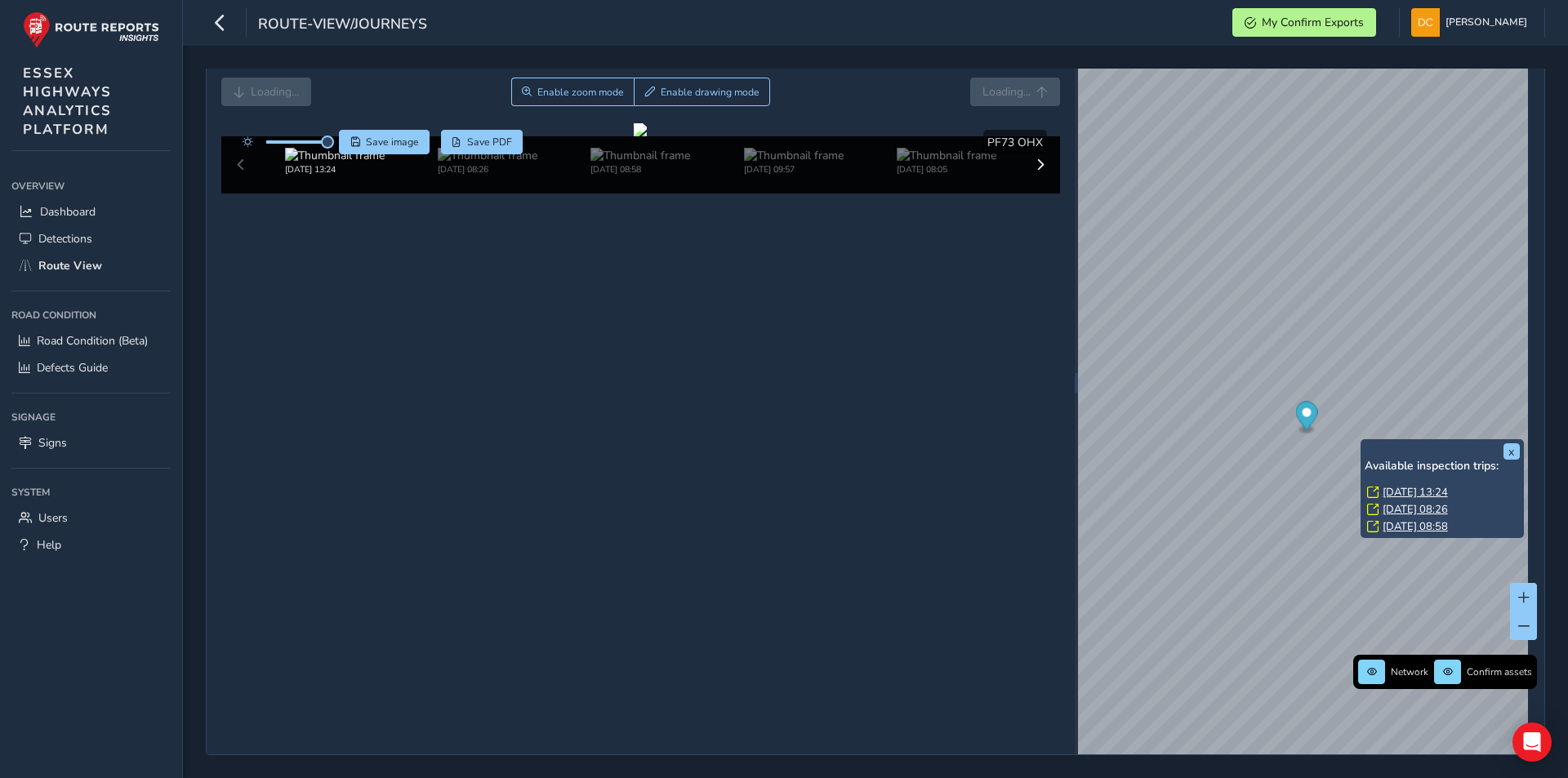
click at [1423, 489] on link "[DATE] 13:24" at bounding box center [1414, 491] width 65 height 15
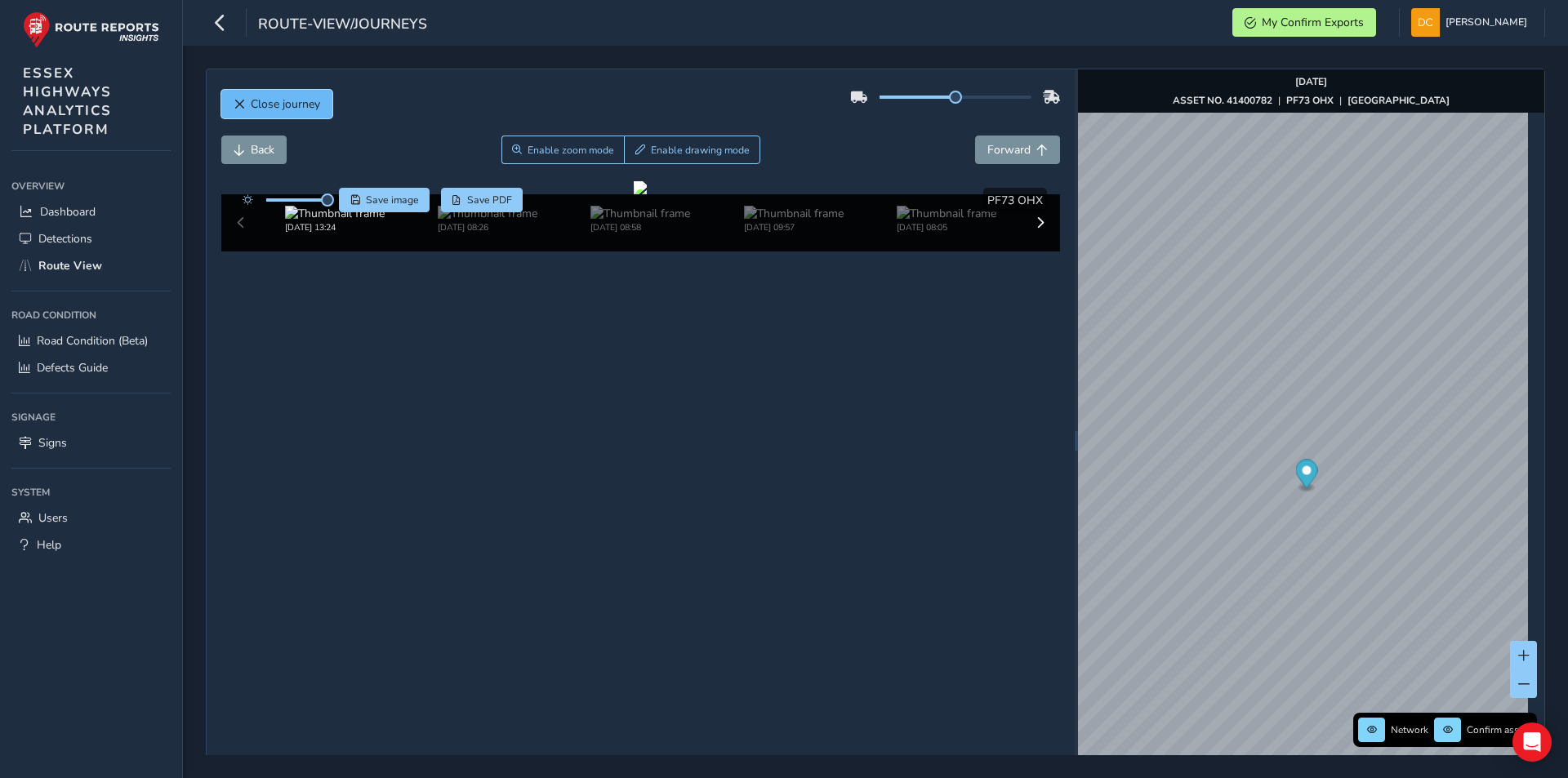
click at [311, 101] on span "Close journey" at bounding box center [286, 104] width 70 height 16
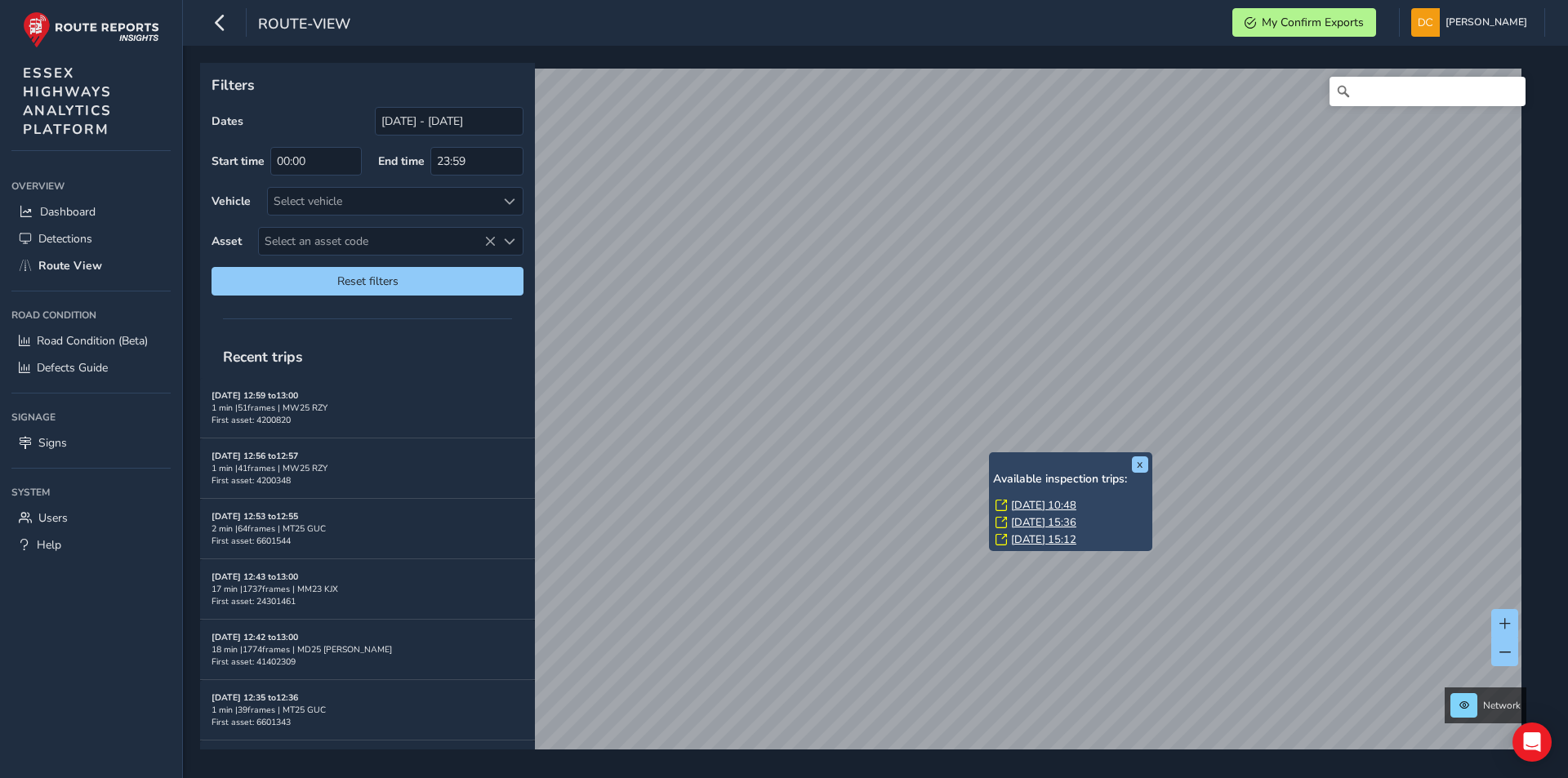
click at [1046, 504] on link "[DATE] 10:48" at bounding box center [1043, 505] width 65 height 15
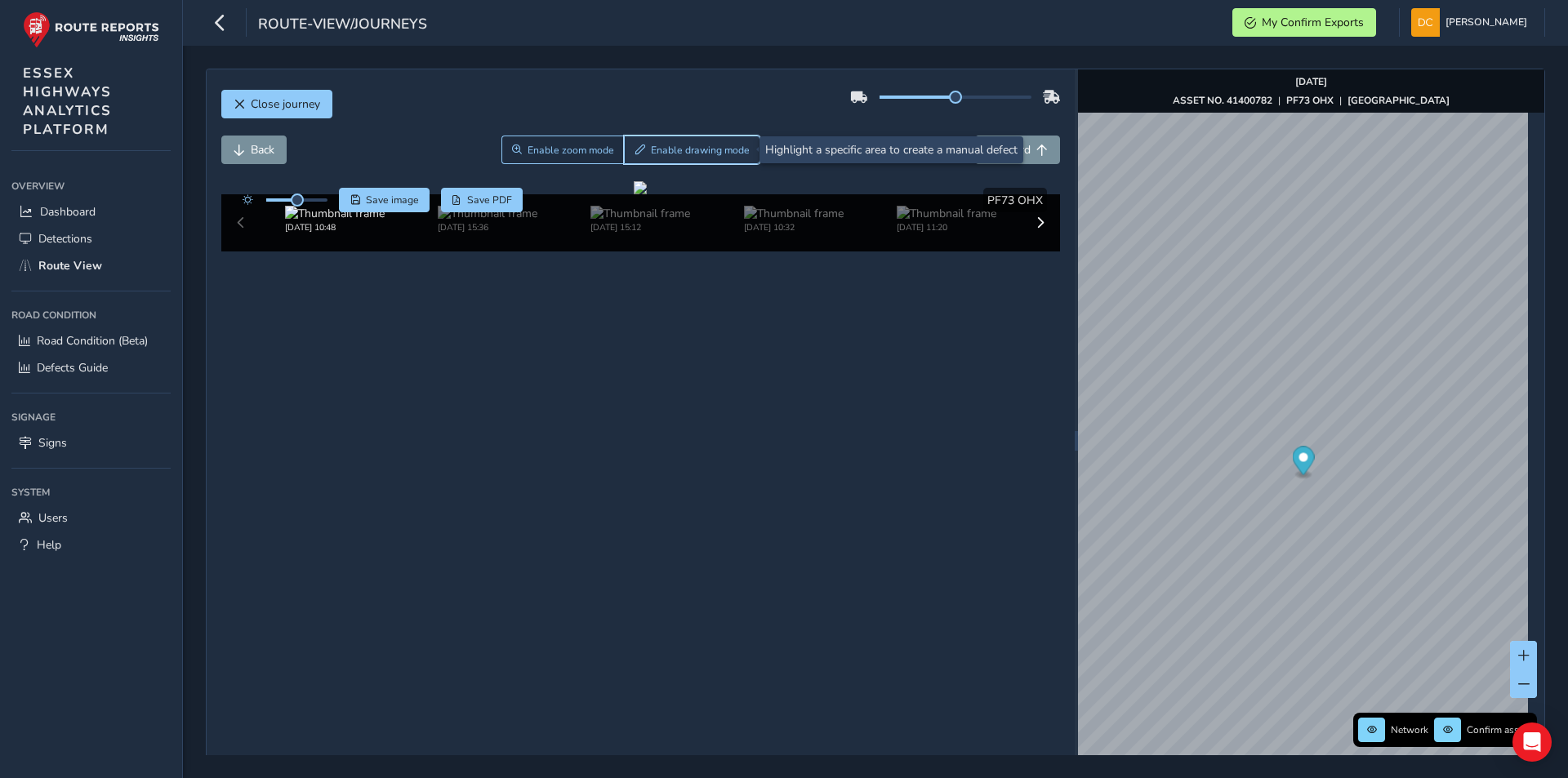
click at [654, 150] on span "Enable drawing mode" at bounding box center [700, 149] width 99 height 13
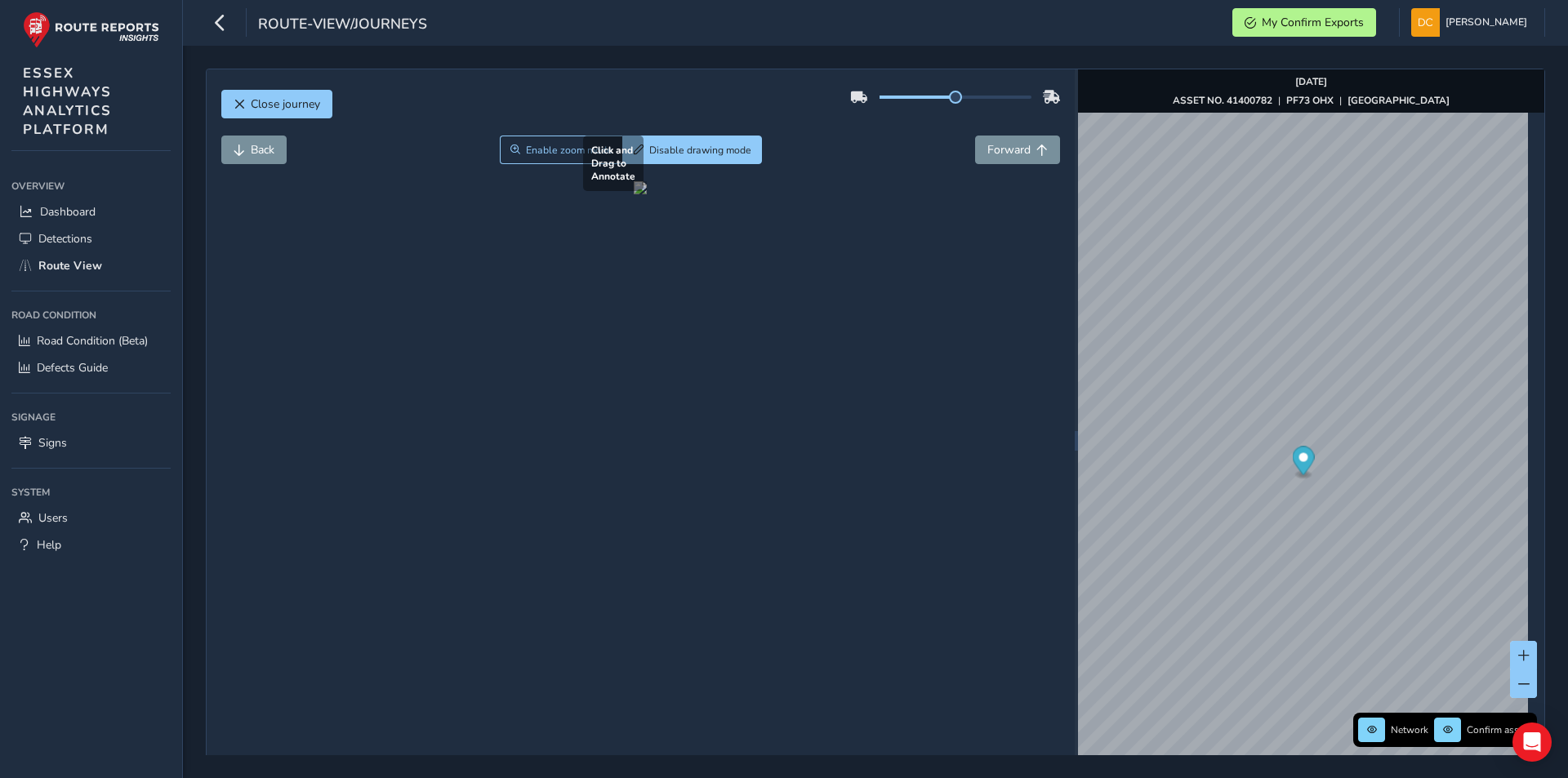
drag, startPoint x: 718, startPoint y: 441, endPoint x: 817, endPoint y: 527, distance: 131.1
click at [646, 195] on div at bounding box center [640, 187] width 13 height 13
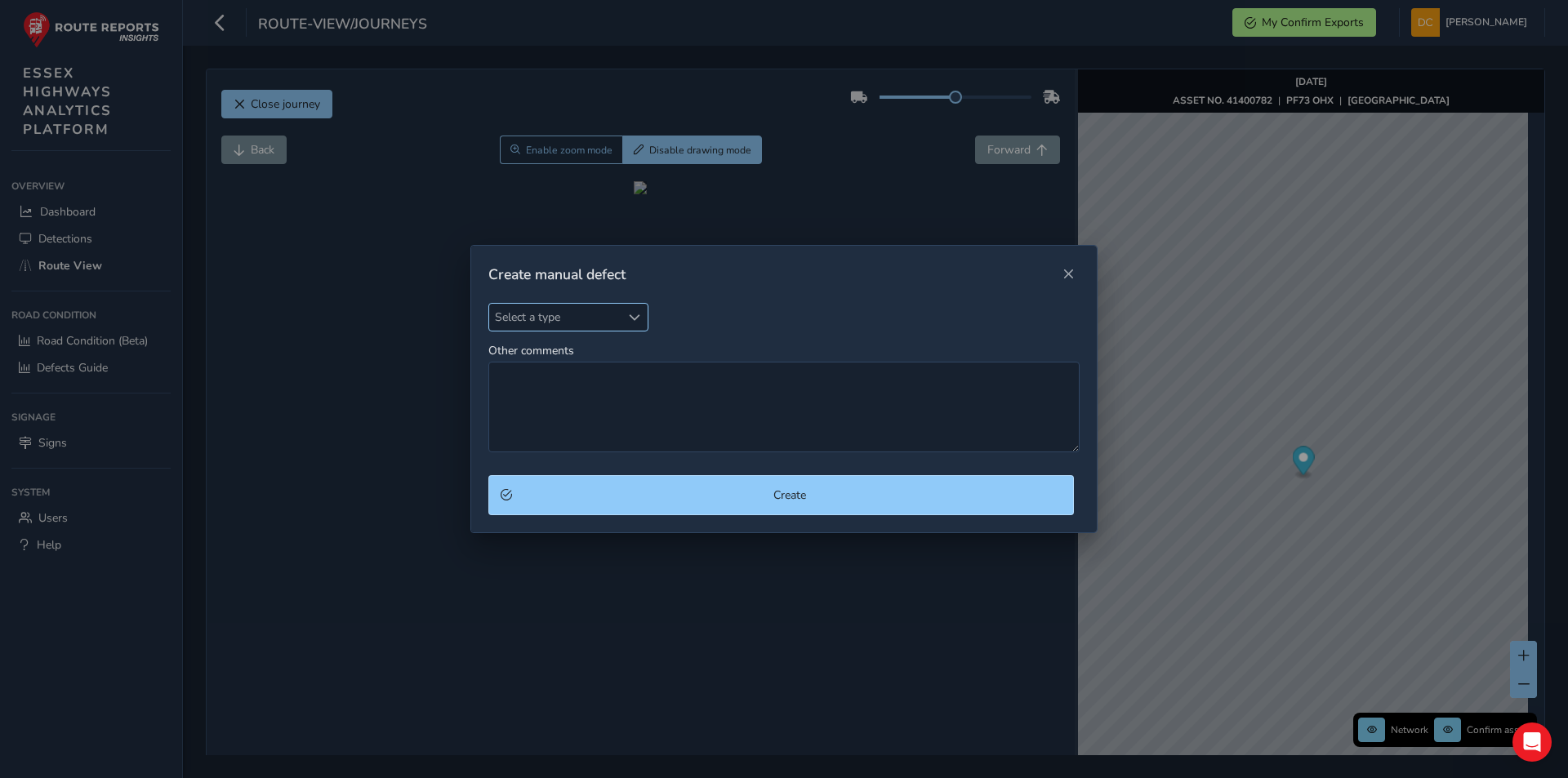
click at [537, 308] on span "Select a type" at bounding box center [555, 317] width 132 height 27
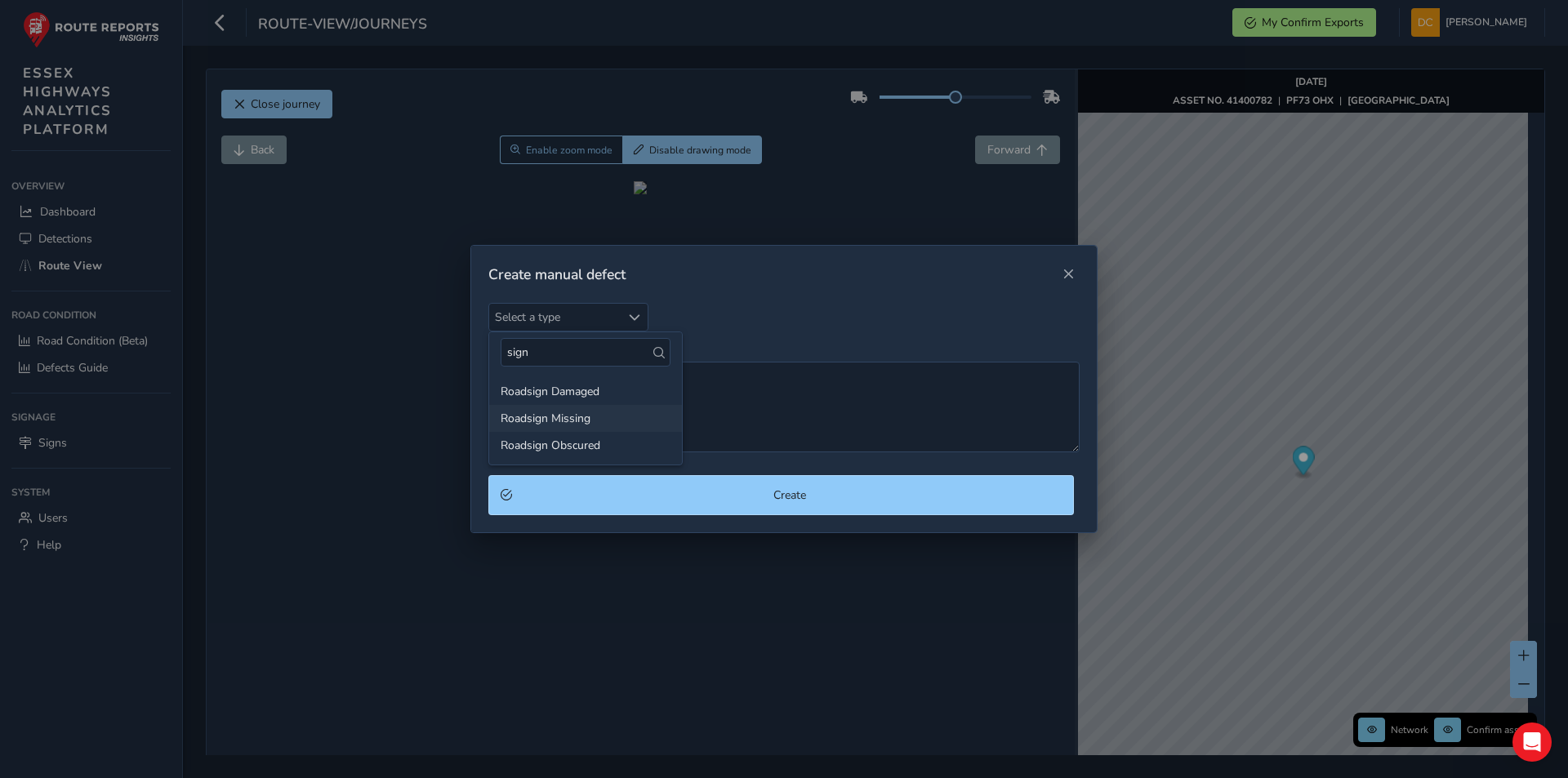
type input "sign"
click at [594, 412] on li "Roadsign Missing" at bounding box center [585, 419] width 193 height 27
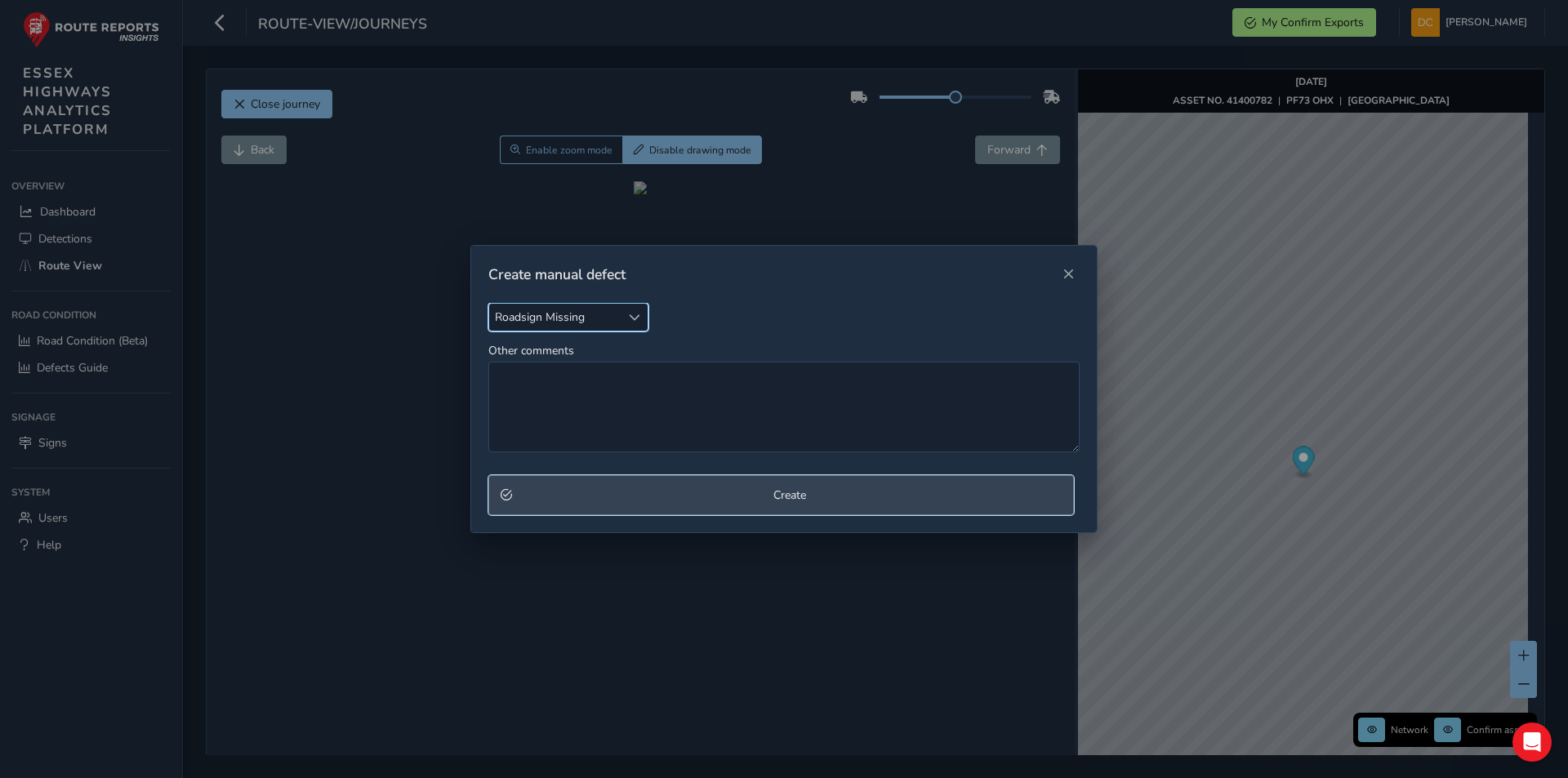
click at [784, 500] on span "Create" at bounding box center [789, 495] width 544 height 16
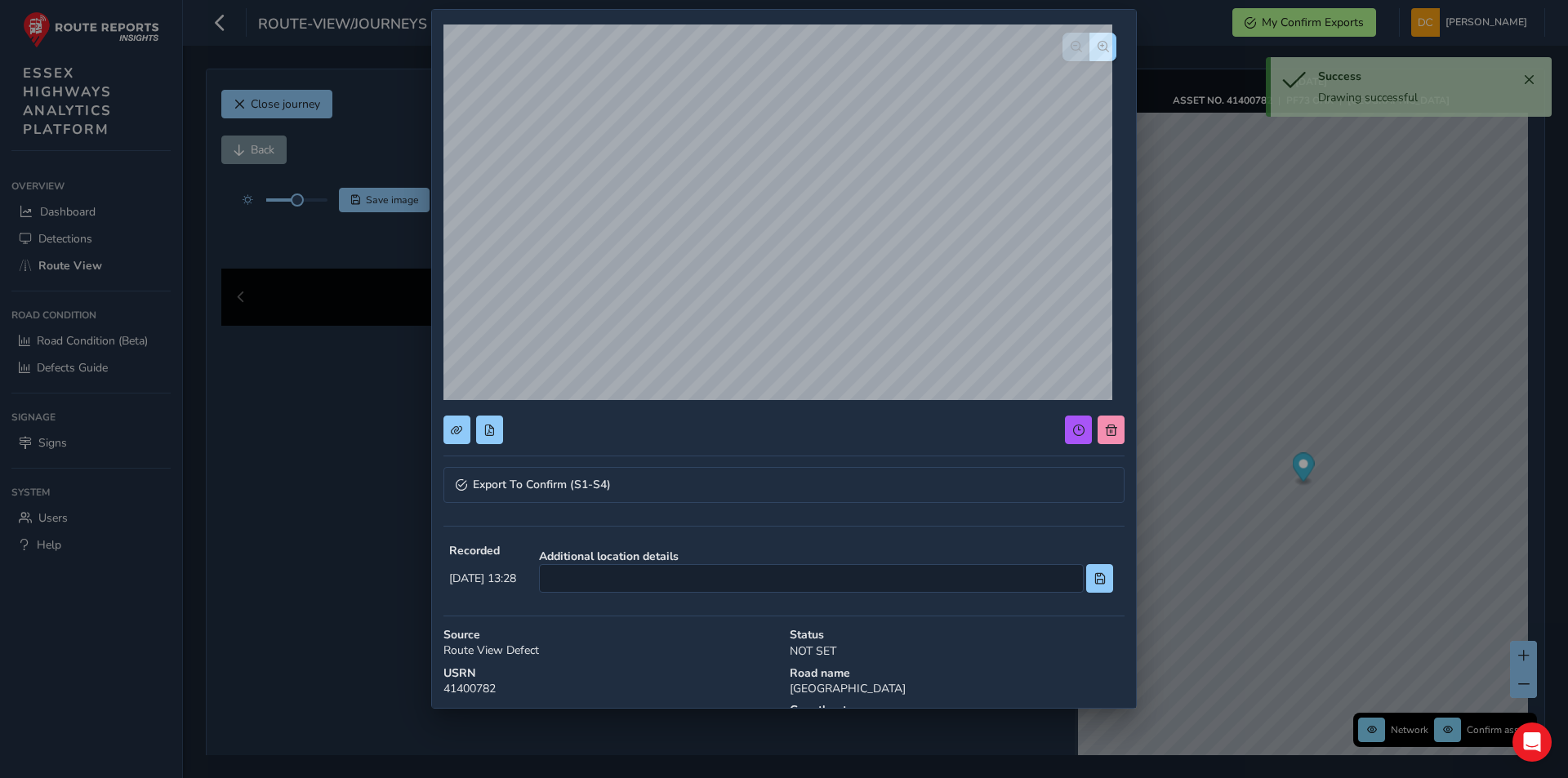
scroll to position [81, 0]
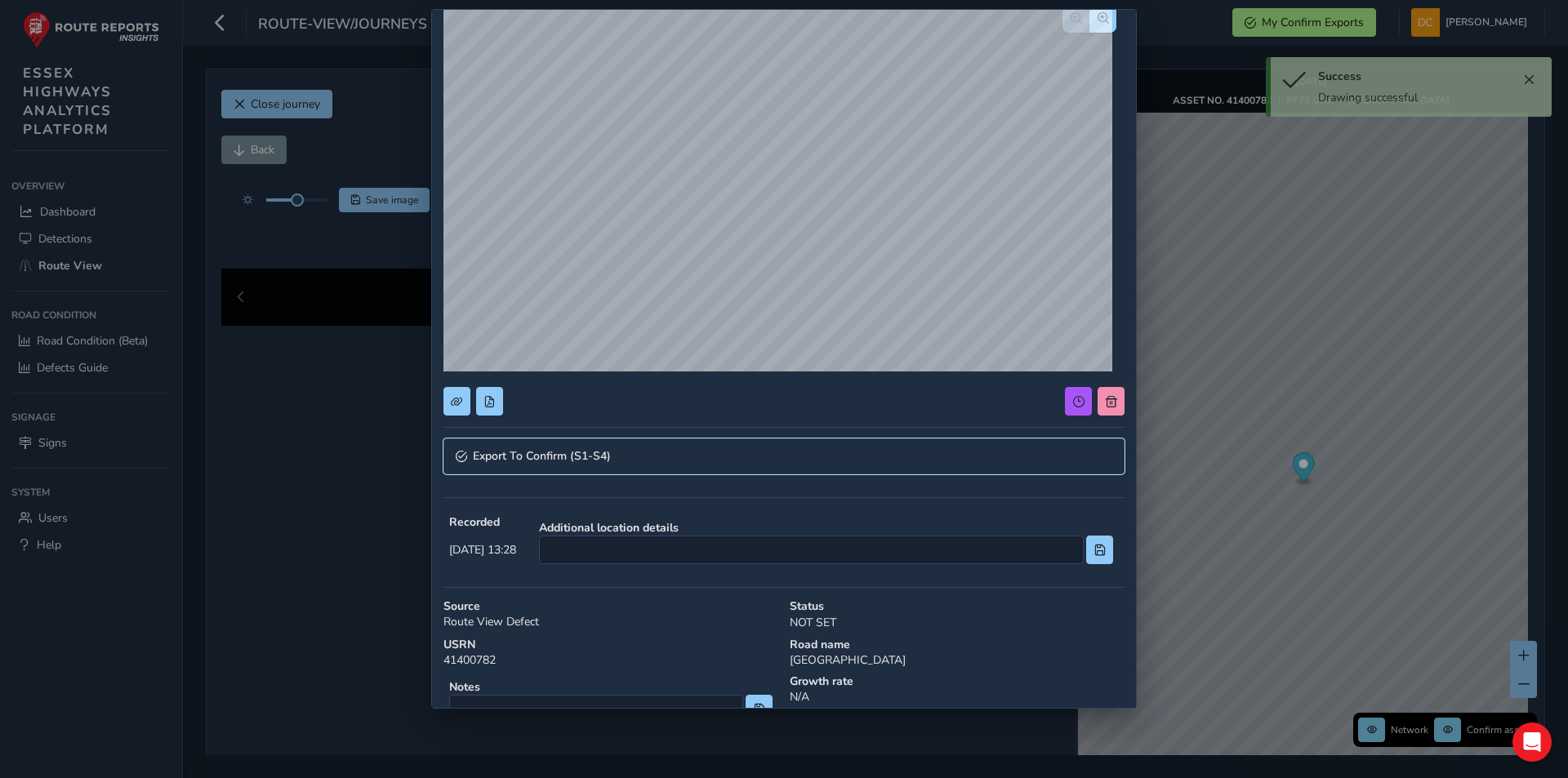
click at [692, 453] on link "Export To Confirm (S1-S4)" at bounding box center [783, 455] width 681 height 36
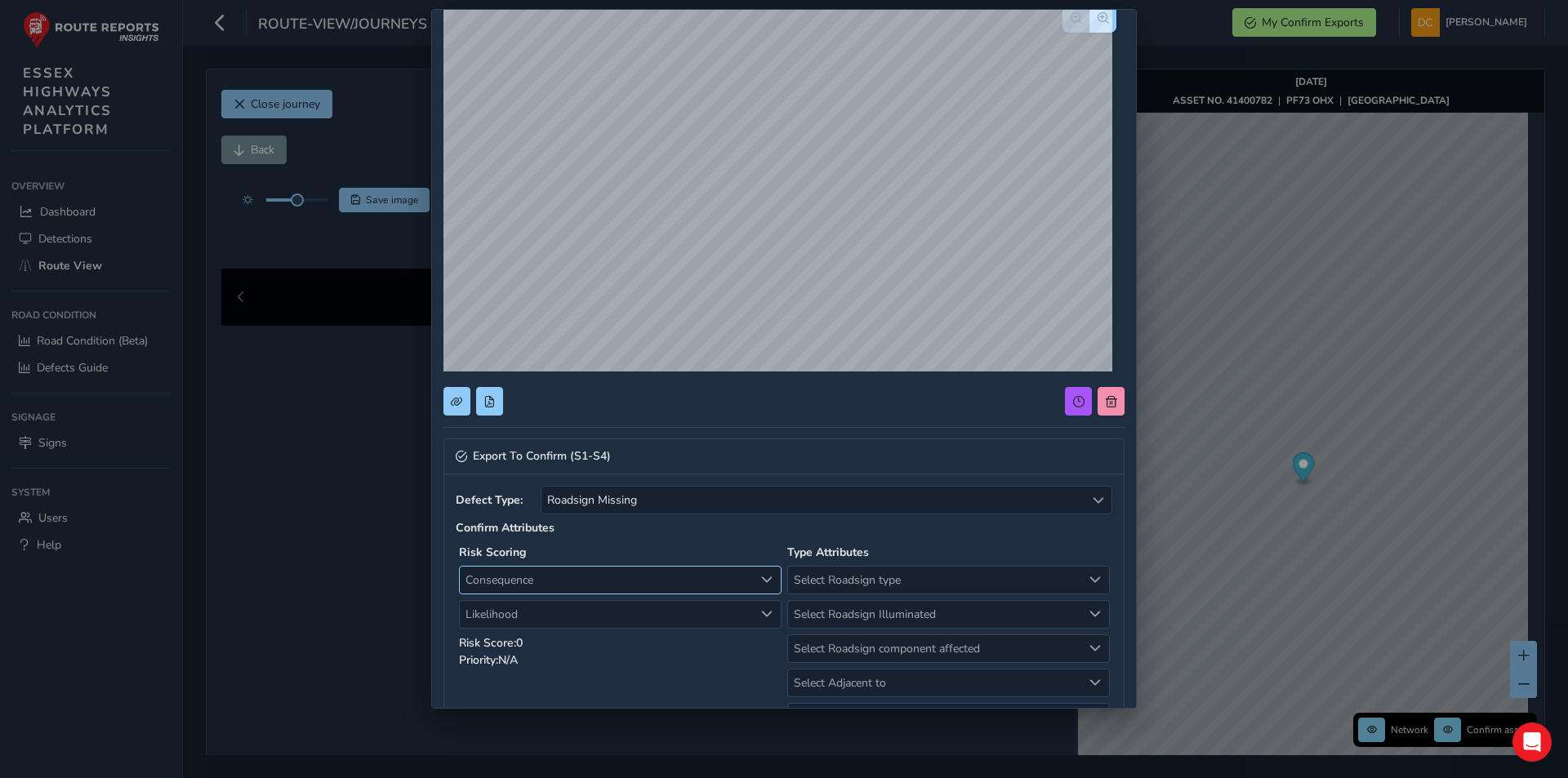
click at [559, 570] on span "Consequence" at bounding box center [606, 580] width 294 height 27
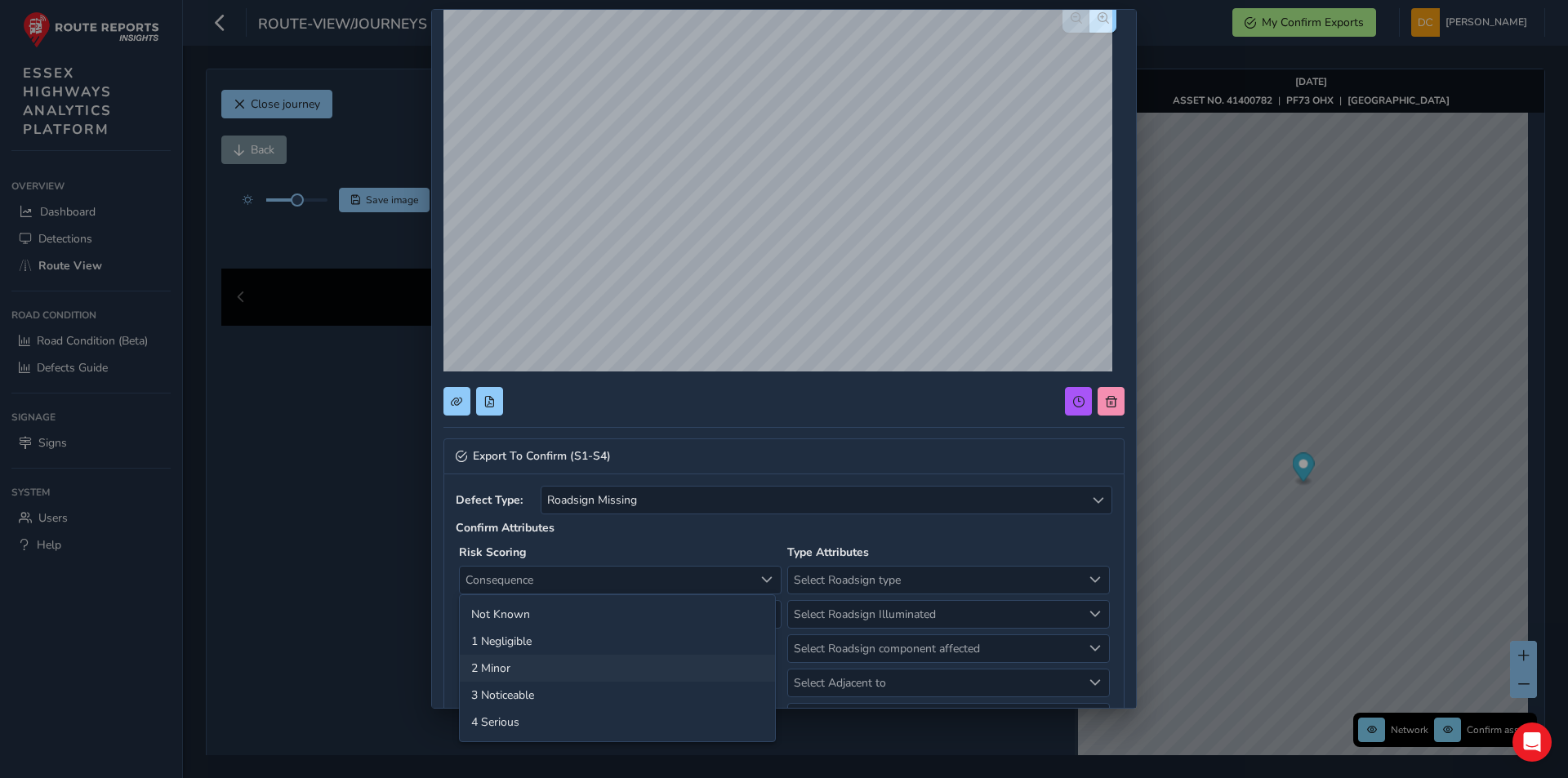
click at [543, 669] on li "2 Minor" at bounding box center [616, 669] width 315 height 27
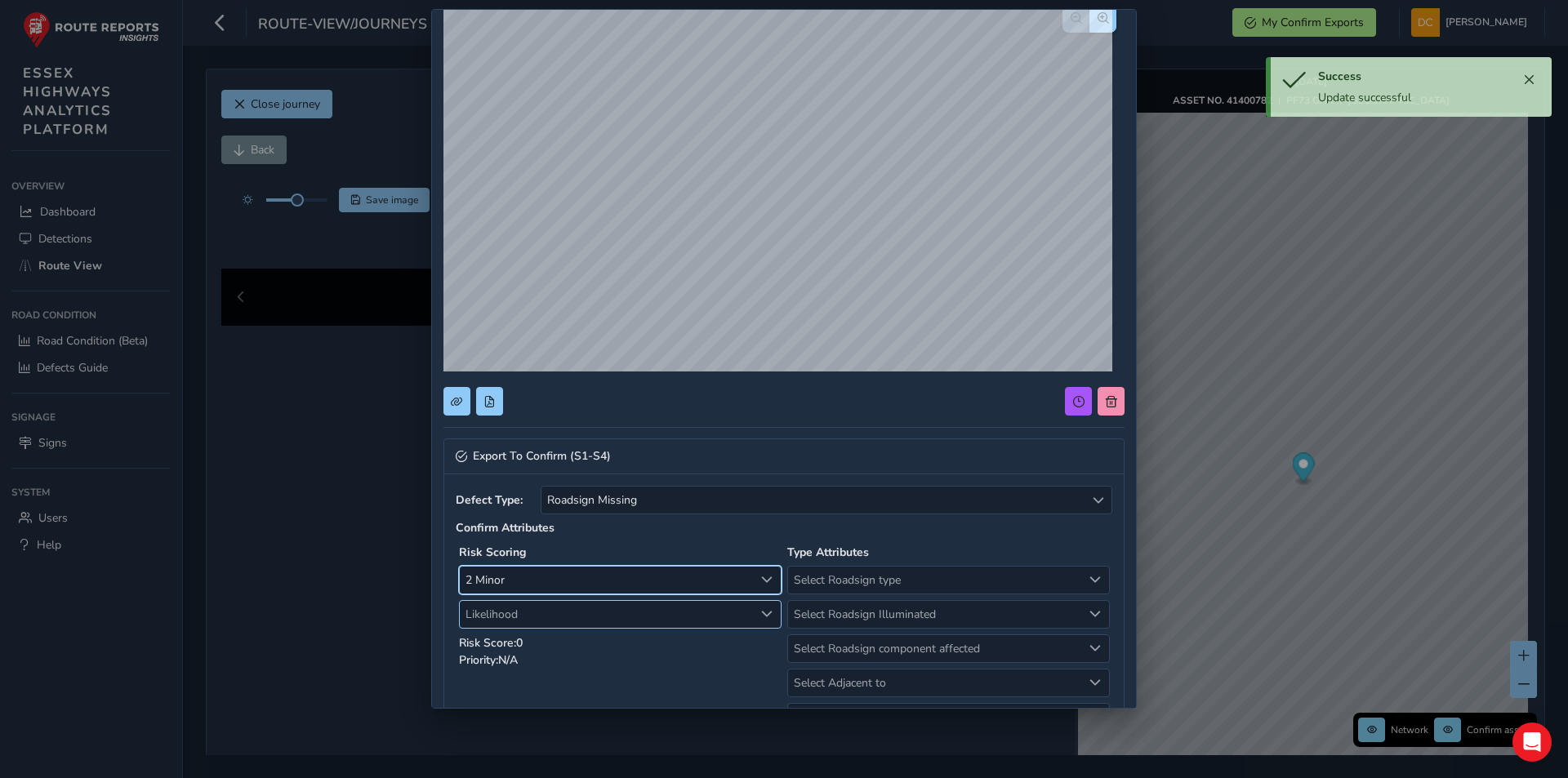
click at [534, 614] on span "Likelihood" at bounding box center [606, 614] width 294 height 27
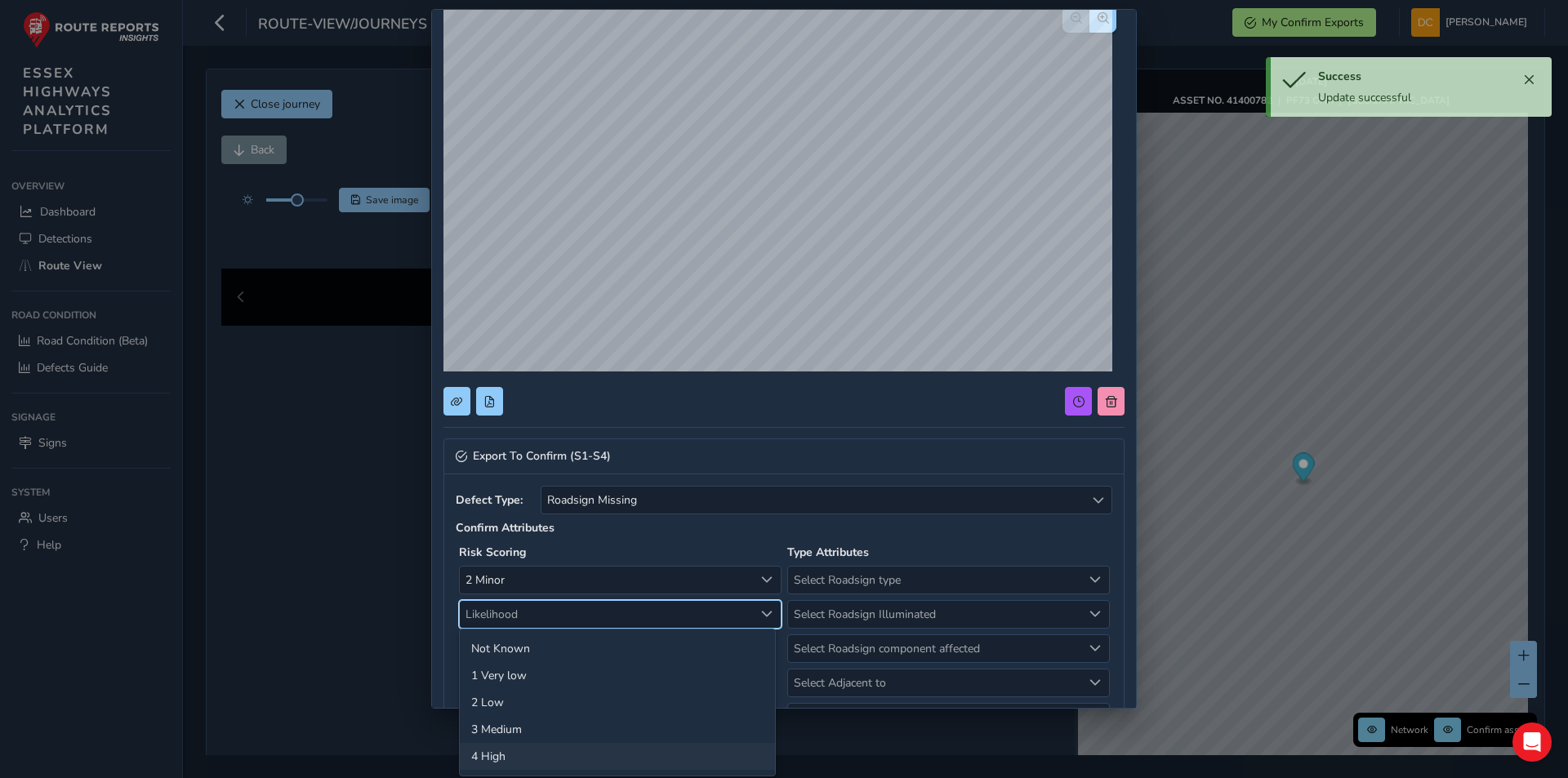
click at [528, 748] on li "4 High" at bounding box center [616, 757] width 315 height 27
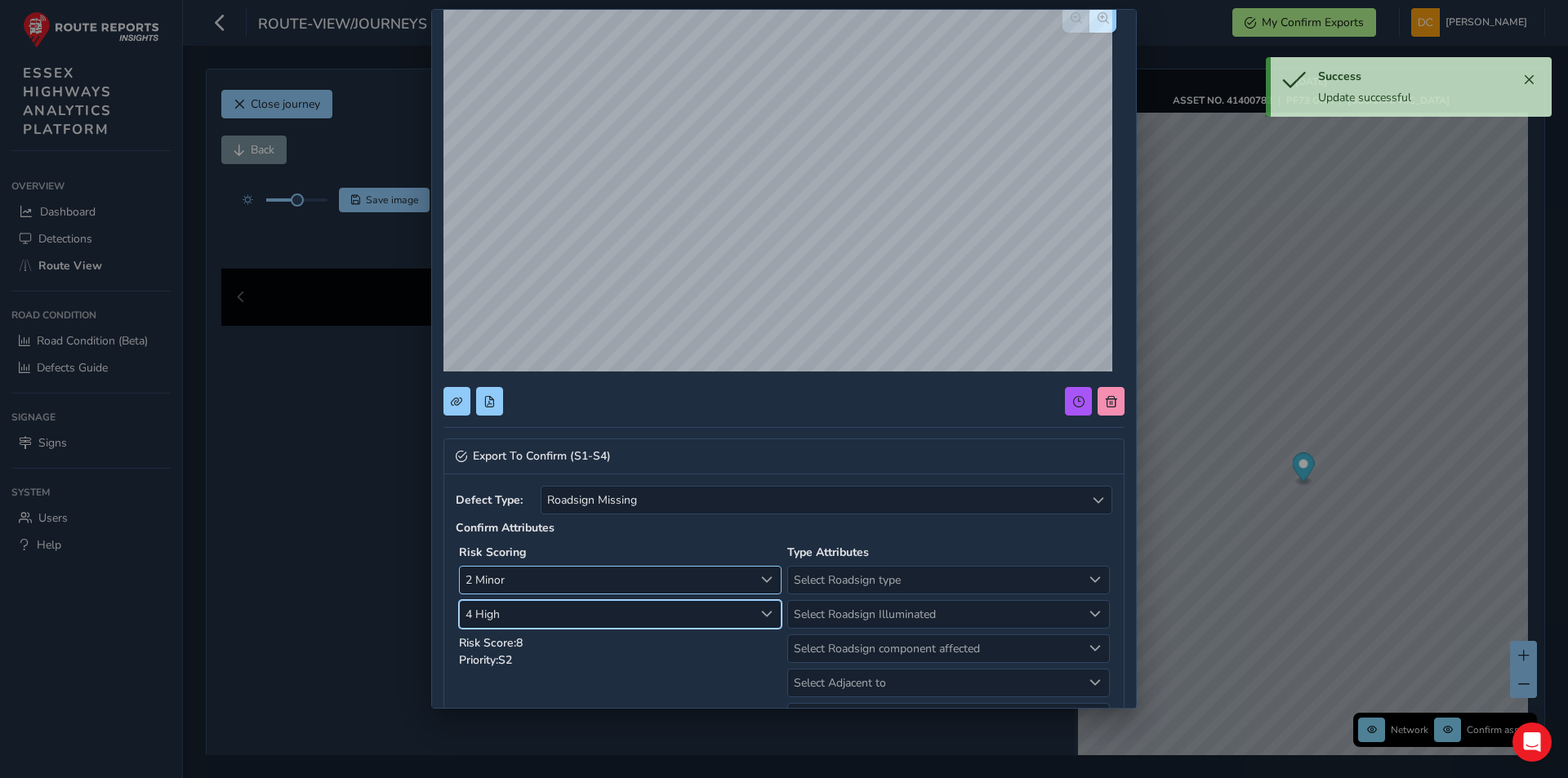
click at [552, 587] on span "2 Minor" at bounding box center [606, 580] width 294 height 27
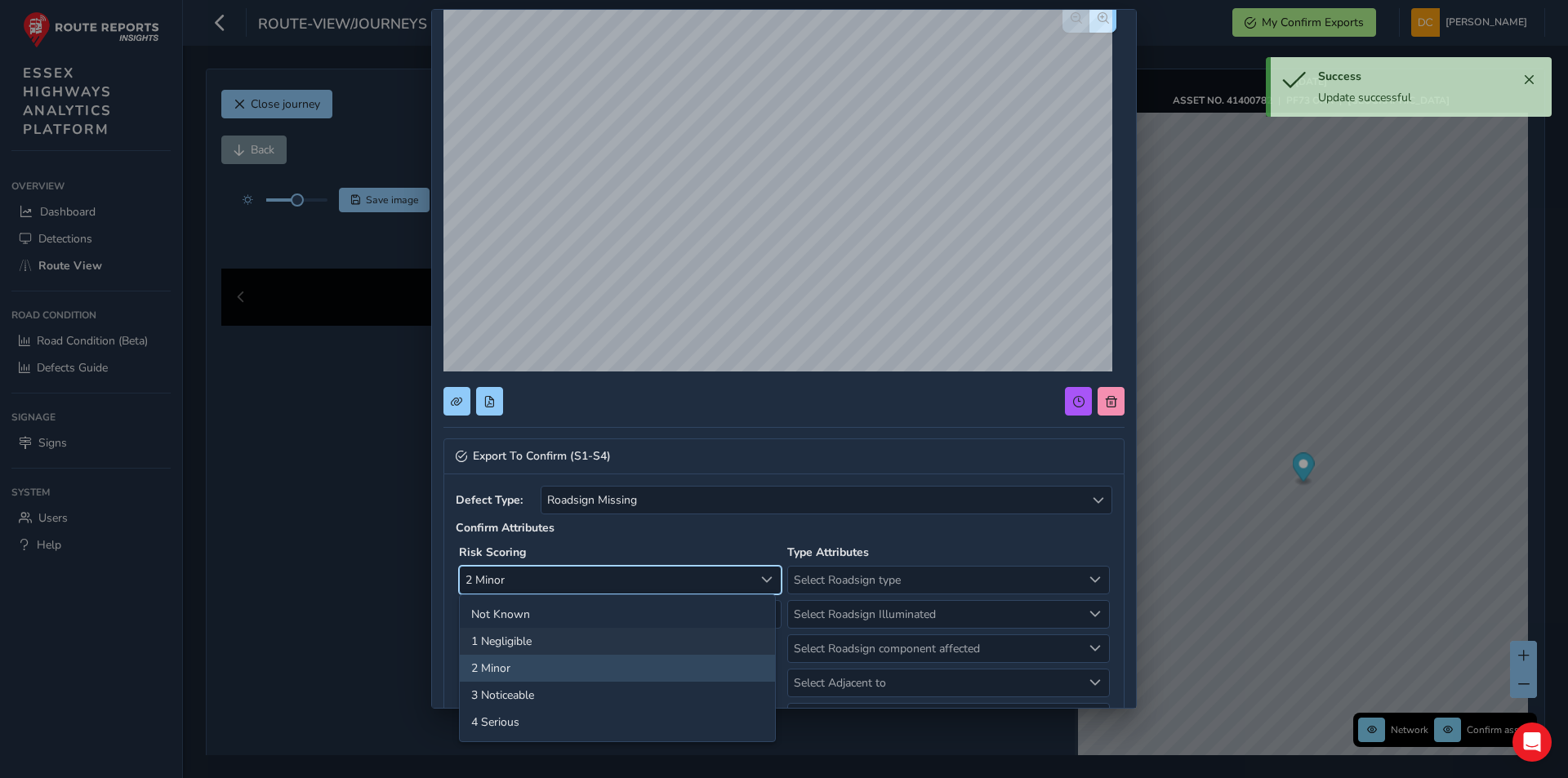
click at [549, 643] on li "1 Negligible" at bounding box center [616, 641] width 315 height 27
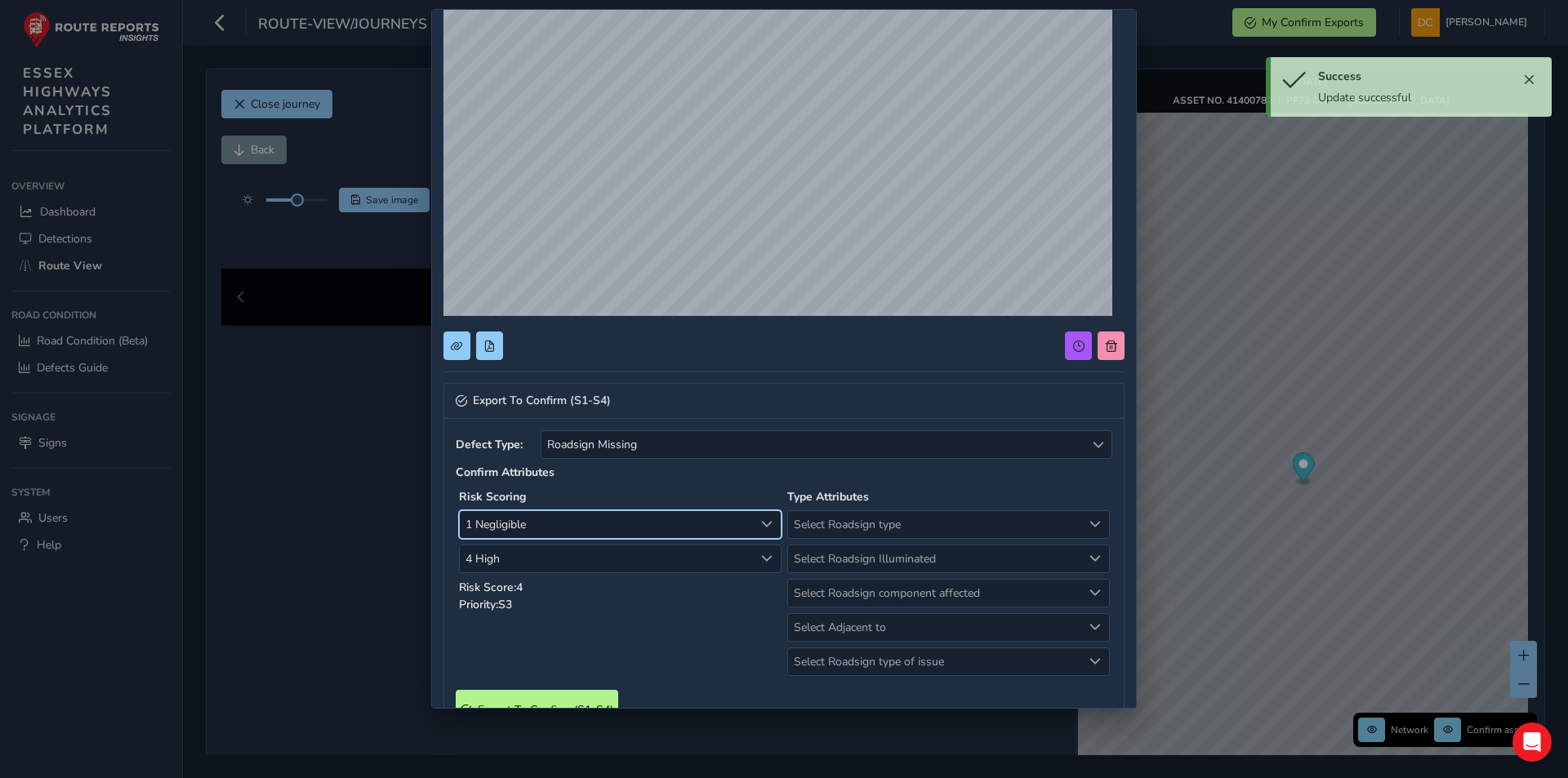
scroll to position [164, 0]
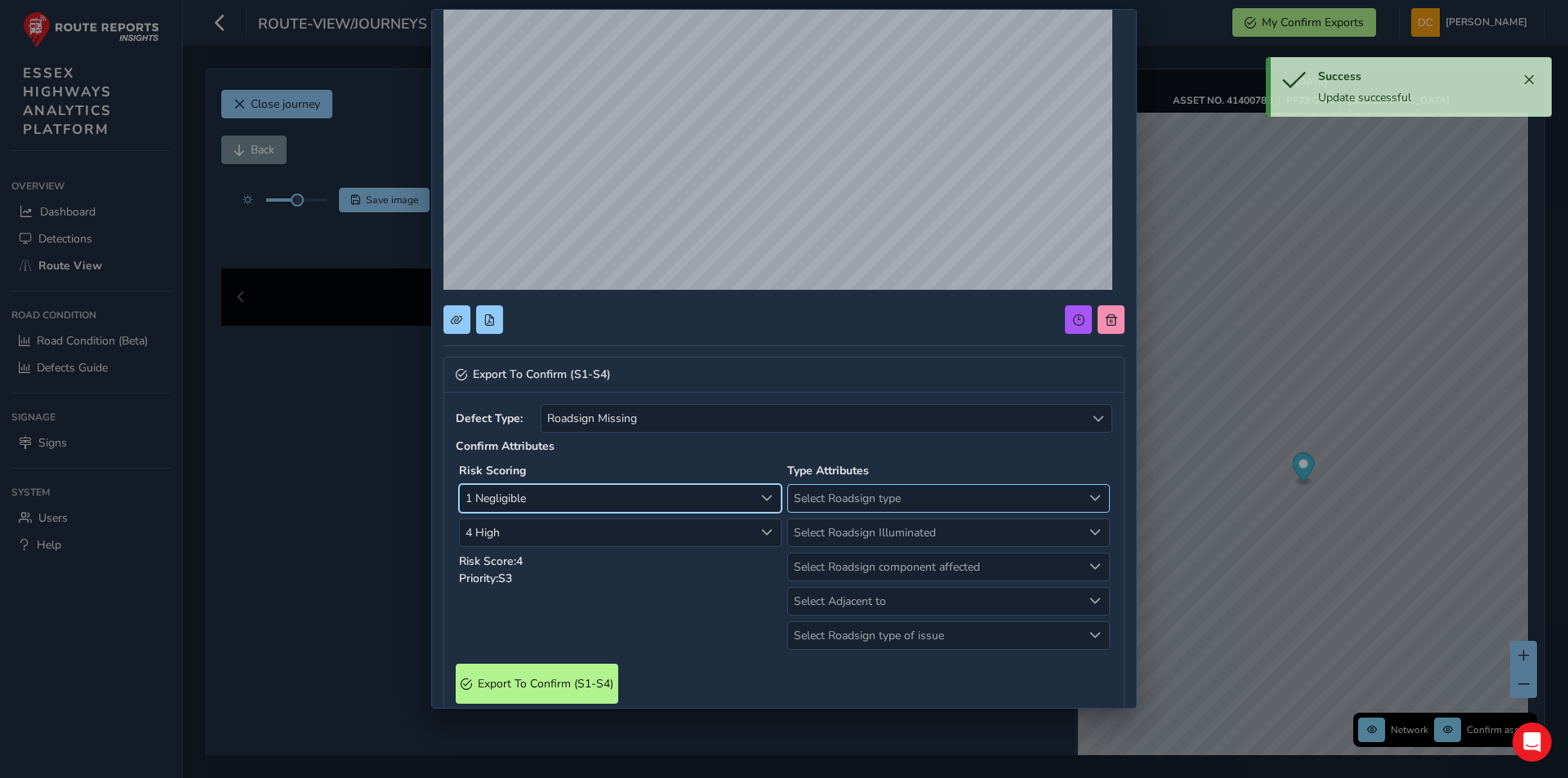
click at [847, 491] on span "Select Roadsign type" at bounding box center [934, 498] width 294 height 27
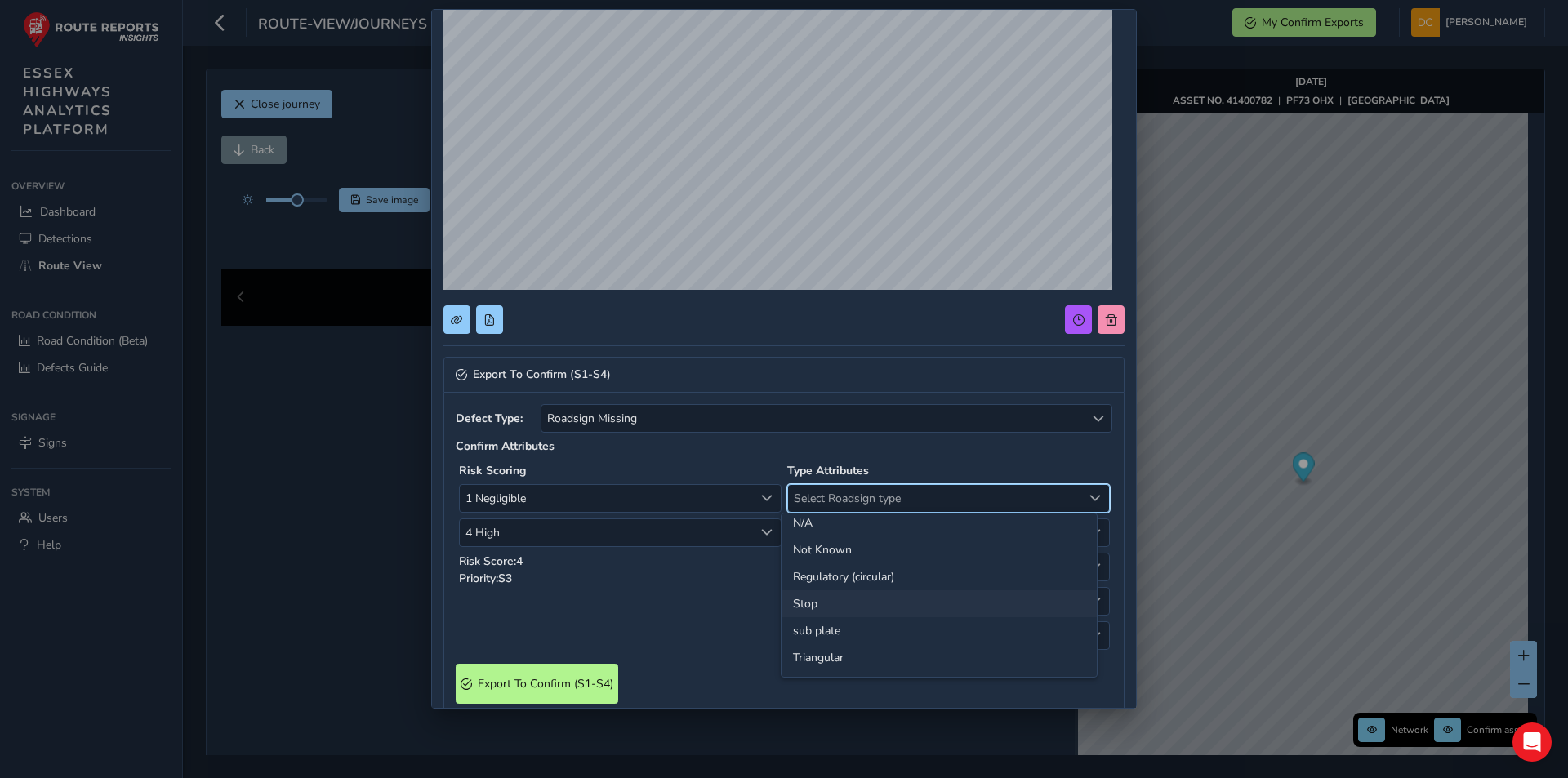
scroll to position [0, 0]
click at [859, 527] on li "Directional" at bounding box center [938, 533] width 315 height 27
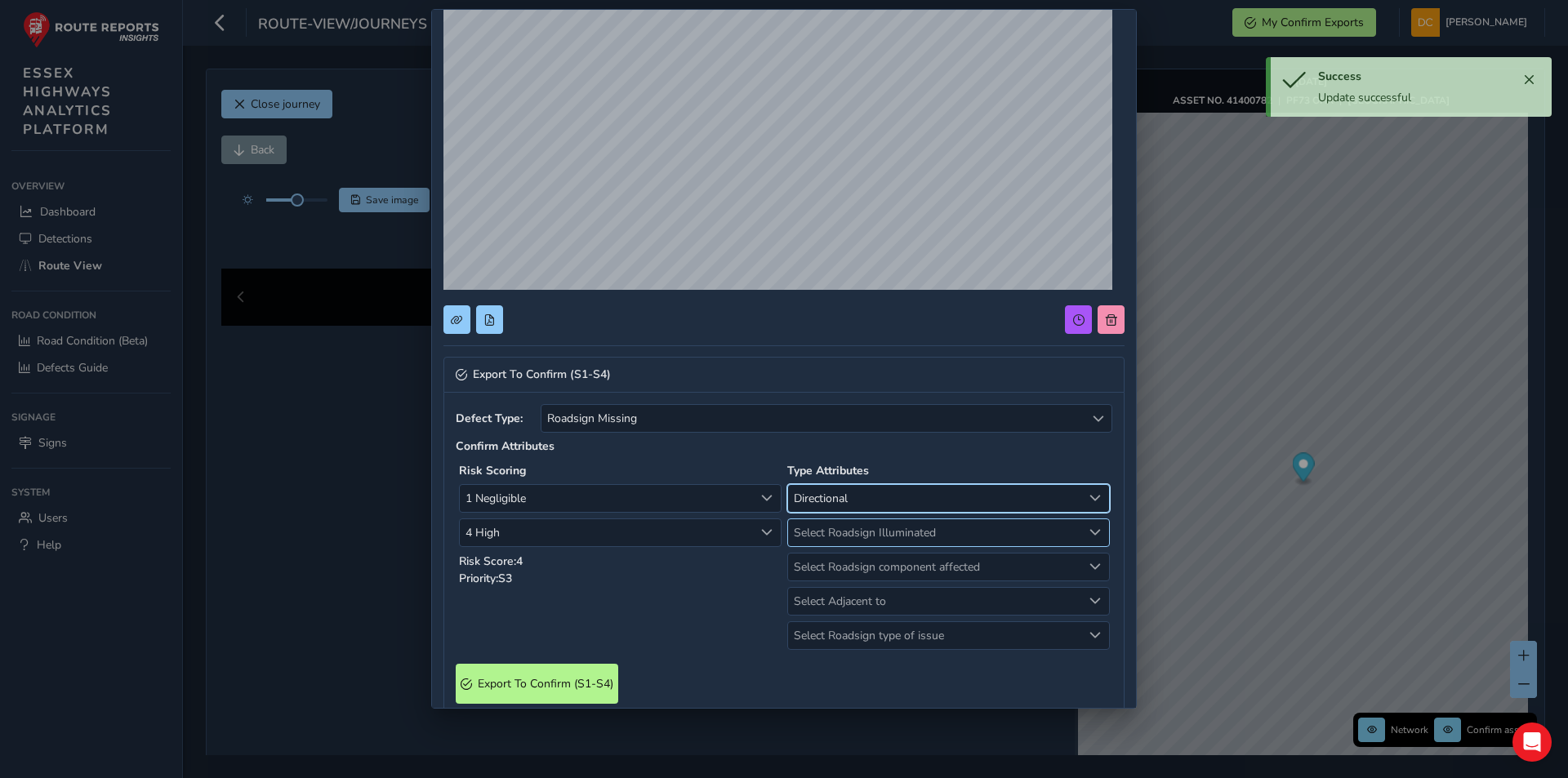
click at [853, 536] on span "Select Roadsign Illuminated" at bounding box center [934, 533] width 294 height 27
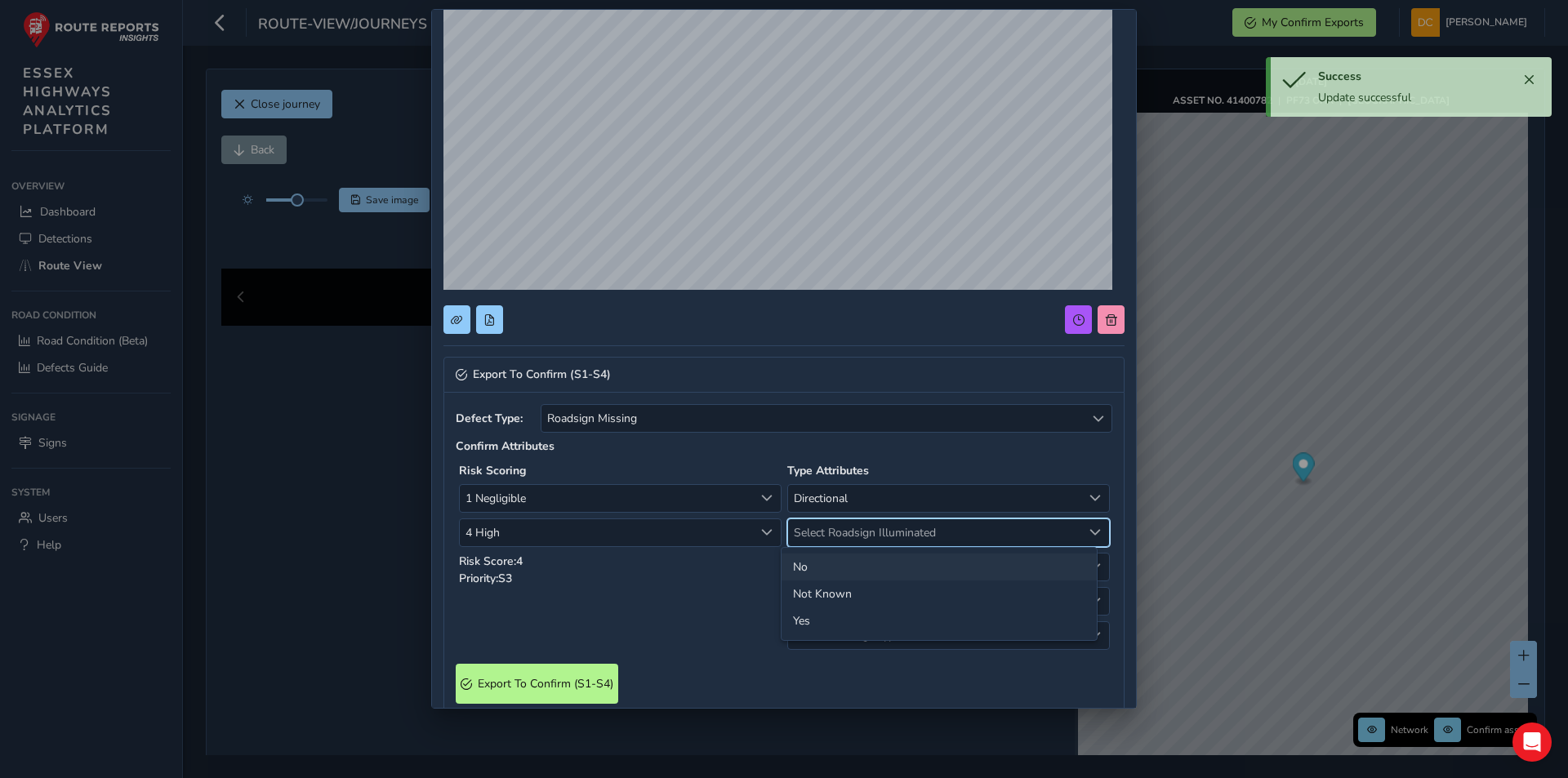
click at [838, 562] on li "No" at bounding box center [938, 567] width 315 height 27
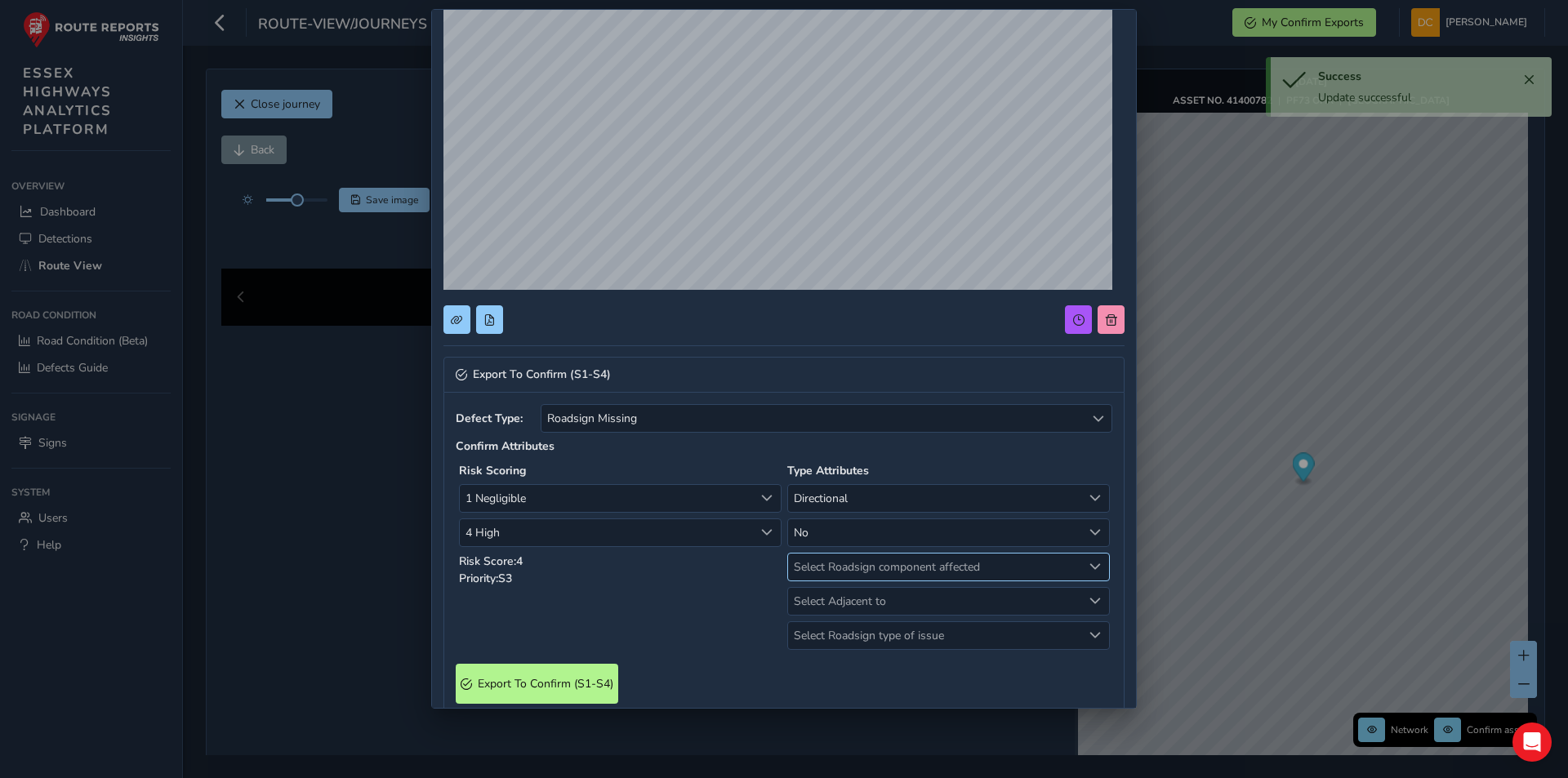
click at [832, 568] on span "Select Roadsign component affected" at bounding box center [934, 567] width 294 height 27
click at [831, 675] on li "Sign" at bounding box center [938, 682] width 315 height 27
click at [832, 604] on span "Select Adjacent to" at bounding box center [934, 602] width 294 height 27
click at [836, 636] on li "Carriageway" at bounding box center [938, 636] width 315 height 27
click at [852, 643] on span "Select Roadsign type of issue" at bounding box center [934, 636] width 294 height 27
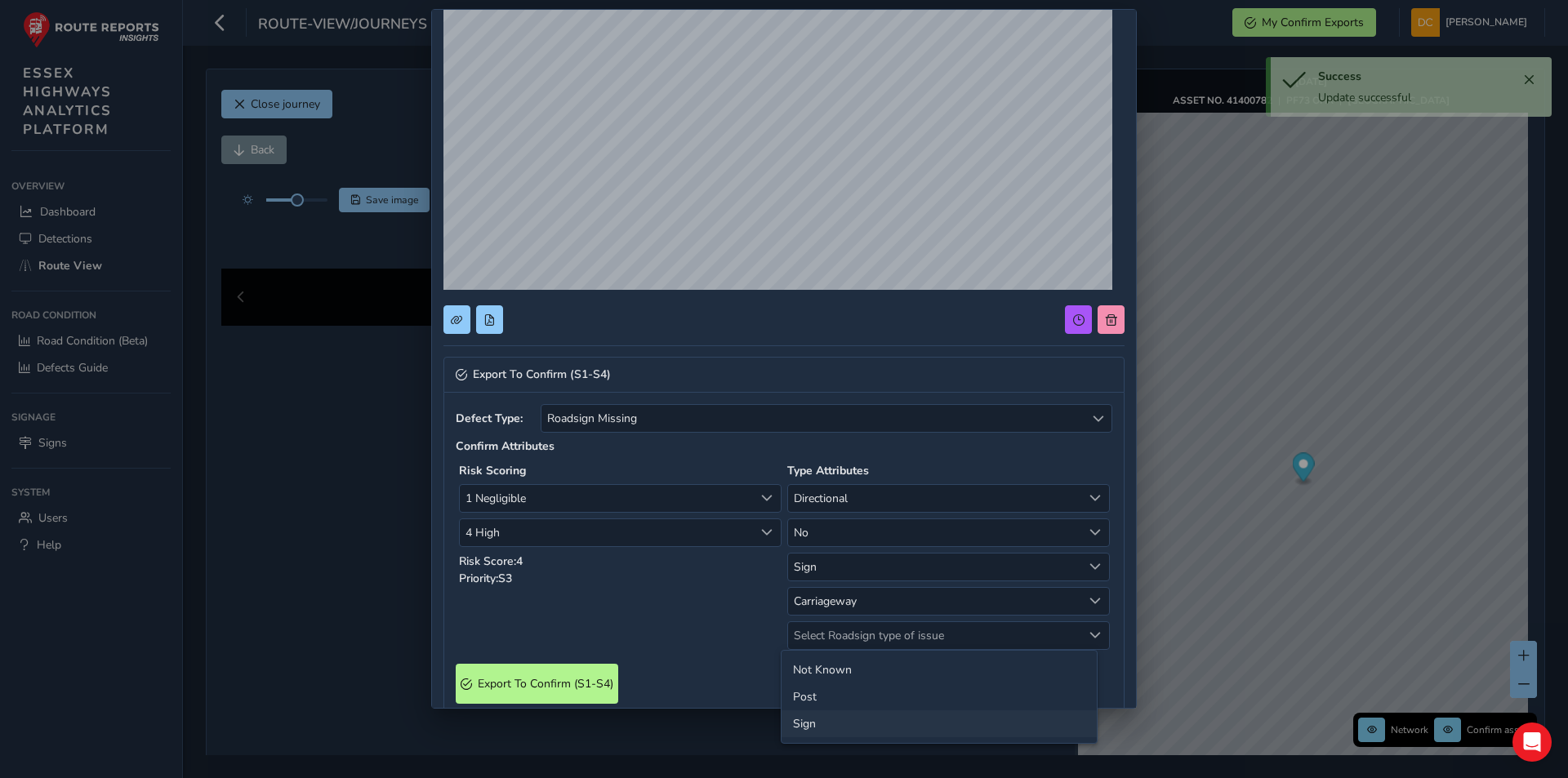
click at [813, 718] on li "Sign" at bounding box center [938, 724] width 315 height 27
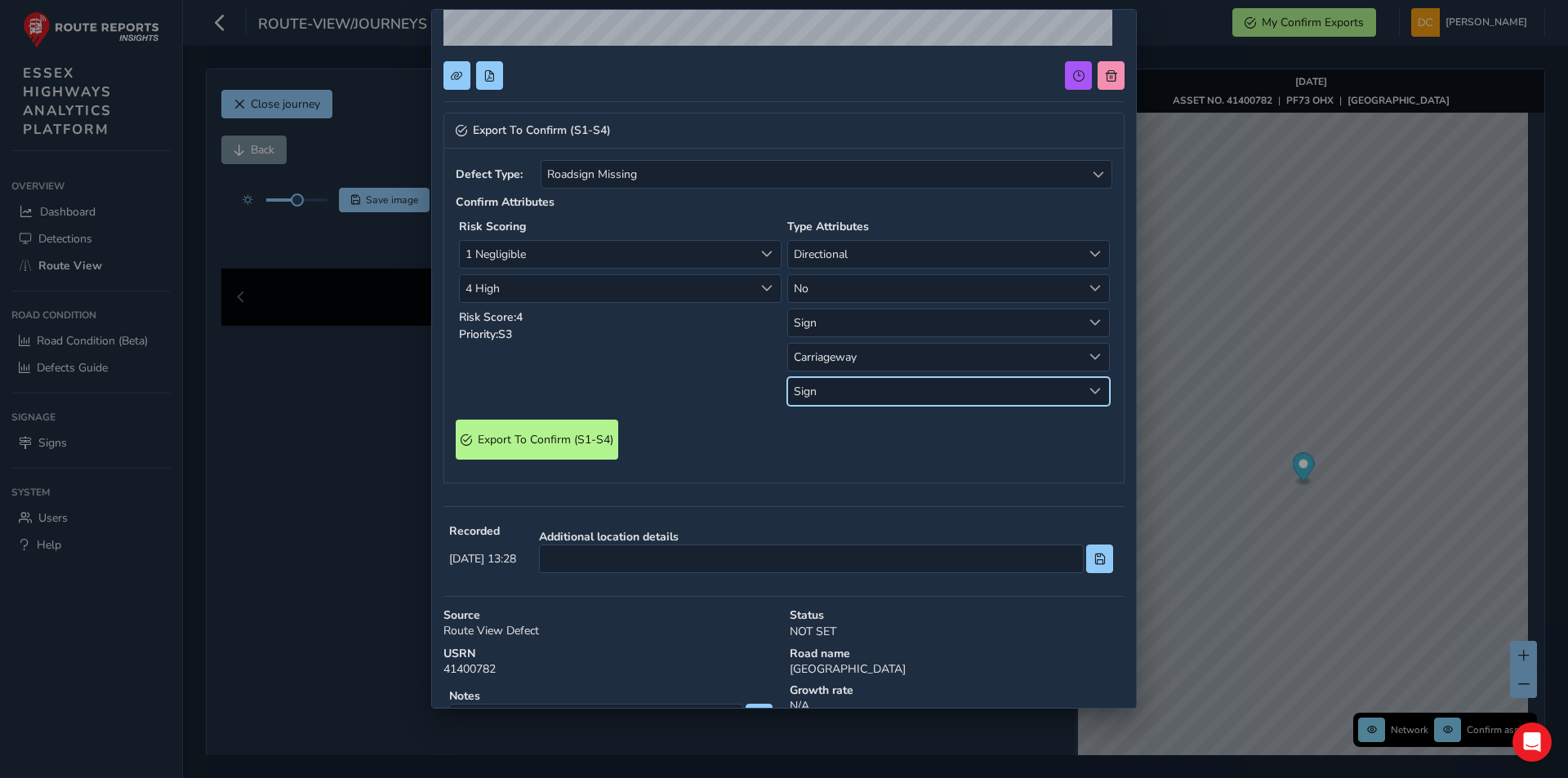
scroll to position [408, 0]
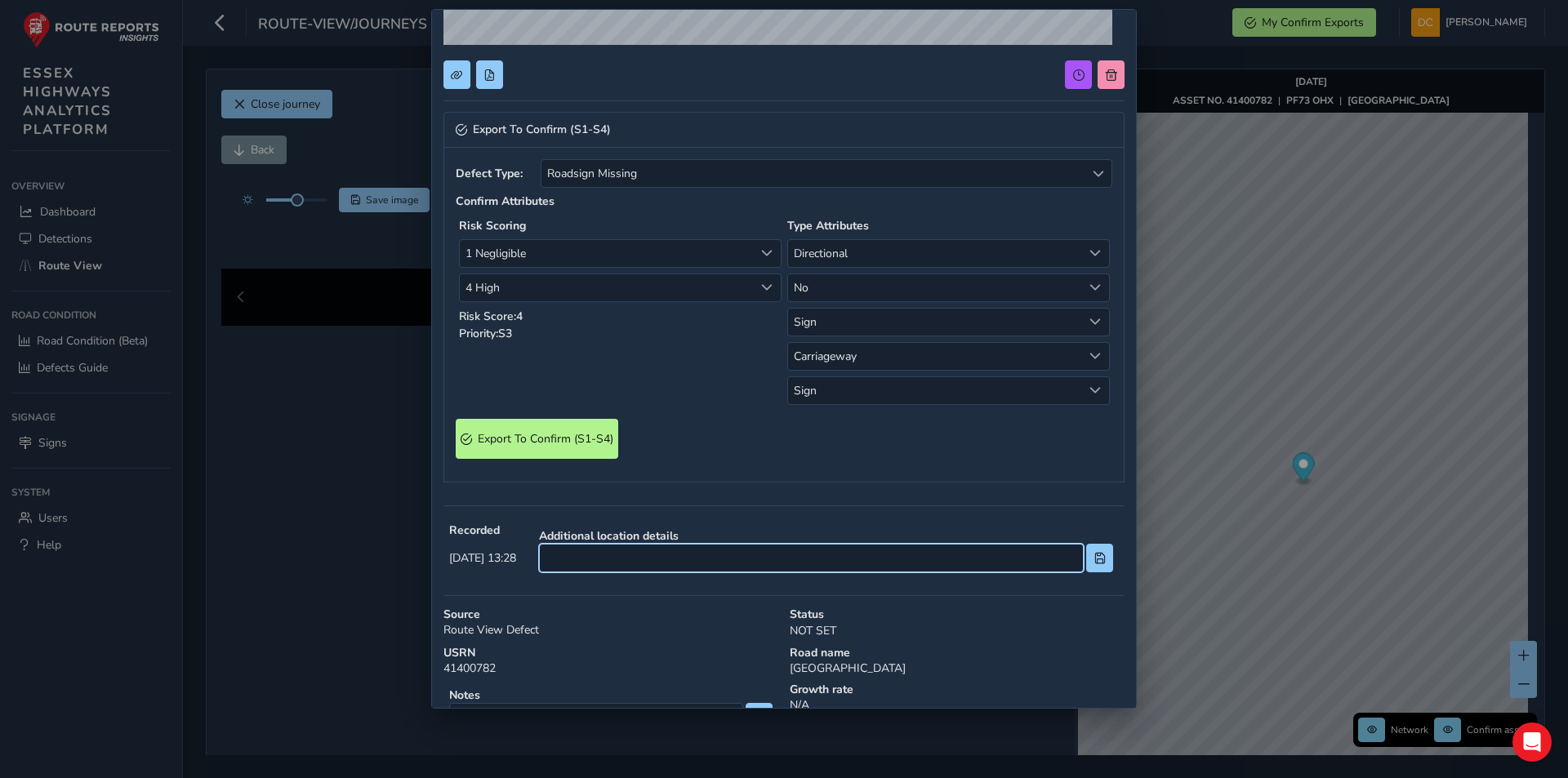
drag, startPoint x: 637, startPoint y: 557, endPoint x: 619, endPoint y: 562, distance: 18.7
click at [636, 557] on input at bounding box center [811, 557] width 545 height 28
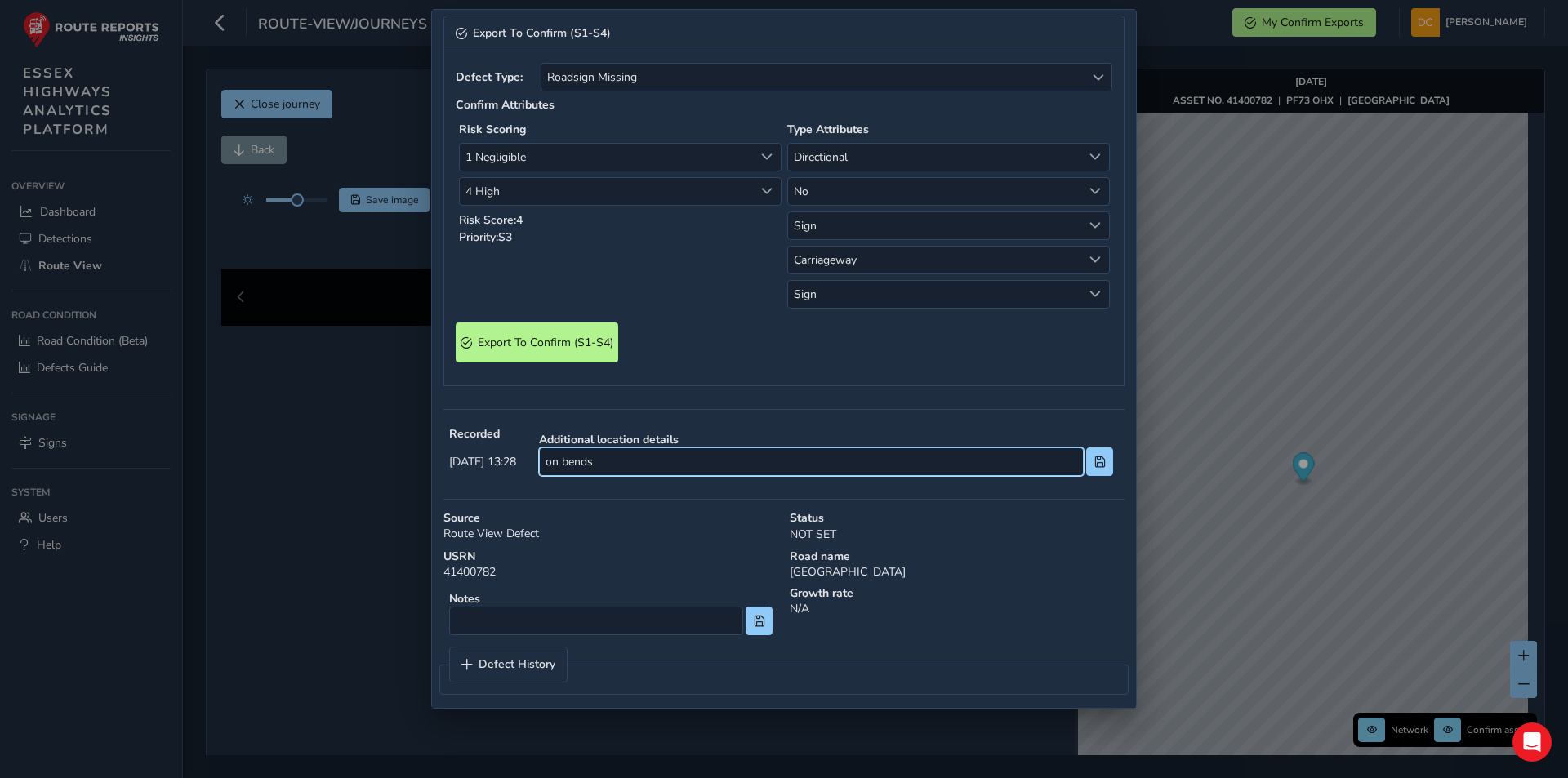
scroll to position [513, 0]
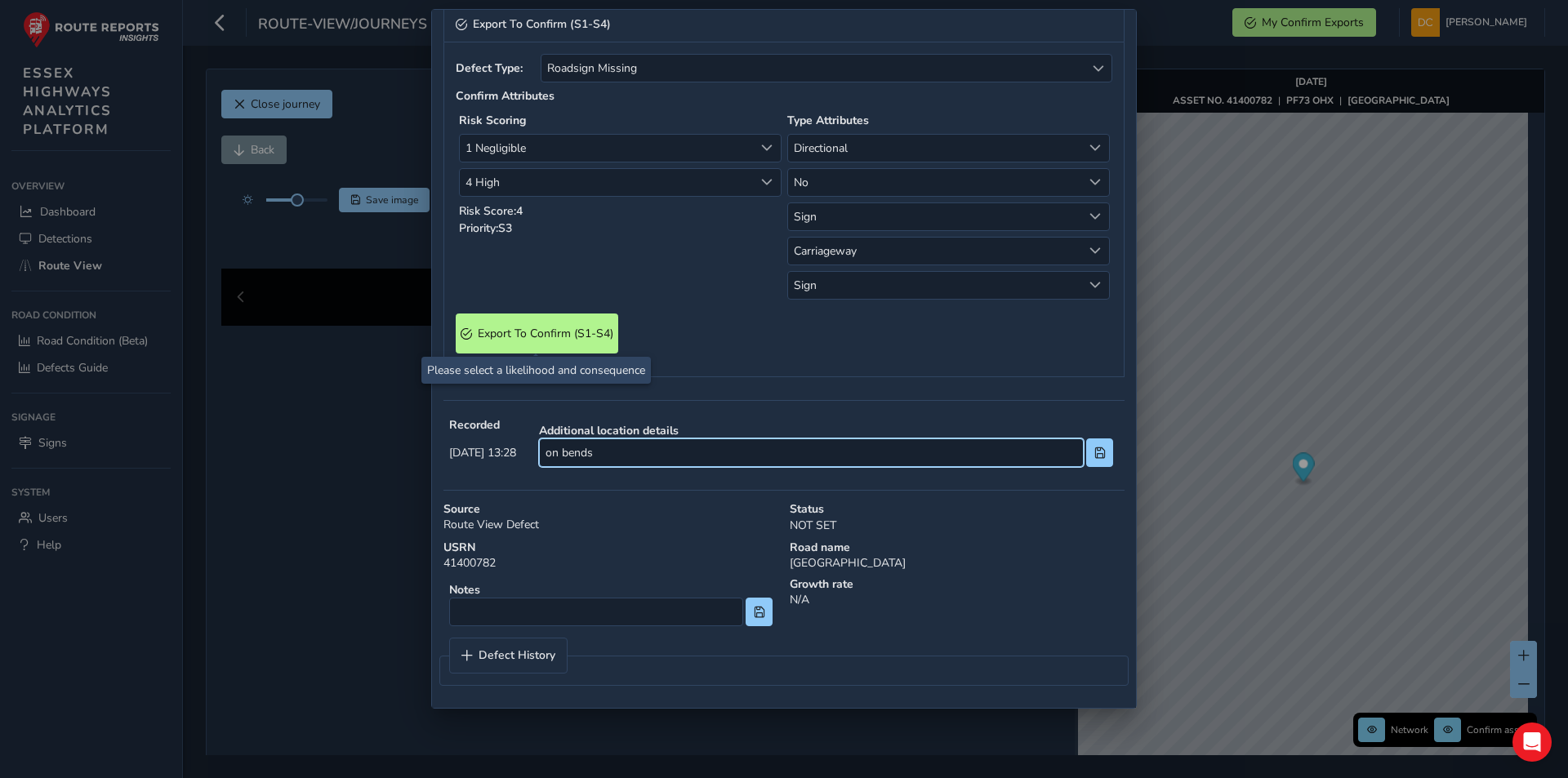
type input "on bends"
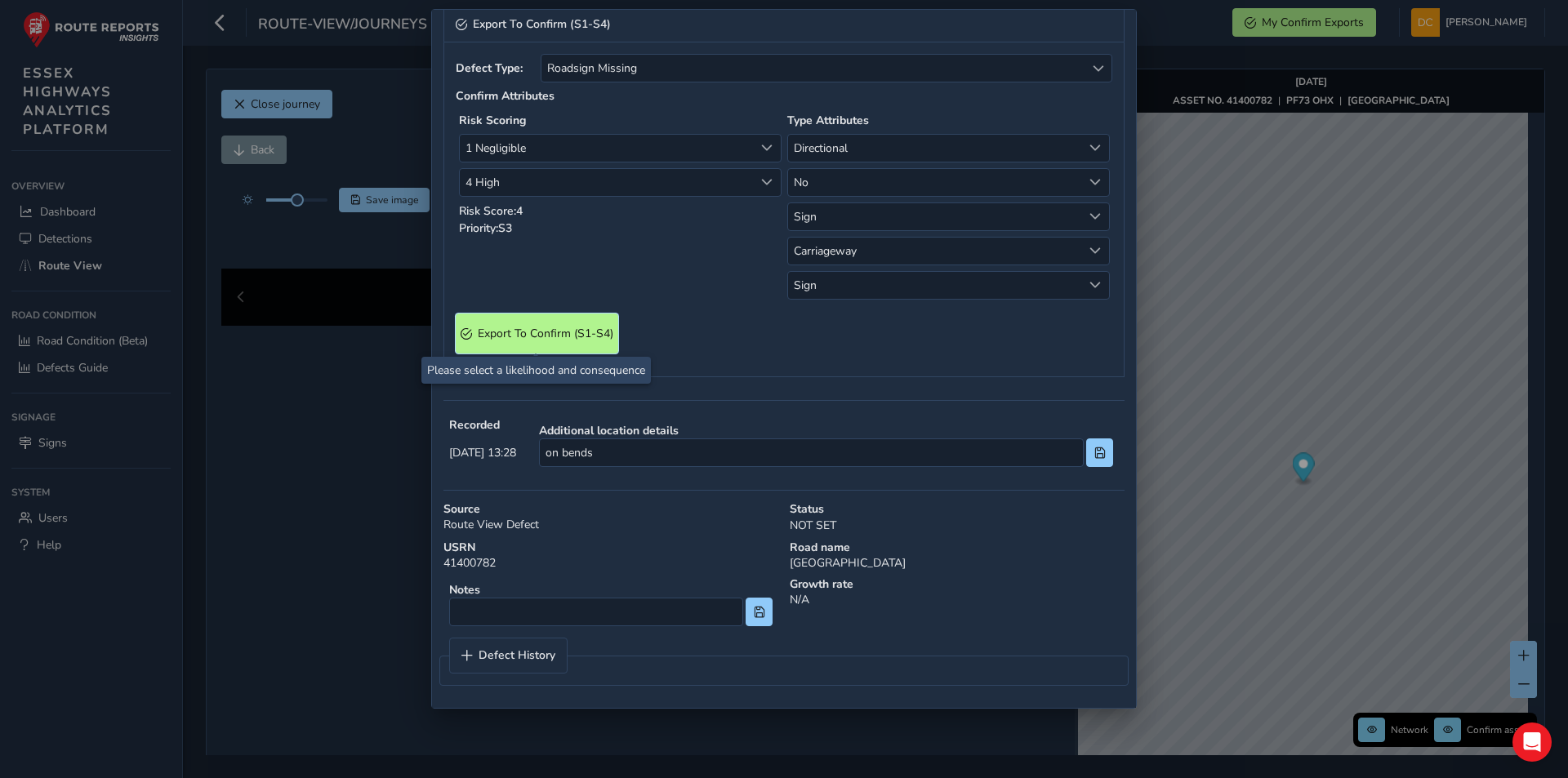
click at [513, 337] on span "Export To Confirm (S1-S4)" at bounding box center [546, 333] width 136 height 16
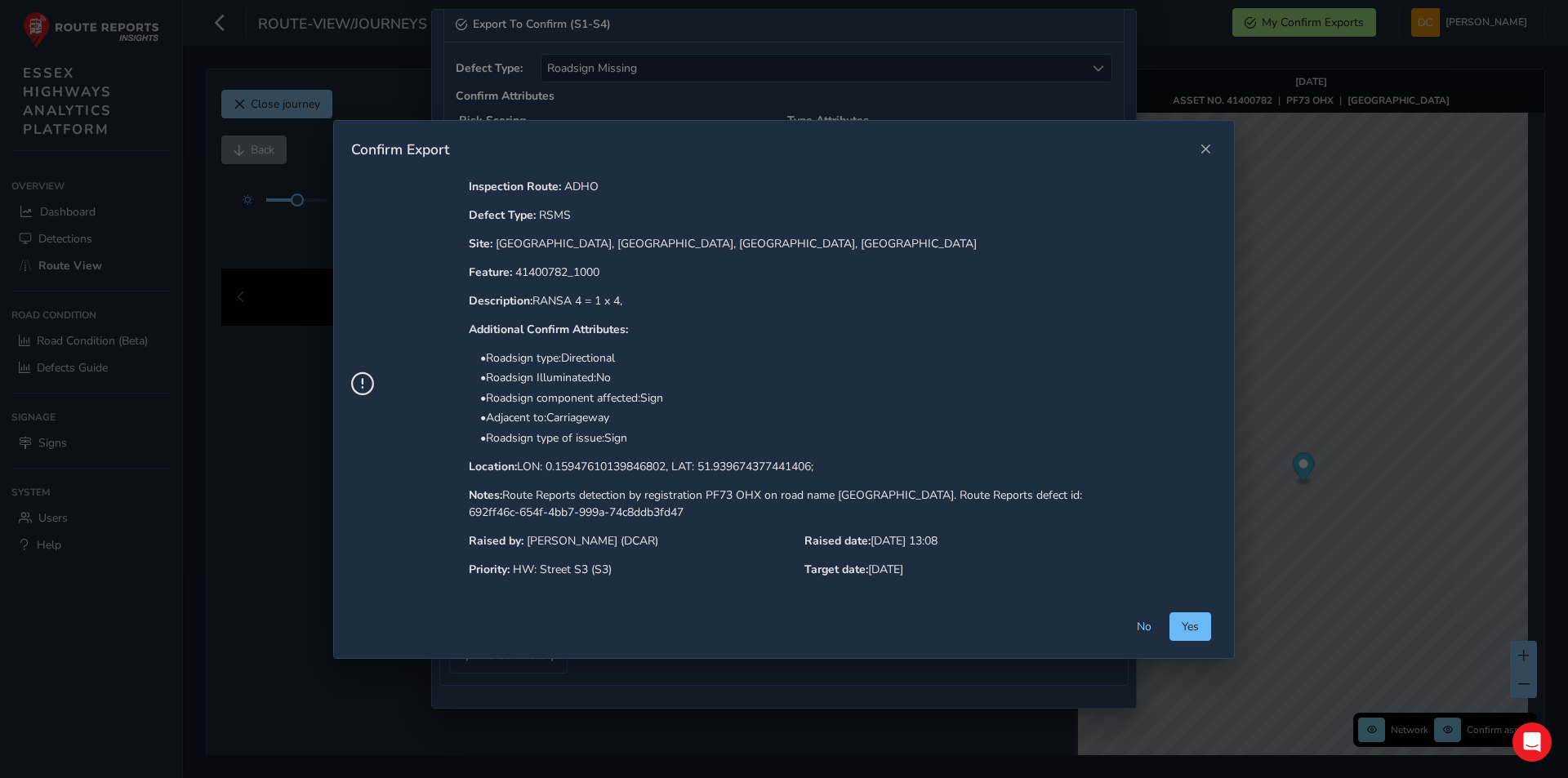
click at [1189, 637] on button "Yes" at bounding box center [1189, 626] width 42 height 28
